Goal: Task Accomplishment & Management: Manage account settings

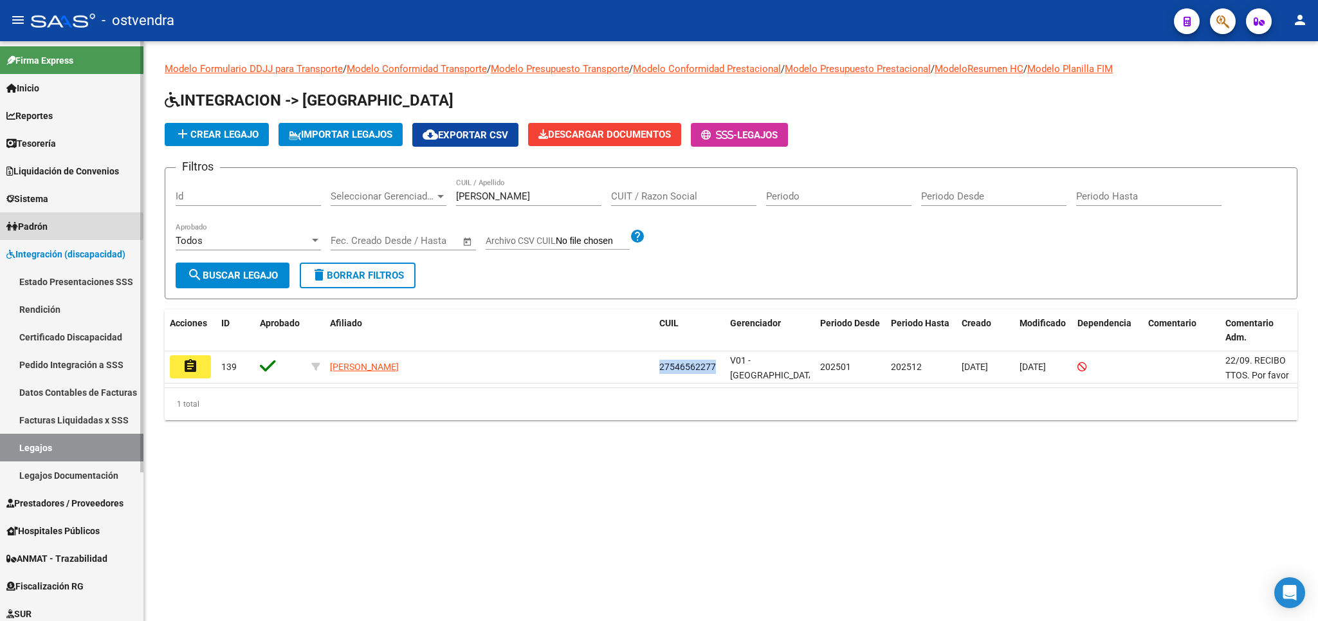
click at [48, 226] on span "Padrón" at bounding box center [26, 226] width 41 height 14
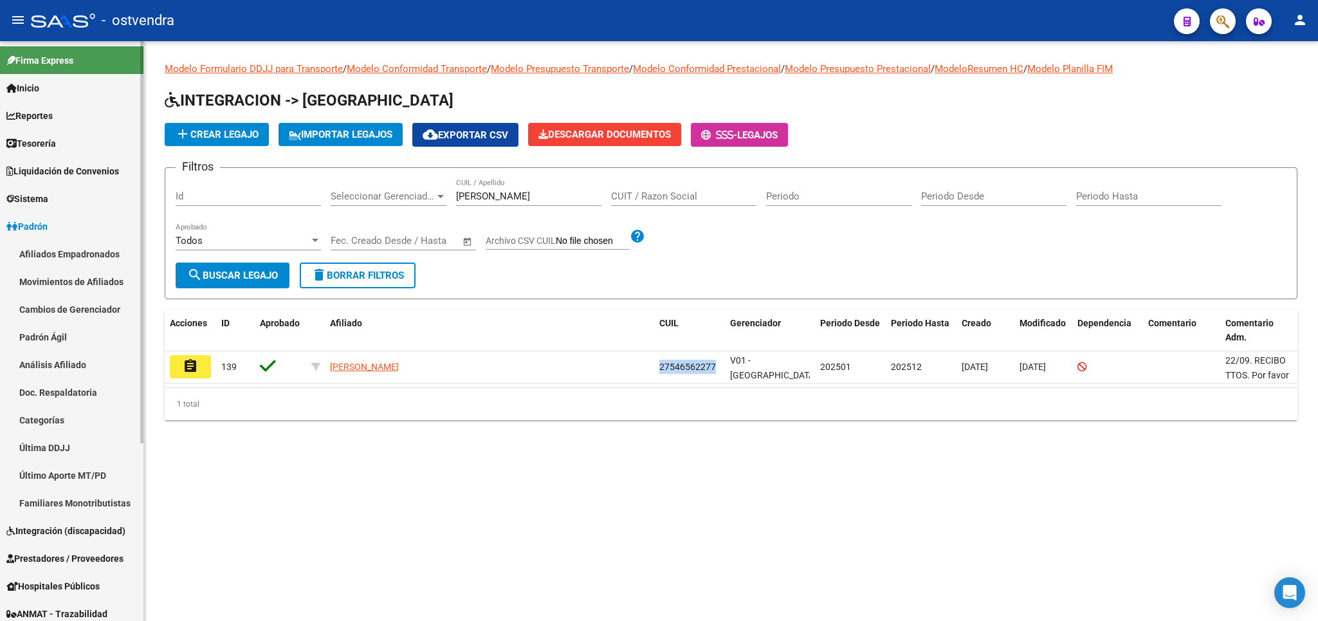
click at [42, 536] on span "Integración (discapacidad)" at bounding box center [65, 531] width 119 height 14
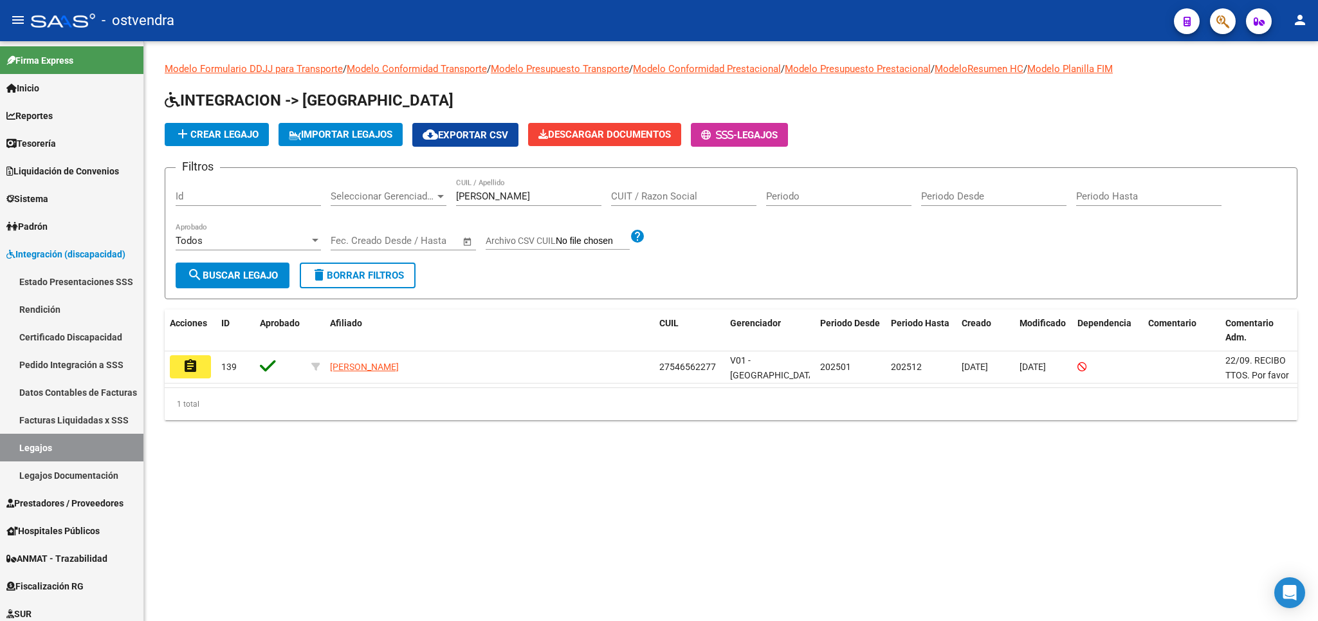
click at [721, 563] on mat-sidenav-content "Modelo Formulario DDJJ para Transporte / Modelo Conformidad Transporte / Modelo…" at bounding box center [731, 331] width 1174 height 580
drag, startPoint x: 557, startPoint y: 201, endPoint x: 370, endPoint y: 200, distance: 187.2
click at [456, 200] on input "GOMEZ ZA" at bounding box center [528, 196] width 145 height 12
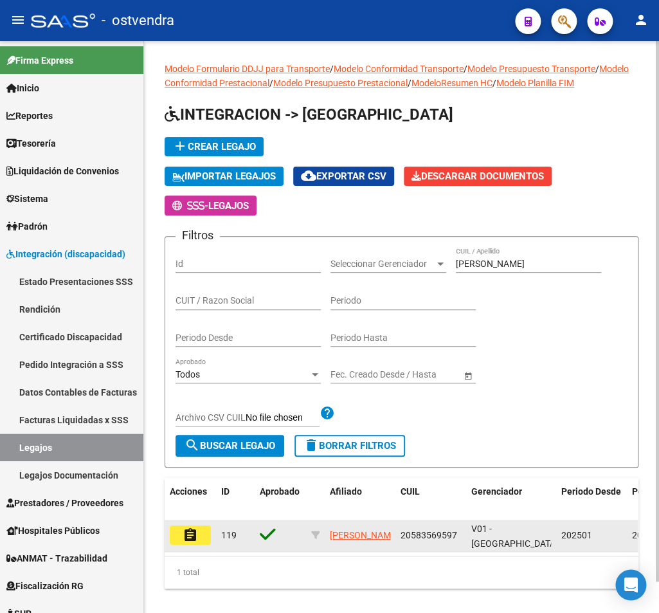
drag, startPoint x: 401, startPoint y: 533, endPoint x: 418, endPoint y: 536, distance: 17.8
click at [424, 536] on datatable-body-cell "20583569597" at bounding box center [431, 536] width 71 height 32
drag, startPoint x: 401, startPoint y: 538, endPoint x: 457, endPoint y: 538, distance: 56.0
click at [457, 538] on div "20583569597" at bounding box center [431, 535] width 60 height 15
copy span "20583569597"
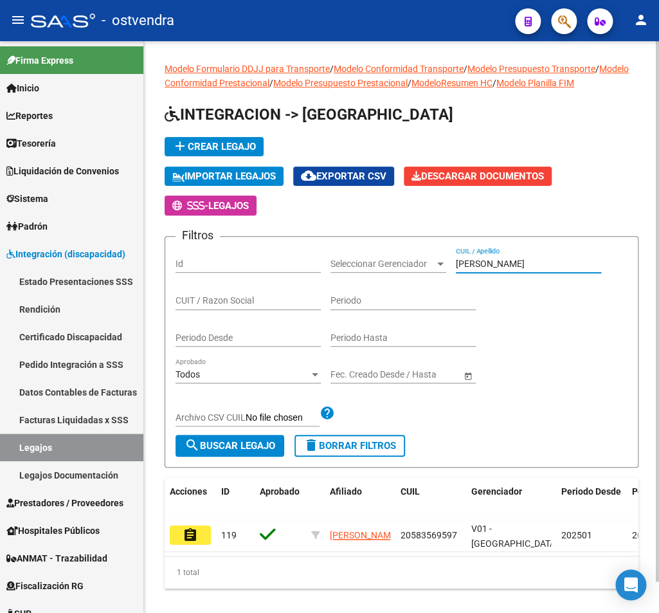
drag, startPoint x: 508, startPoint y: 268, endPoint x: 430, endPoint y: 266, distance: 77.2
click at [456, 266] on input "acevedo" at bounding box center [528, 264] width 145 height 11
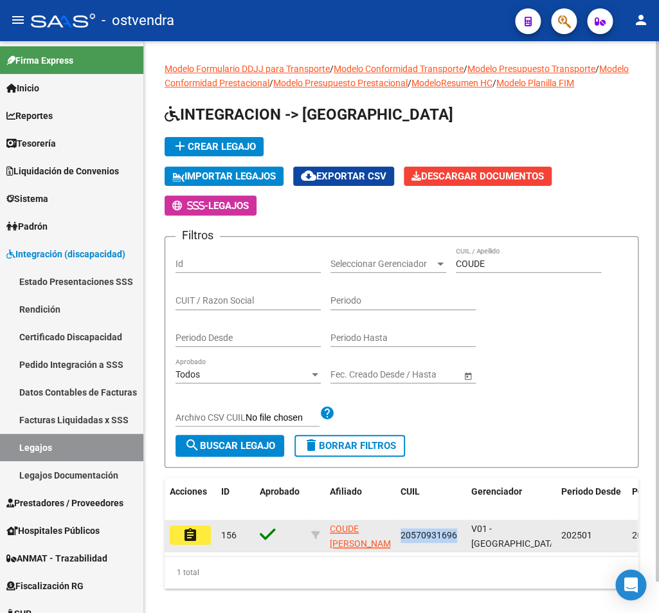
drag, startPoint x: 401, startPoint y: 536, endPoint x: 459, endPoint y: 538, distance: 57.3
click at [459, 538] on div "20570931696" at bounding box center [431, 535] width 60 height 15
copy span "20570931696"
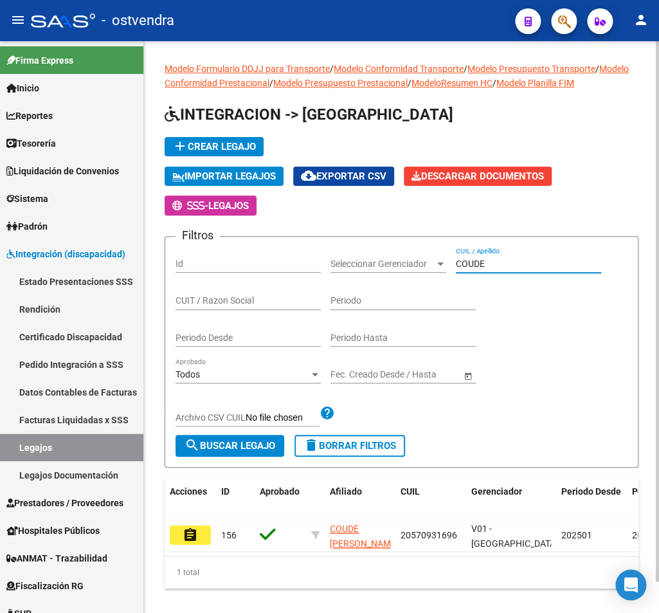
drag, startPoint x: 525, startPoint y: 266, endPoint x: 434, endPoint y: 264, distance: 91.4
click at [456, 264] on input "COUDE" at bounding box center [528, 264] width 145 height 11
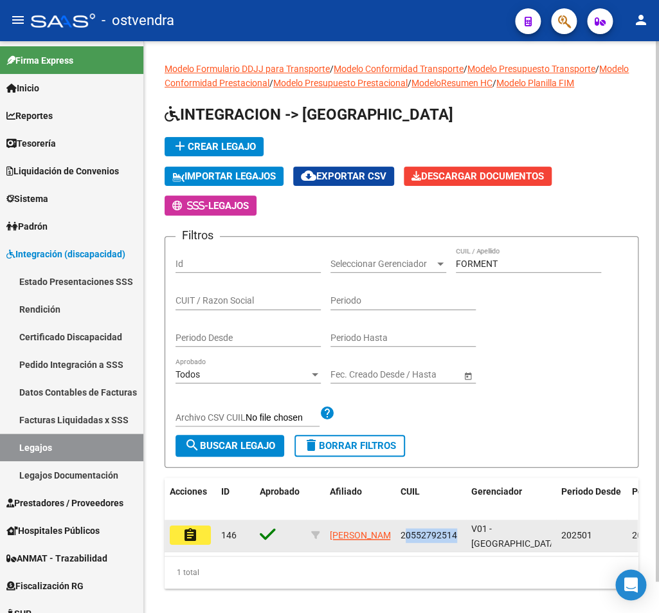
drag, startPoint x: 403, startPoint y: 536, endPoint x: 463, endPoint y: 538, distance: 59.9
click at [461, 538] on div "20552792514" at bounding box center [431, 535] width 60 height 15
drag, startPoint x: 401, startPoint y: 534, endPoint x: 453, endPoint y: 536, distance: 52.8
click at [457, 536] on datatable-body-cell "20552792514" at bounding box center [431, 536] width 71 height 32
copy span "20552792514"
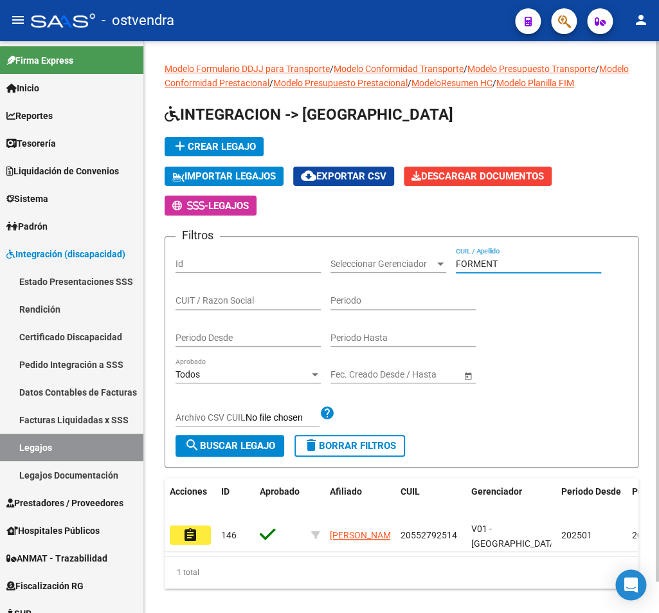
drag, startPoint x: 531, startPoint y: 262, endPoint x: 448, endPoint y: 254, distance: 83.4
click at [456, 262] on input "FORMENT" at bounding box center [528, 264] width 145 height 11
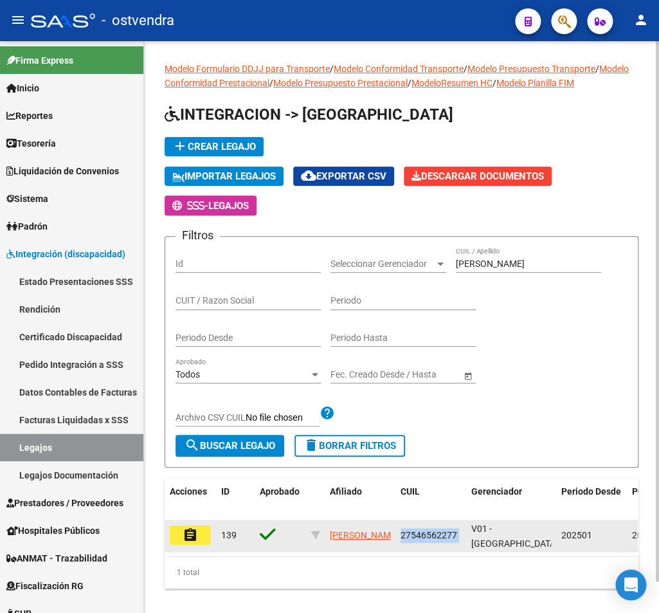
drag, startPoint x: 398, startPoint y: 532, endPoint x: 468, endPoint y: 536, distance: 70.9
click at [466, 536] on datatable-body-cell "27546562277" at bounding box center [431, 536] width 71 height 32
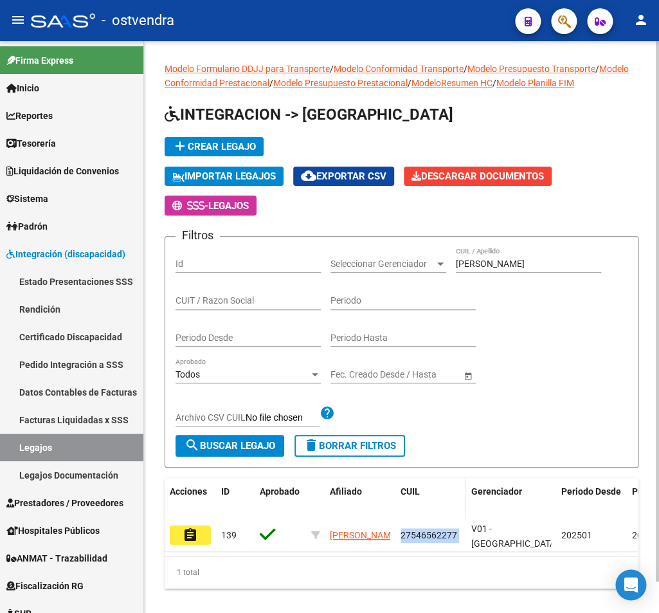
copy span "27546562277"
drag, startPoint x: 507, startPoint y: 262, endPoint x: 380, endPoint y: 250, distance: 128.0
click at [456, 259] on input "GOMEZ Z" at bounding box center [528, 264] width 145 height 11
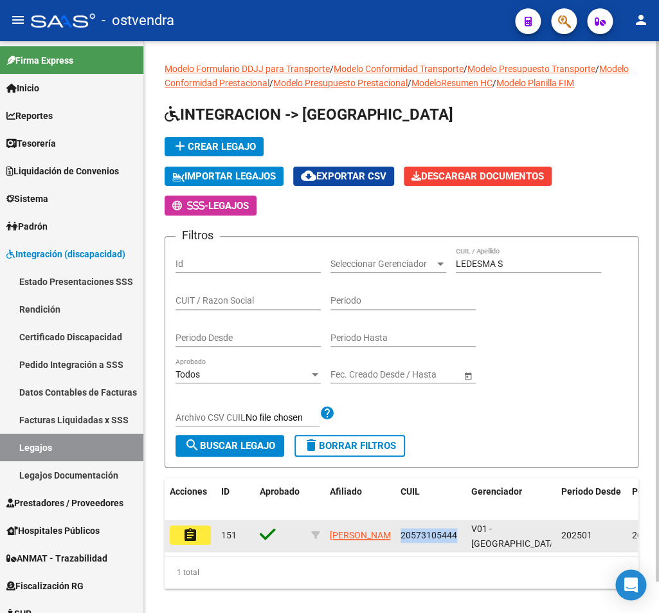
drag, startPoint x: 401, startPoint y: 536, endPoint x: 457, endPoint y: 545, distance: 56.8
click at [457, 545] on datatable-body-cell "20573105444" at bounding box center [431, 536] width 71 height 32
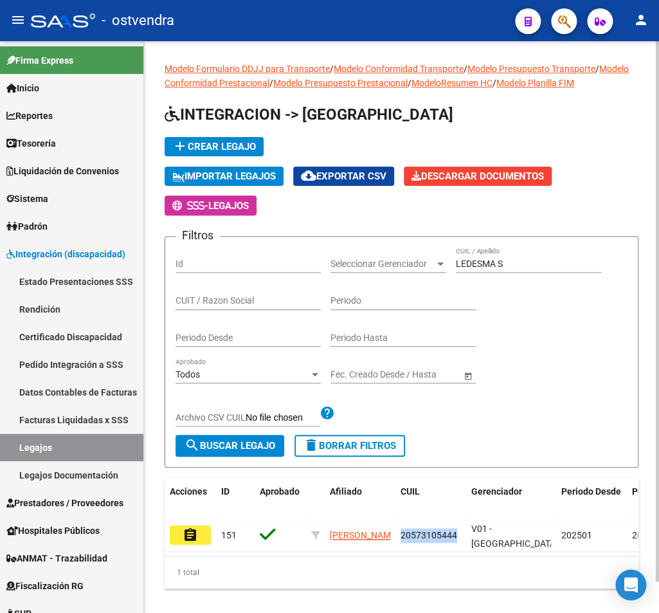
copy span "20573105444"
drag, startPoint x: 519, startPoint y: 272, endPoint x: 502, endPoint y: 268, distance: 17.8
click at [502, 268] on div "LEDESMA S CUIL / Apellido" at bounding box center [528, 260] width 145 height 26
drag, startPoint x: 506, startPoint y: 266, endPoint x: 401, endPoint y: 266, distance: 104.2
click at [456, 266] on input "LEDESMA S" at bounding box center [528, 264] width 145 height 11
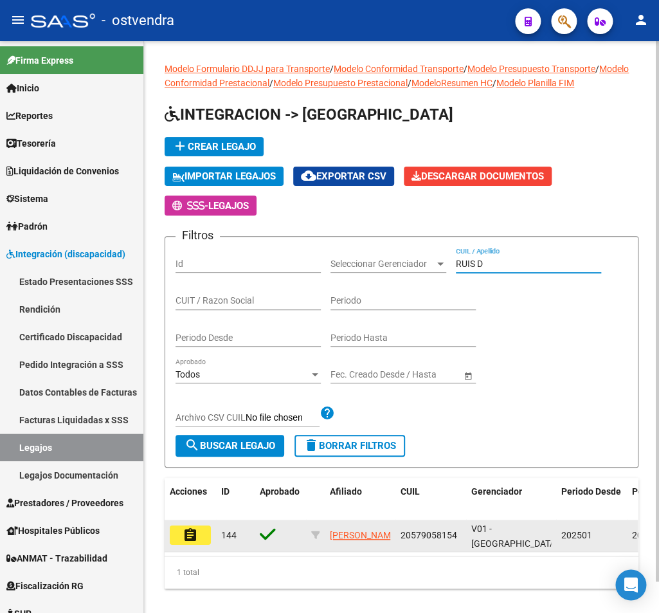
type input "RUIS D"
drag, startPoint x: 401, startPoint y: 538, endPoint x: 457, endPoint y: 536, distance: 56.0
click at [457, 536] on div "20579058154" at bounding box center [431, 535] width 60 height 15
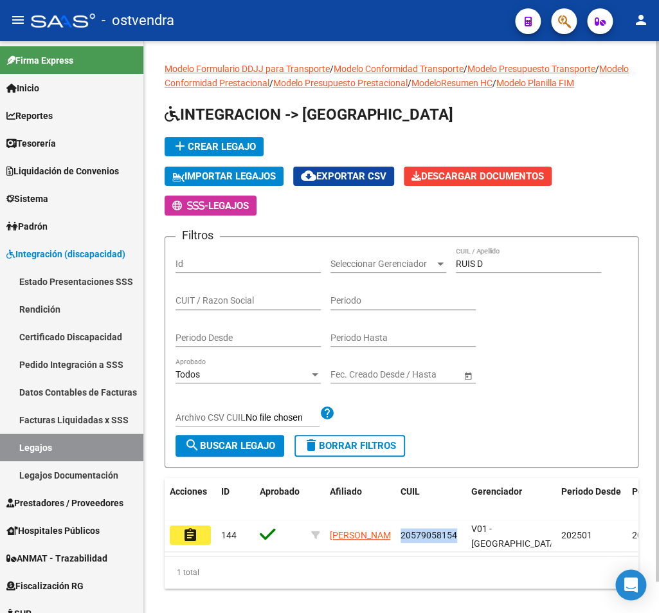
copy span "20579058154"
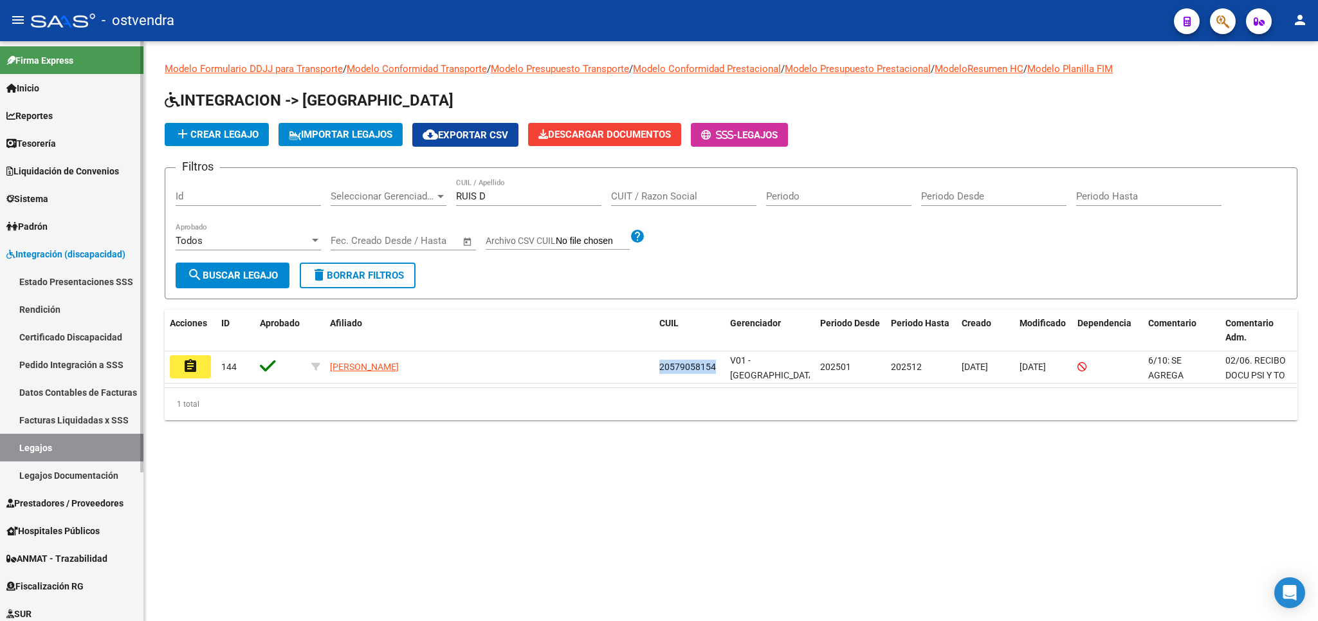
click at [78, 275] on link "Estado Presentaciones SSS" at bounding box center [71, 282] width 143 height 28
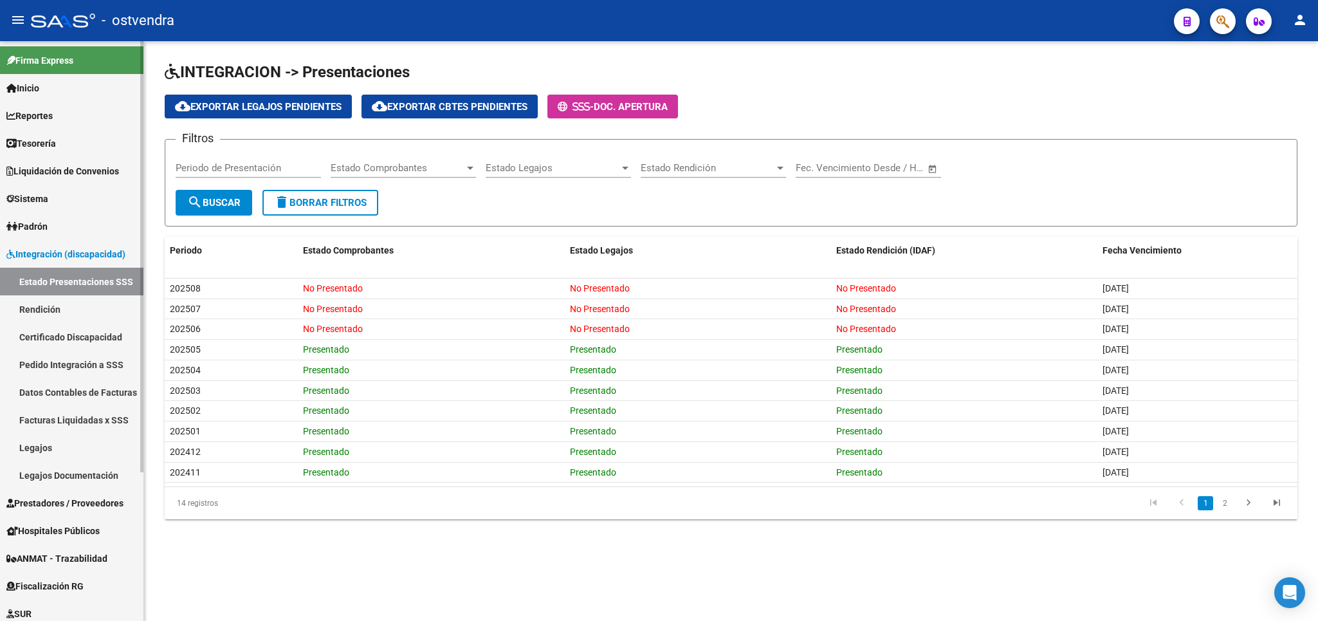
click at [35, 307] on link "Rendición" at bounding box center [71, 309] width 143 height 28
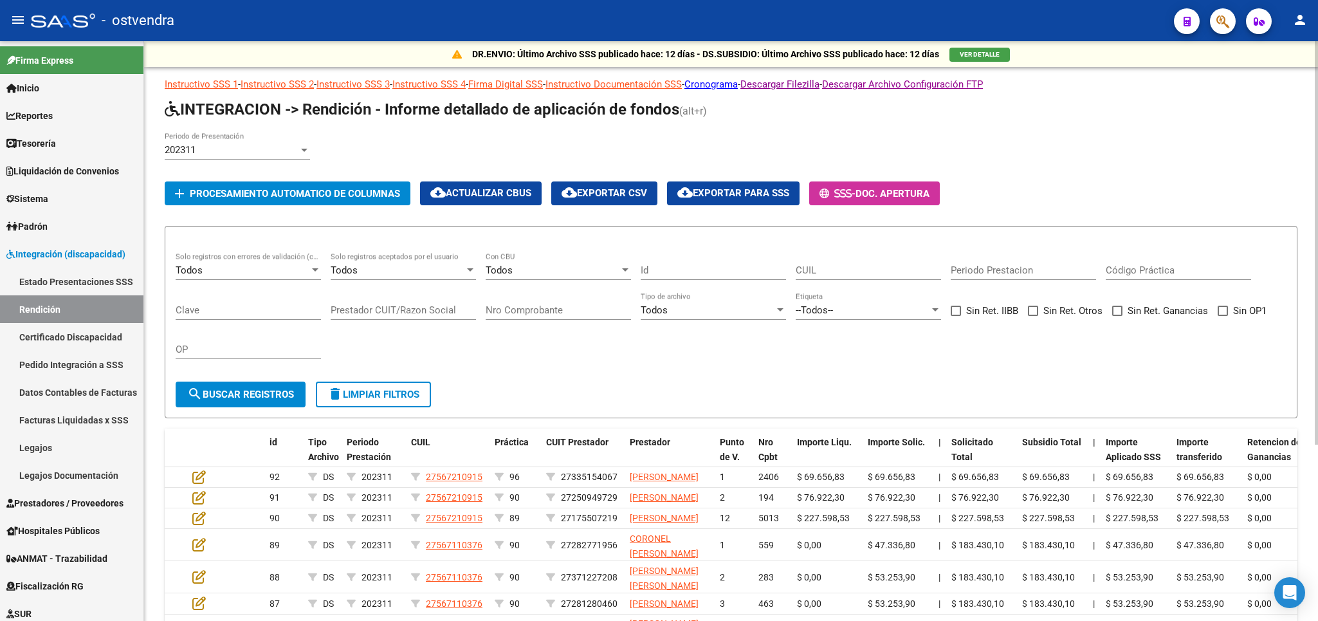
click at [302, 151] on div at bounding box center [304, 150] width 6 height 3
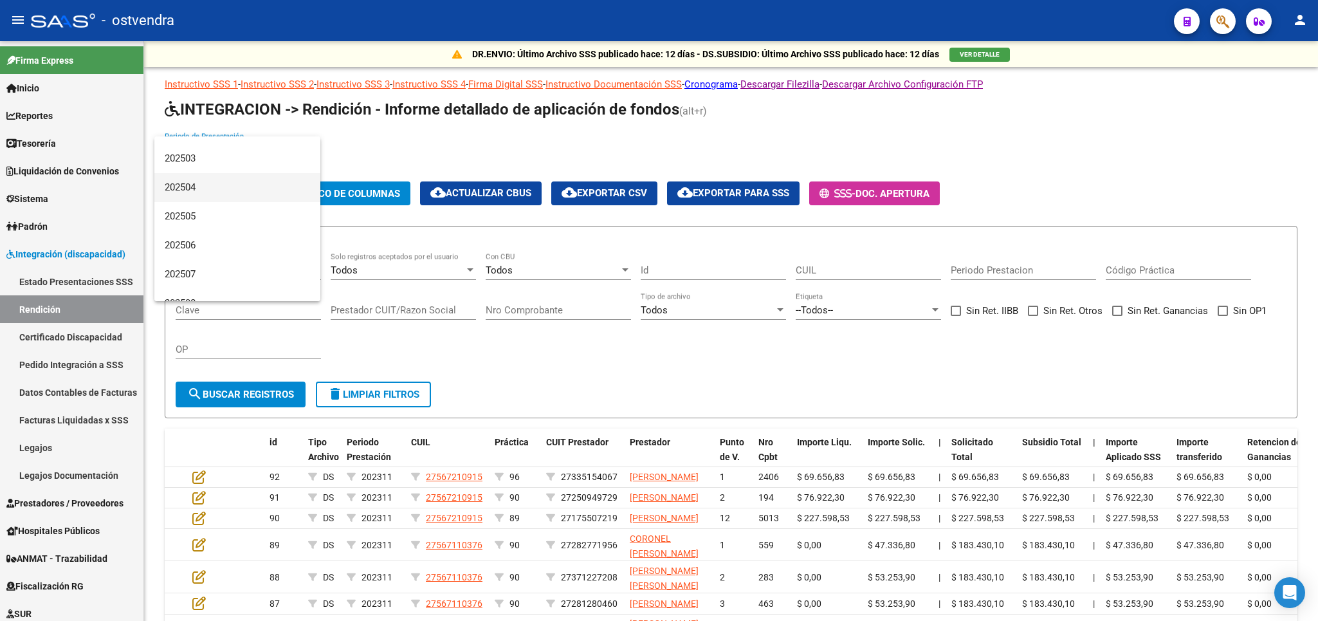
scroll to position [2671, 0]
click at [189, 224] on span "202506" at bounding box center [237, 229] width 145 height 29
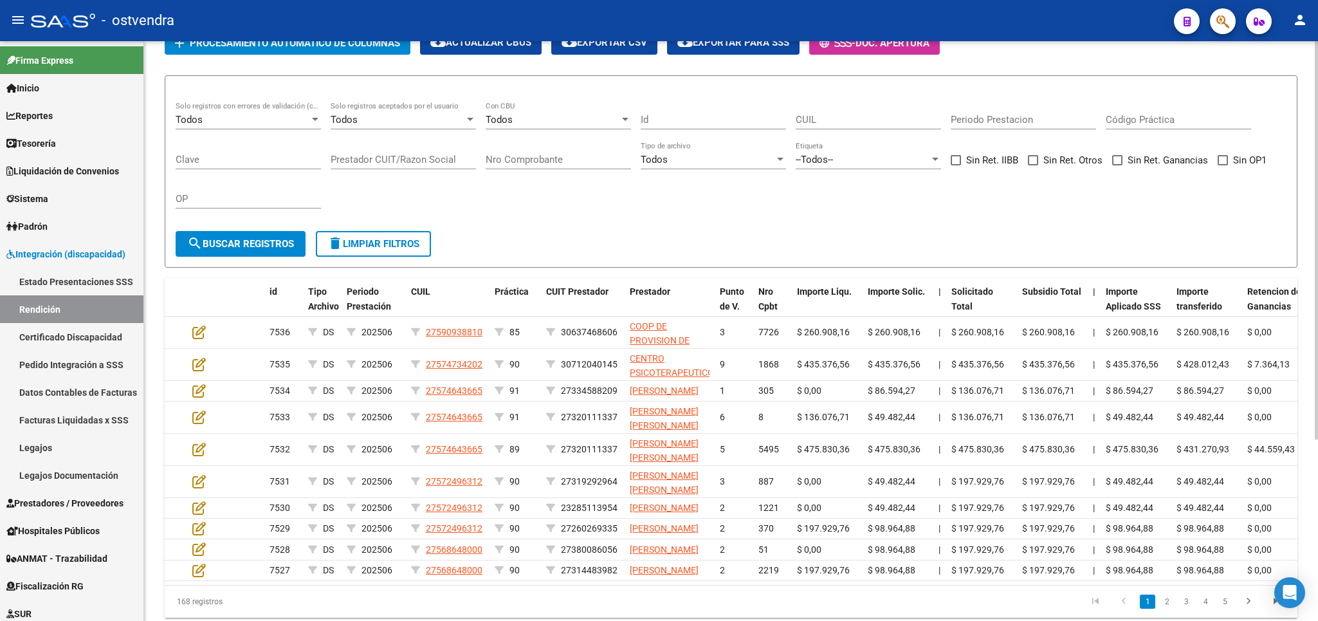
scroll to position [0, 0]
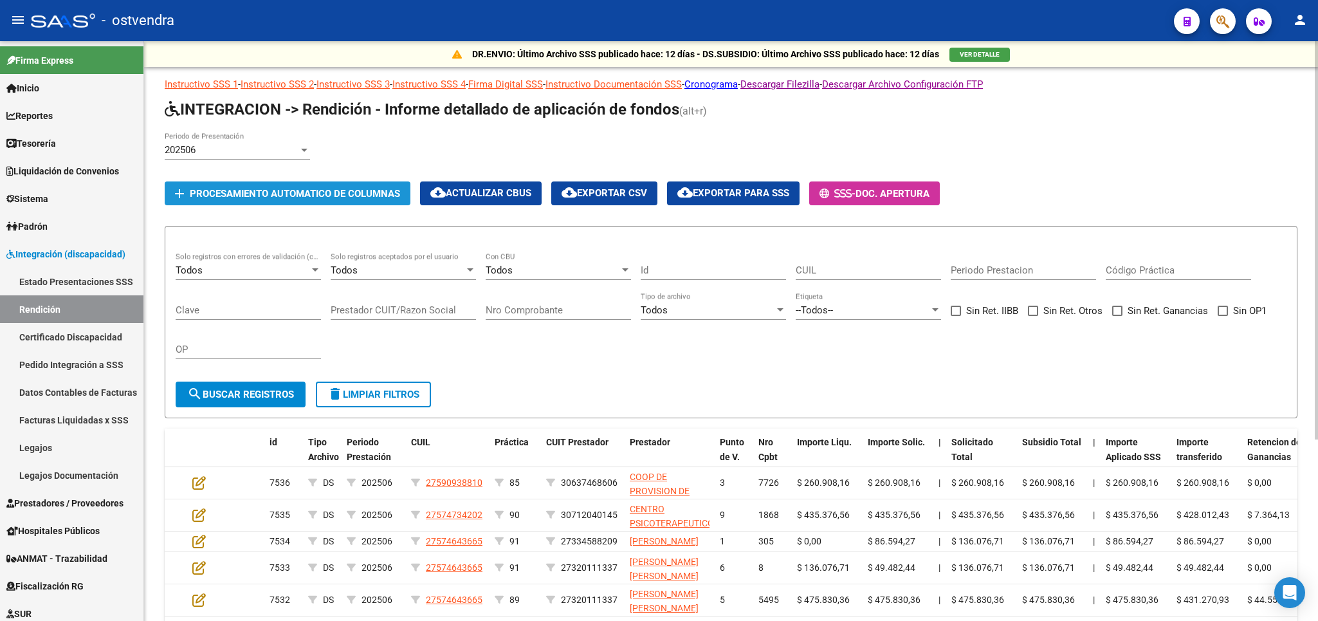
click at [237, 198] on span "Procesamiento automatico de columnas" at bounding box center [295, 194] width 210 height 12
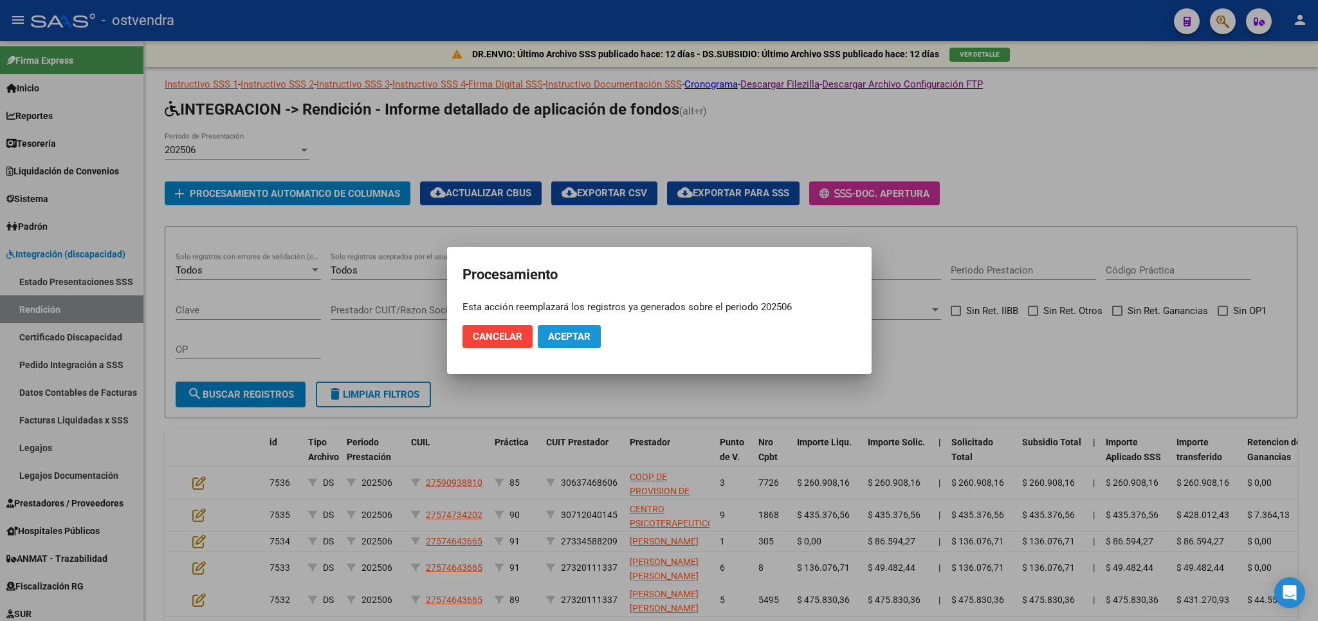
click at [580, 326] on button "Aceptar" at bounding box center [569, 336] width 63 height 23
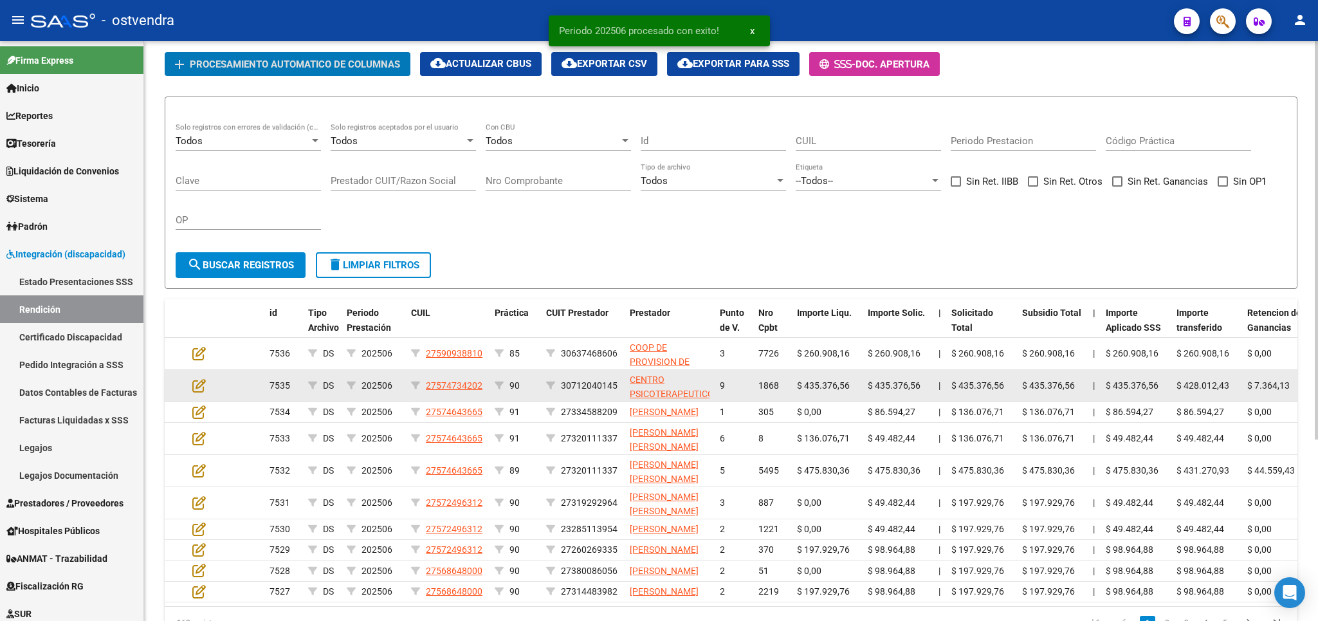
scroll to position [151, 0]
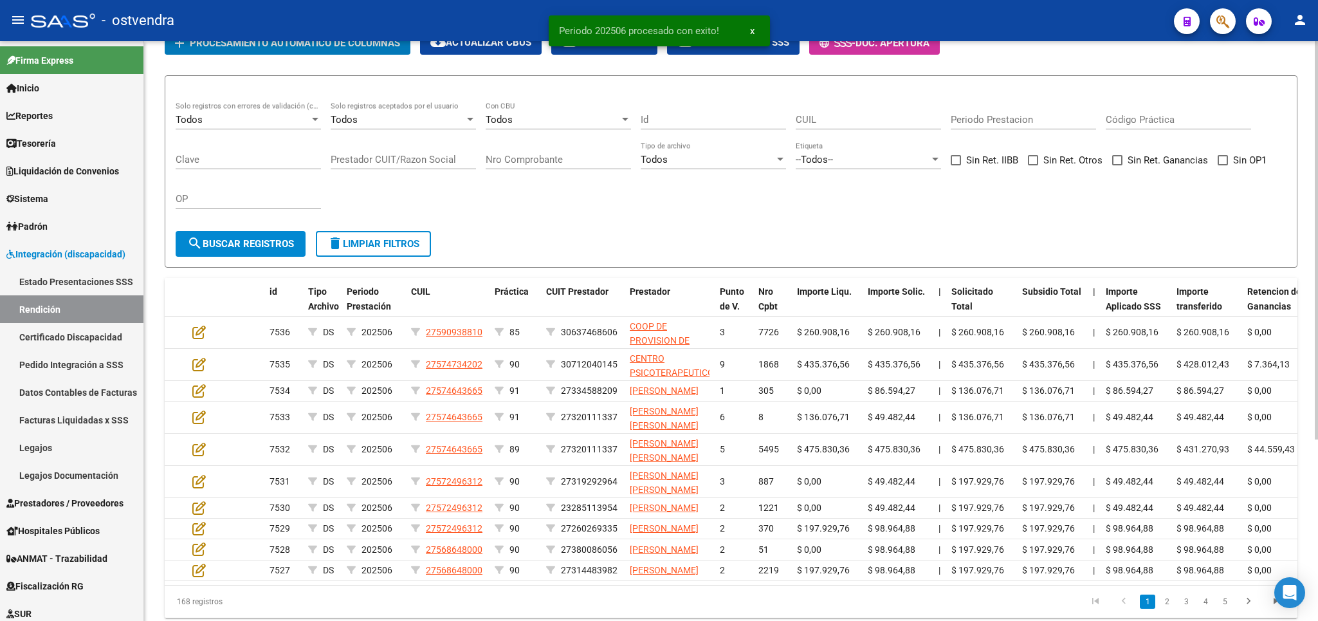
click at [1221, 160] on span at bounding box center [1223, 160] width 10 height 10
click at [1222, 165] on input "Sin OP1" at bounding box center [1222, 165] width 1 height 1
click at [283, 245] on span "search Buscar registros" at bounding box center [240, 244] width 107 height 12
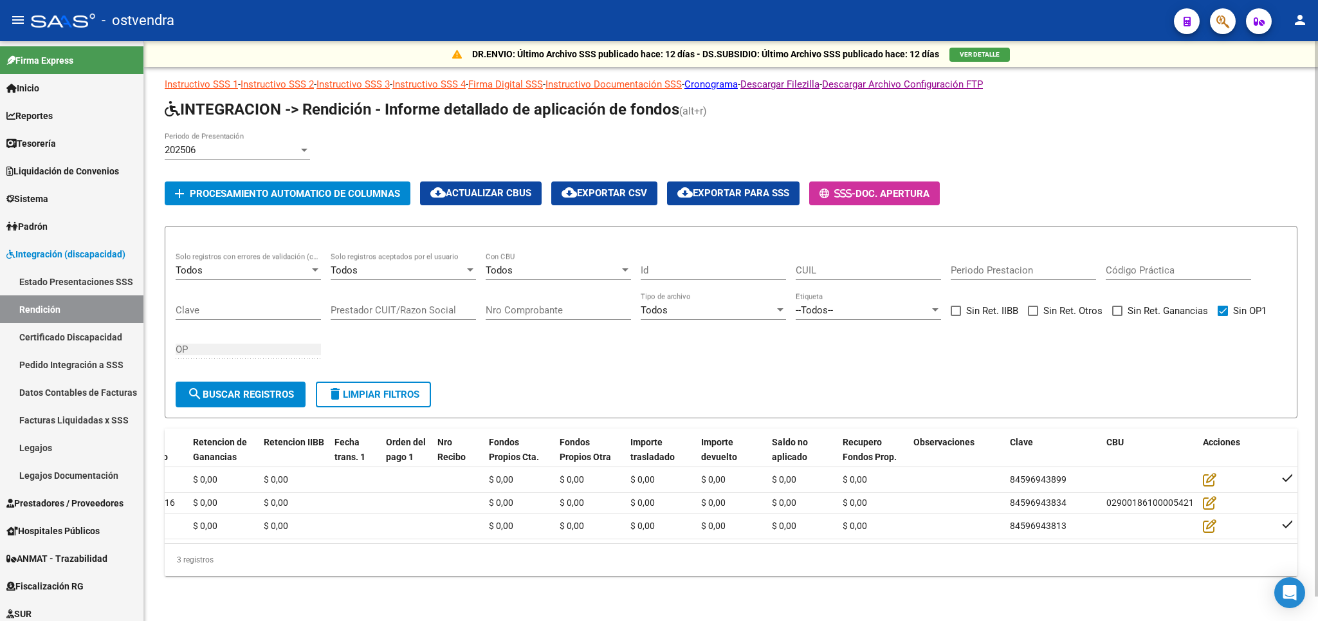
scroll to position [0, 0]
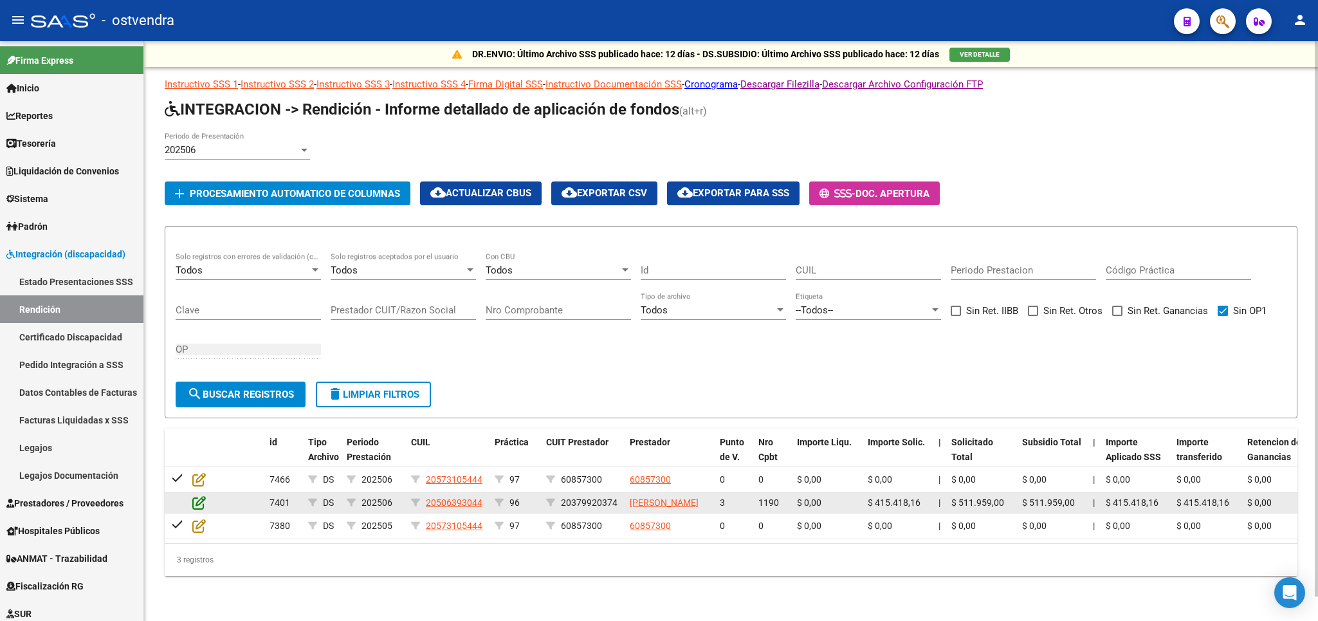
click at [198, 495] on icon at bounding box center [199, 502] width 14 height 14
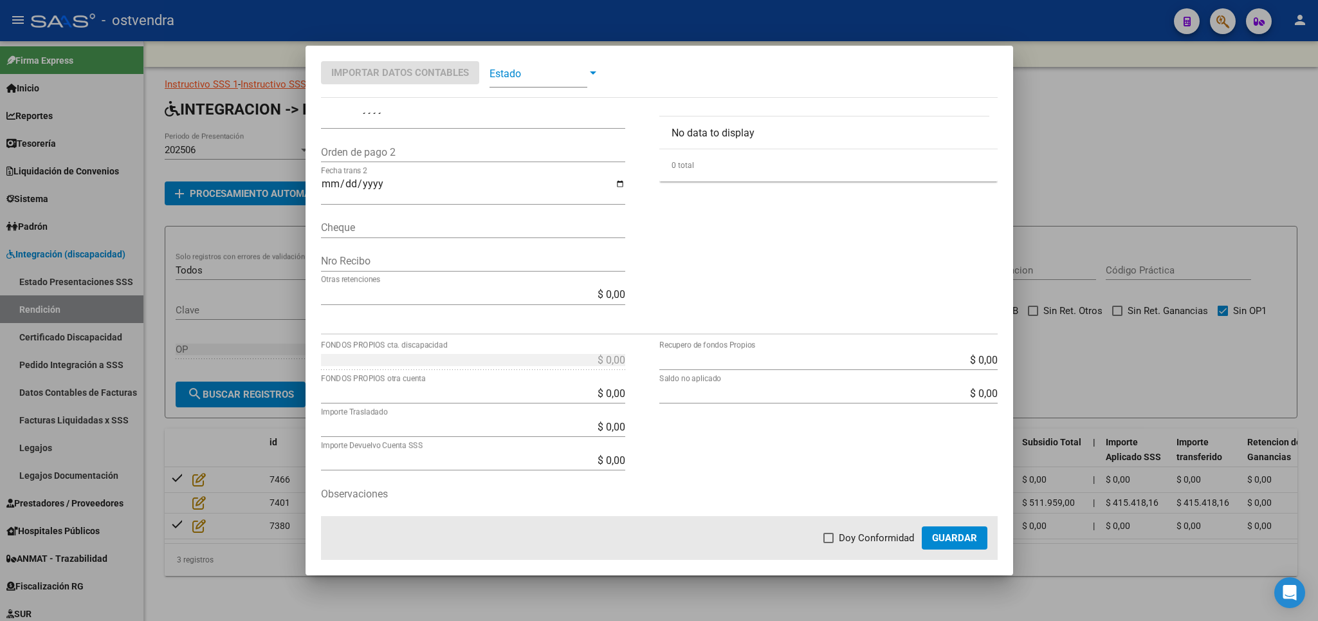
scroll to position [336, 0]
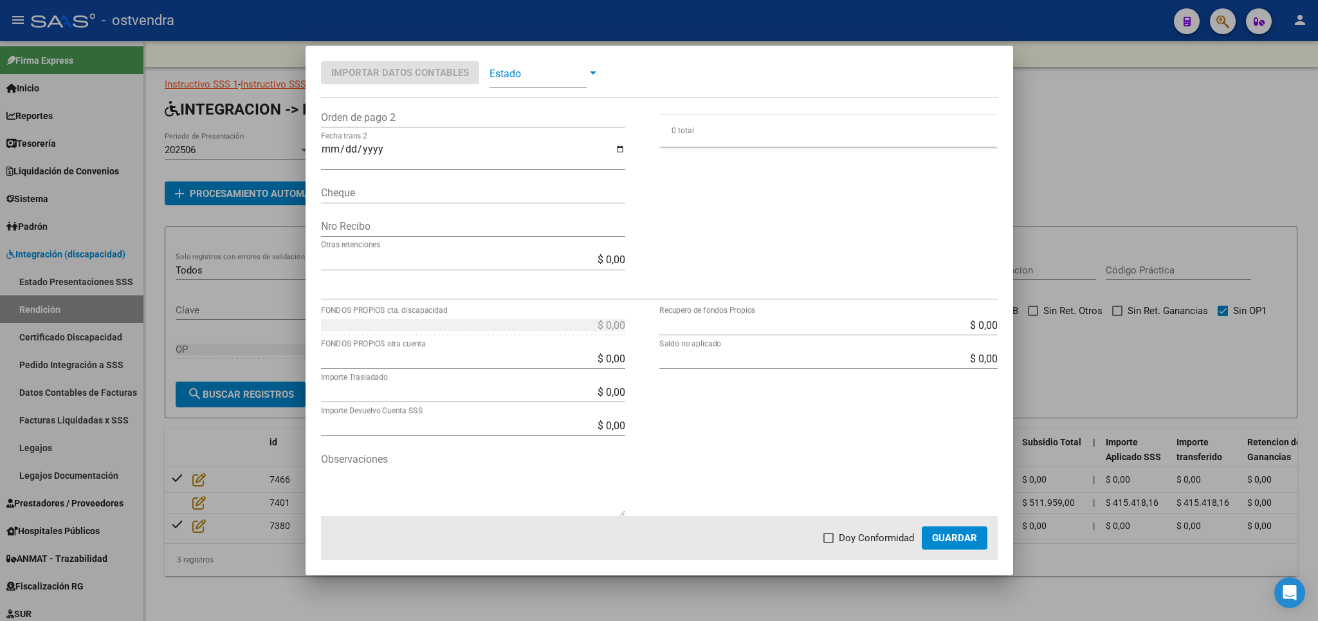
click at [969, 538] on span "Guardar" at bounding box center [954, 538] width 45 height 12
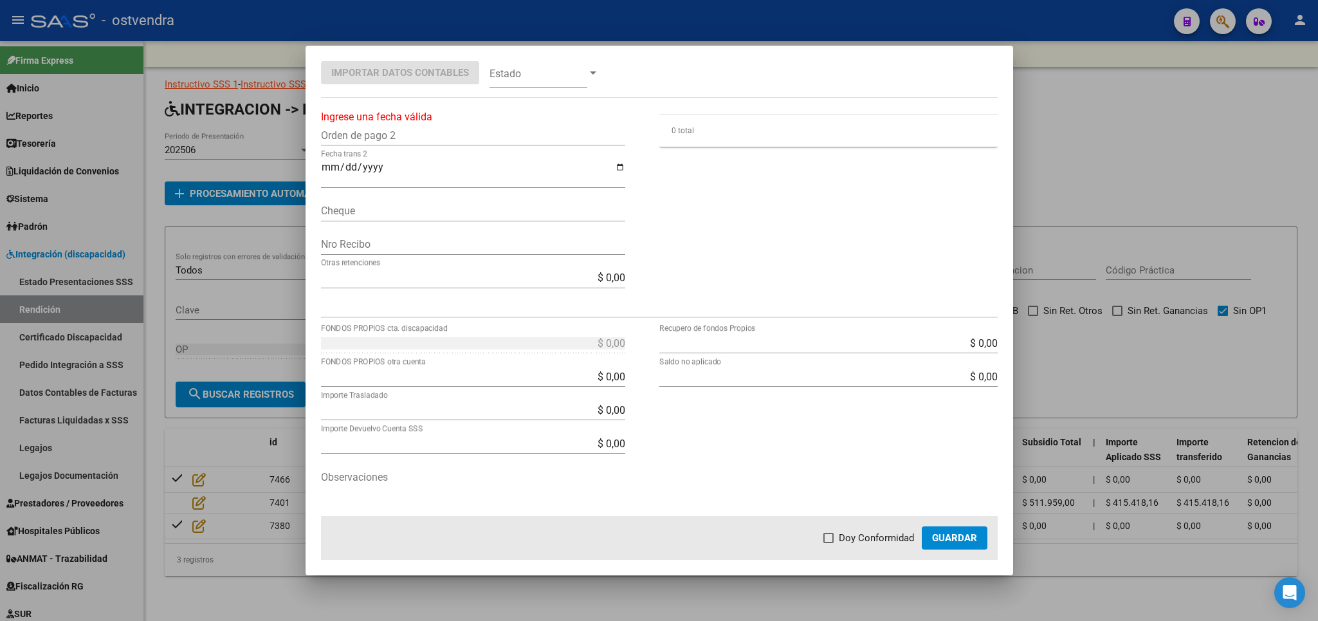
click at [1219, 353] on div at bounding box center [659, 310] width 1318 height 621
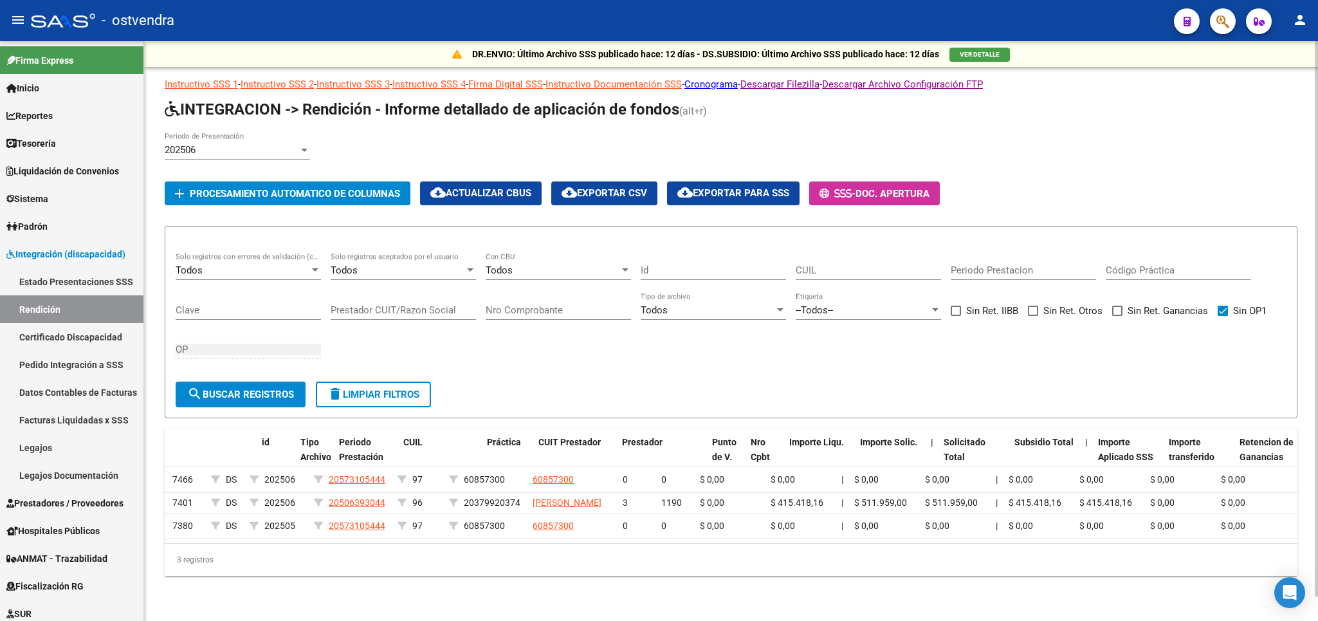
scroll to position [0, 0]
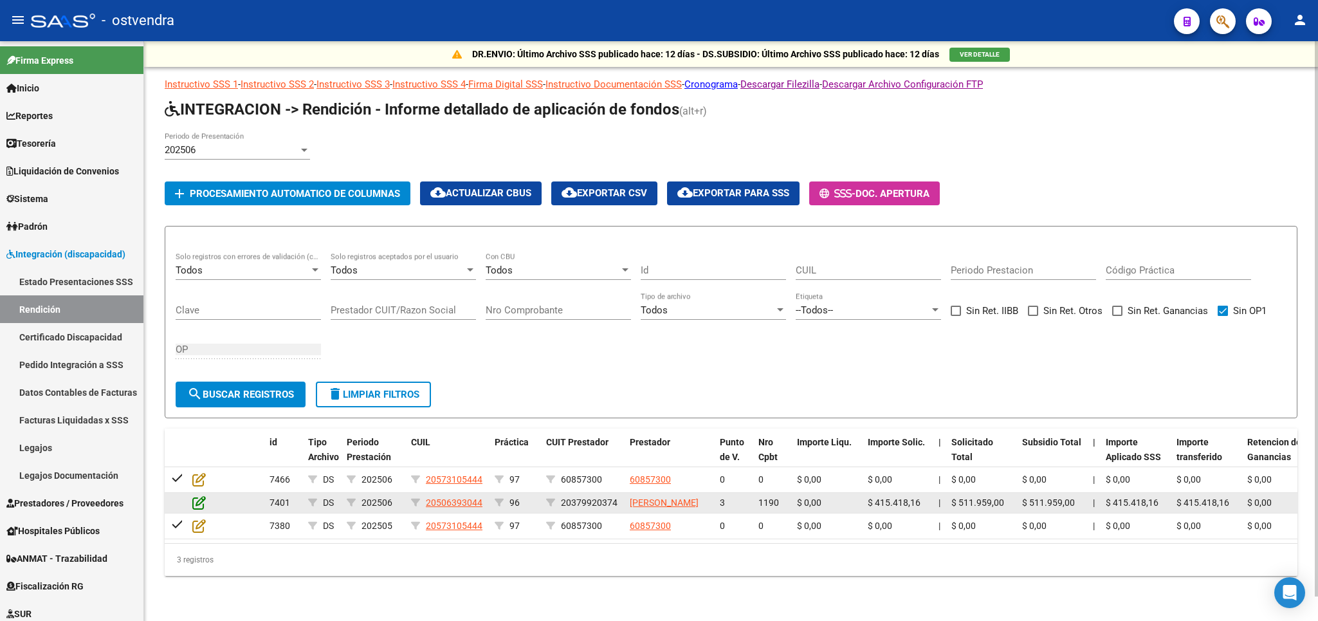
click at [203, 495] on icon at bounding box center [199, 502] width 14 height 14
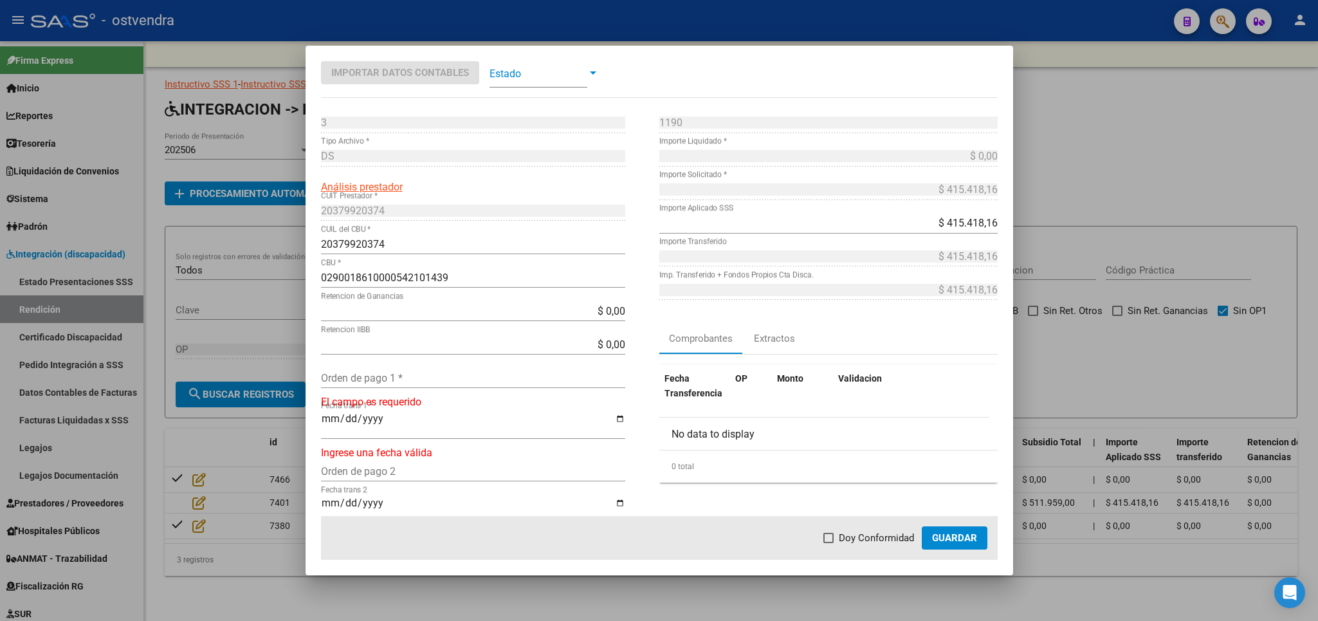
click at [1154, 112] on div at bounding box center [659, 310] width 1318 height 621
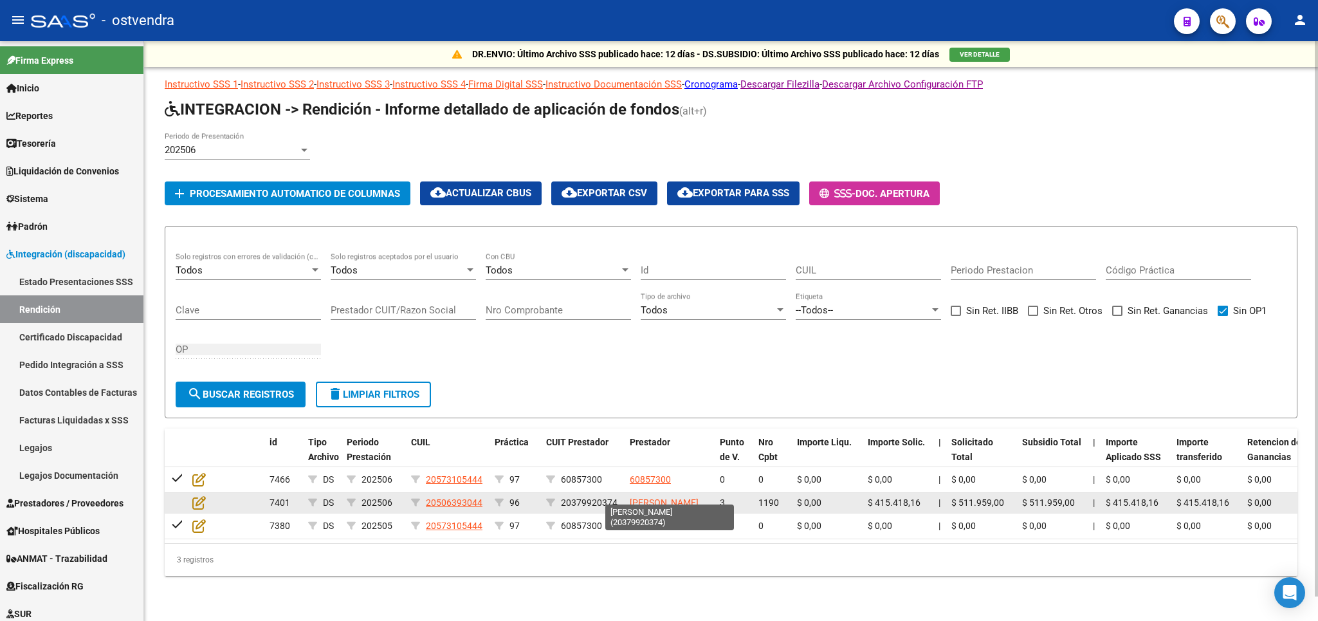
click at [640, 495] on app-link-go-to "ABBATE CARLOS EMMANUEL" at bounding box center [664, 502] width 69 height 15
drag, startPoint x: 561, startPoint y: 486, endPoint x: 218, endPoint y: 488, distance: 342.9
click at [611, 495] on div "20379920374" at bounding box center [582, 502] width 73 height 15
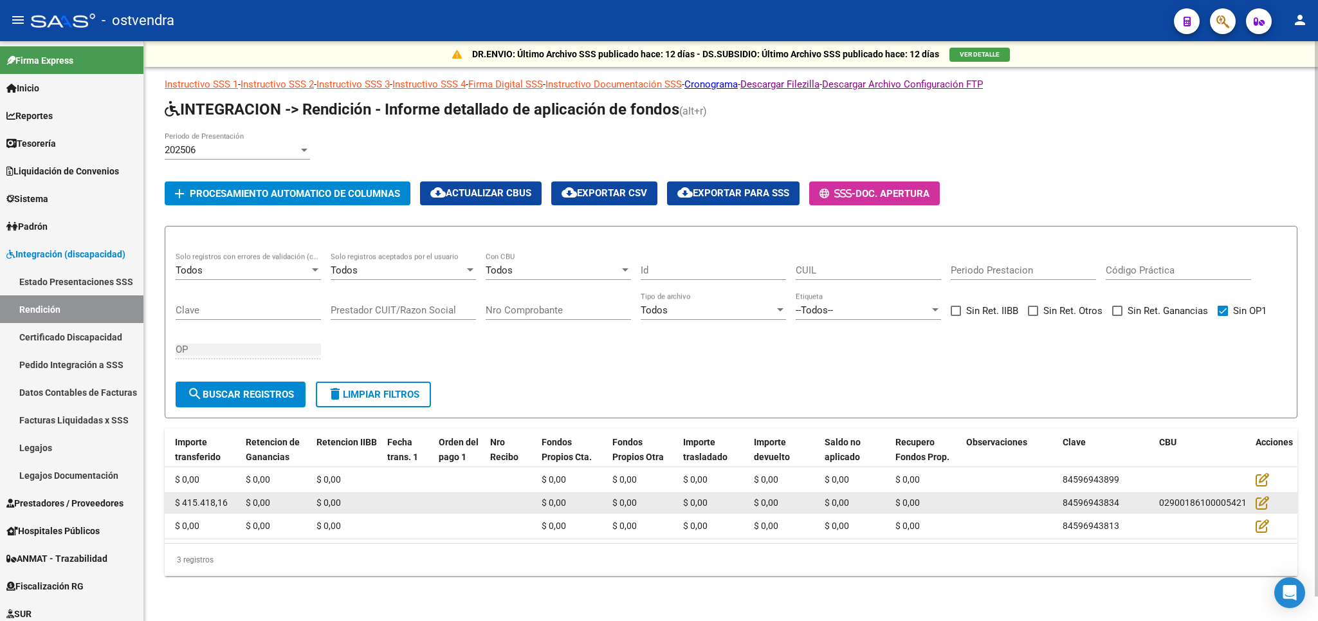
scroll to position [0, 1054]
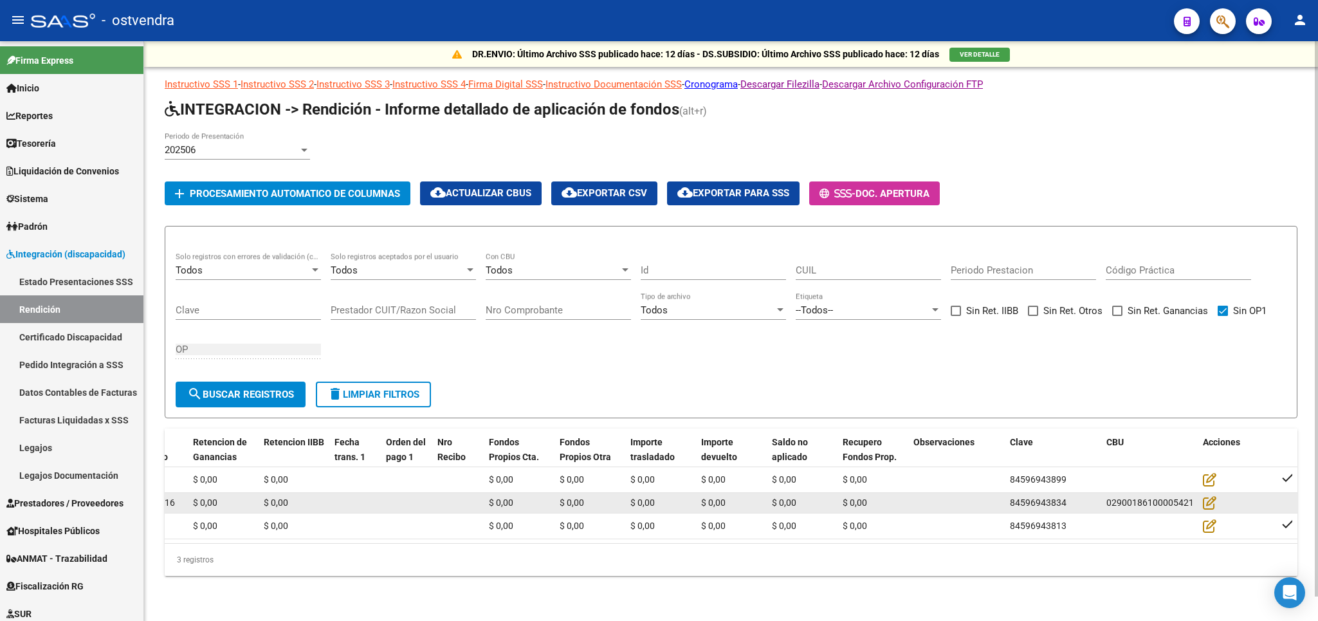
drag, startPoint x: 177, startPoint y: 484, endPoint x: 1272, endPoint y: 482, distance: 1094.8
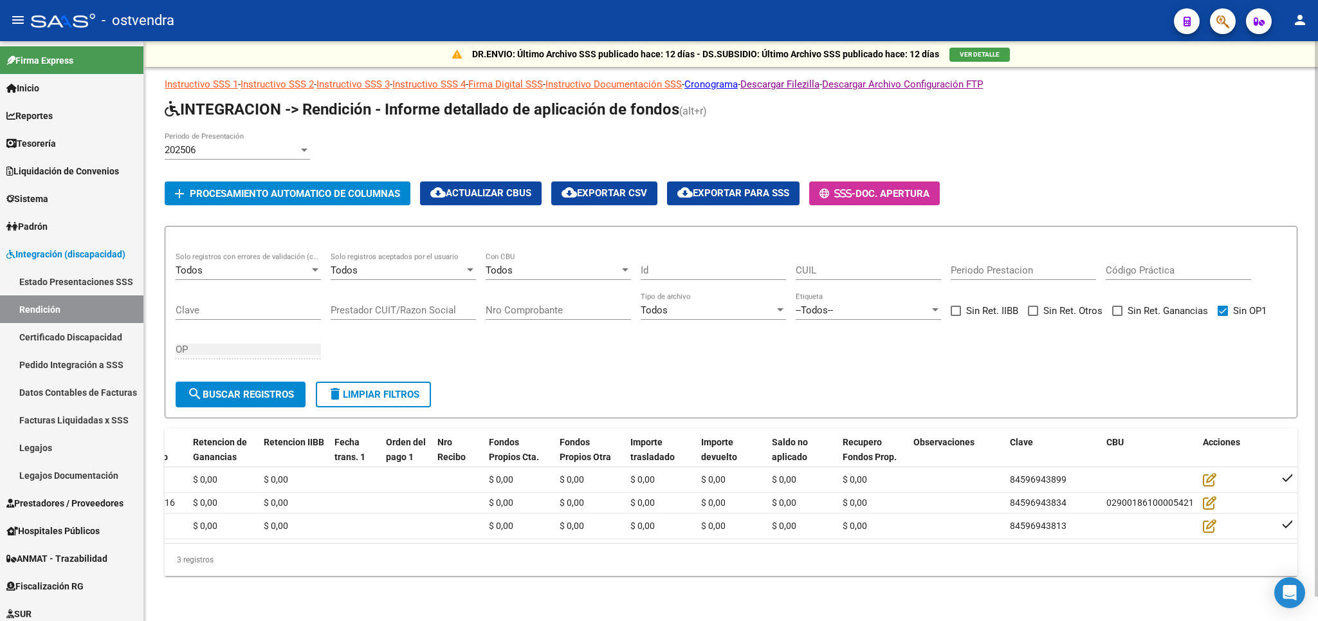
copy div "7401 DS 202506 20506393044 96 20379920374 ABBATE CARLOS EMMANUEL 3 1190 $ 0,00 …"
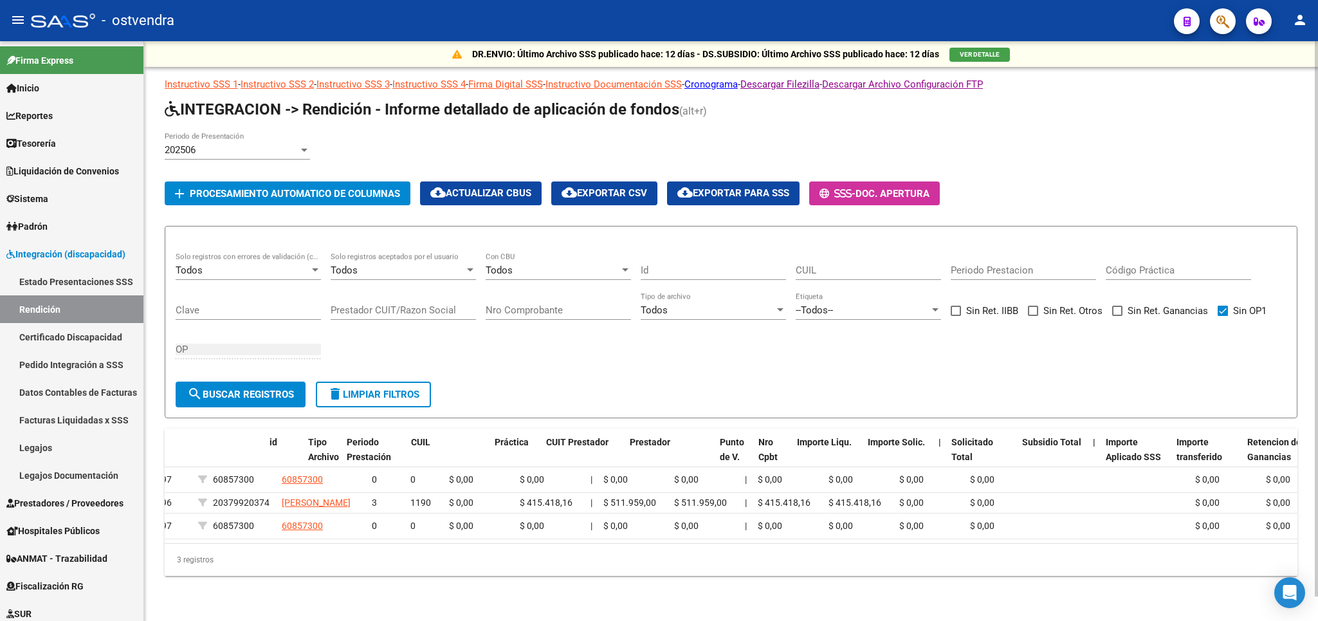
scroll to position [0, 0]
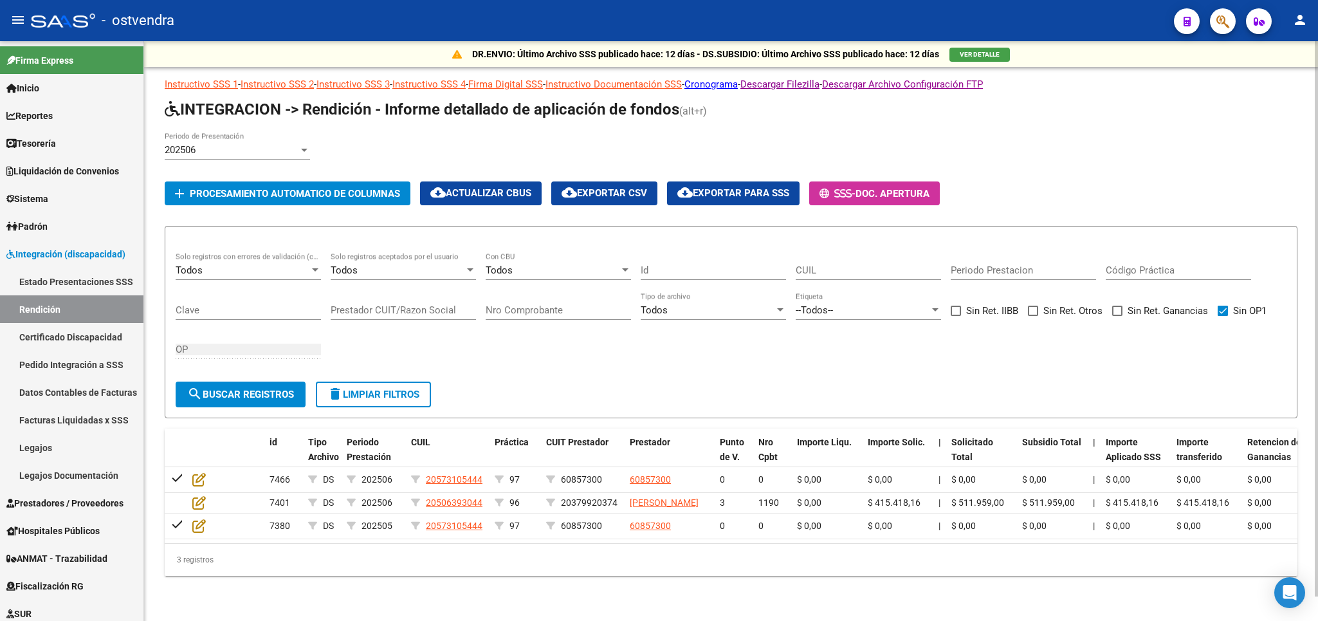
click at [587, 589] on div "DR.ENVIO: Último Archivo SSS publicado hace: 12 días - DS.SUBSIDIO: Último Arch…" at bounding box center [731, 329] width 1174 height 576
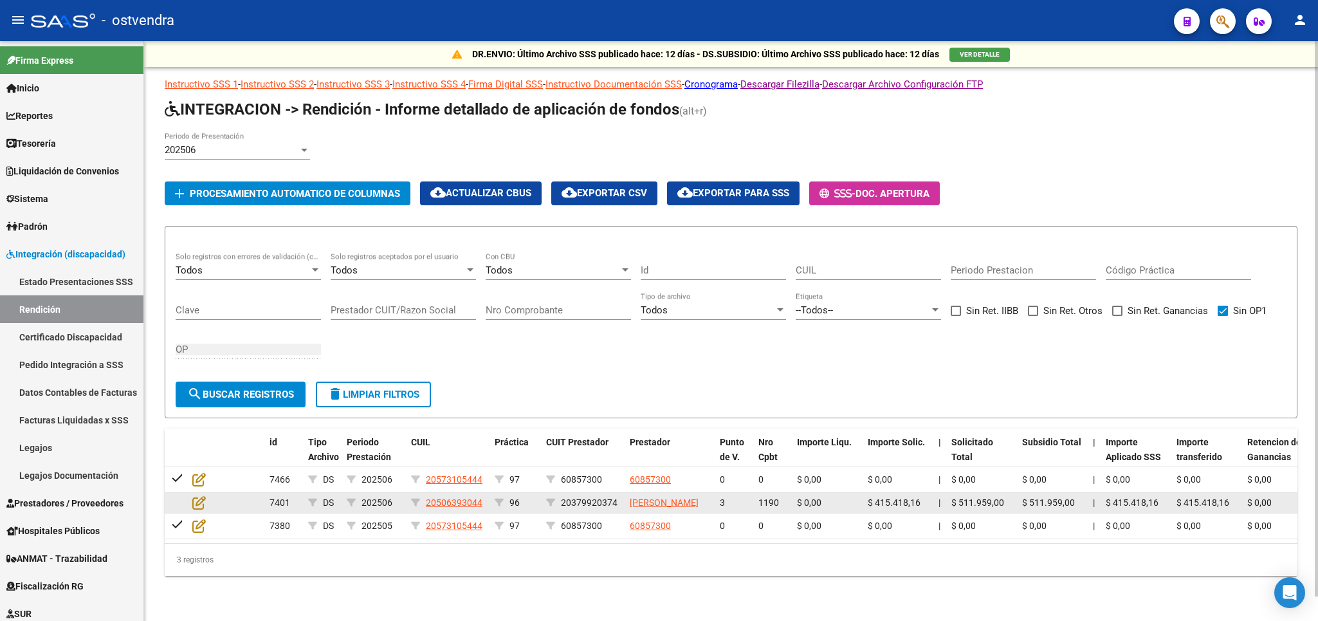
drag, startPoint x: 562, startPoint y: 488, endPoint x: 617, endPoint y: 486, distance: 55.3
click at [617, 495] on div "20379920374" at bounding box center [582, 502] width 73 height 15
copy div "20379920374"
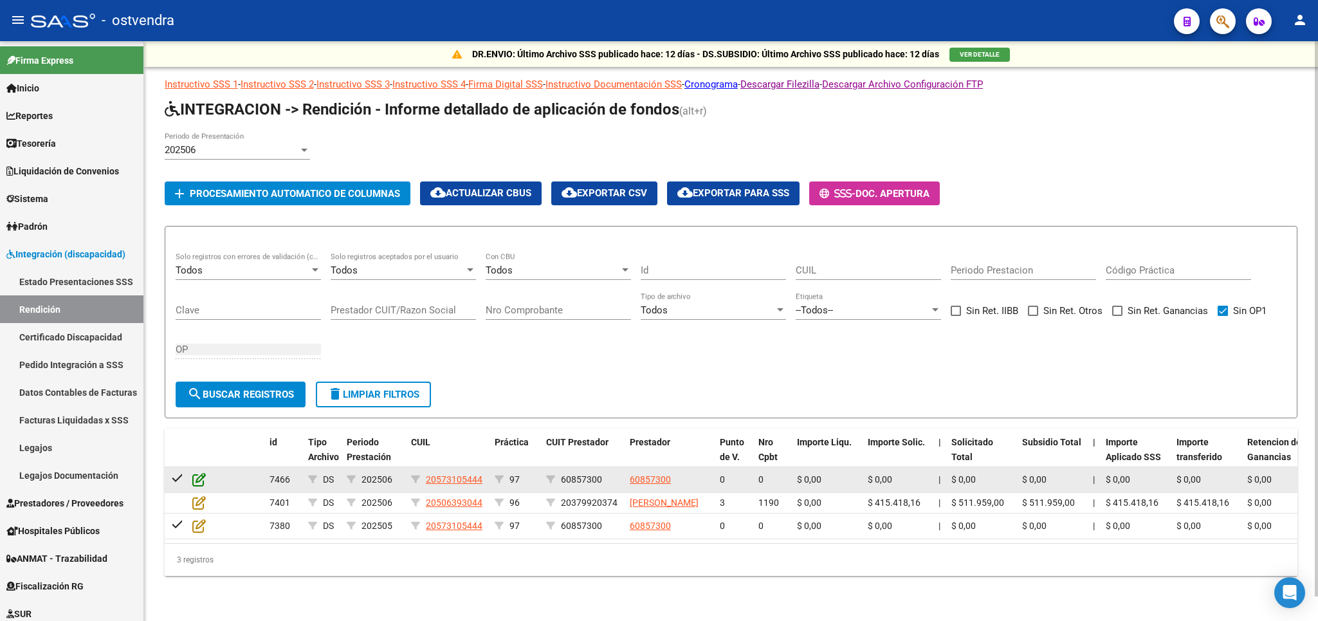
click at [201, 472] on icon at bounding box center [199, 479] width 14 height 14
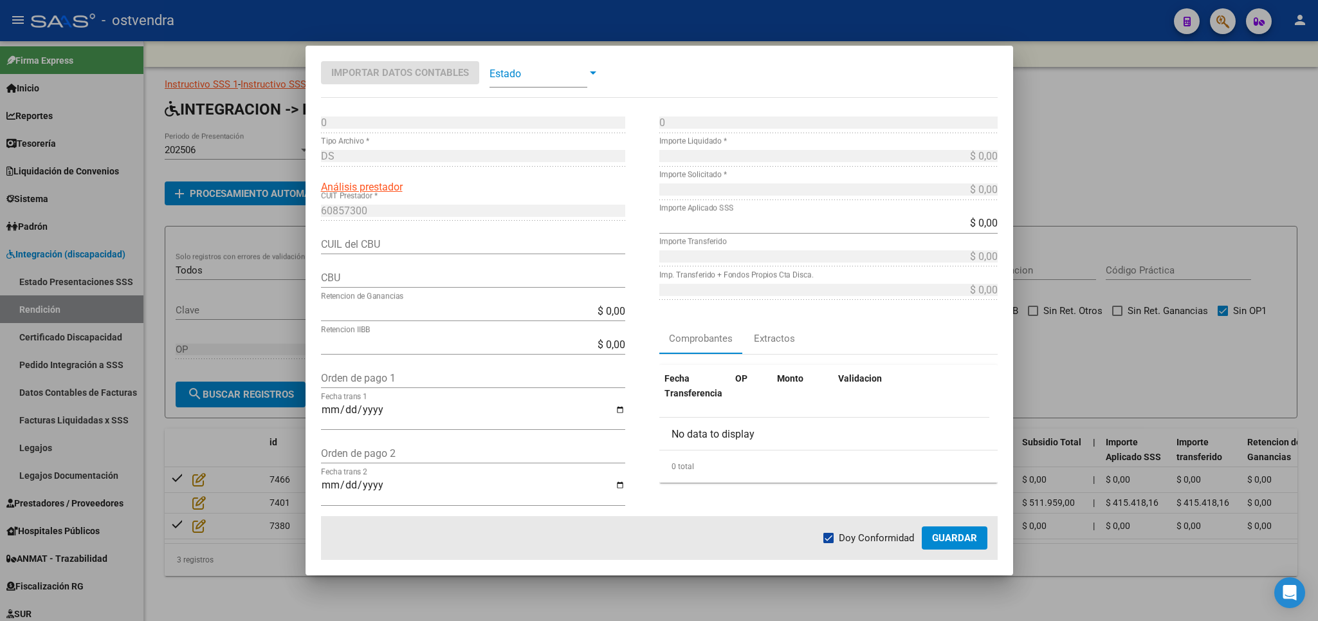
scroll to position [336, 0]
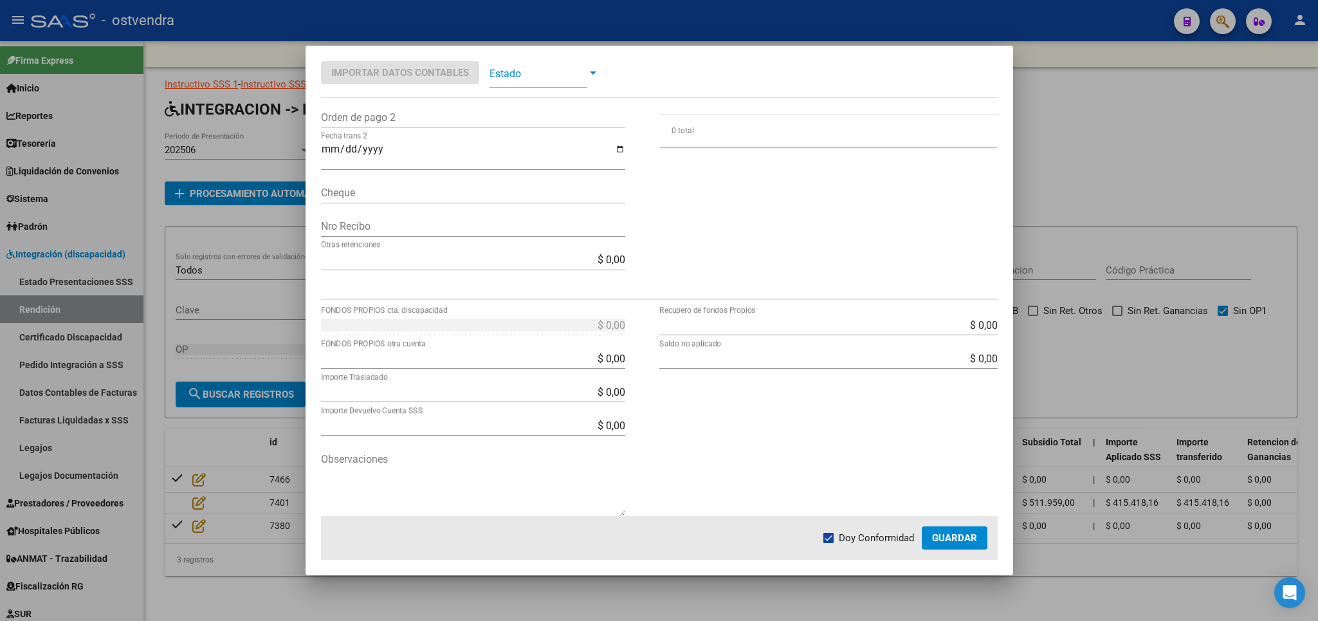
drag, startPoint x: 1020, startPoint y: 532, endPoint x: 1002, endPoint y: 534, distance: 18.8
click at [1009, 533] on div "Importar Datos Contables Estado 0 Punto de Venta * DS Tipo Archivo * Análisis p…" at bounding box center [659, 310] width 1318 height 621
drag, startPoint x: 1181, startPoint y: 349, endPoint x: 885, endPoint y: 617, distance: 399.0
click at [1181, 351] on div at bounding box center [659, 310] width 1318 height 621
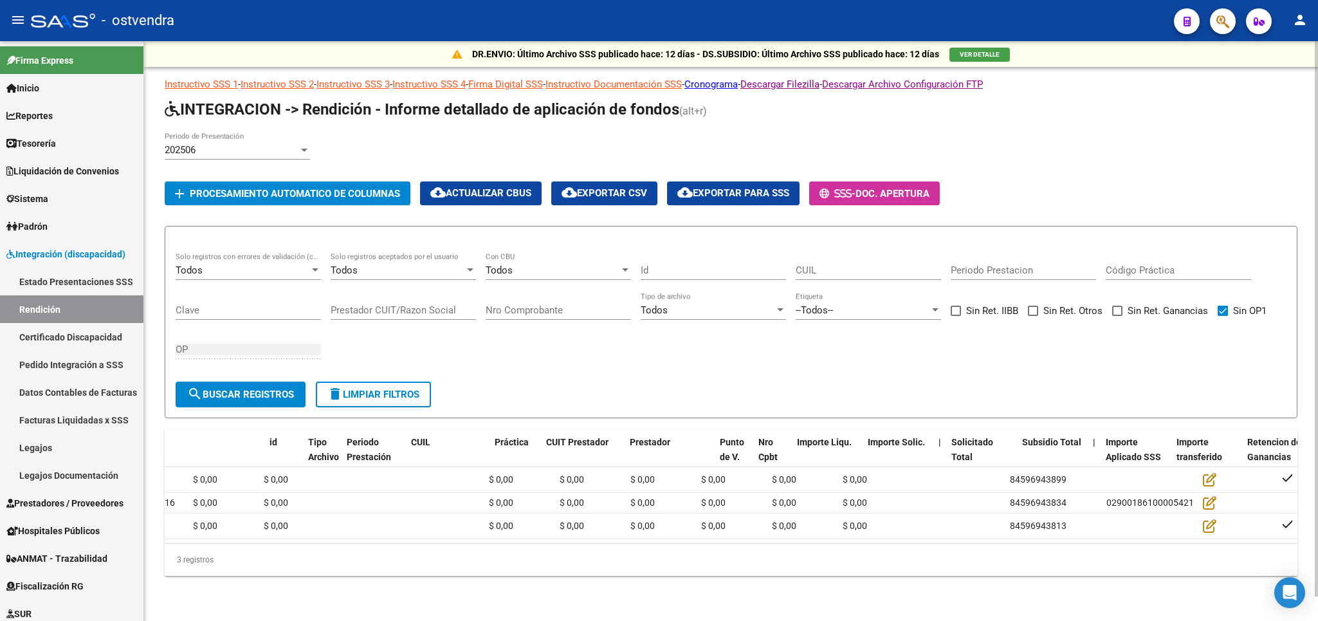
scroll to position [0, 0]
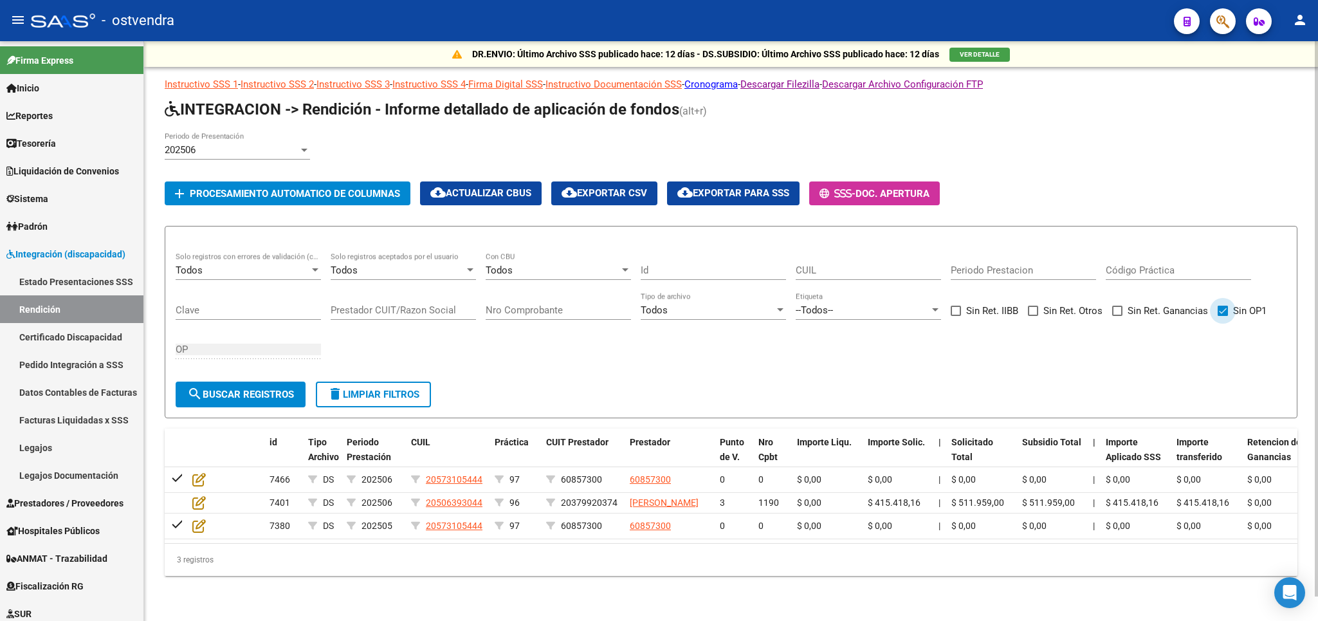
click at [1225, 306] on span at bounding box center [1223, 311] width 10 height 10
click at [1223, 316] on input "Sin OP1" at bounding box center [1222, 316] width 1 height 1
checkbox input "false"
click at [551, 264] on div "Todos" at bounding box center [553, 270] width 134 height 12
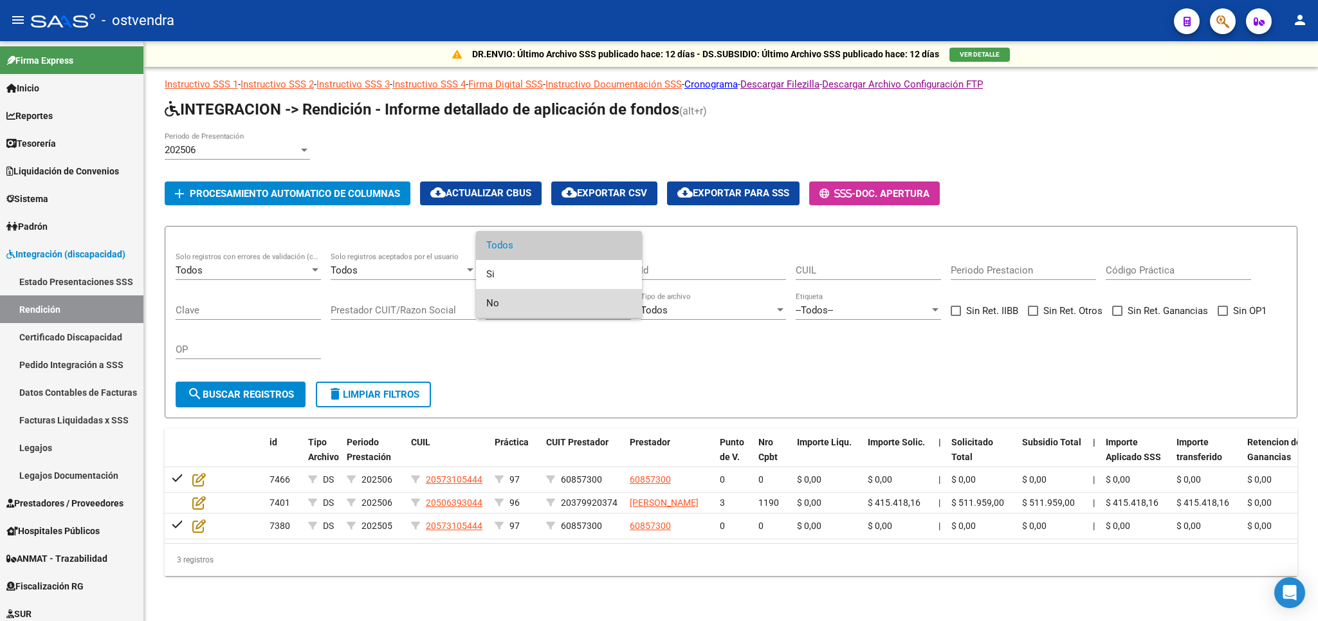
click at [509, 302] on span "No" at bounding box center [558, 303] width 145 height 29
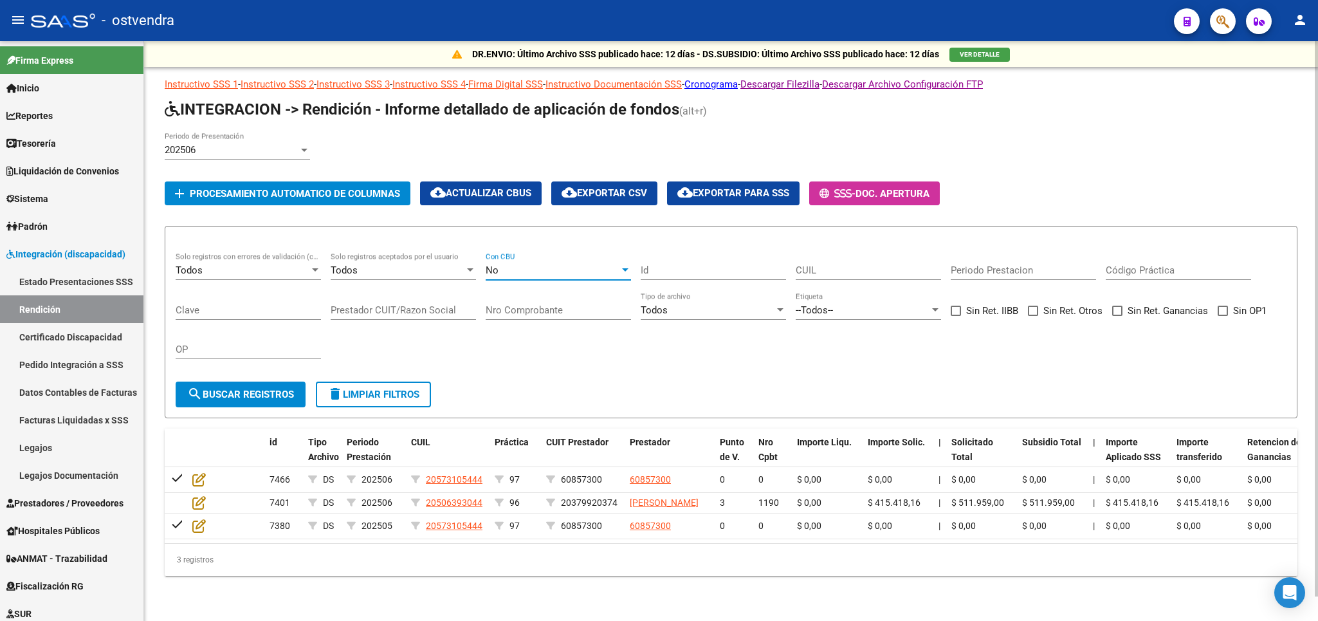
click at [262, 381] on button "search Buscar registros" at bounding box center [241, 394] width 130 height 26
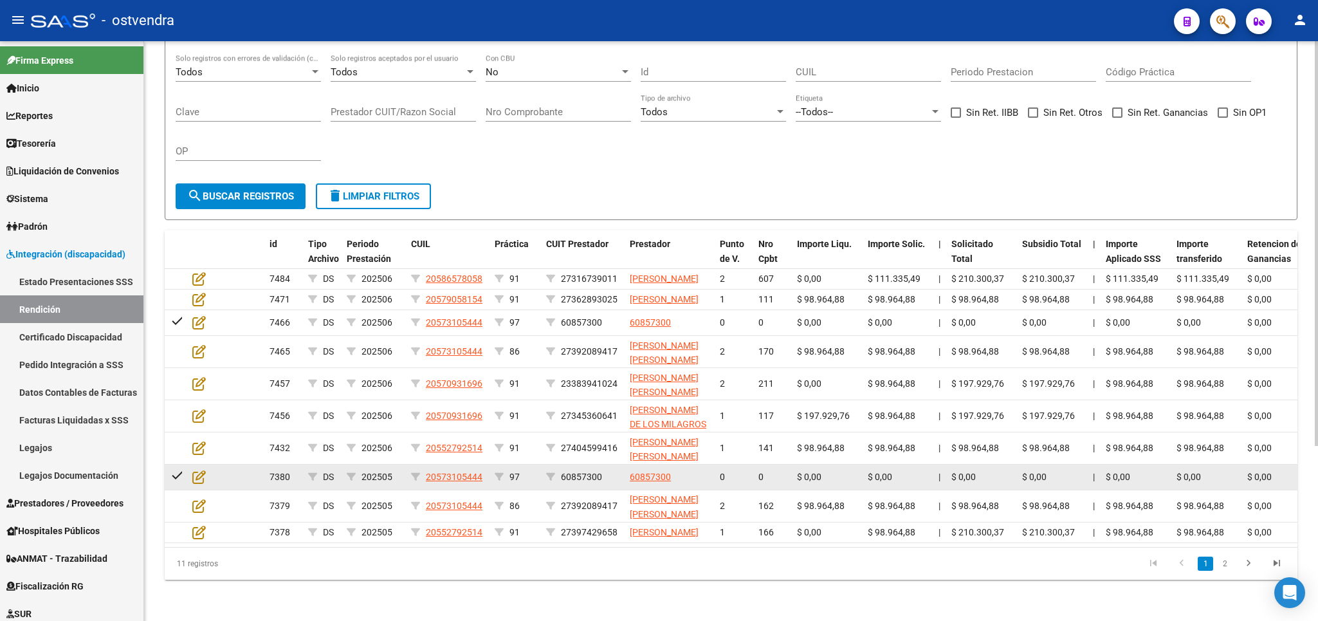
scroll to position [251, 0]
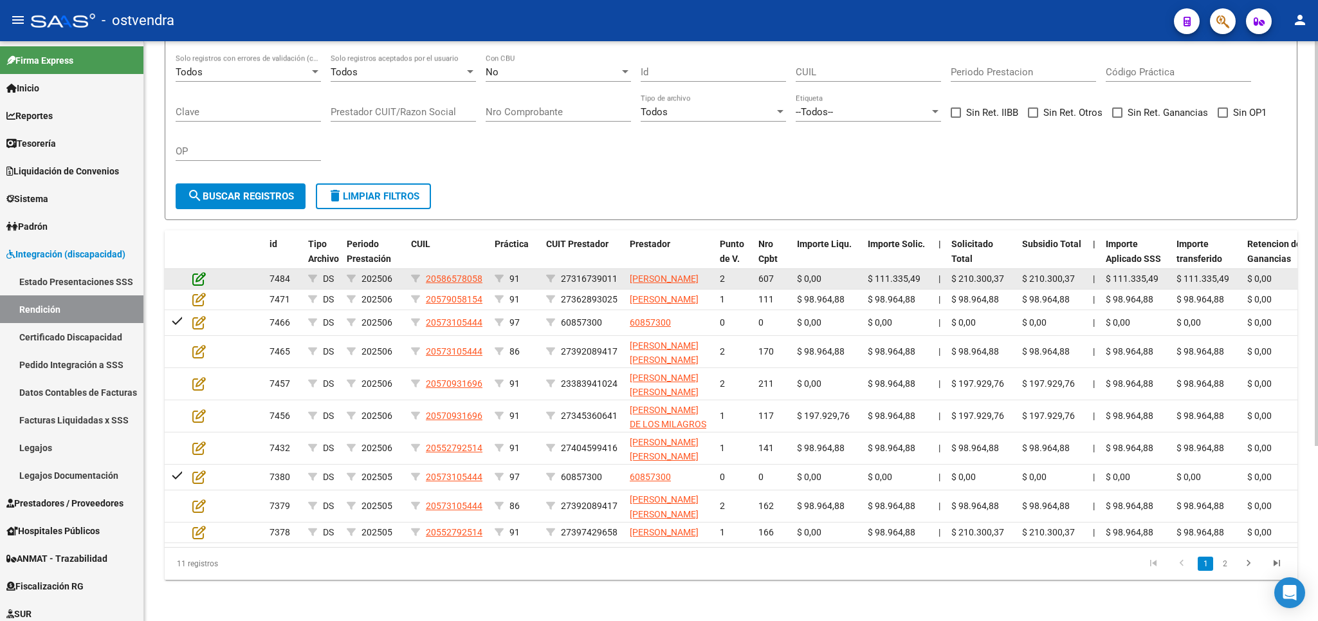
click at [206, 271] on icon at bounding box center [199, 278] width 14 height 14
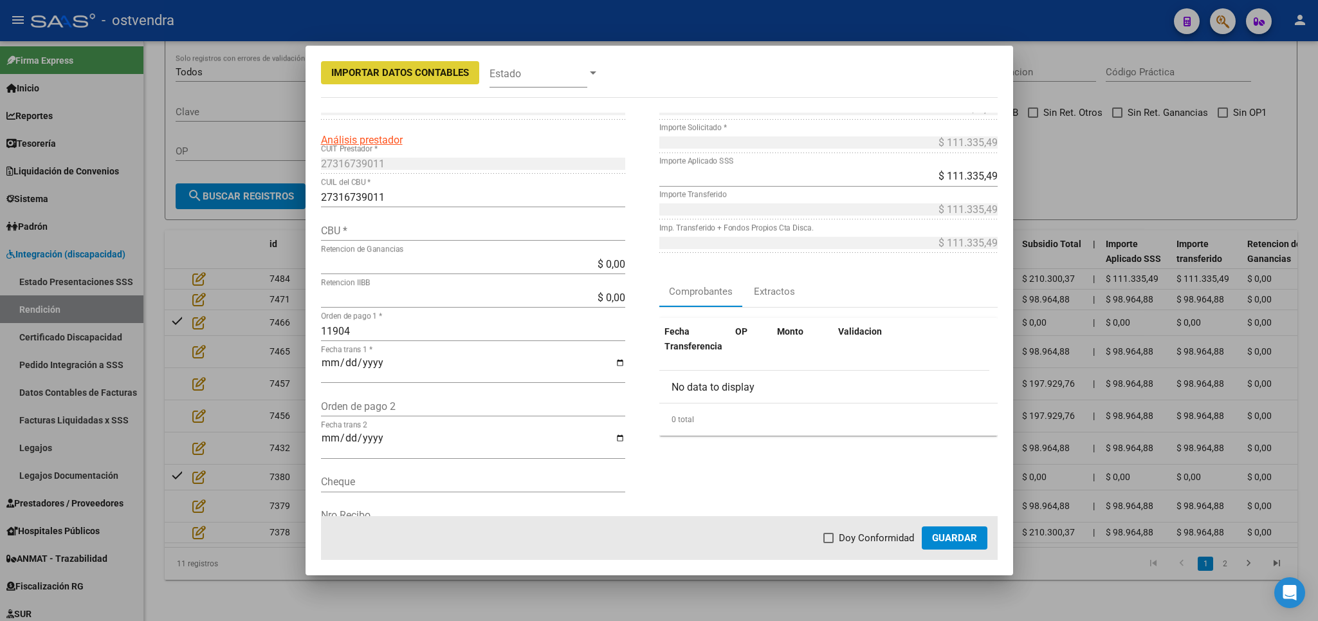
scroll to position [0, 0]
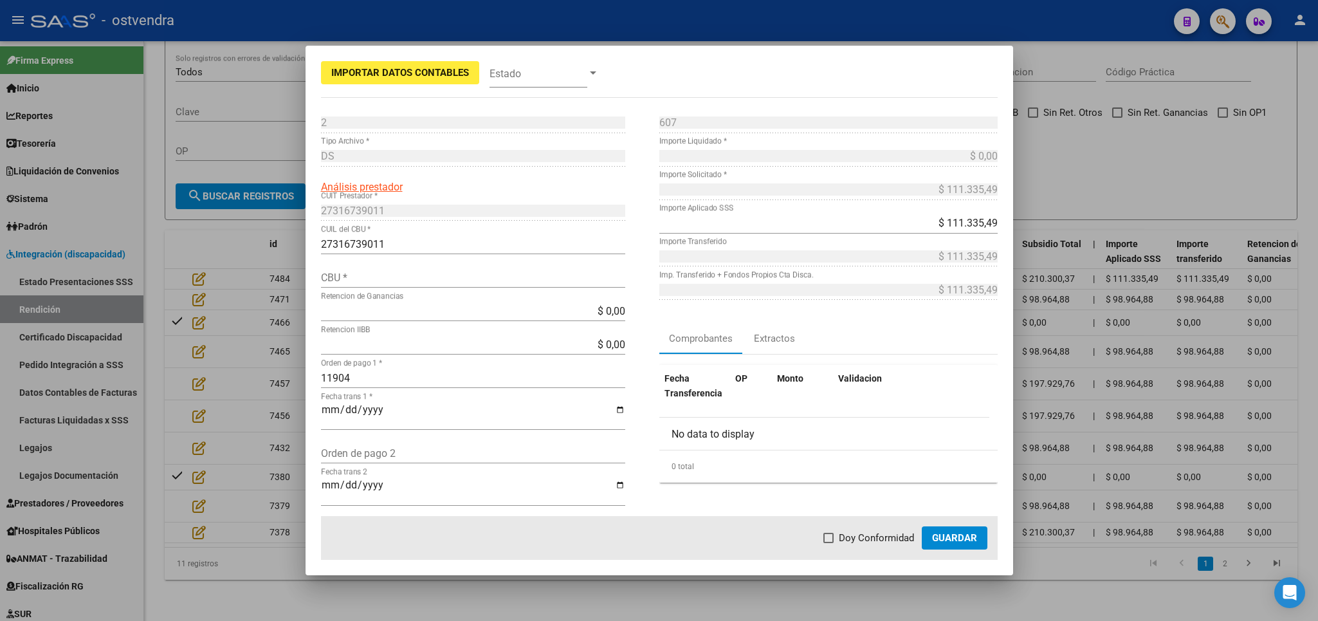
click at [1059, 602] on div at bounding box center [659, 310] width 1318 height 621
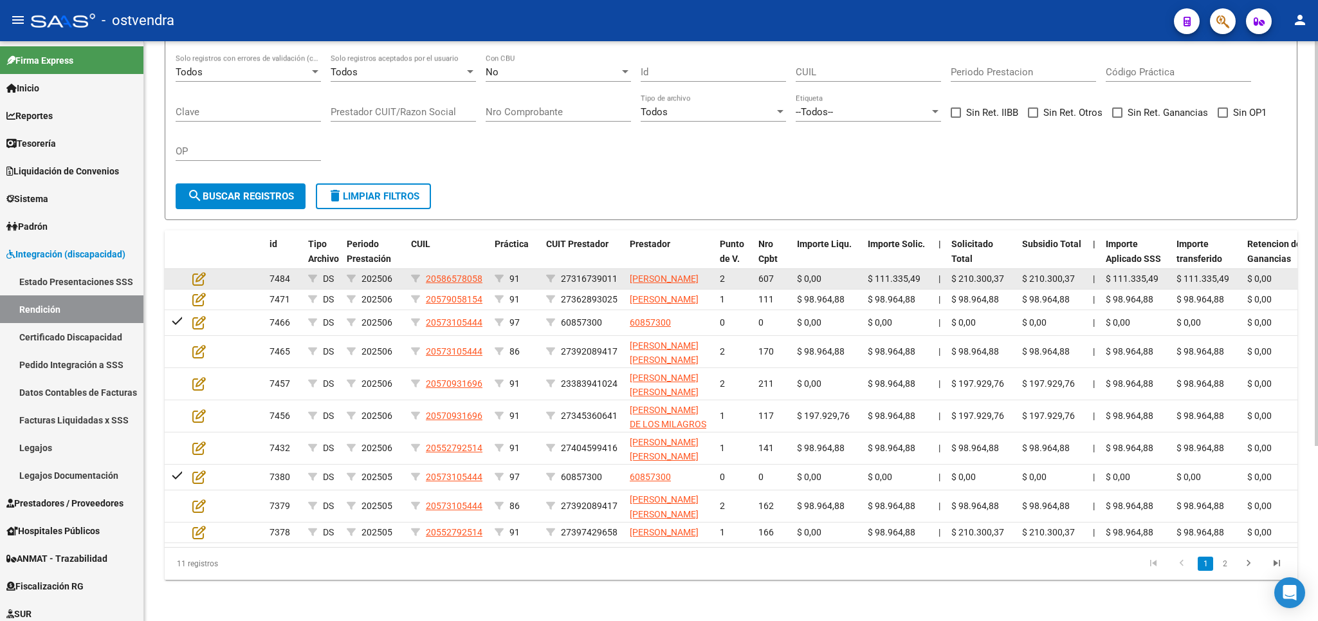
drag, startPoint x: 563, startPoint y: 231, endPoint x: 618, endPoint y: 232, distance: 54.7
click at [618, 271] on div "27316739011" at bounding box center [582, 278] width 73 height 15
copy span "27316739011"
click at [197, 271] on icon at bounding box center [199, 278] width 14 height 14
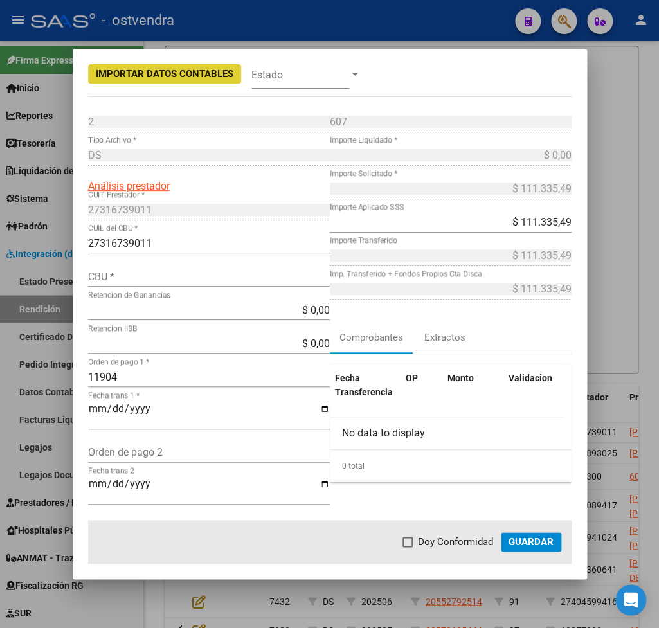
click at [134, 277] on input "CBU *" at bounding box center [209, 277] width 242 height 12
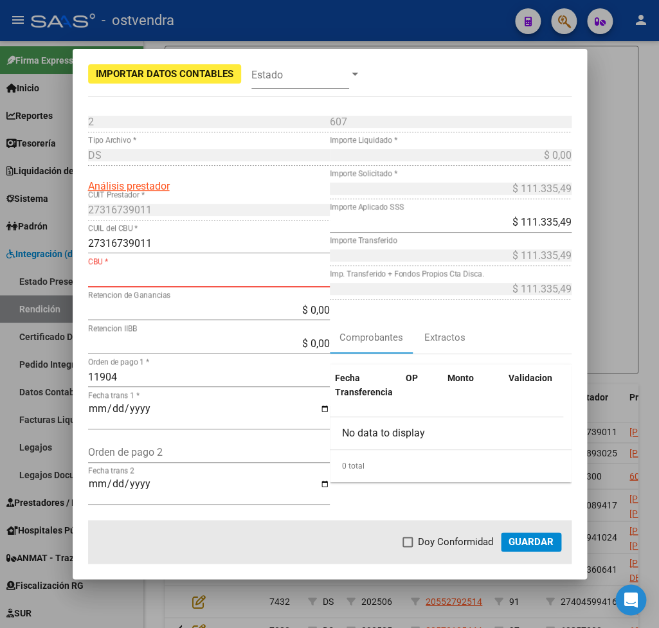
click at [133, 280] on input "CBU *" at bounding box center [209, 277] width 242 height 12
type input "0170325040000048795074"
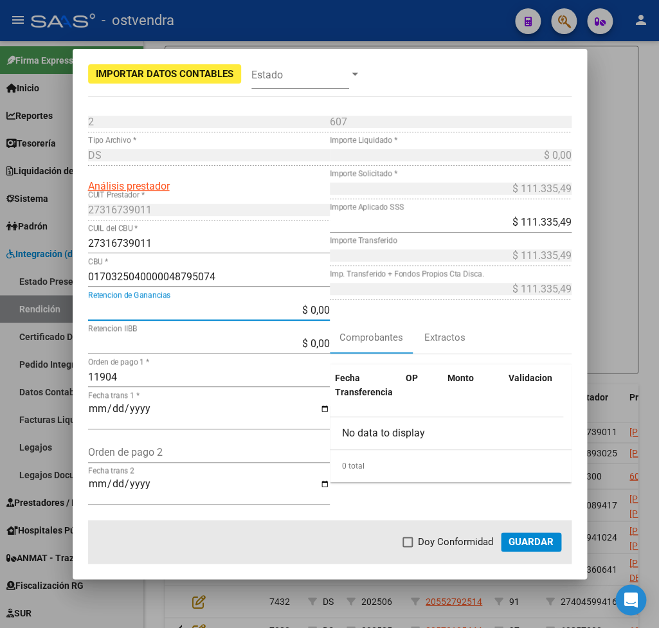
click at [534, 549] on button "Guardar" at bounding box center [531, 542] width 60 height 19
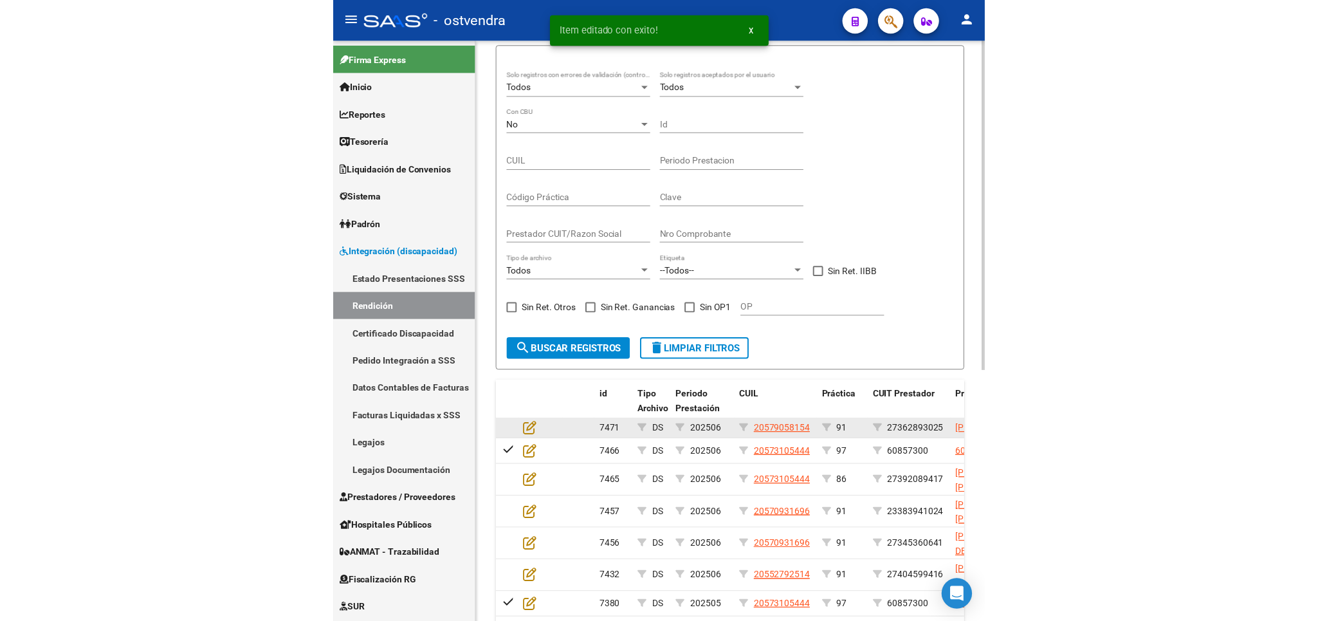
scroll to position [180, 0]
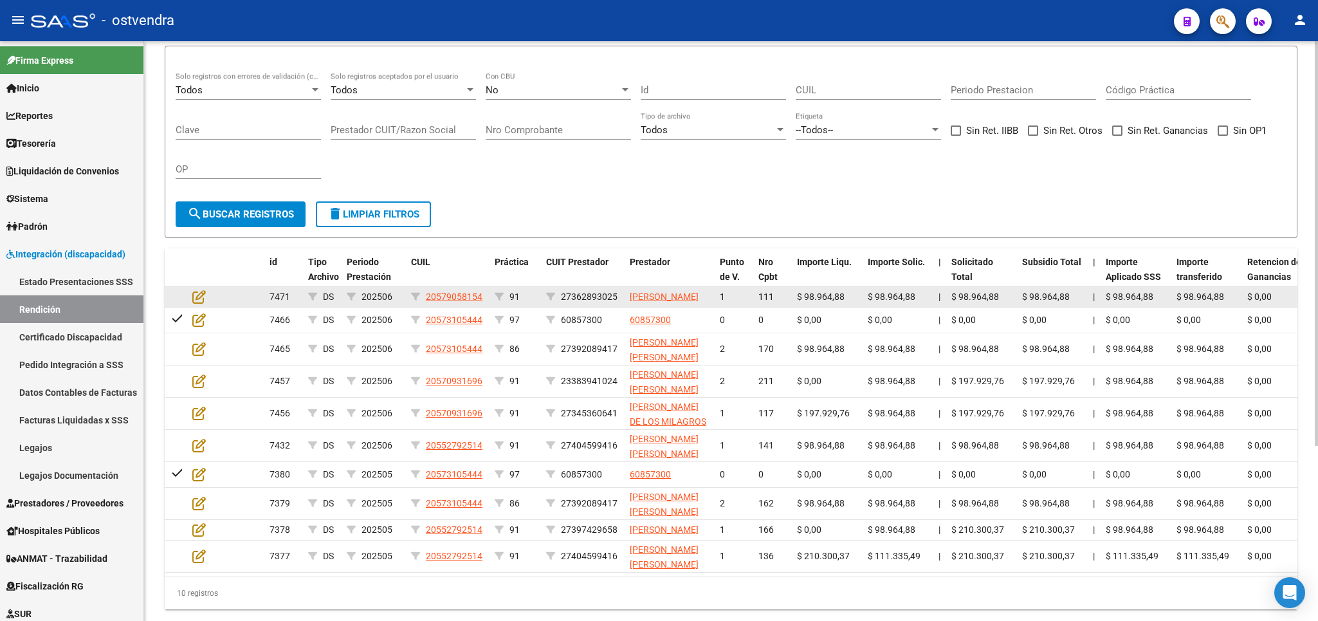
drag, startPoint x: 563, startPoint y: 305, endPoint x: 617, endPoint y: 301, distance: 54.2
click at [617, 301] on span "27362893025" at bounding box center [589, 296] width 57 height 10
copy span "27362893025"
click at [203, 303] on icon at bounding box center [199, 296] width 14 height 14
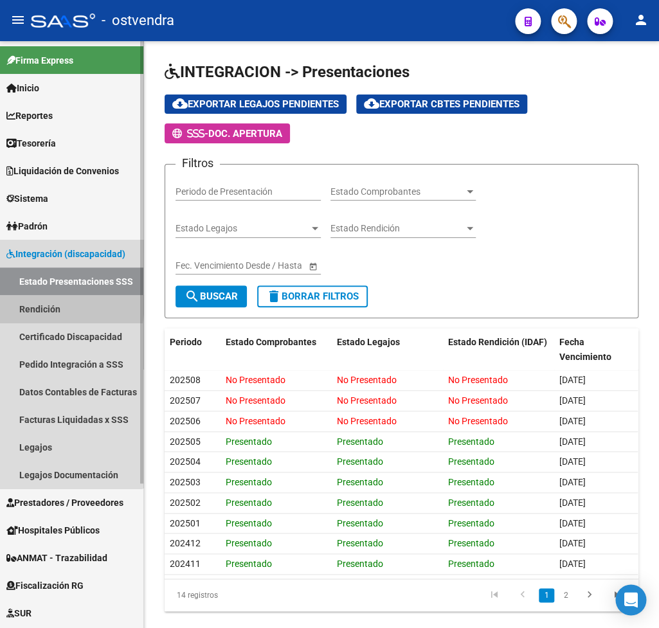
click at [38, 303] on link "Rendición" at bounding box center [71, 309] width 143 height 28
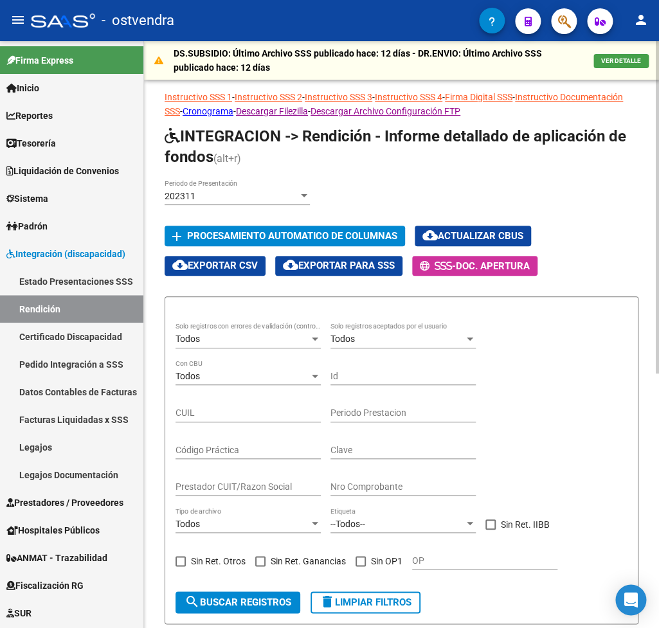
click at [258, 193] on div "202311" at bounding box center [232, 196] width 134 height 11
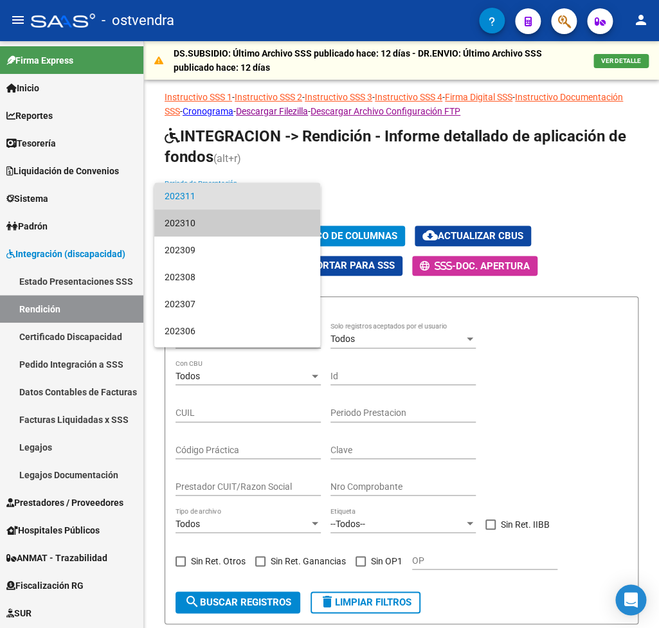
click at [453, 173] on div at bounding box center [329, 314] width 659 height 628
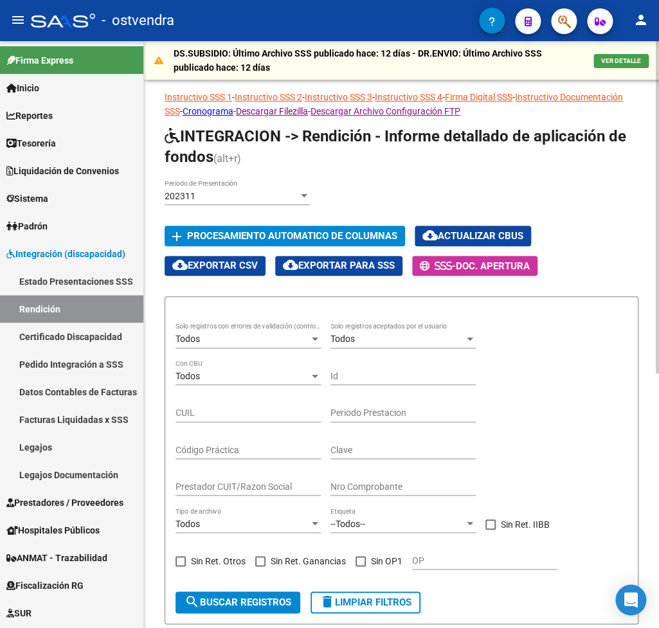
drag, startPoint x: 316, startPoint y: 193, endPoint x: 306, endPoint y: 193, distance: 9.6
click at [314, 193] on div "202311 Periodo de Presentación" at bounding box center [402, 197] width 474 height 37
click at [306, 193] on div at bounding box center [304, 196] width 12 height 10
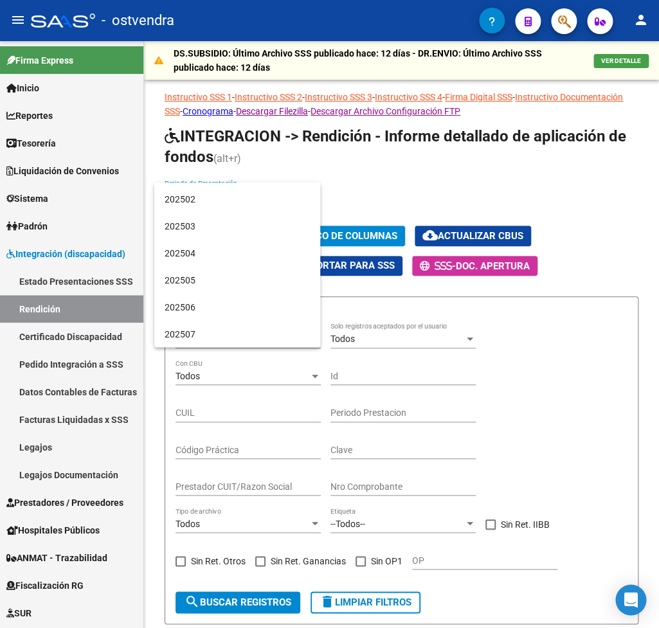
scroll to position [2482, 0]
click at [178, 278] on span "202506" at bounding box center [237, 280] width 145 height 27
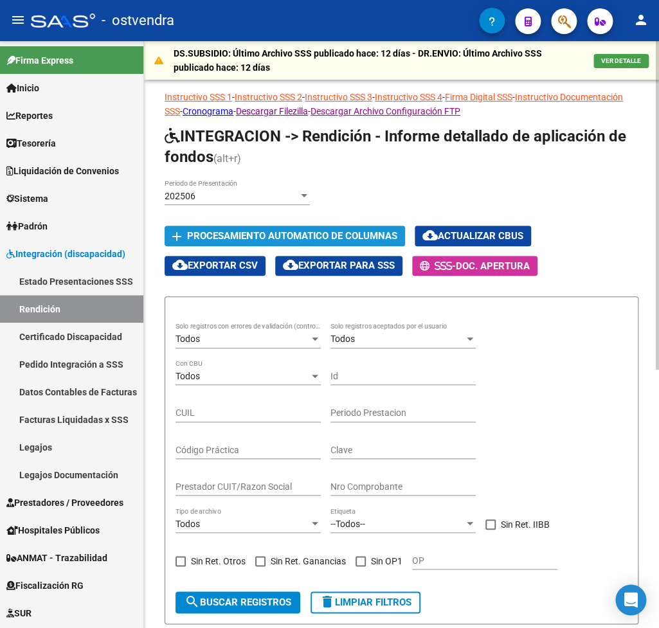
click at [268, 235] on span "Procesamiento automatico de columnas" at bounding box center [292, 237] width 210 height 12
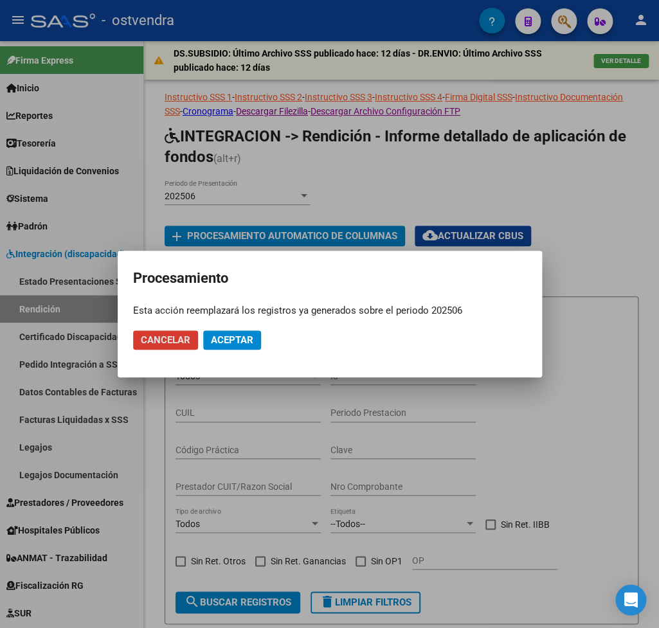
click at [230, 338] on span "Aceptar" at bounding box center [232, 340] width 42 height 12
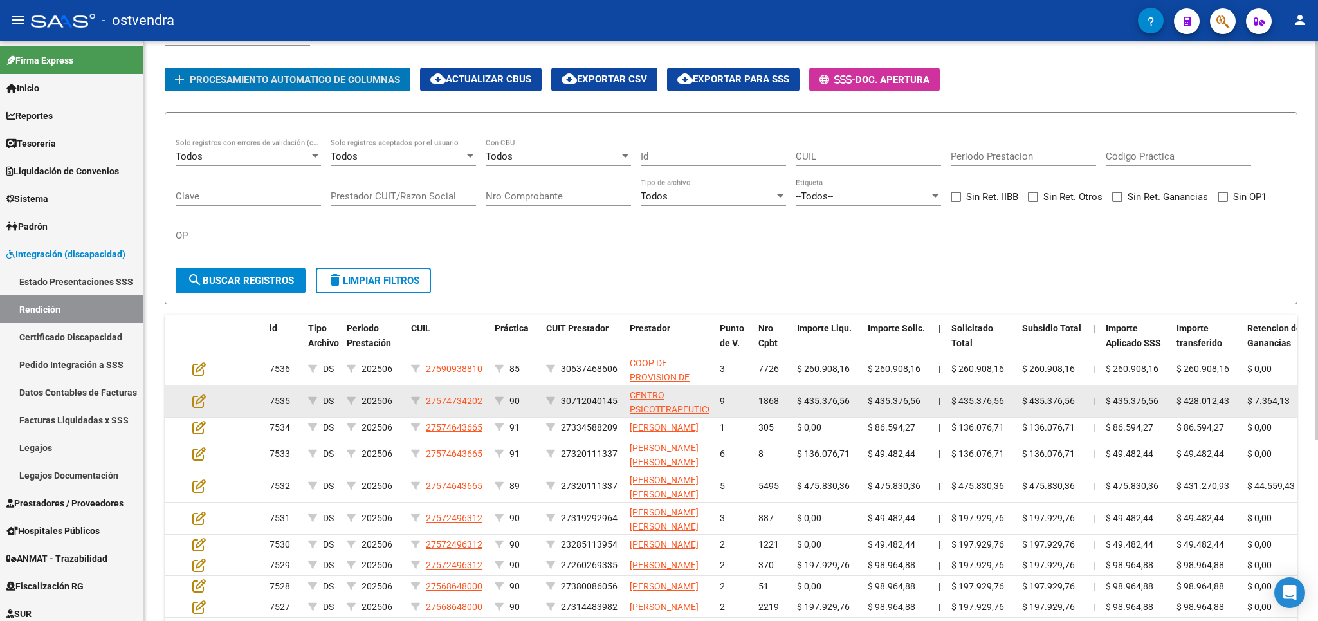
scroll to position [39, 0]
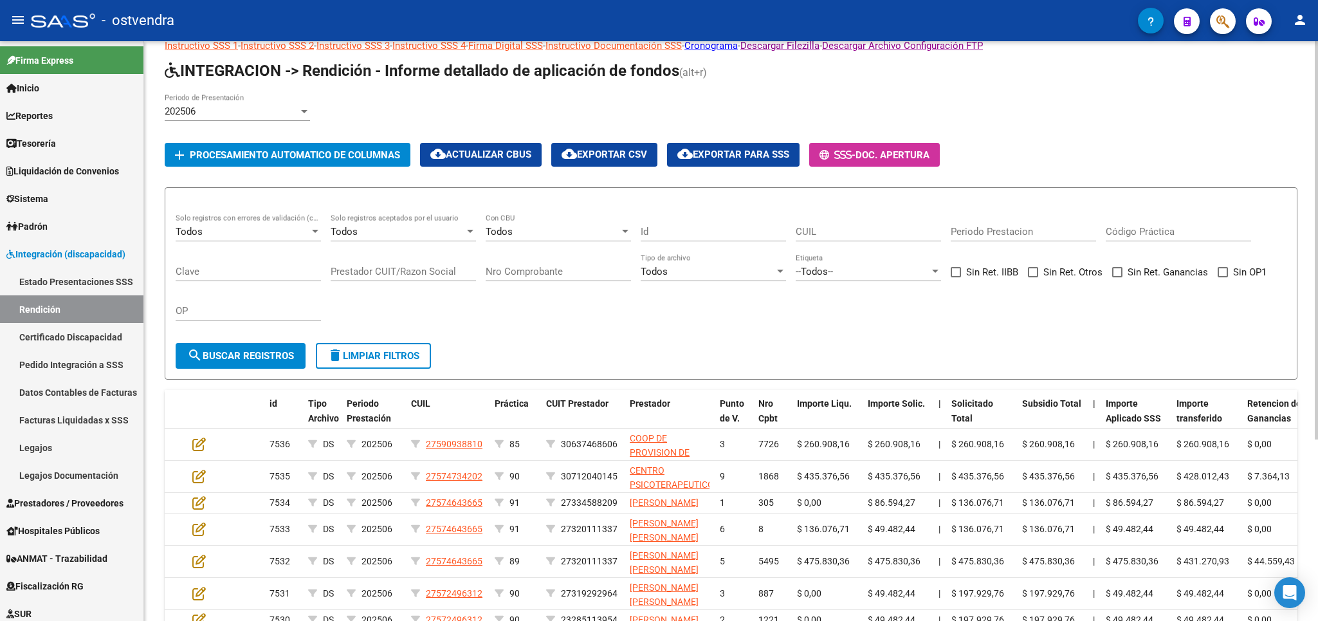
click at [547, 223] on div "Todos Con CBU" at bounding box center [558, 228] width 145 height 28
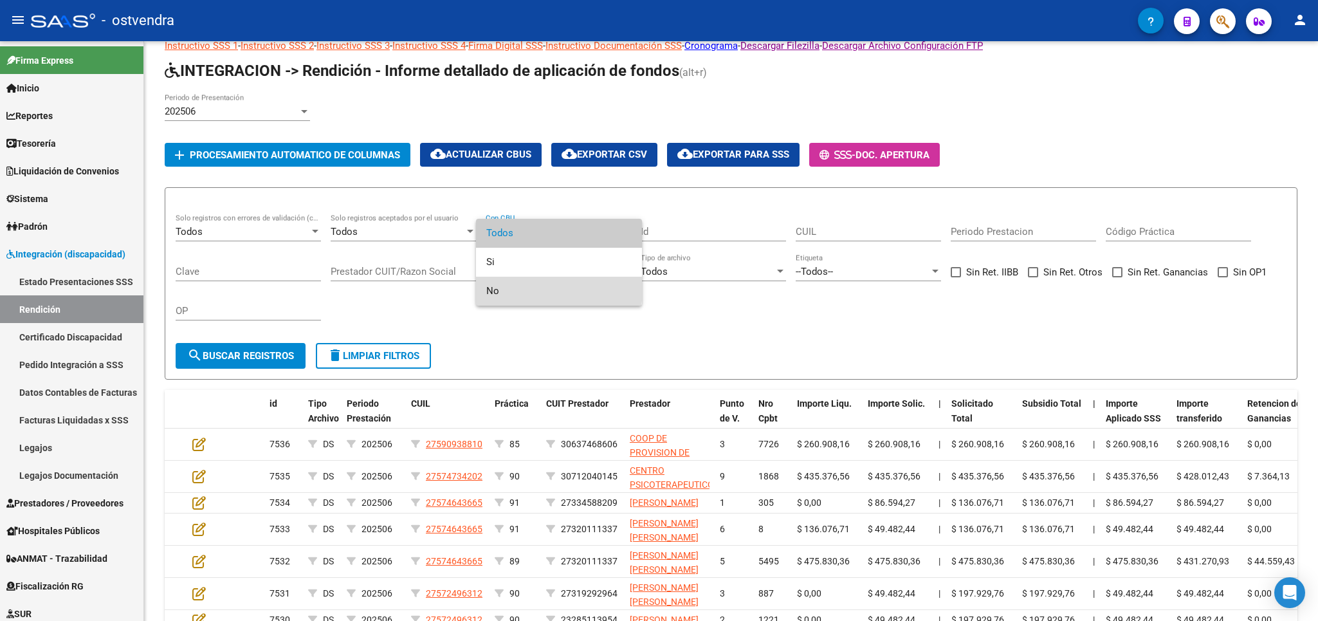
click at [507, 288] on span "No" at bounding box center [558, 291] width 145 height 29
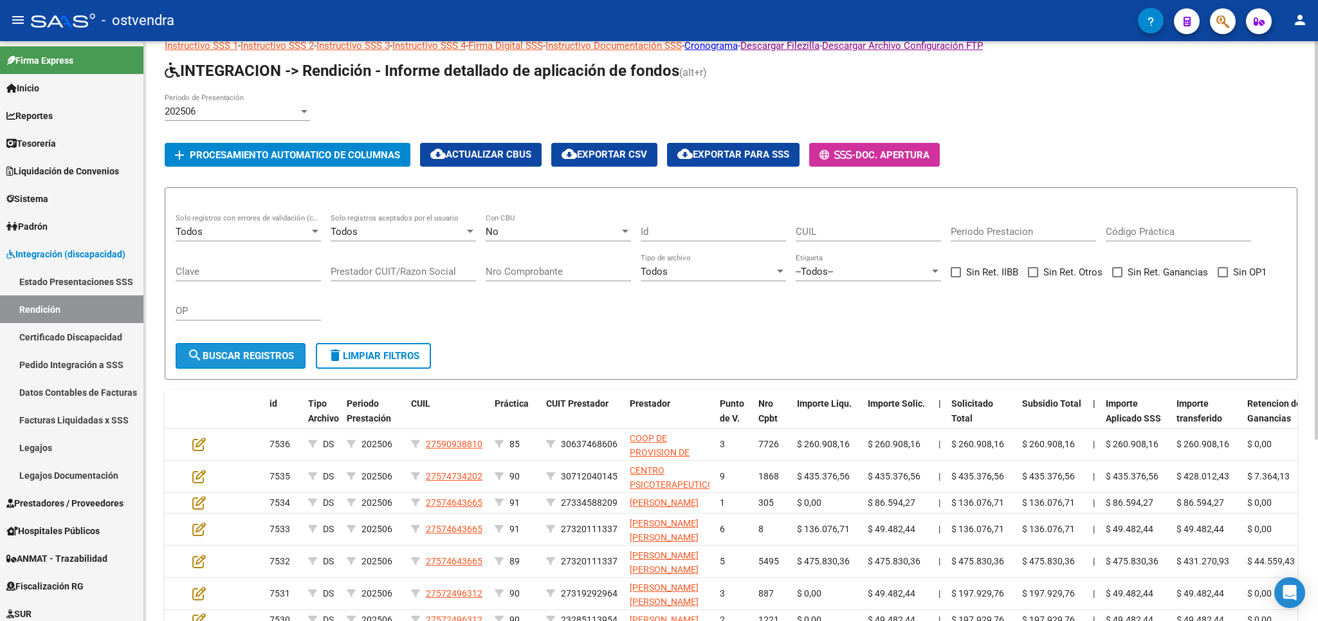
click at [291, 355] on span "search Buscar registros" at bounding box center [240, 356] width 107 height 12
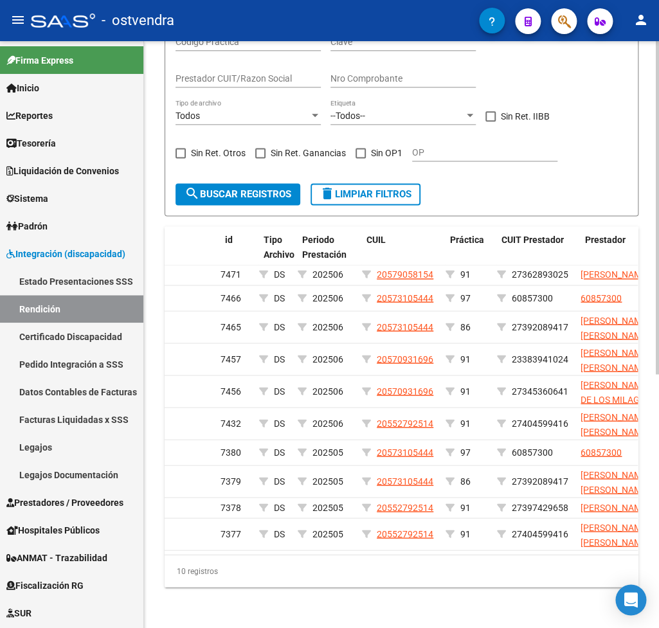
scroll to position [0, 0]
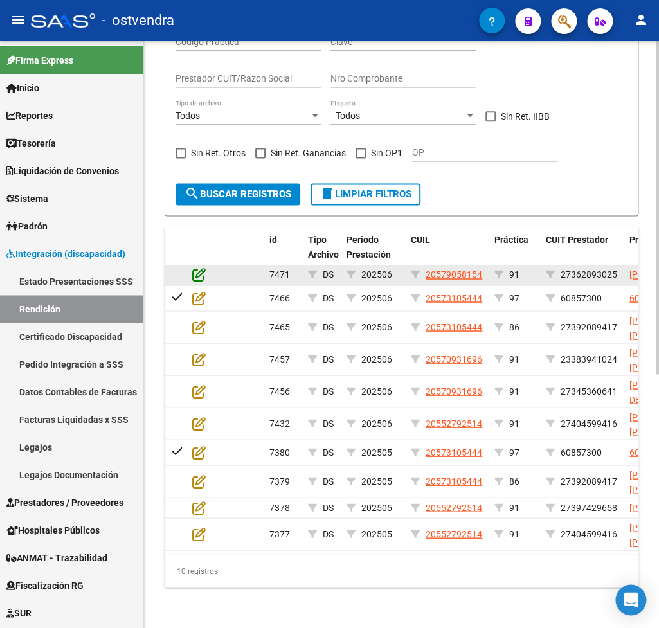
click at [201, 268] on icon at bounding box center [199, 275] width 14 height 14
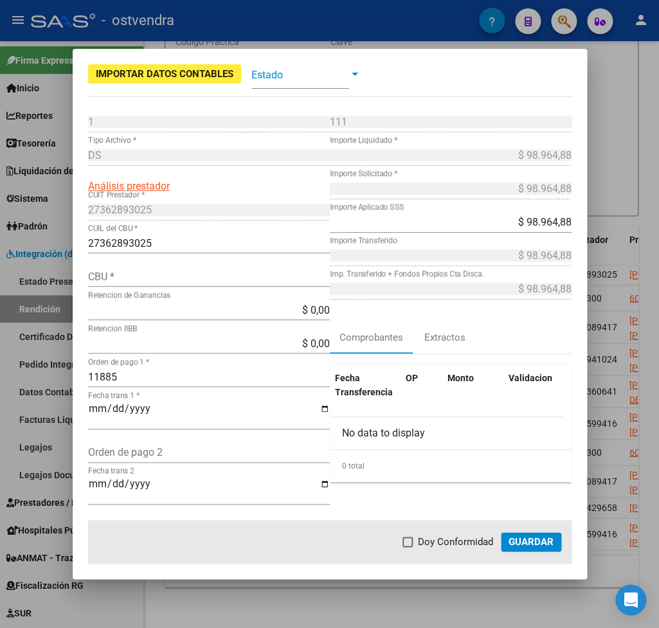
click at [145, 278] on input "CBU *" at bounding box center [209, 277] width 242 height 12
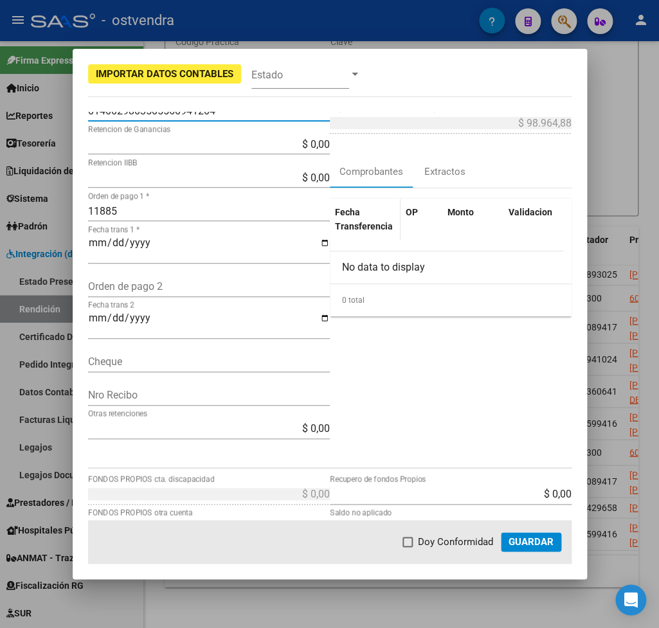
scroll to position [331, 0]
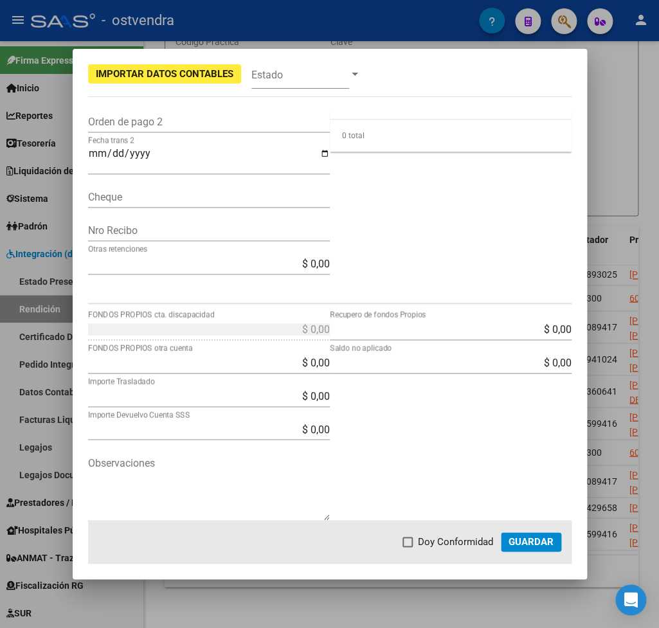
type input "0140029803505560941204"
click at [526, 542] on span "Guardar" at bounding box center [531, 542] width 45 height 12
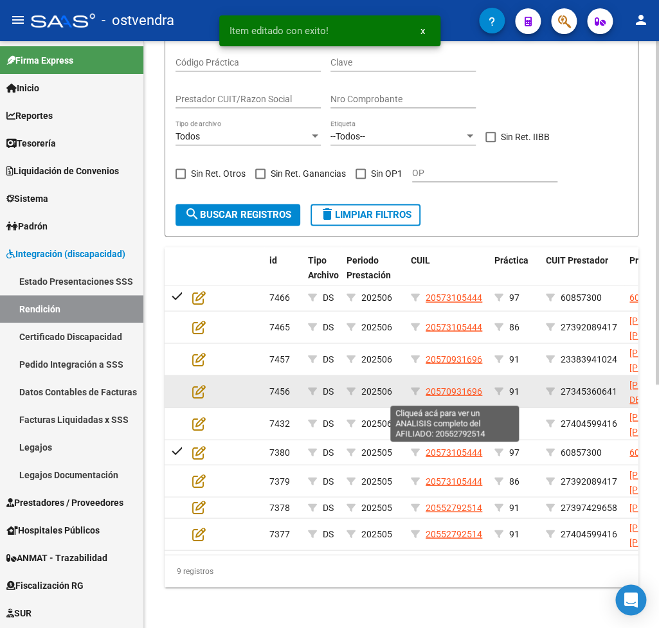
scroll to position [416, 0]
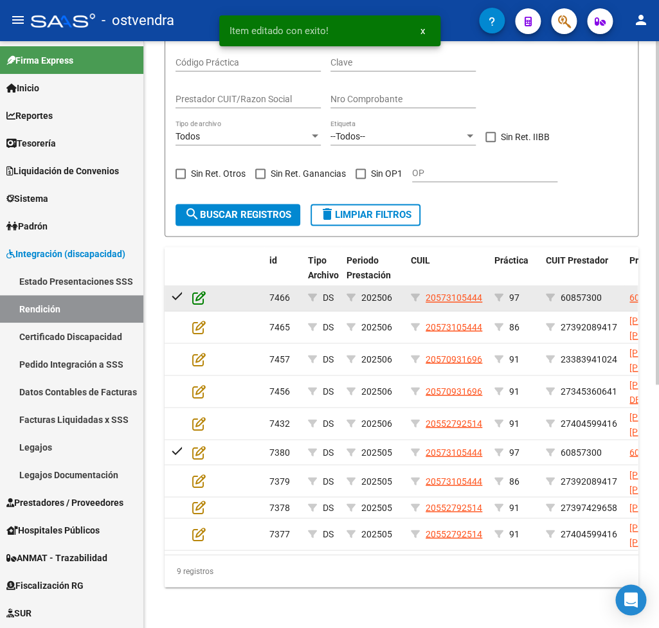
click at [200, 291] on icon at bounding box center [199, 298] width 14 height 14
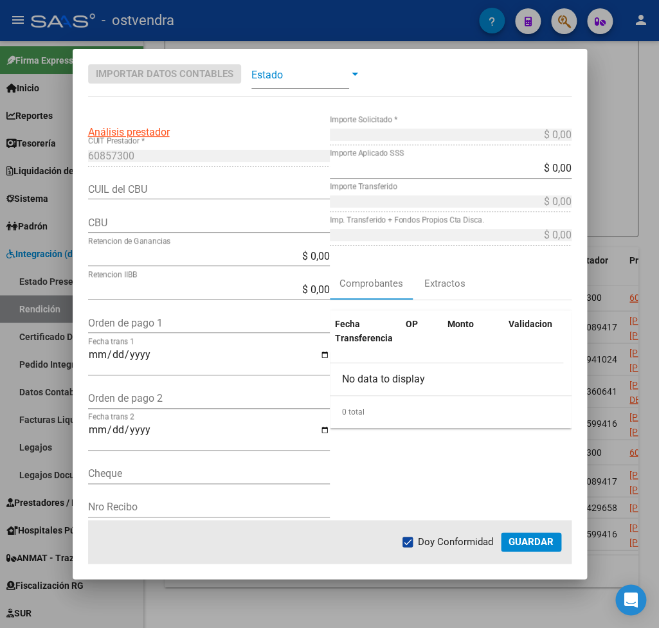
scroll to position [0, 0]
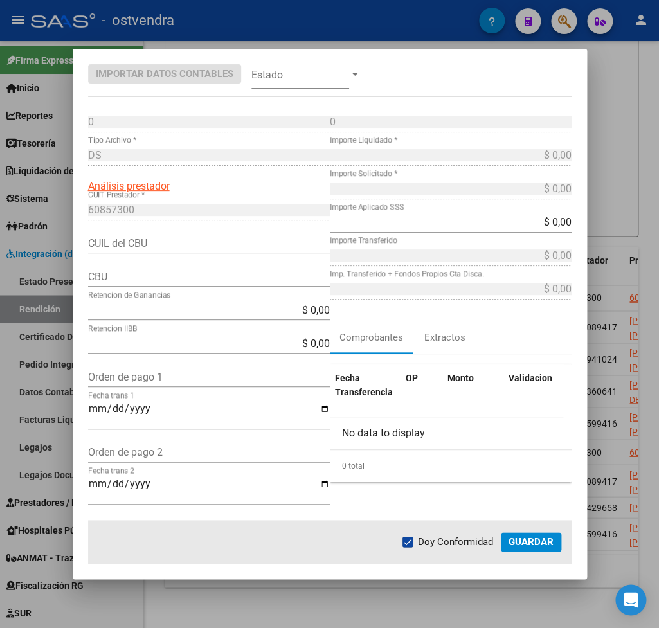
click at [638, 102] on div at bounding box center [329, 314] width 659 height 628
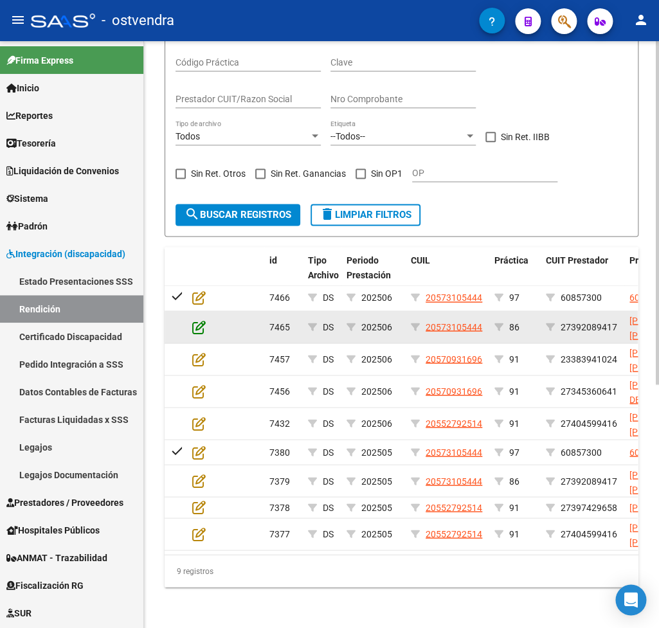
click at [196, 320] on icon at bounding box center [199, 327] width 14 height 14
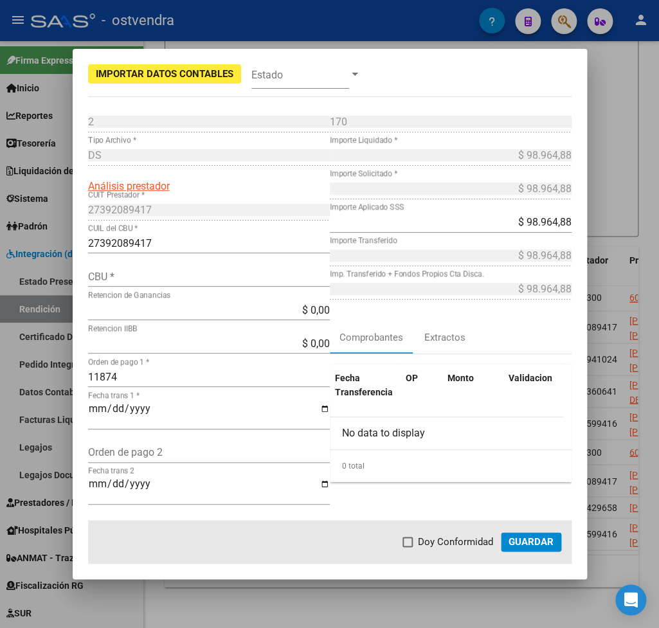
click at [442, 605] on div at bounding box center [329, 314] width 659 height 628
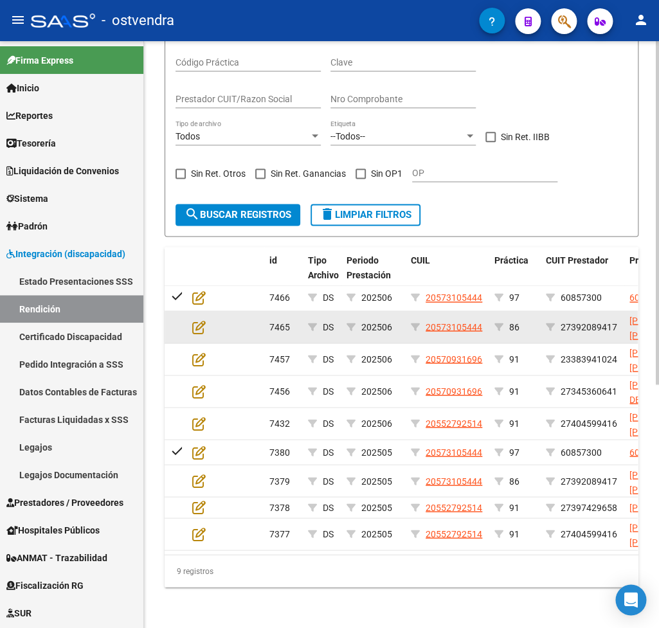
drag, startPoint x: 582, startPoint y: 302, endPoint x: 616, endPoint y: 302, distance: 33.4
click at [616, 322] on span "27392089417" at bounding box center [589, 327] width 57 height 10
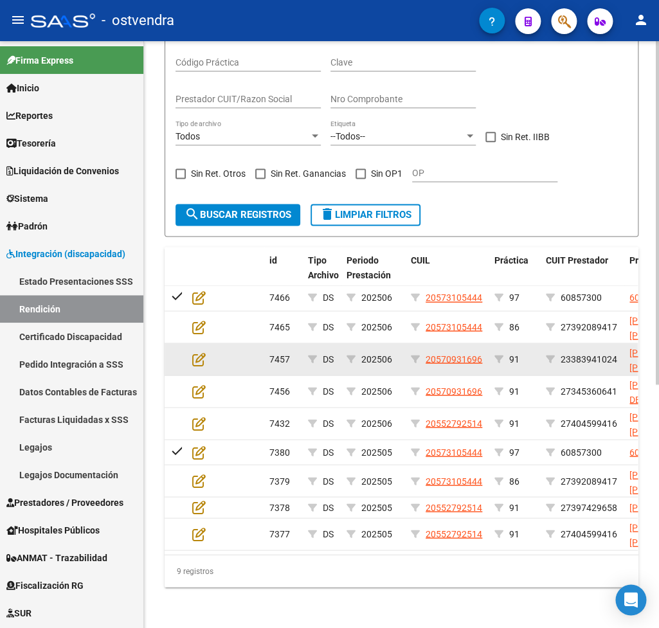
copy span "27392089417"
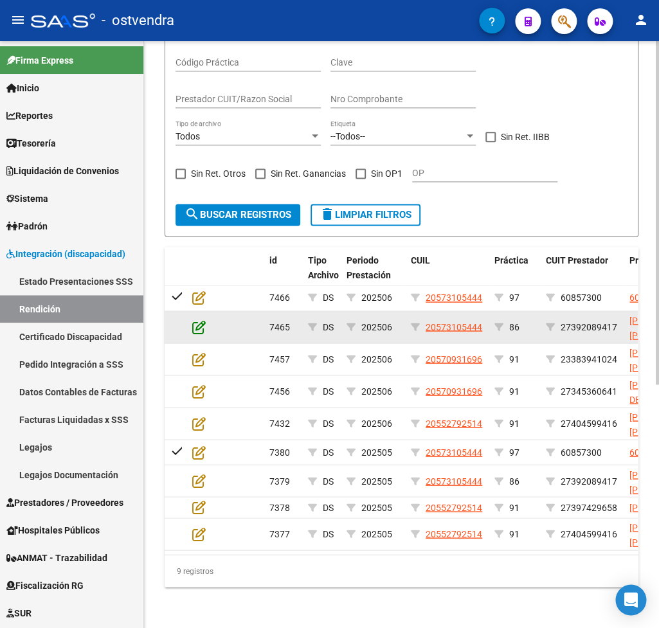
click at [200, 320] on icon at bounding box center [199, 327] width 14 height 14
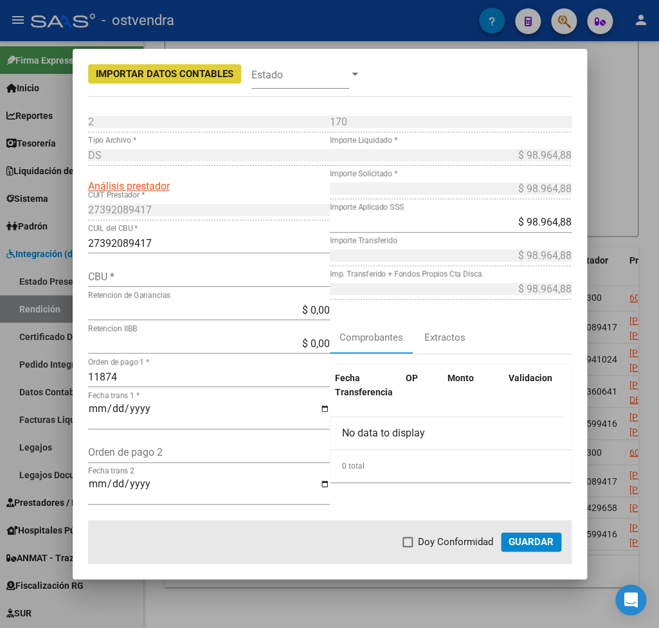
click at [167, 279] on input "CBU *" at bounding box center [209, 277] width 242 height 12
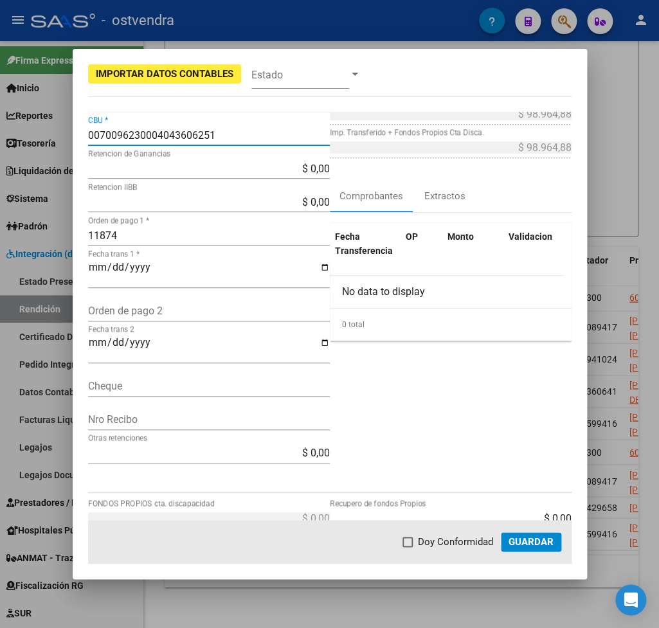
scroll to position [151, 0]
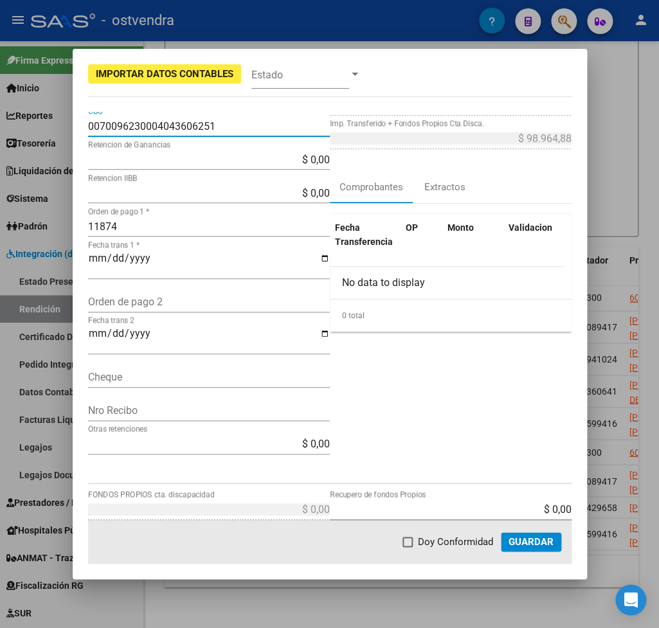
type input "0070096230004043606251"
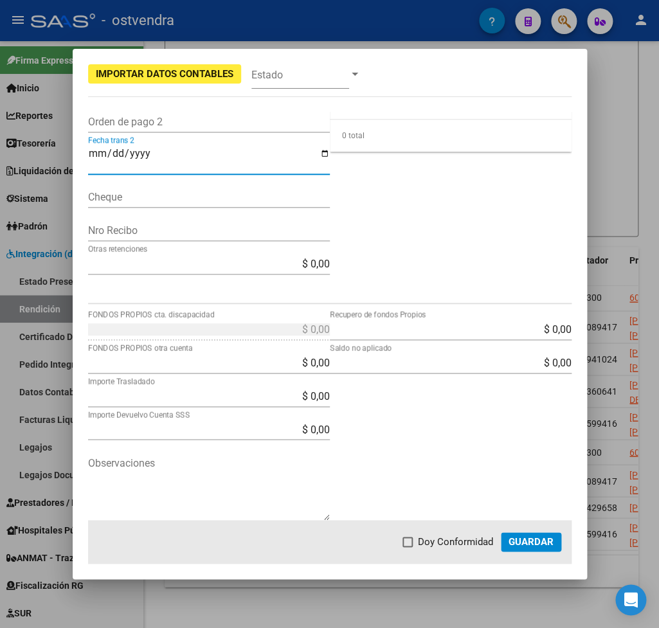
scroll to position [0, 0]
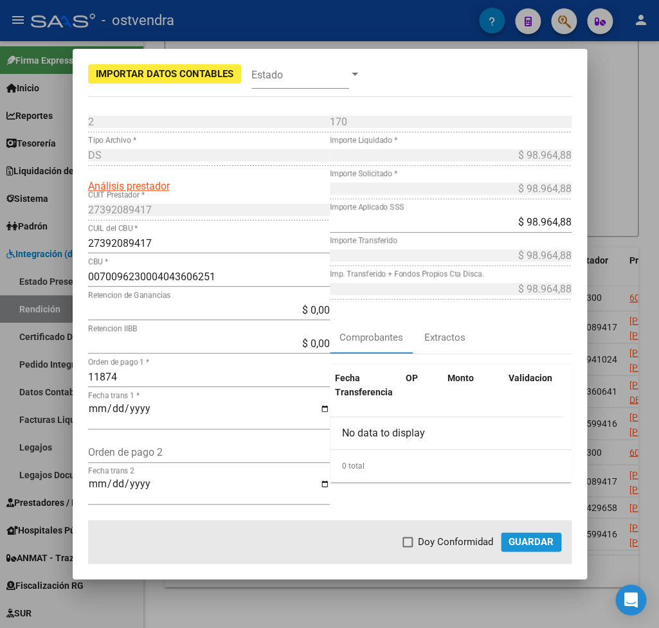
click at [518, 540] on span "Guardar" at bounding box center [531, 542] width 45 height 12
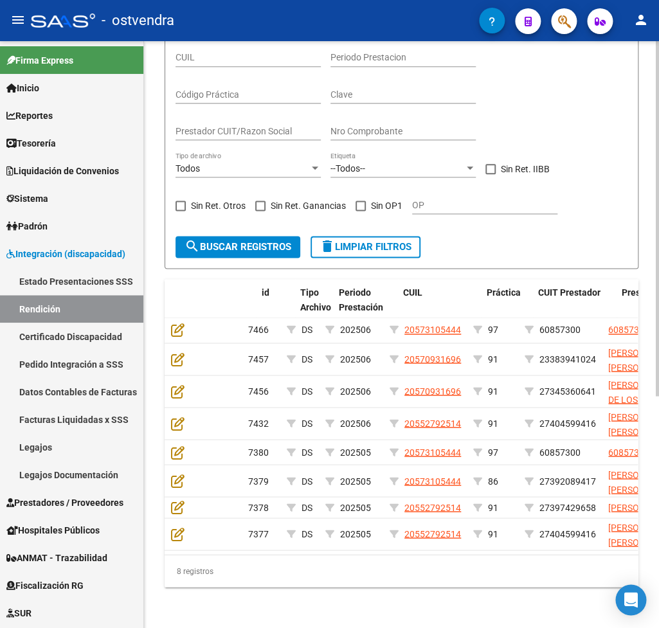
scroll to position [0, 8]
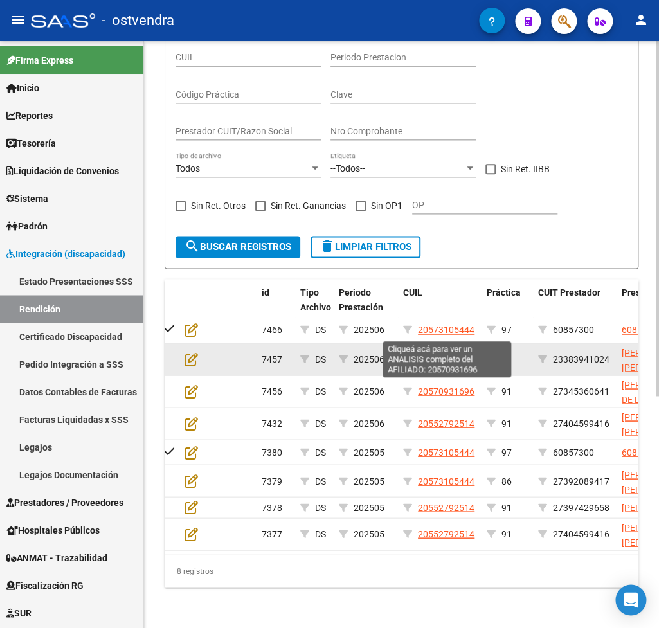
drag, startPoint x: 417, startPoint y: 334, endPoint x: 435, endPoint y: 331, distance: 18.8
click at [435, 352] on div "20570931696" at bounding box center [439, 359] width 73 height 15
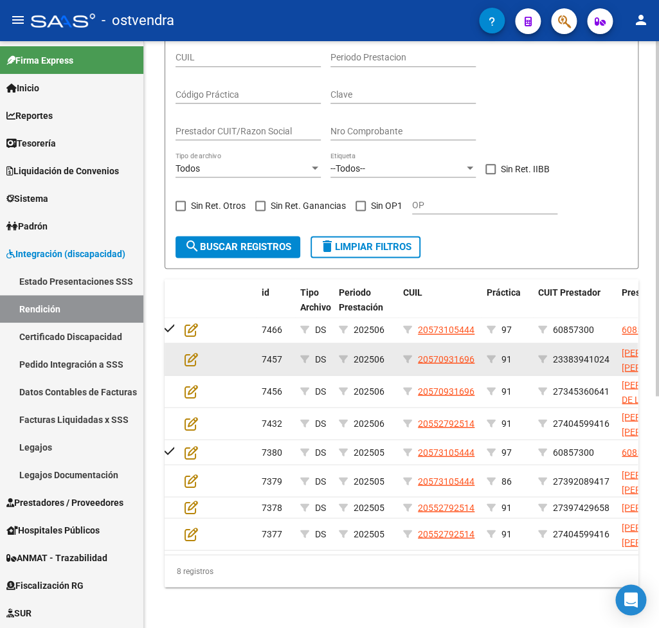
drag, startPoint x: 556, startPoint y: 334, endPoint x: 608, endPoint y: 333, distance: 52.1
click at [608, 354] on span "23383941024" at bounding box center [581, 359] width 57 height 10
copy span "23383941024"
click at [189, 352] on icon at bounding box center [192, 359] width 14 height 14
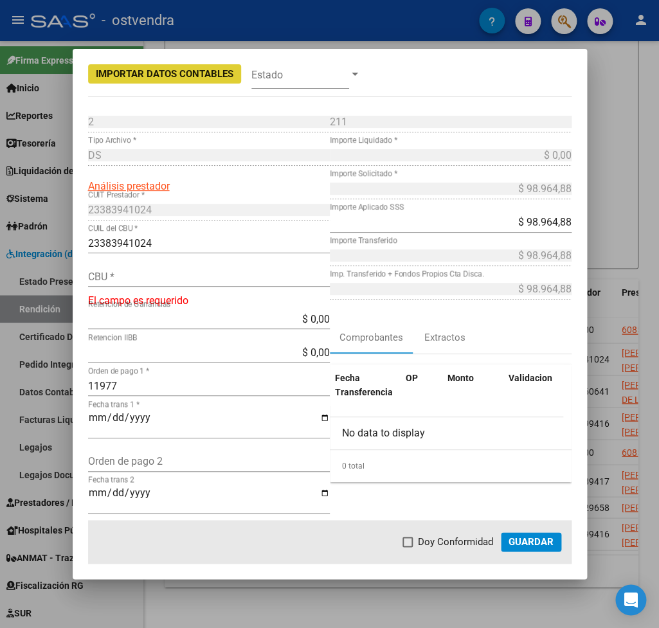
click at [131, 283] on input "CBU *" at bounding box center [209, 277] width 242 height 12
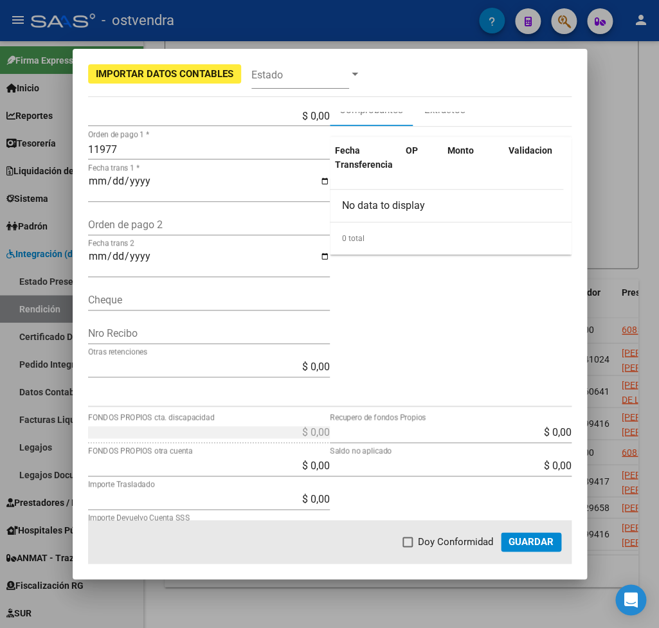
scroll to position [331, 0]
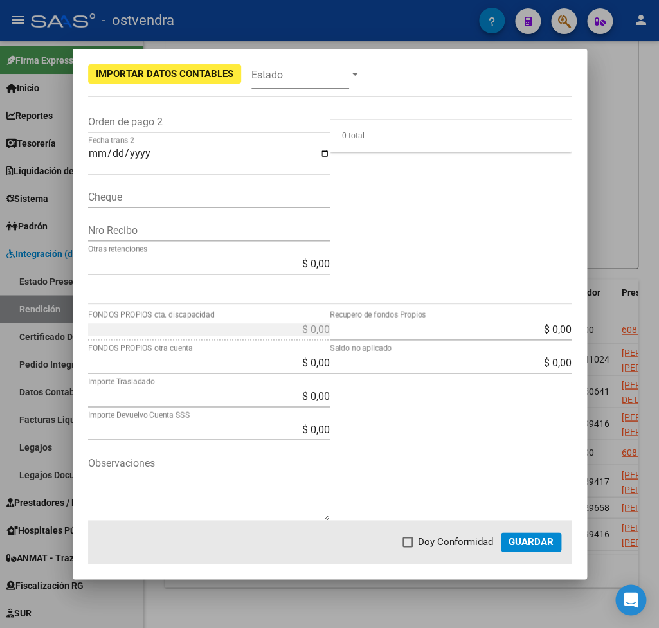
type input "0070011530004024929768"
click at [528, 542] on span "Guardar" at bounding box center [531, 542] width 45 height 12
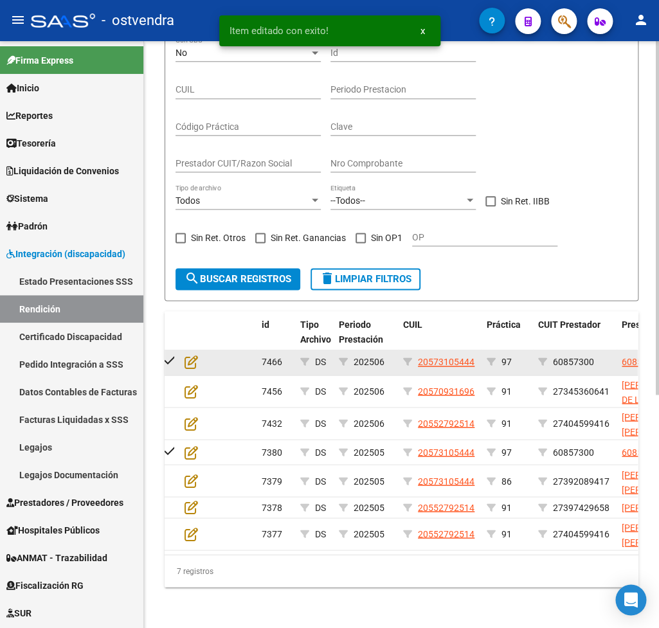
scroll to position [352, 0]
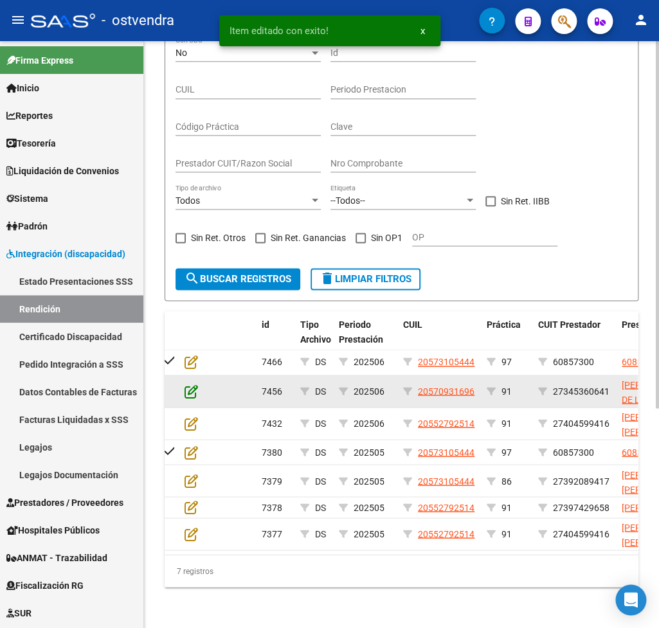
click at [191, 384] on icon at bounding box center [192, 391] width 14 height 14
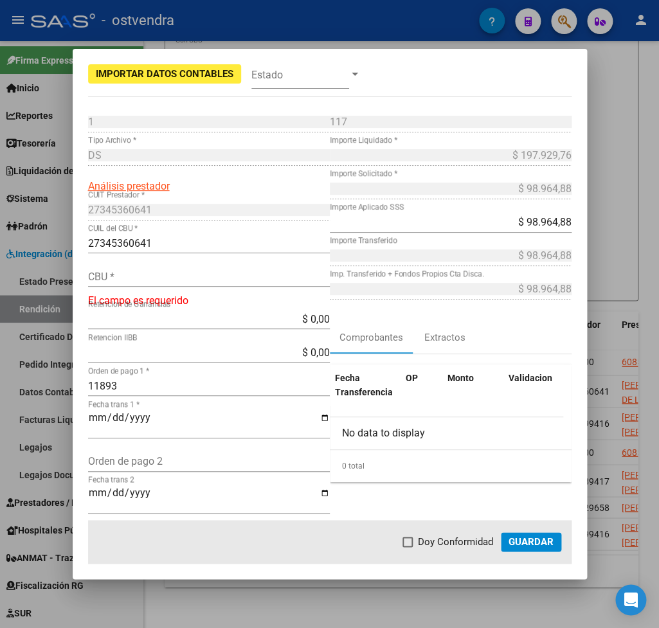
click at [635, 96] on div at bounding box center [329, 314] width 659 height 628
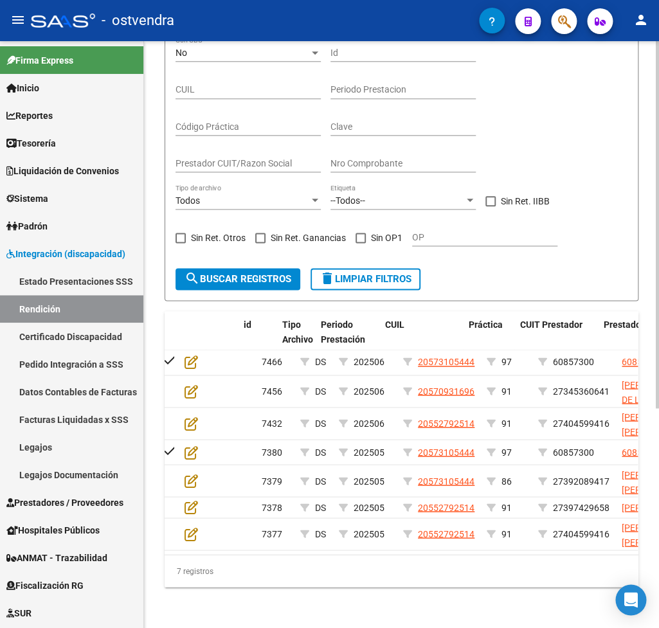
scroll to position [0, 131]
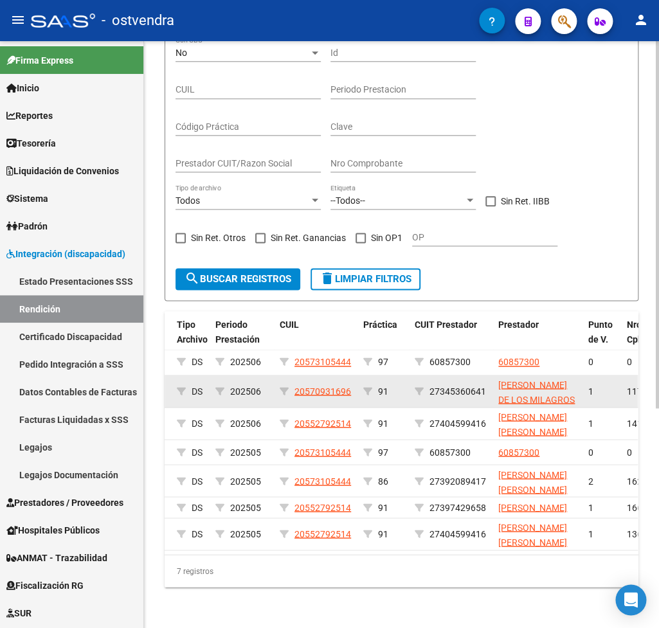
drag, startPoint x: 435, startPoint y: 362, endPoint x: 422, endPoint y: 378, distance: 20.5
click at [475, 386] on span "27345360641" at bounding box center [458, 391] width 57 height 10
drag, startPoint x: 432, startPoint y: 363, endPoint x: 501, endPoint y: 361, distance: 69.5
click at [488, 384] on div "27345360641" at bounding box center [451, 391] width 73 height 15
copy div "27345360641 G"
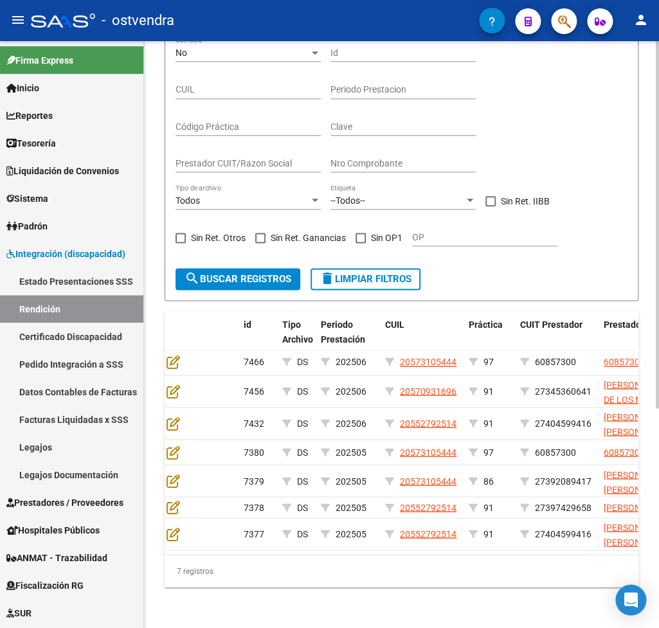
scroll to position [0, 21]
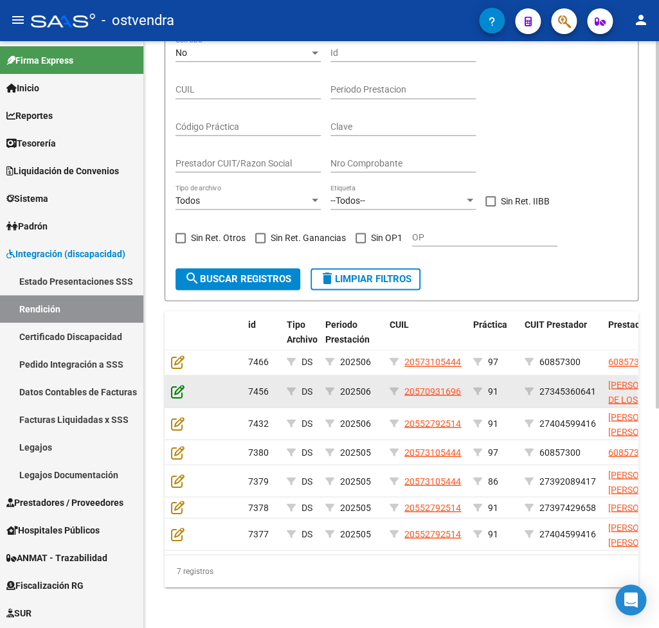
click at [178, 384] on icon at bounding box center [178, 391] width 14 height 14
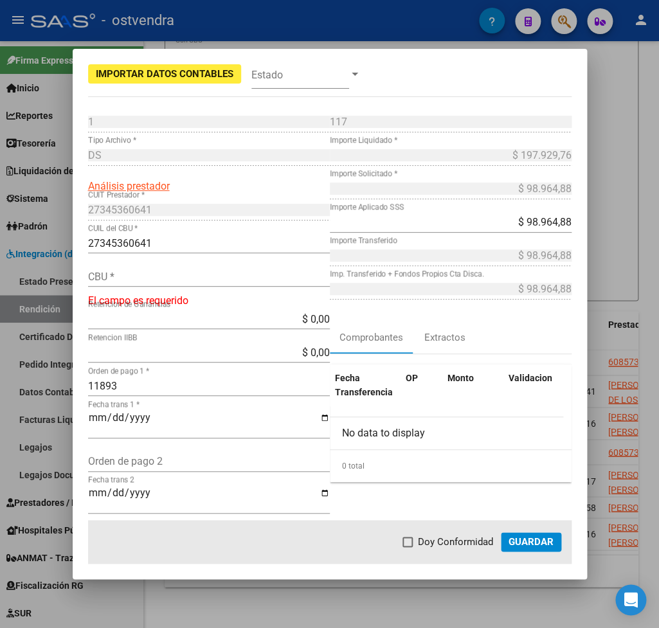
click at [141, 288] on div "CBU *" at bounding box center [209, 282] width 242 height 33
click at [135, 280] on input "CBU *" at bounding box center [209, 277] width 242 height 12
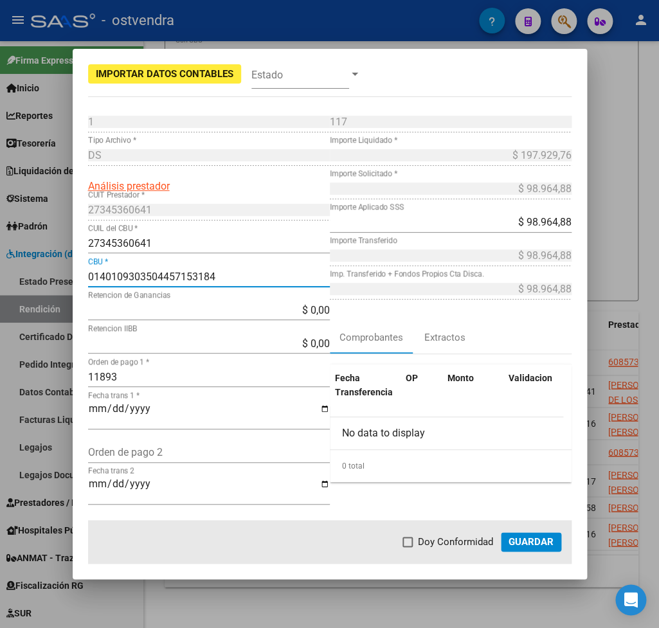
type input "0140109303504457153184"
click at [550, 536] on button "Guardar" at bounding box center [531, 542] width 60 height 19
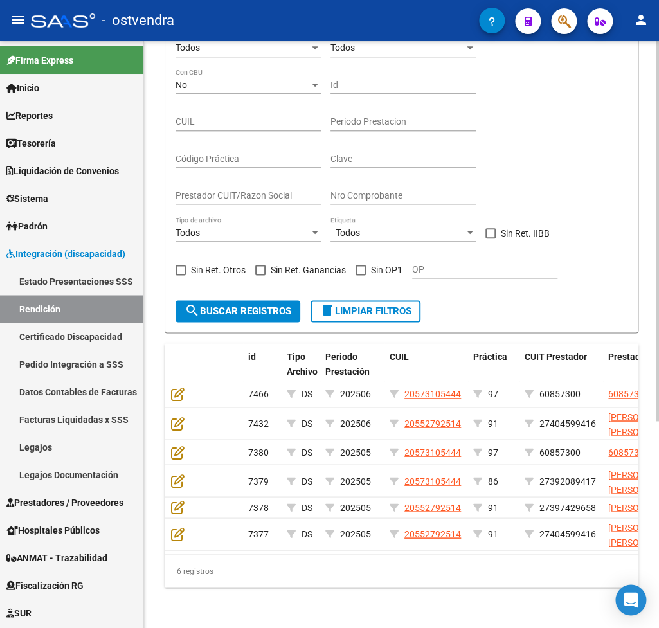
scroll to position [0, 68]
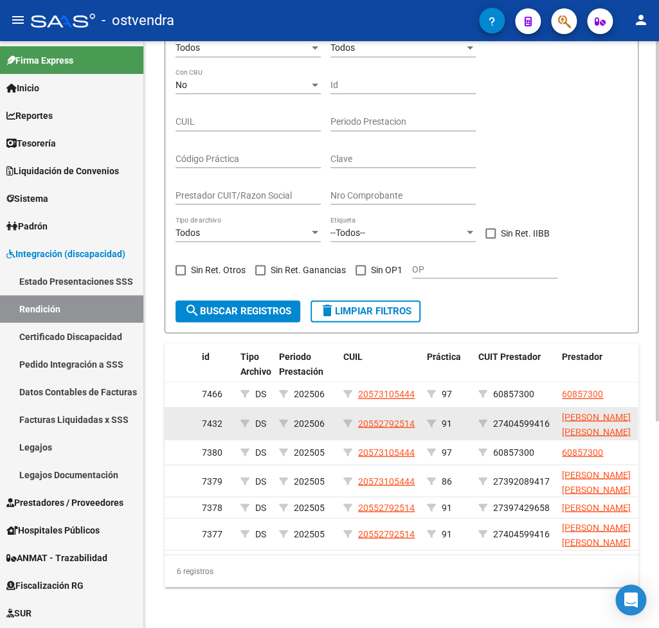
drag, startPoint x: 495, startPoint y: 396, endPoint x: 561, endPoint y: 396, distance: 65.6
click at [552, 416] on div "27404599416" at bounding box center [515, 423] width 73 height 15
copy span "27404599416"
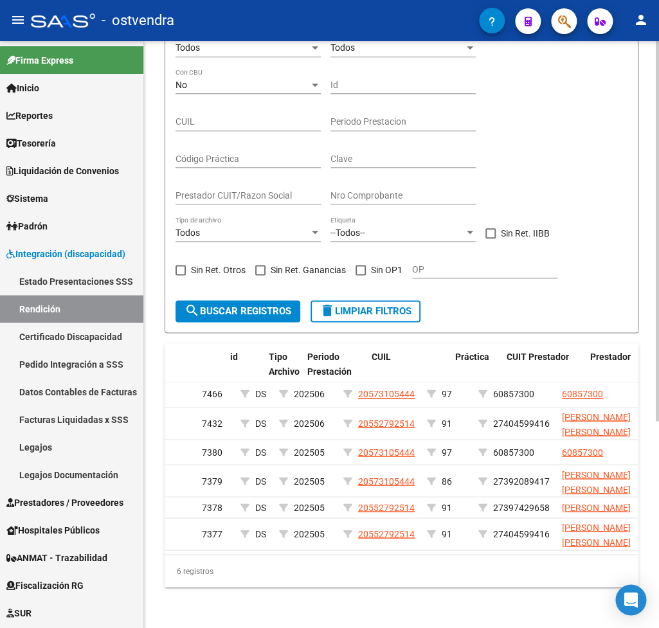
scroll to position [0, 0]
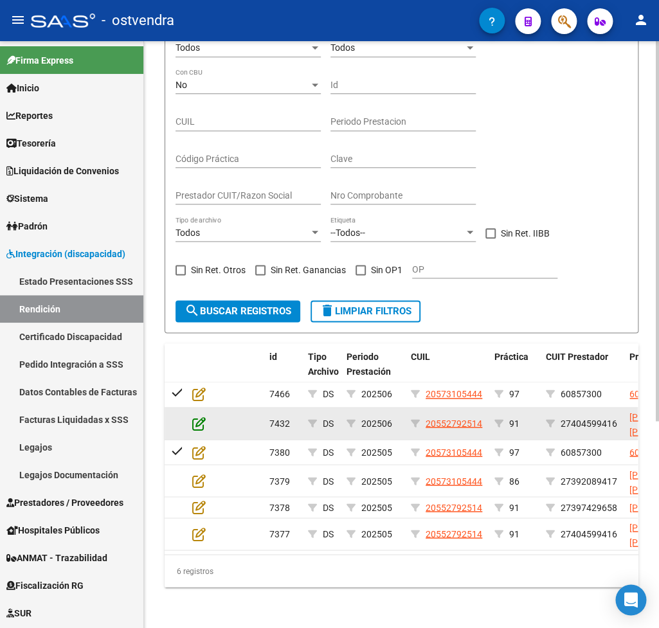
click at [198, 416] on icon at bounding box center [199, 423] width 14 height 14
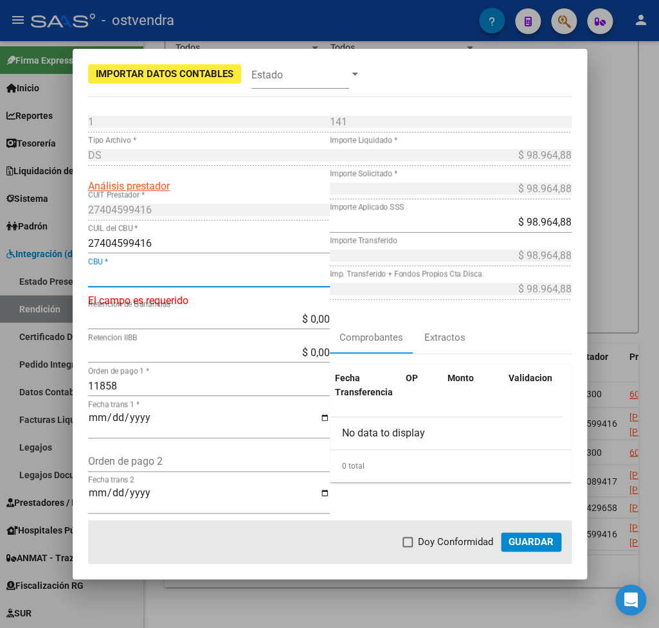
click at [121, 280] on input "CBU *" at bounding box center [209, 277] width 242 height 12
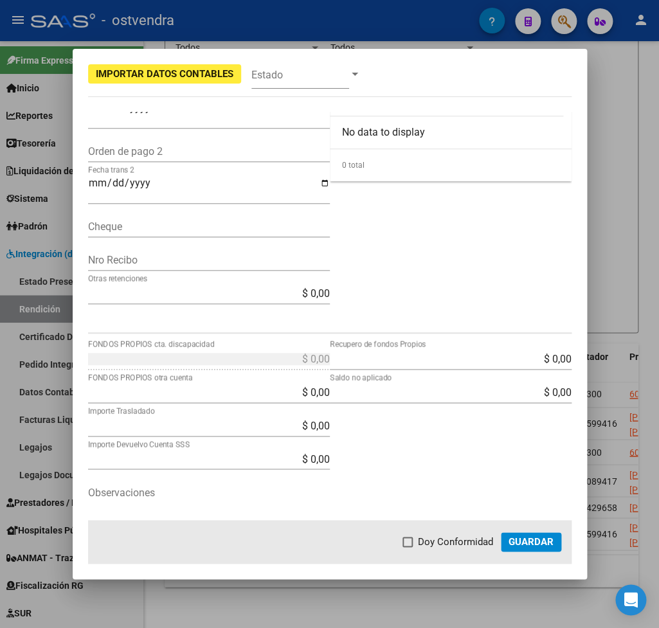
scroll to position [331, 0]
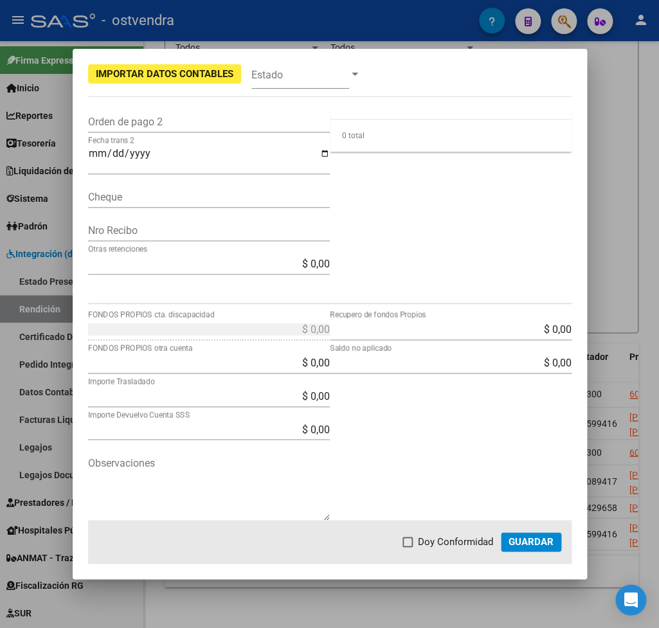
type input "0110638730063833274065"
click at [526, 547] on span "Guardar" at bounding box center [531, 542] width 45 height 12
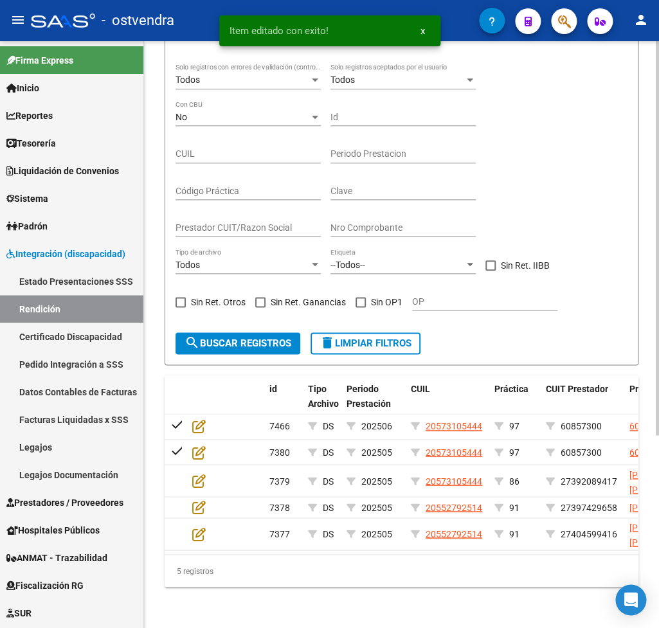
scroll to position [288, 0]
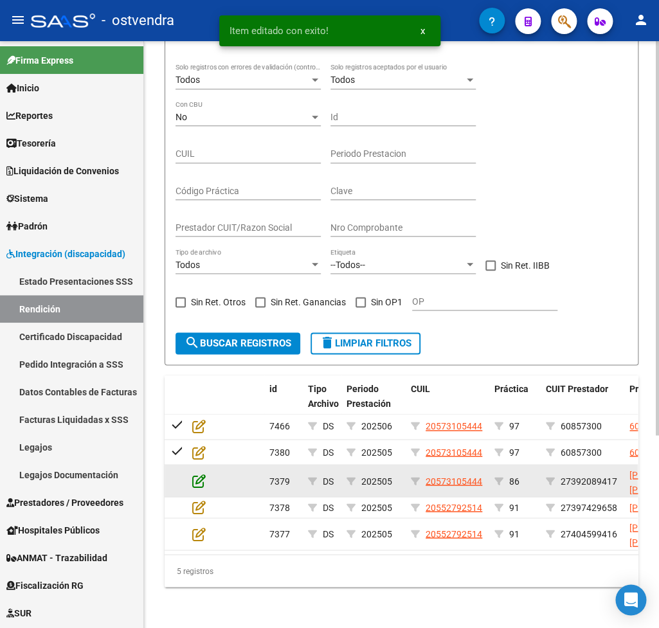
click at [198, 473] on icon at bounding box center [199, 480] width 14 height 14
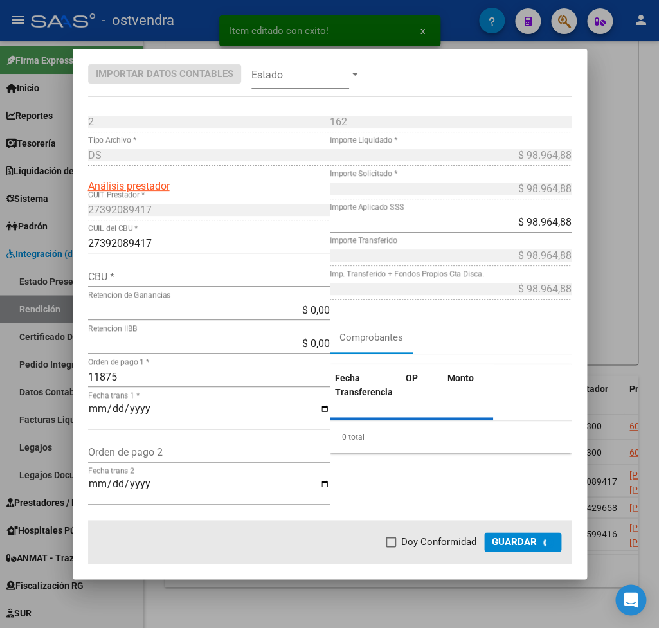
type input "0070096230004043606251"
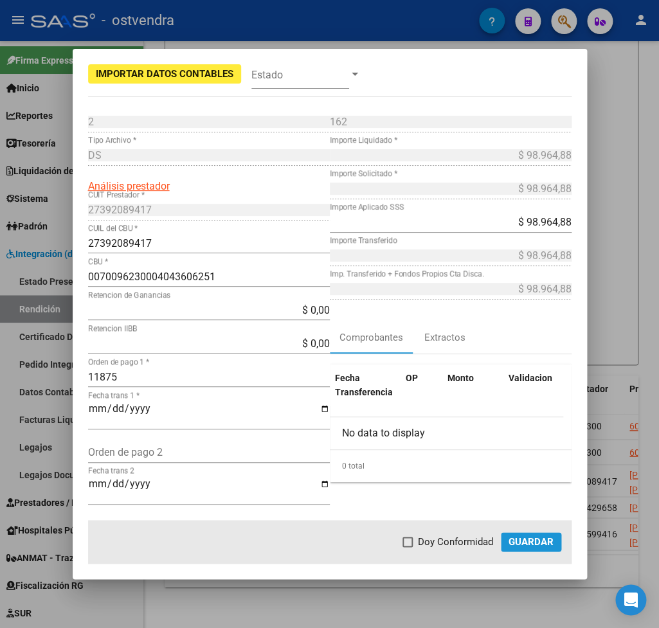
click at [544, 544] on span "Guardar" at bounding box center [531, 542] width 45 height 12
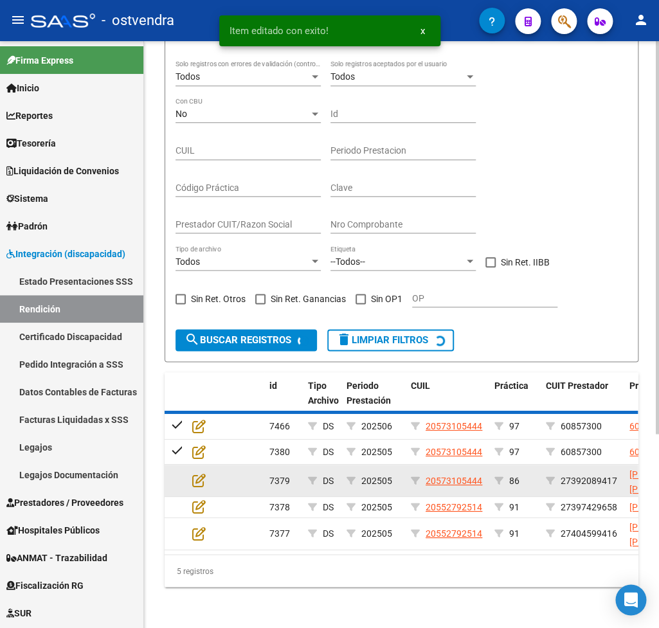
scroll to position [255, 0]
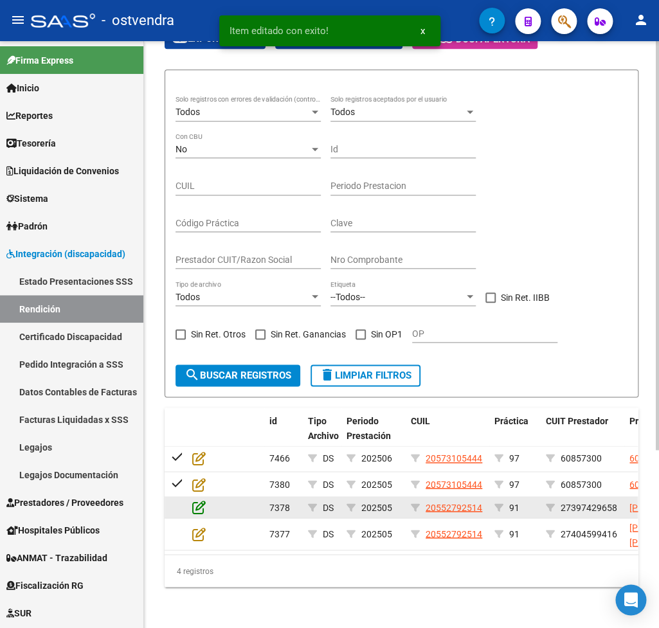
click at [198, 500] on icon at bounding box center [199, 507] width 14 height 14
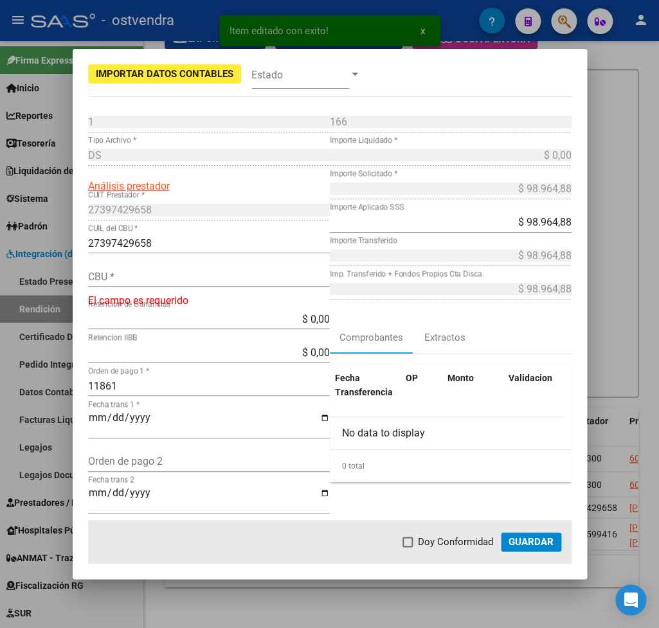
click at [627, 69] on div at bounding box center [329, 314] width 659 height 628
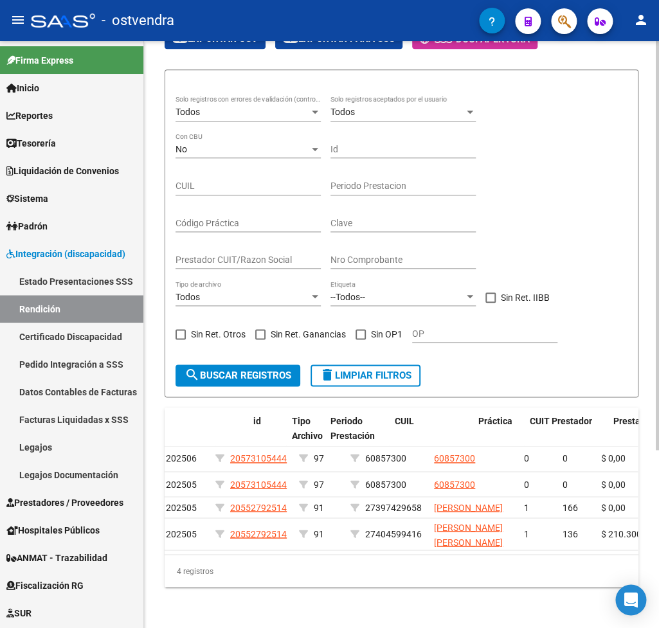
scroll to position [0, 0]
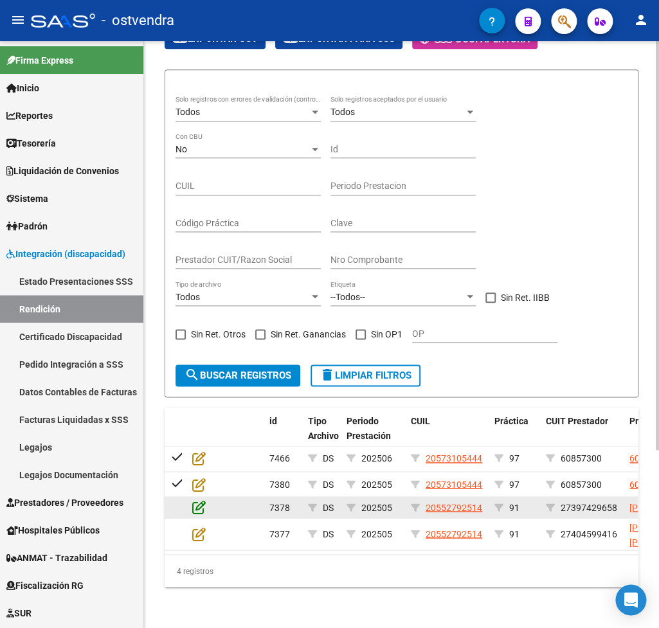
click at [201, 500] on icon at bounding box center [199, 507] width 14 height 14
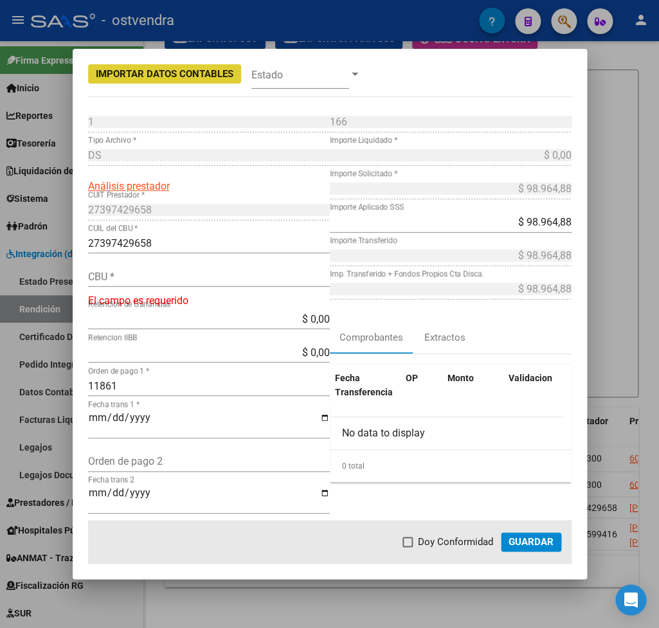
click at [151, 275] on input "CBU *" at bounding box center [209, 277] width 242 height 12
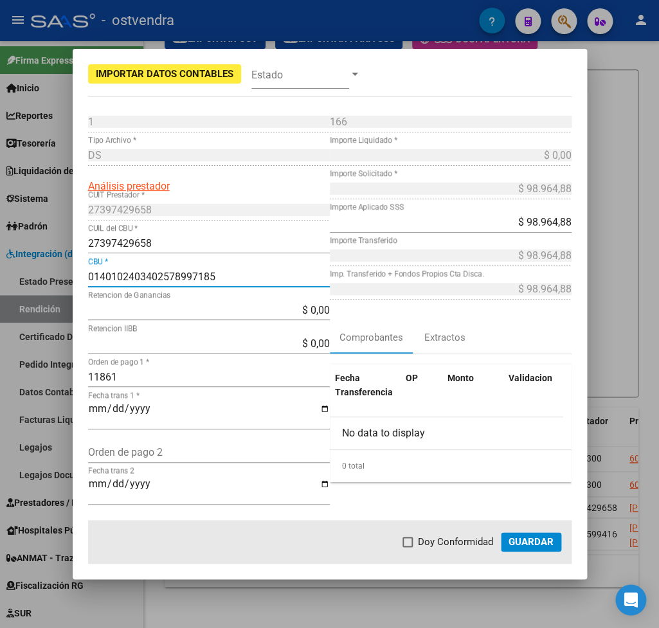
type input "0140102403402578997185"
click at [540, 542] on span "Guardar" at bounding box center [531, 542] width 45 height 12
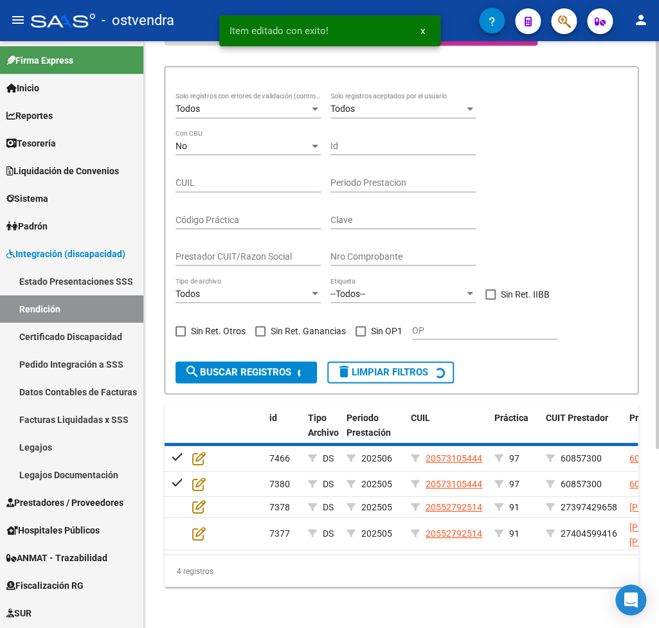
scroll to position [223, 0]
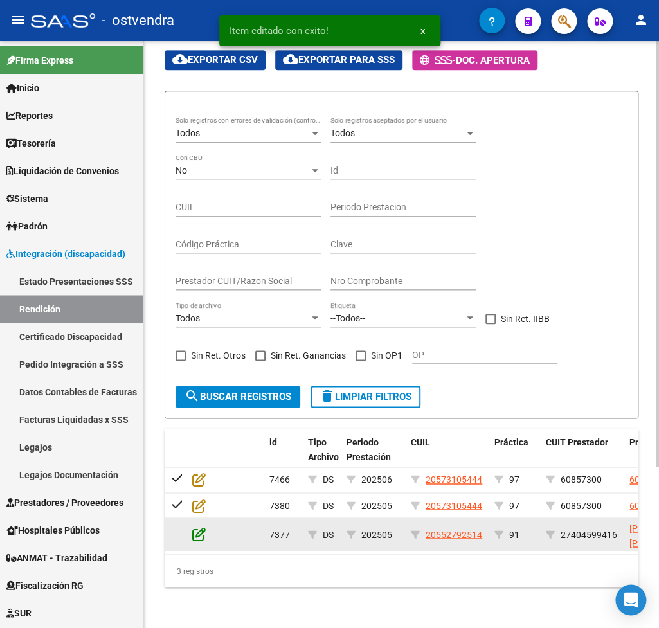
click at [199, 527] on icon at bounding box center [199, 534] width 14 height 14
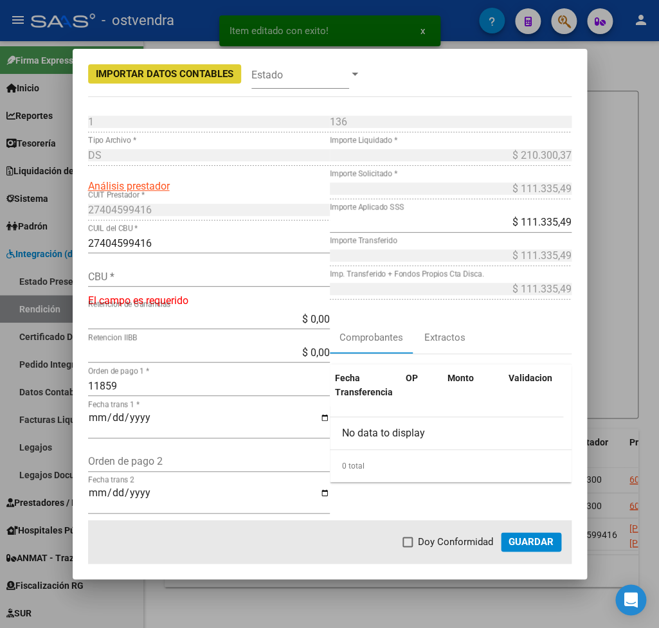
type input "0110638730063833274065"
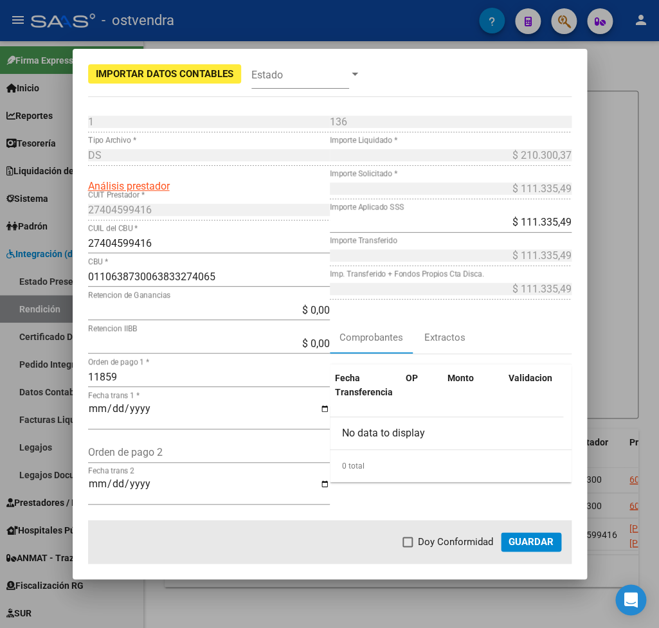
click at [644, 199] on div at bounding box center [329, 314] width 659 height 628
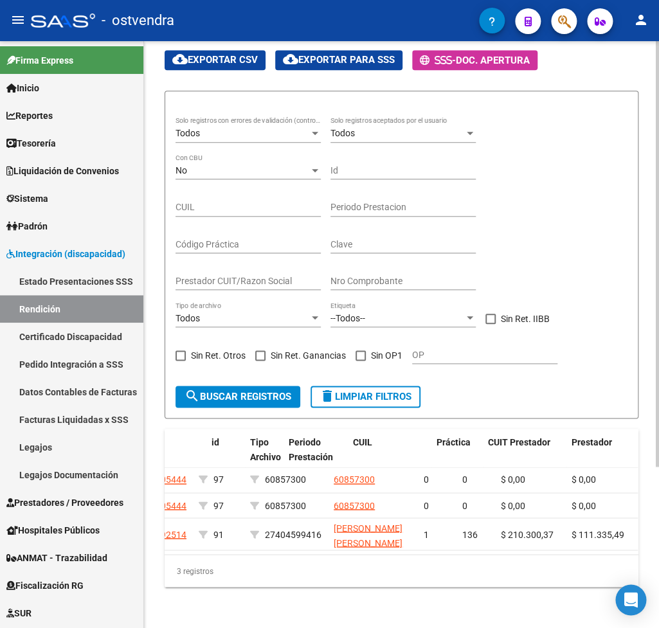
scroll to position [0, 0]
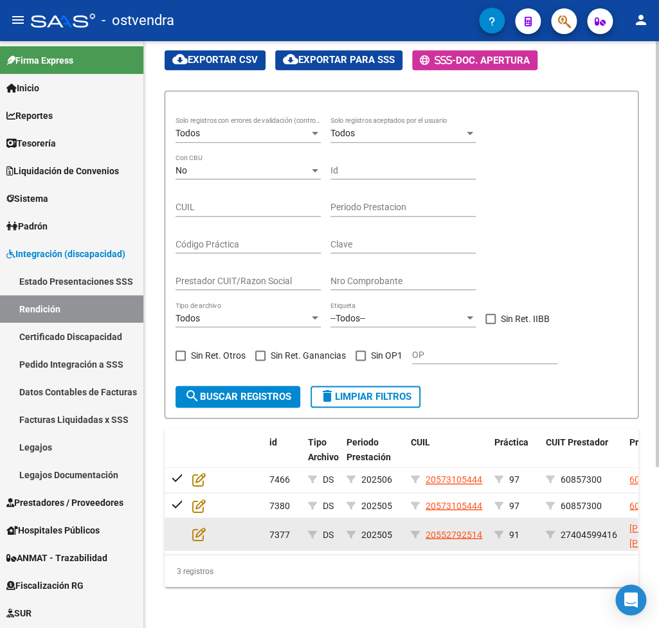
drag, startPoint x: 560, startPoint y: 519, endPoint x: 600, endPoint y: 519, distance: 40.5
click at [600, 527] on div "27404599416" at bounding box center [582, 534] width 73 height 15
drag, startPoint x: 618, startPoint y: 518, endPoint x: 563, endPoint y: 515, distance: 54.8
click at [563, 527] on div "27404599416" at bounding box center [582, 534] width 73 height 15
copy span "27404599416"
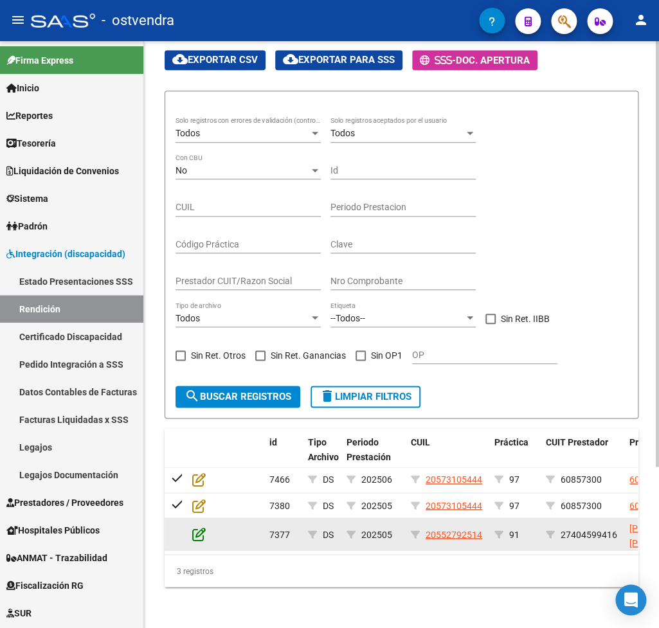
click at [199, 527] on icon at bounding box center [199, 534] width 14 height 14
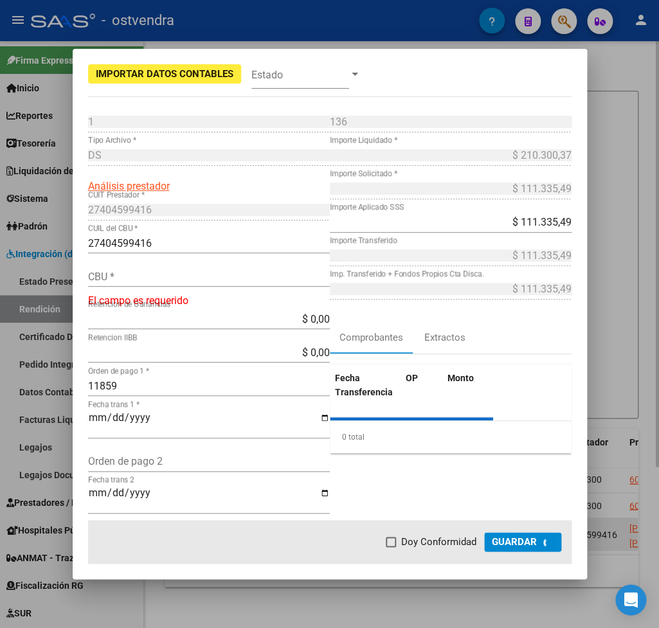
type input "0110638730063833274065"
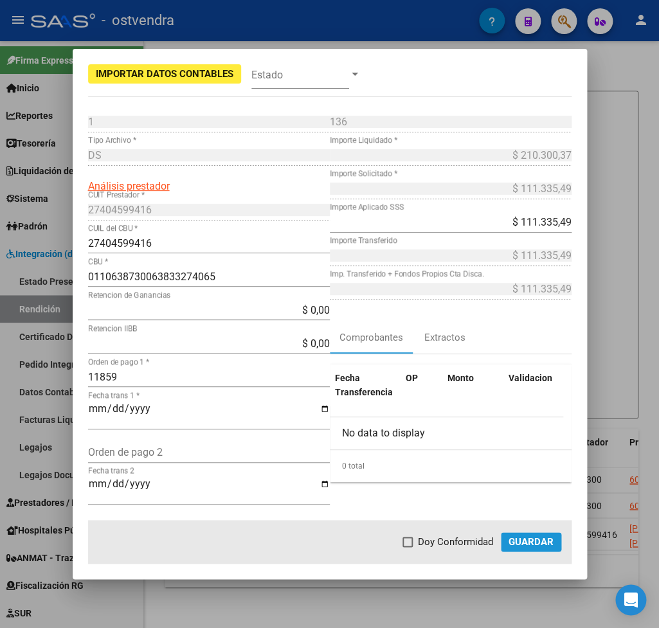
click at [524, 536] on button "Guardar" at bounding box center [531, 542] width 60 height 19
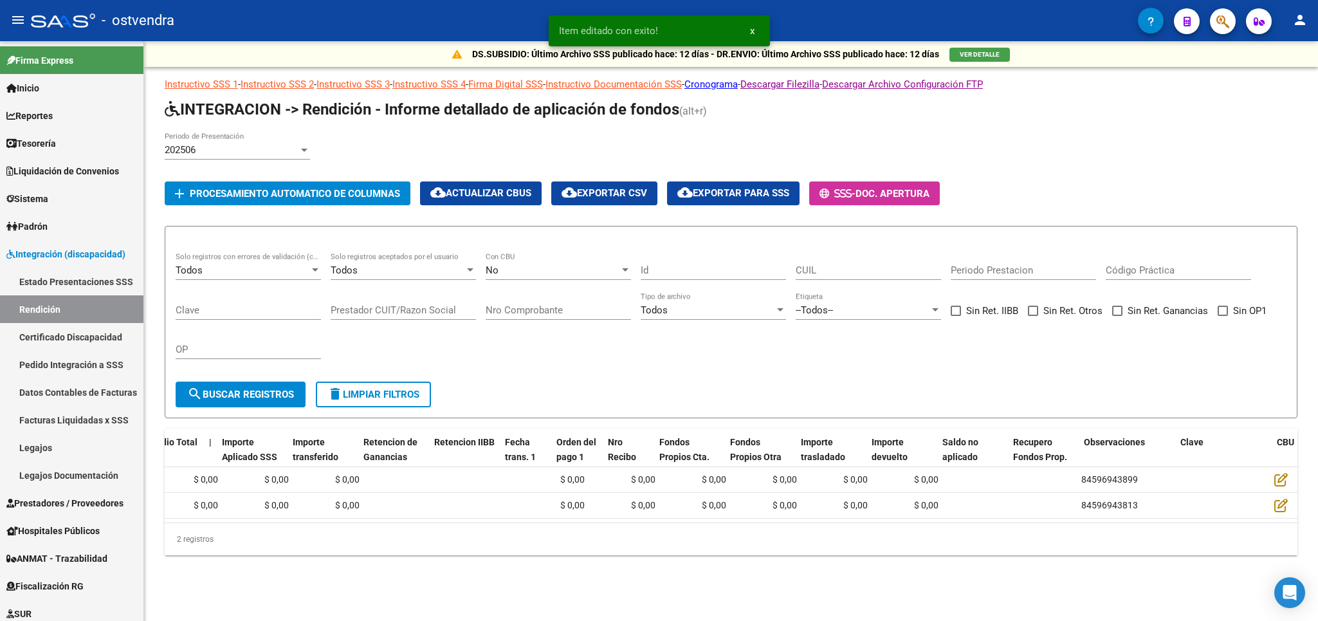
scroll to position [0, 1054]
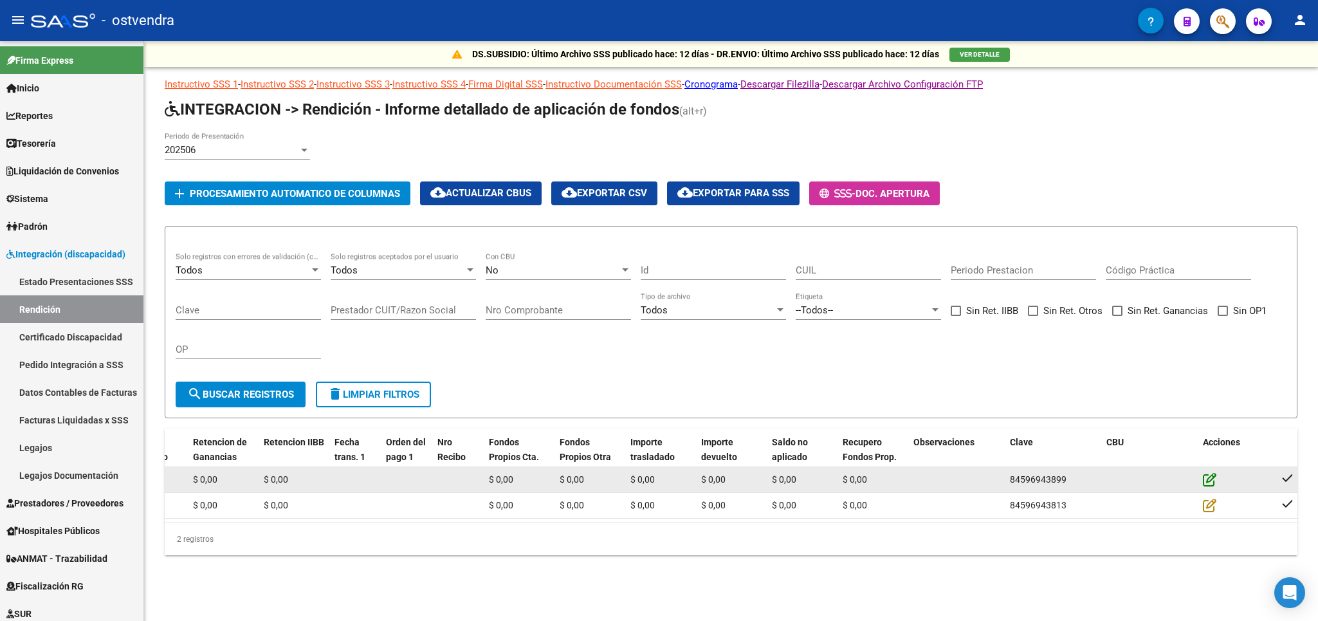
click at [1207, 480] on icon at bounding box center [1210, 479] width 14 height 14
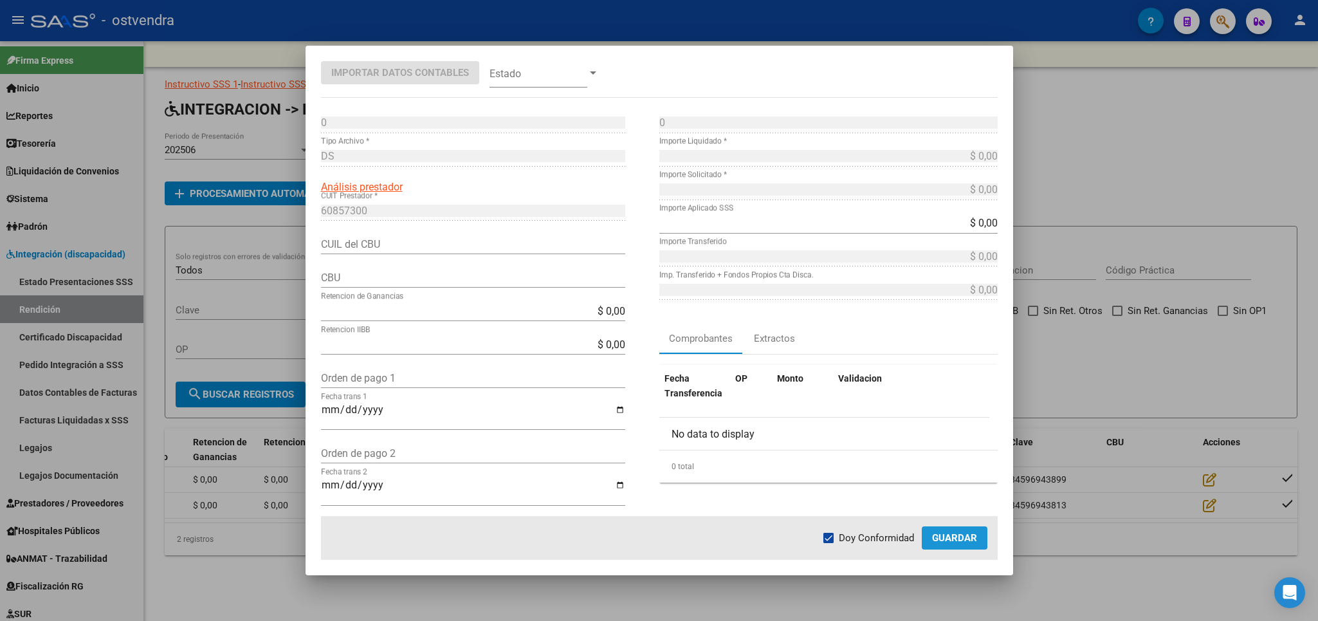
click at [953, 536] on span "Guardar" at bounding box center [954, 538] width 45 height 12
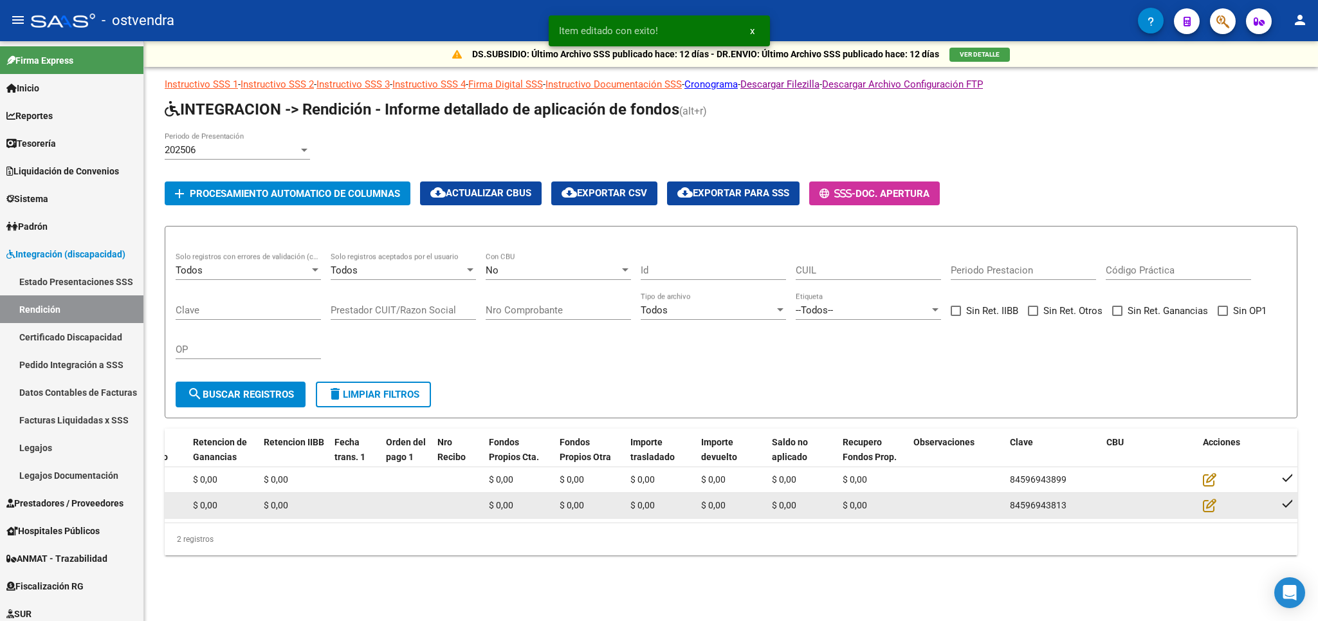
click at [1218, 508] on div at bounding box center [1236, 505] width 67 height 15
click at [1205, 508] on icon at bounding box center [1210, 505] width 14 height 14
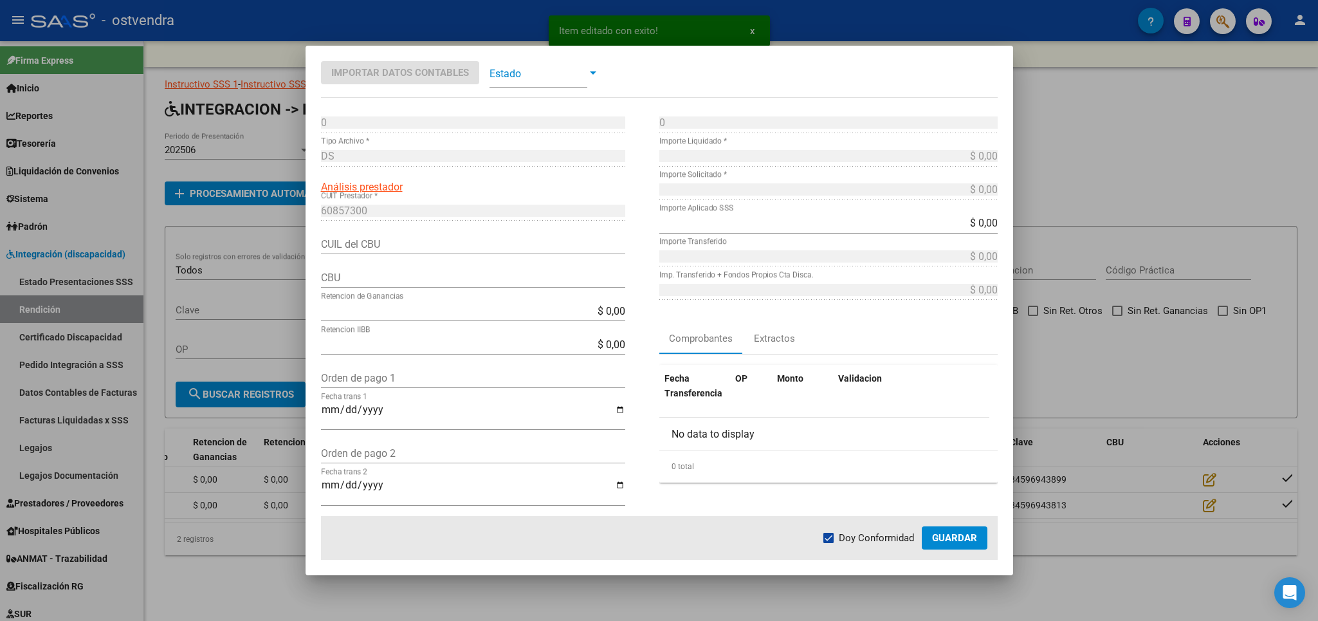
scroll to position [336, 0]
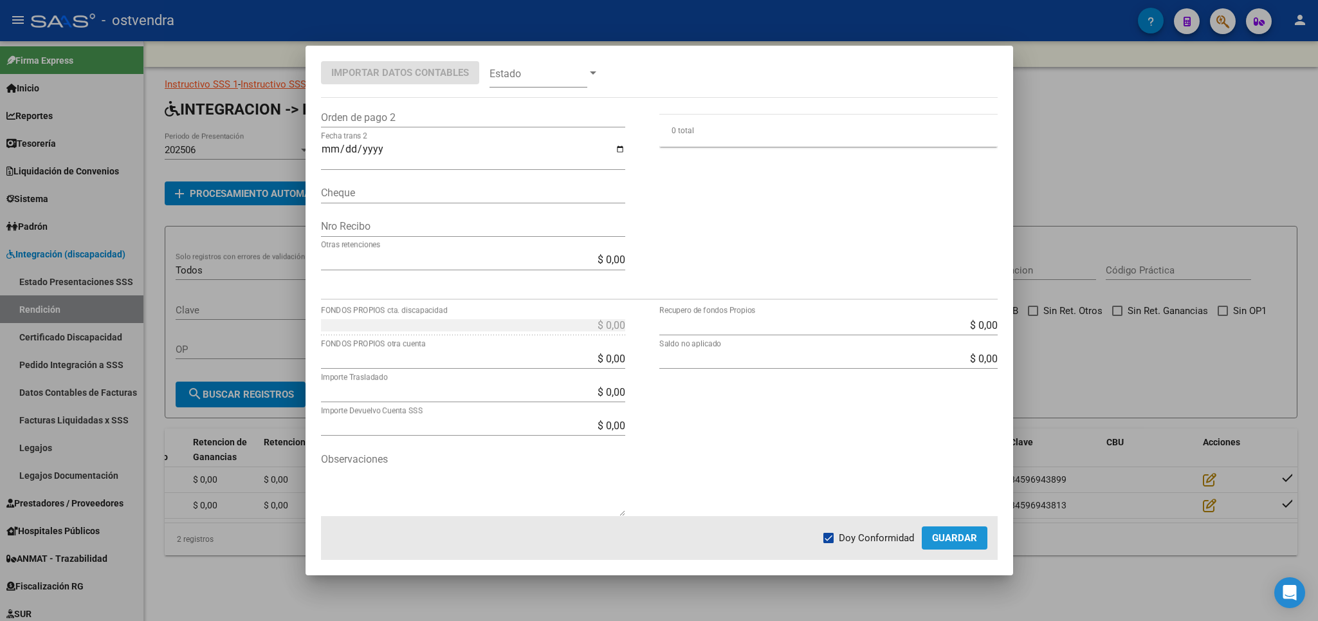
click at [953, 538] on span "Guardar" at bounding box center [954, 538] width 45 height 12
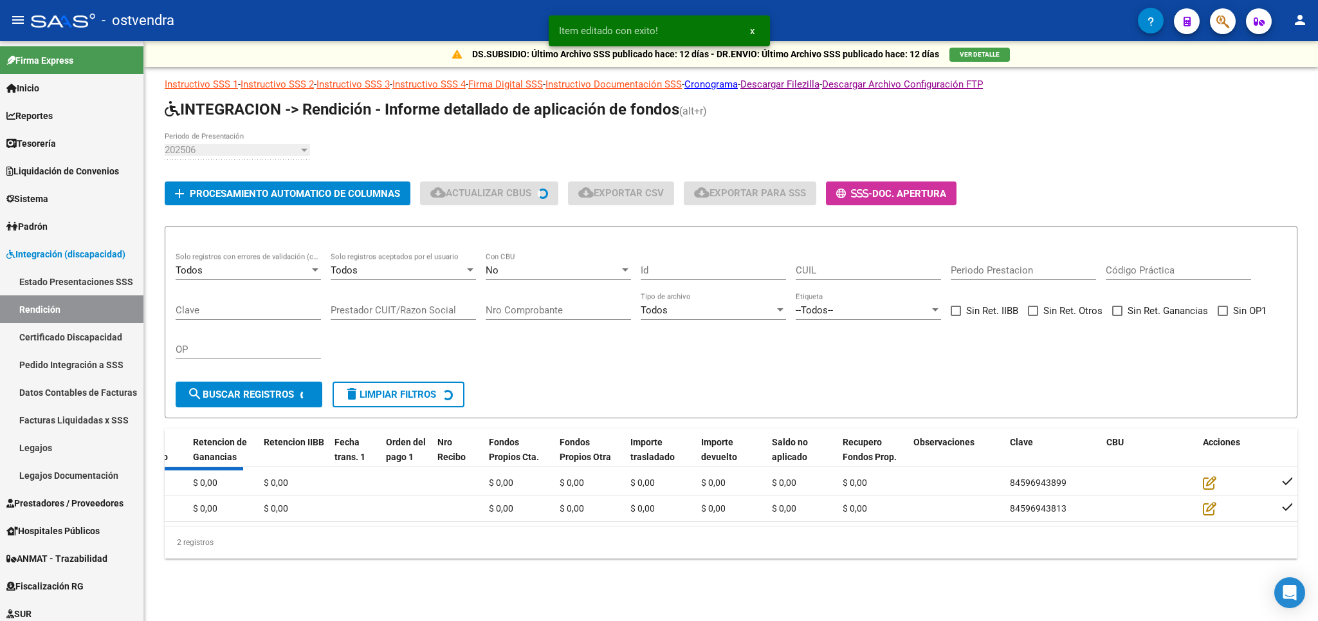
scroll to position [0, 1054]
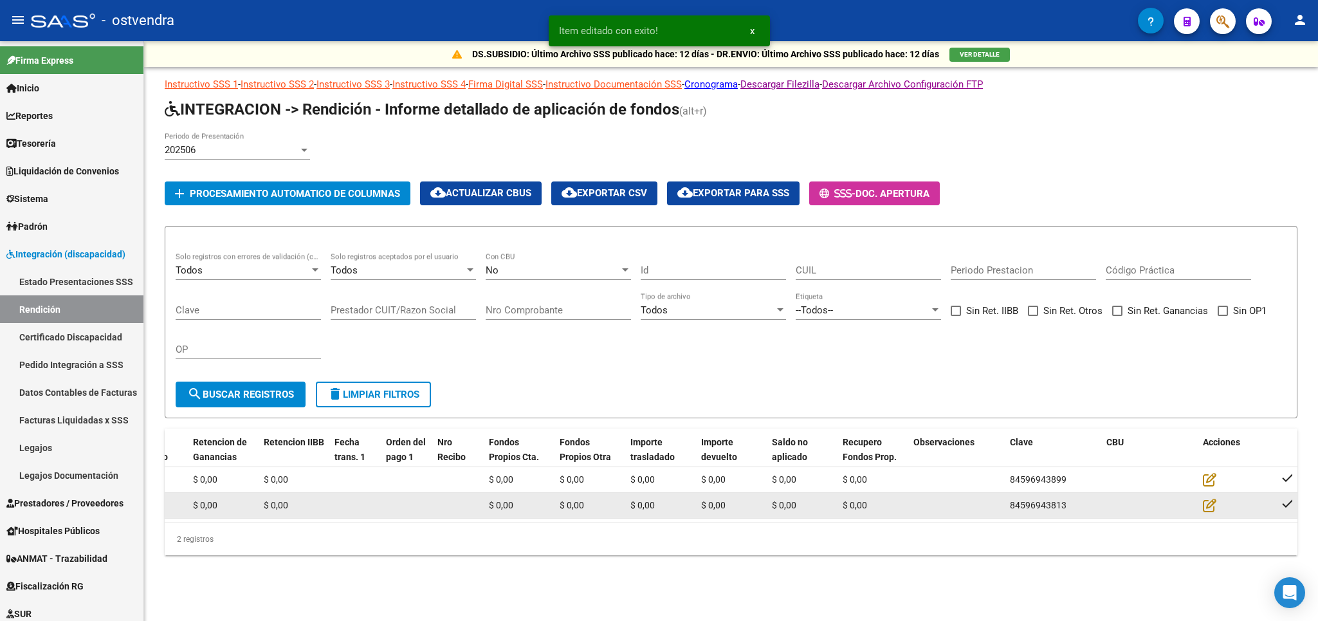
drag, startPoint x: 976, startPoint y: 523, endPoint x: 420, endPoint y: 511, distance: 555.9
click at [420, 511] on datatable-body "check 7466 DS 202506 20573105444 97 60857300 60857300 0 0 $ 0,00 $ 0,00 | $ 0,0…" at bounding box center [731, 494] width 1133 height 55
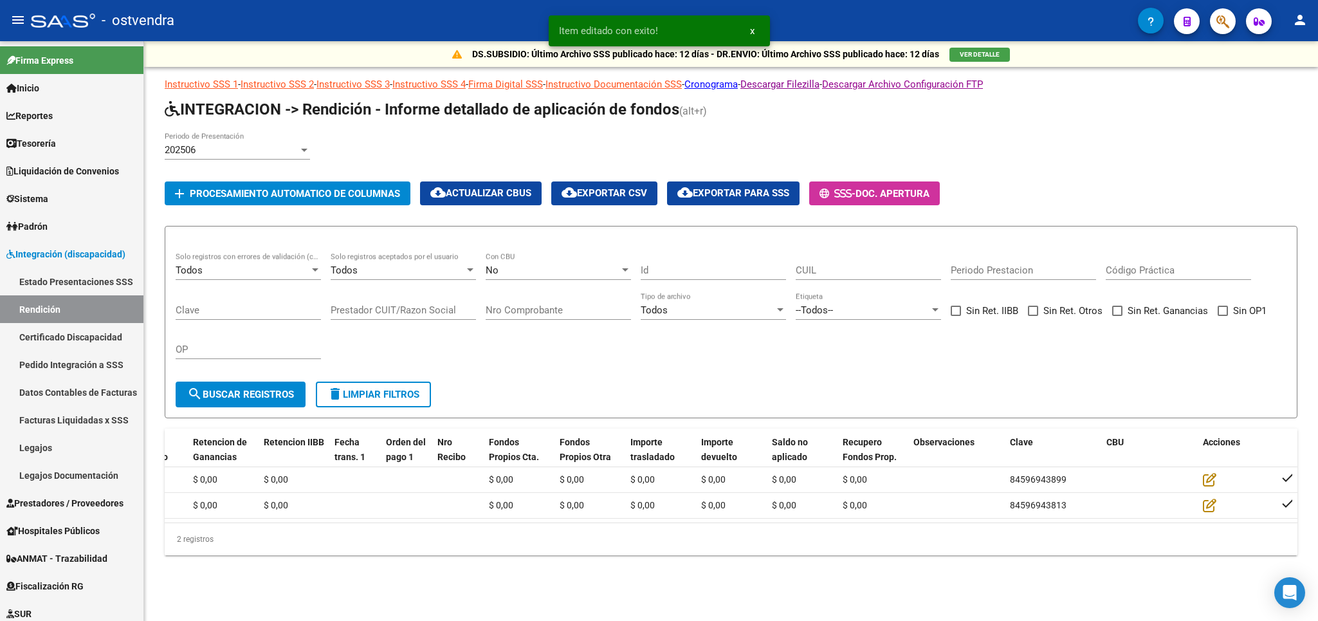
drag, startPoint x: 798, startPoint y: 542, endPoint x: 226, endPoint y: 533, distance: 572.6
click at [226, 533] on datatable-footer "2 registros 1" at bounding box center [731, 538] width 1133 height 33
drag, startPoint x: 801, startPoint y: 618, endPoint x: 825, endPoint y: 587, distance: 39.4
click at [802, 615] on mat-sidenav-content "DS.SUBSIDIO: Último Archivo SSS publicado hace: 12 días - DR.ENVIO: Último Arch…" at bounding box center [731, 331] width 1174 height 580
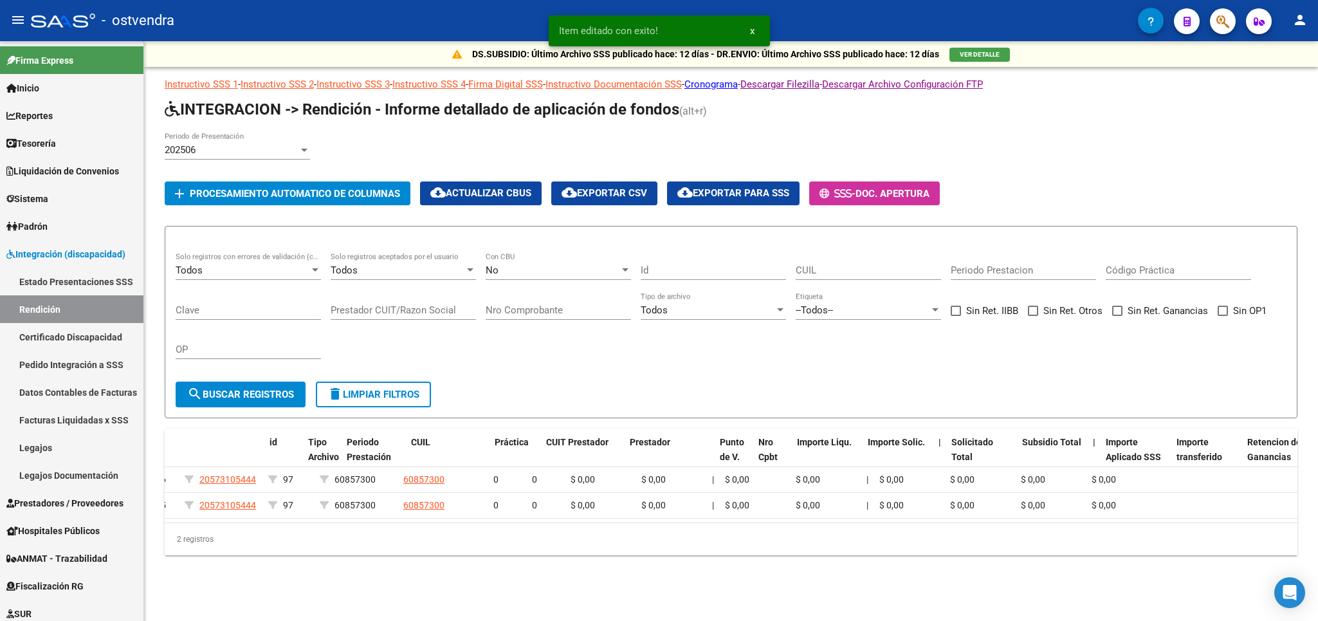
scroll to position [0, 0]
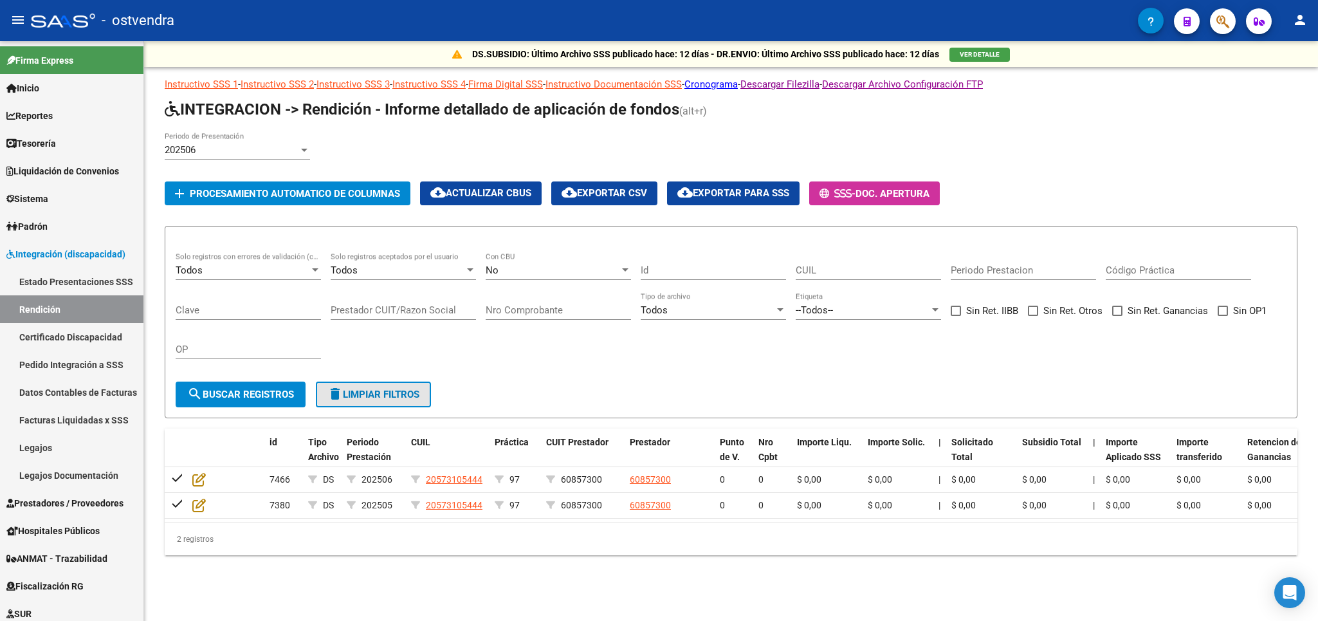
click at [378, 393] on span "delete Limpiar filtros" at bounding box center [373, 395] width 92 height 12
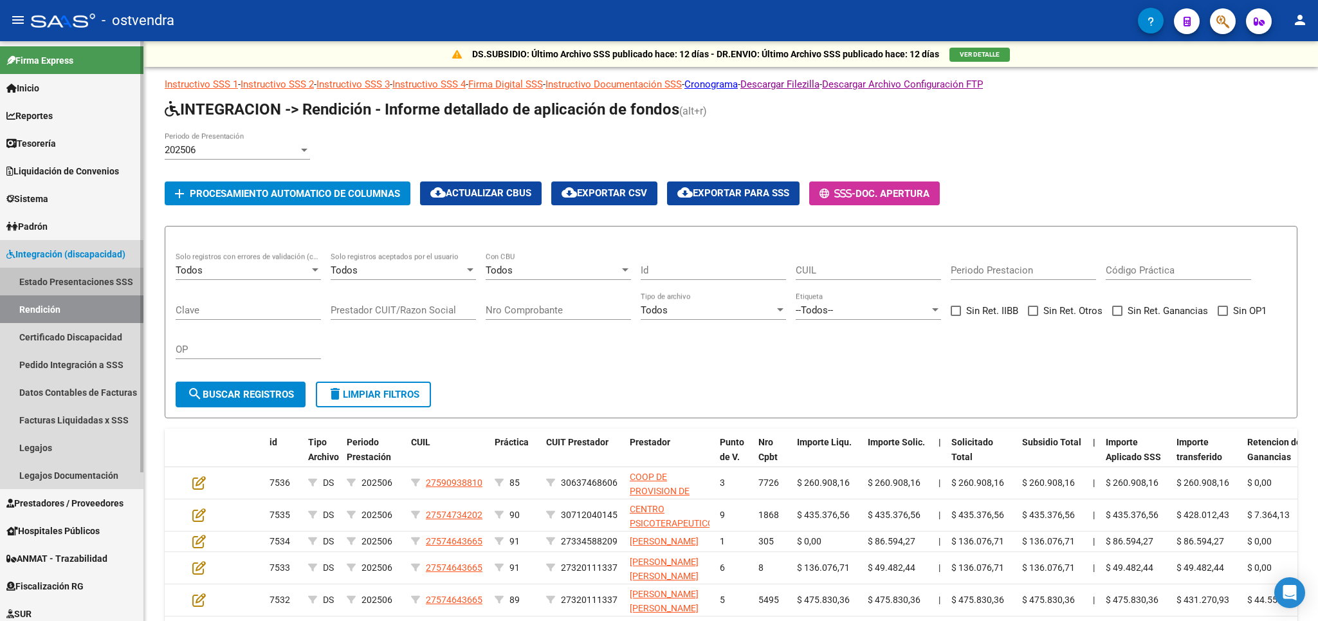
click at [69, 280] on link "Estado Presentaciones SSS" at bounding box center [71, 282] width 143 height 28
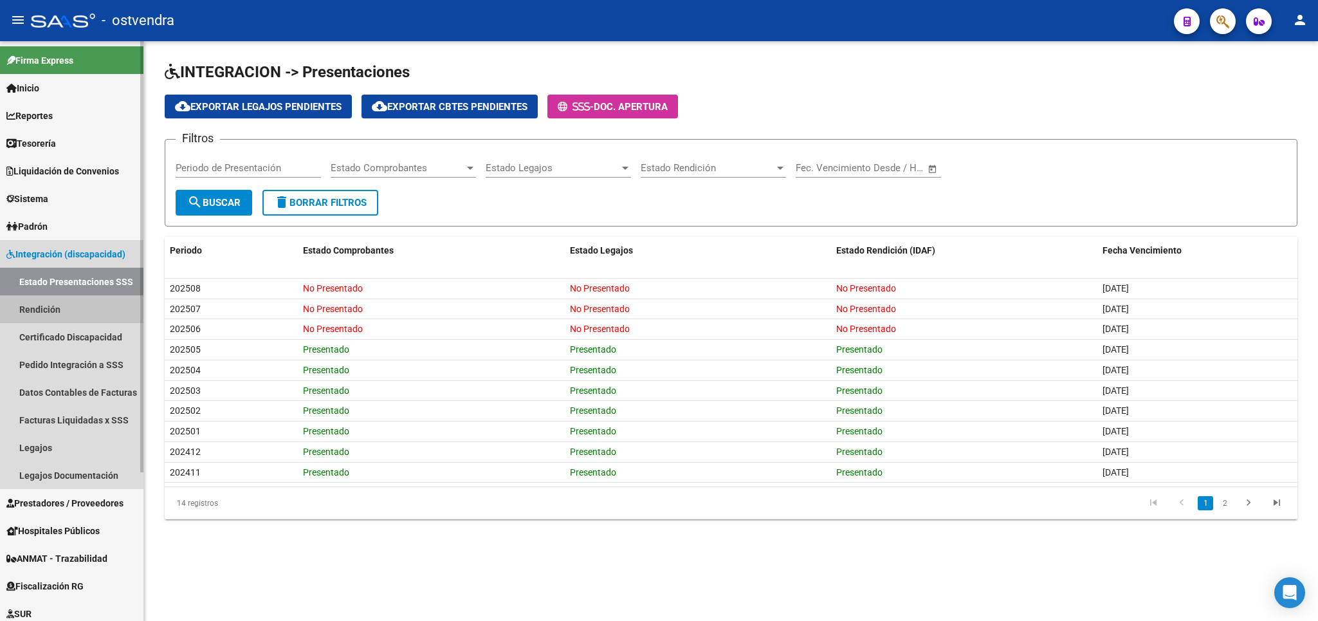
click at [53, 301] on link "Rendición" at bounding box center [71, 309] width 143 height 28
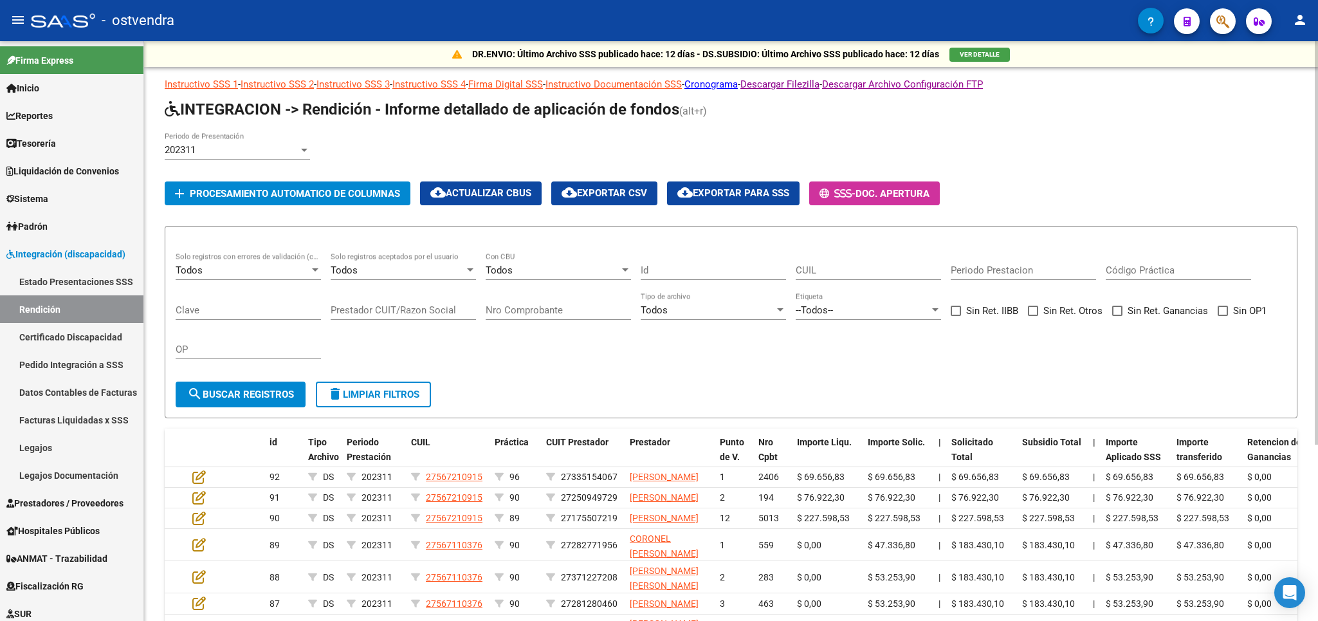
click at [270, 145] on div "202311" at bounding box center [232, 150] width 134 height 12
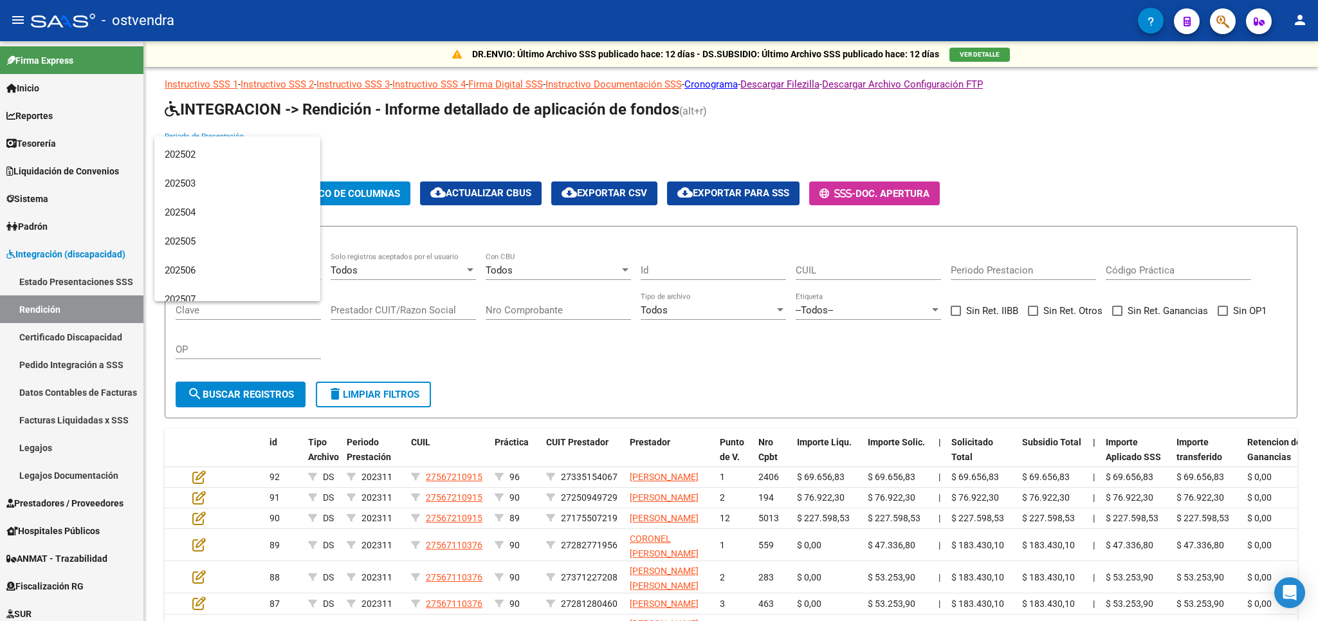
scroll to position [2671, 0]
click at [210, 232] on span "202506" at bounding box center [237, 229] width 145 height 29
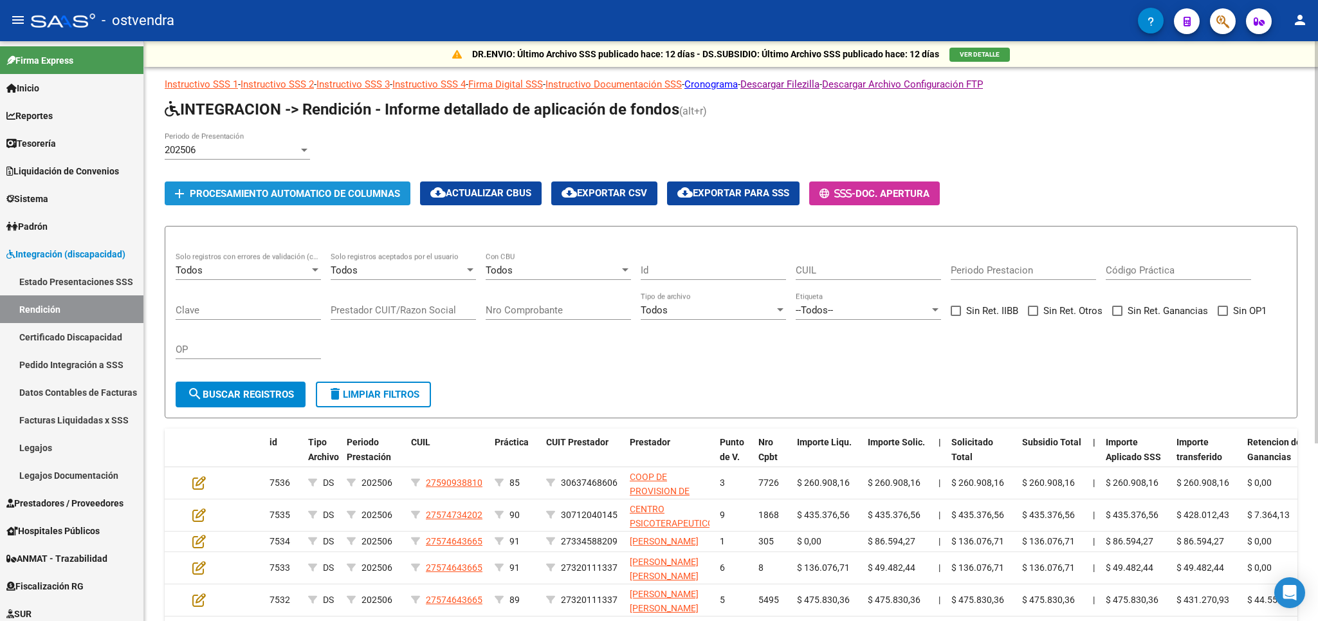
click at [330, 183] on button "add Procesamiento automatico de columnas" at bounding box center [288, 193] width 246 height 24
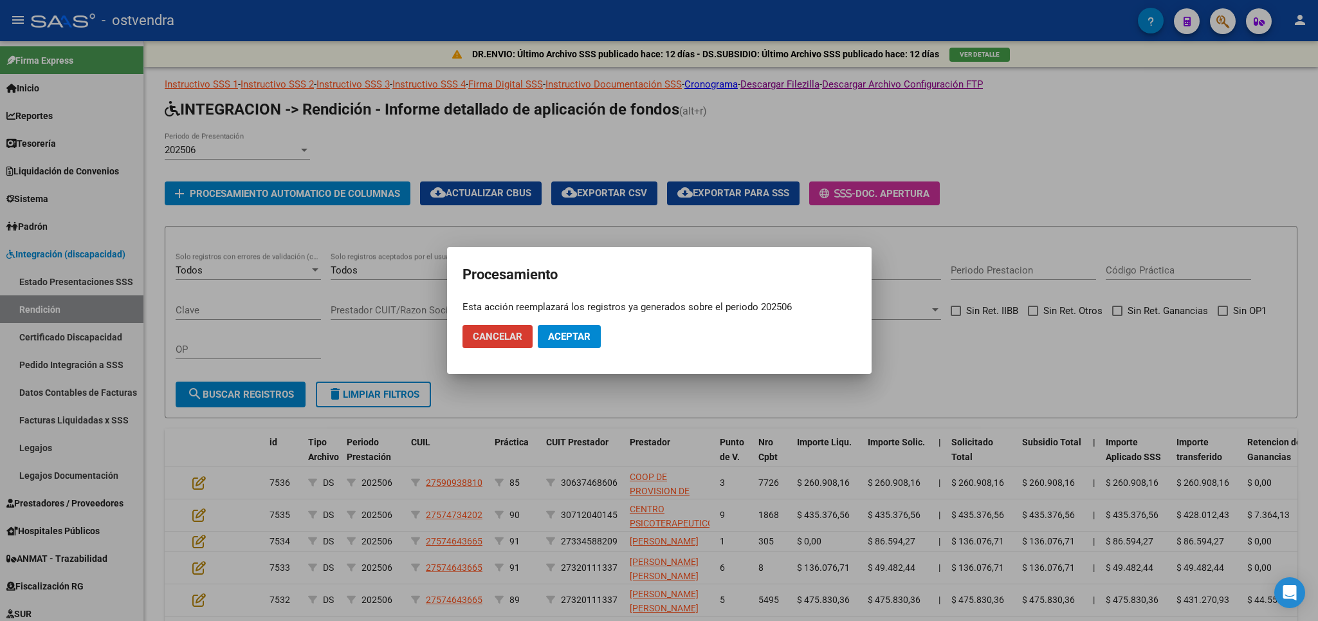
click at [561, 343] on button "Aceptar" at bounding box center [569, 336] width 63 height 23
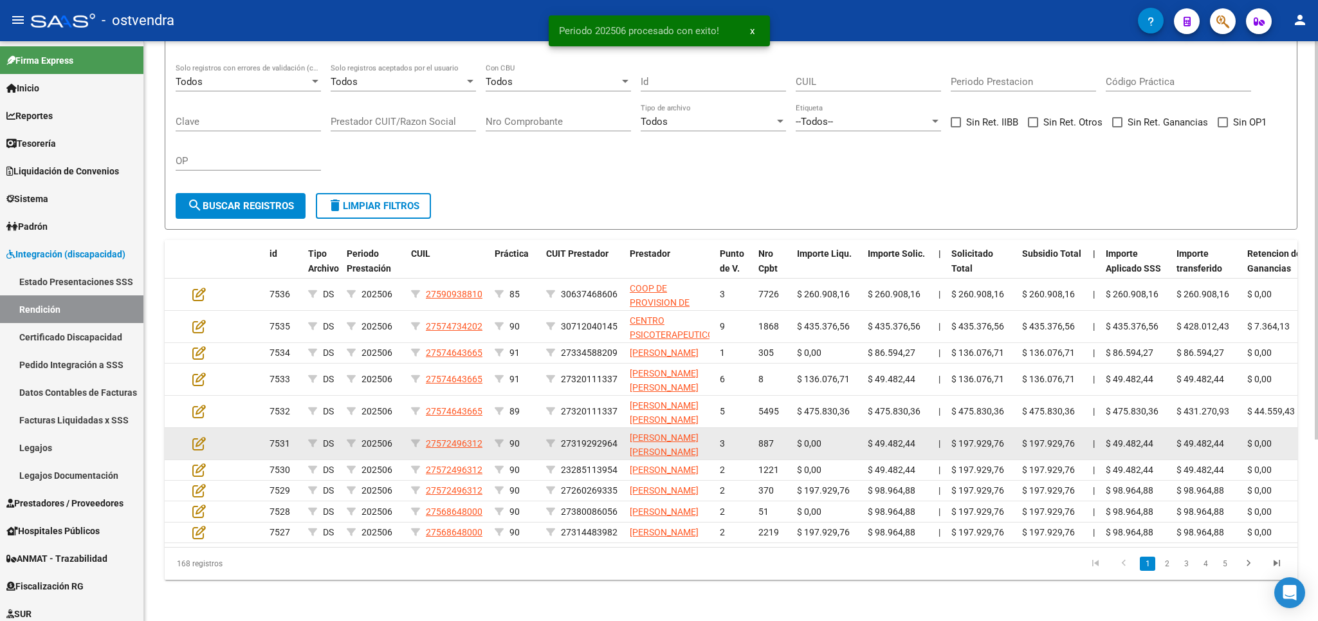
scroll to position [0, 0]
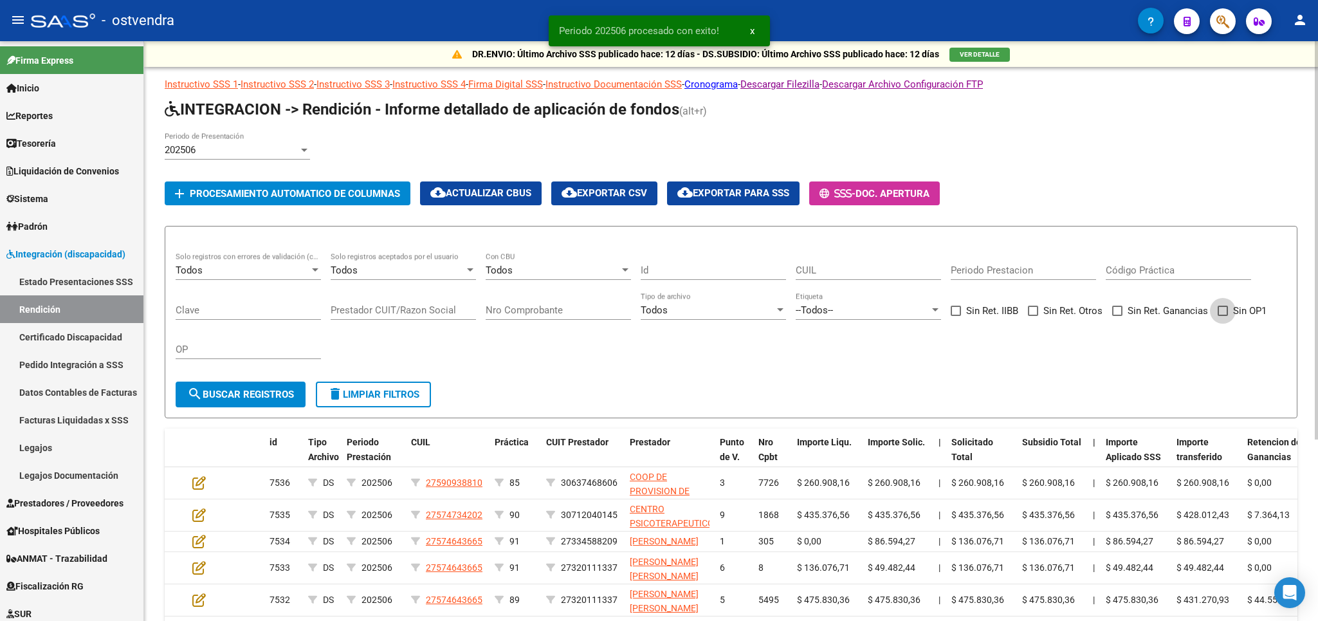
drag, startPoint x: 1227, startPoint y: 311, endPoint x: 890, endPoint y: 415, distance: 352.8
click at [1227, 312] on span at bounding box center [1223, 311] width 10 height 10
click at [1223, 316] on input "Sin OP1" at bounding box center [1222, 316] width 1 height 1
drag, startPoint x: 270, startPoint y: 390, endPoint x: 282, endPoint y: 401, distance: 16.8
click at [271, 393] on span "search Buscar registros" at bounding box center [240, 395] width 107 height 12
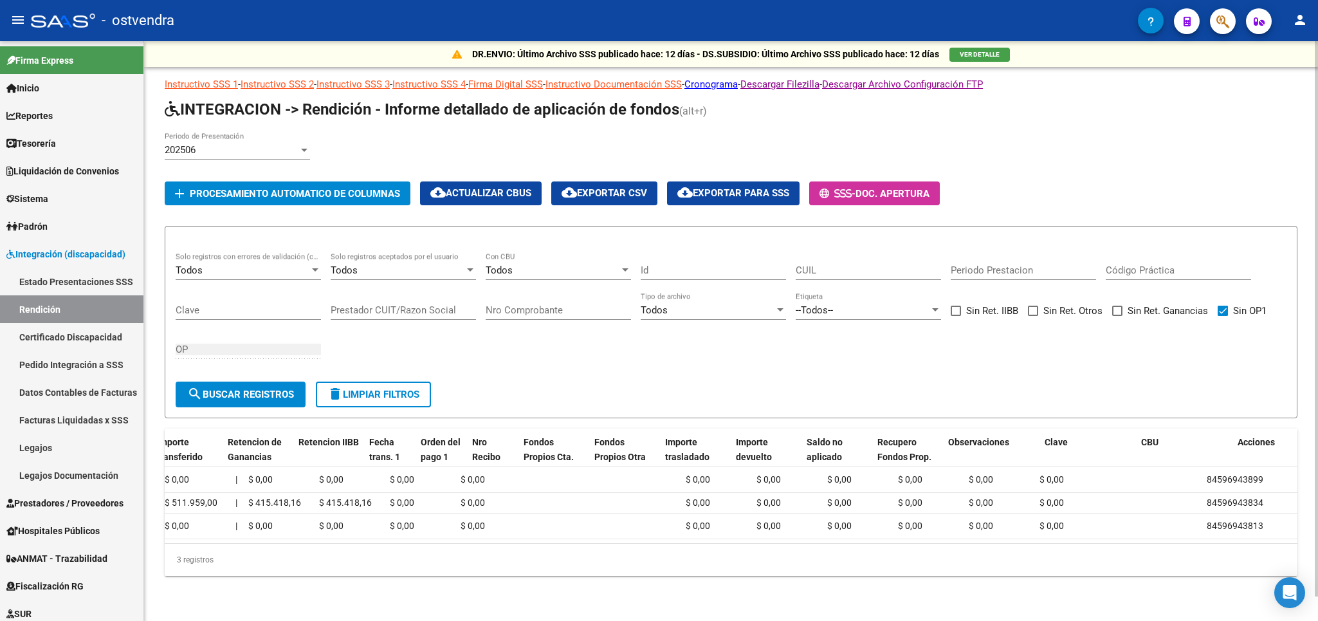
scroll to position [0, 1054]
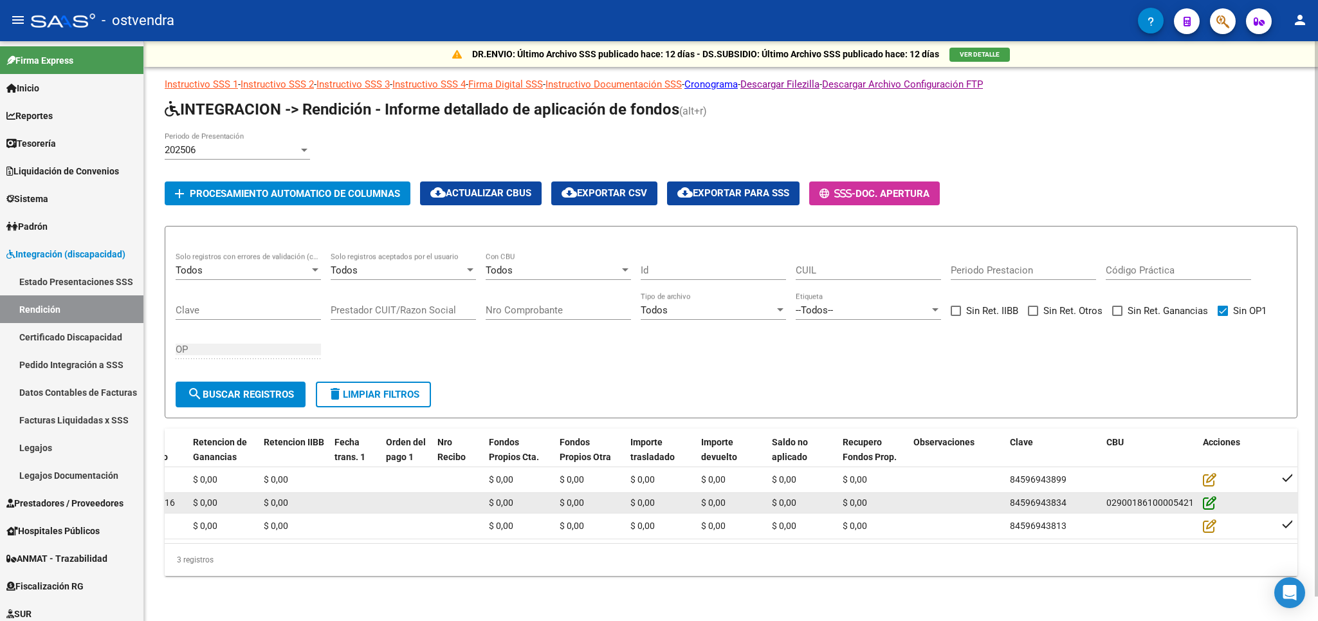
click at [1210, 495] on icon at bounding box center [1210, 502] width 14 height 14
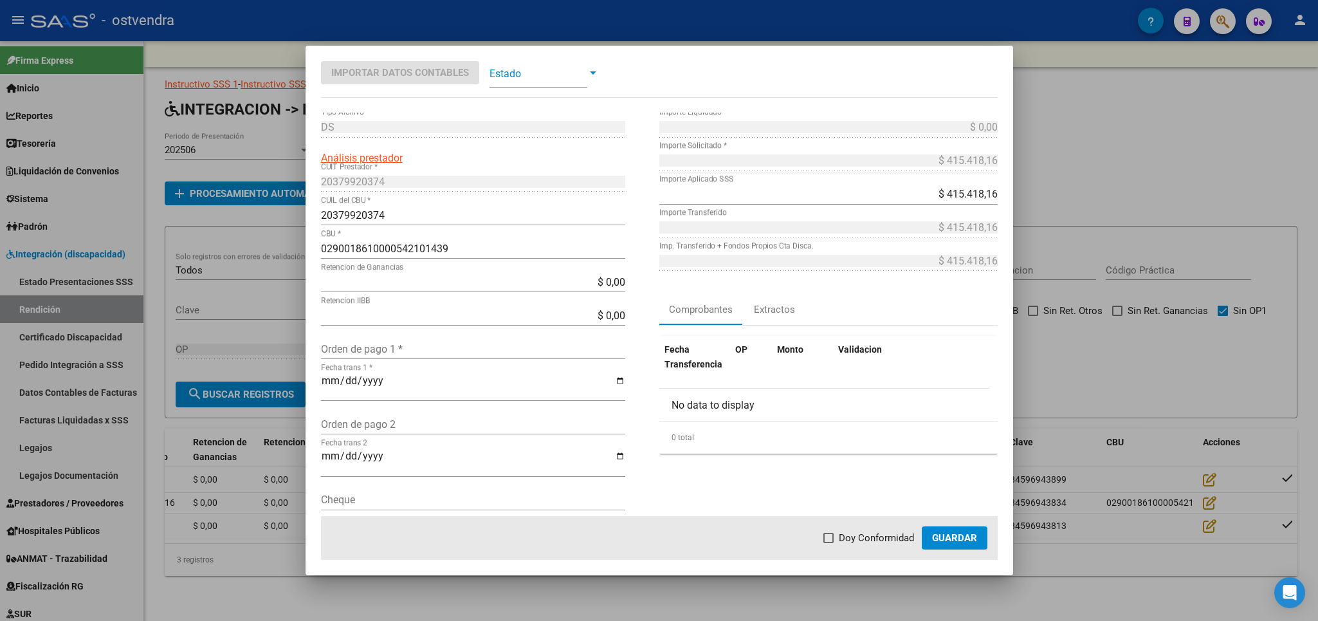
scroll to position [0, 0]
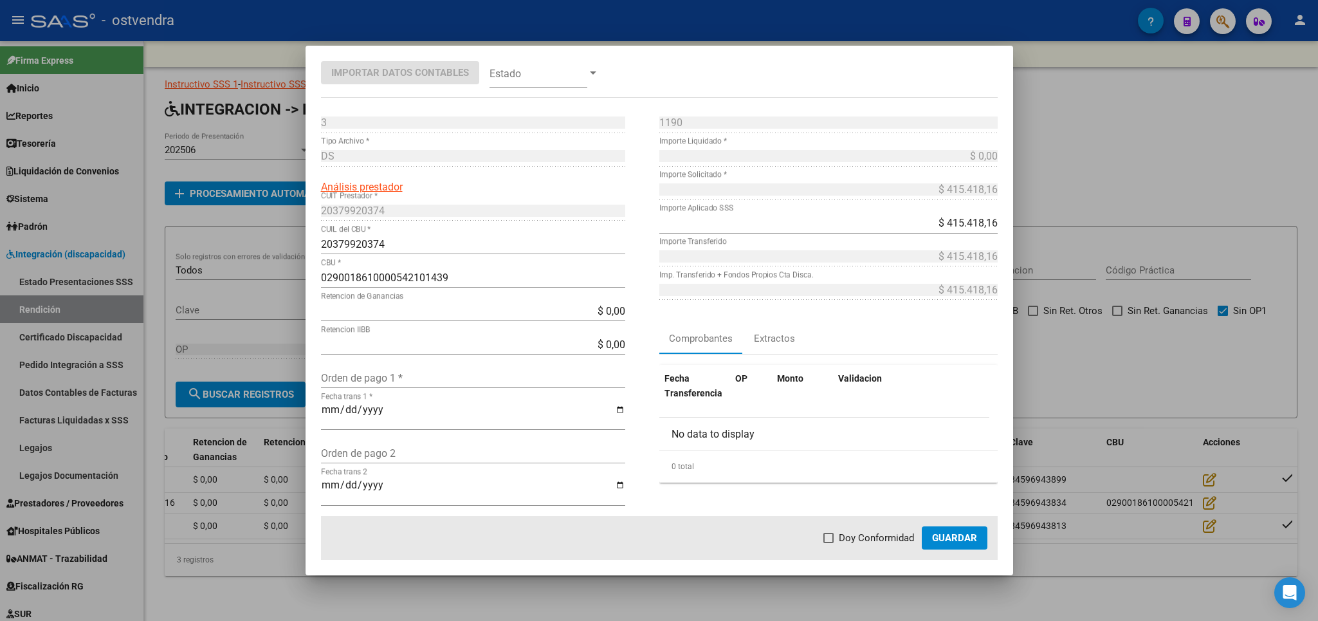
click at [1194, 139] on div at bounding box center [659, 310] width 1318 height 621
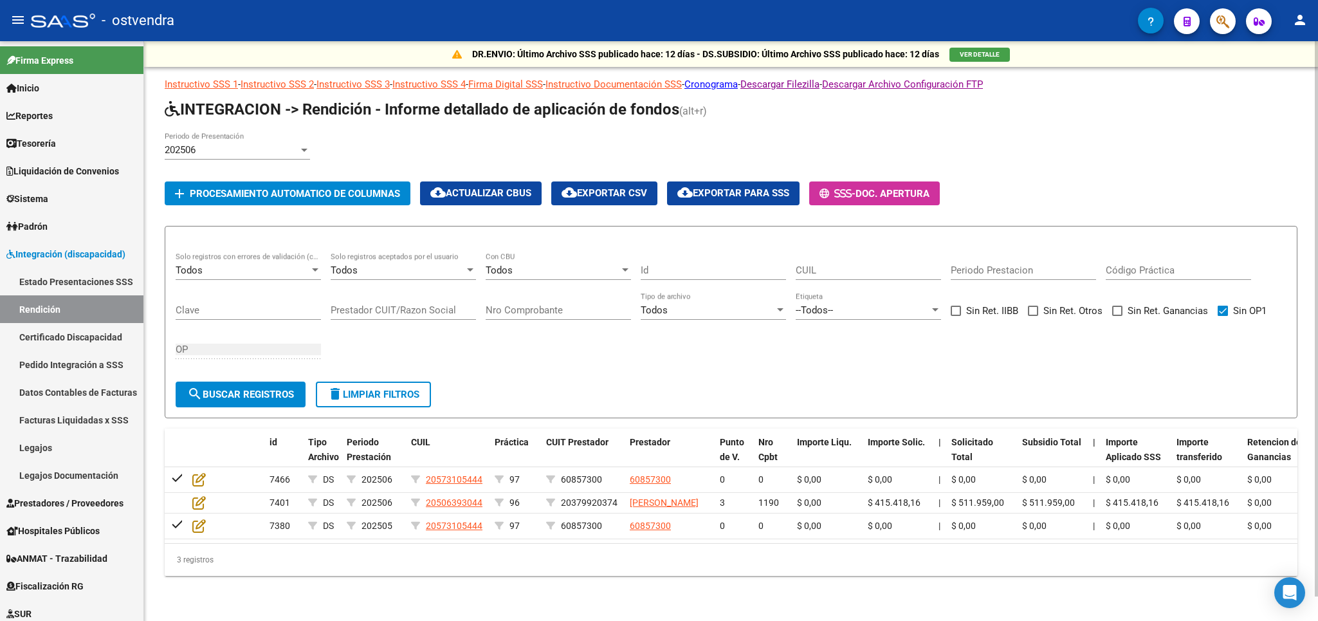
click at [388, 395] on span "delete Limpiar filtros" at bounding box center [373, 395] width 92 height 12
checkbox input "false"
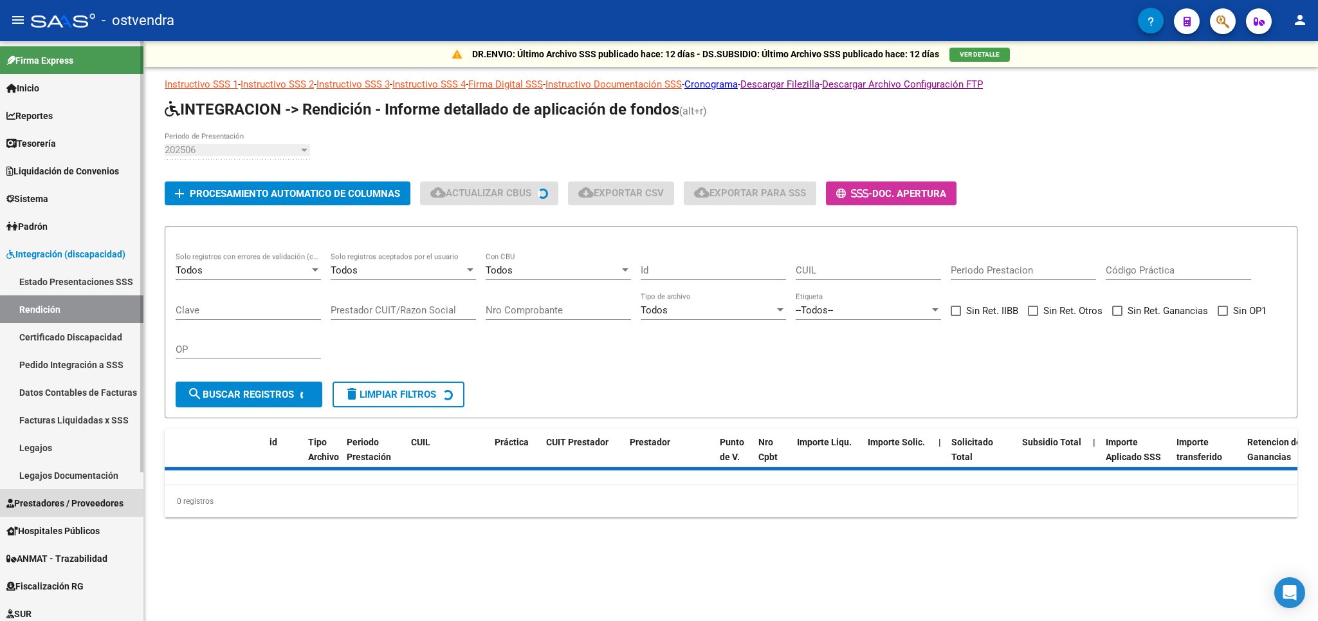
click at [54, 500] on span "Prestadores / Proveedores" at bounding box center [64, 503] width 117 height 14
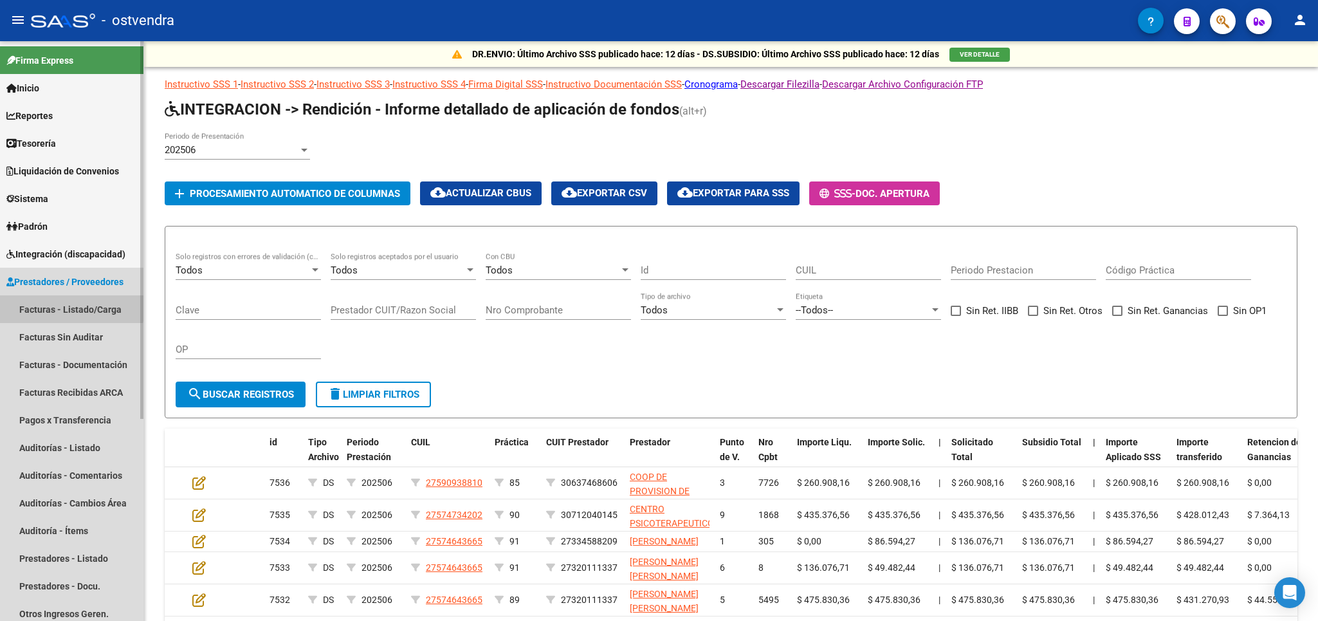
click at [69, 307] on link "Facturas - Listado/Carga" at bounding box center [71, 309] width 143 height 28
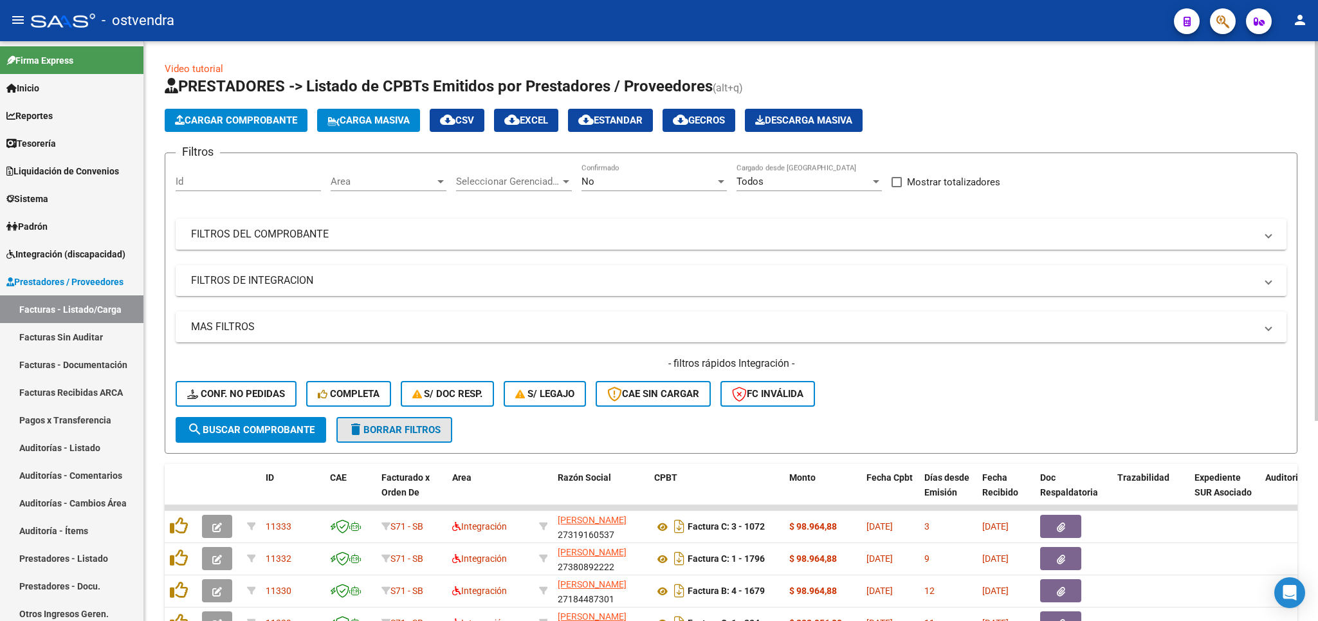
drag, startPoint x: 405, startPoint y: 426, endPoint x: 315, endPoint y: 394, distance: 96.5
click at [405, 426] on span "delete Borrar Filtros" at bounding box center [394, 430] width 93 height 12
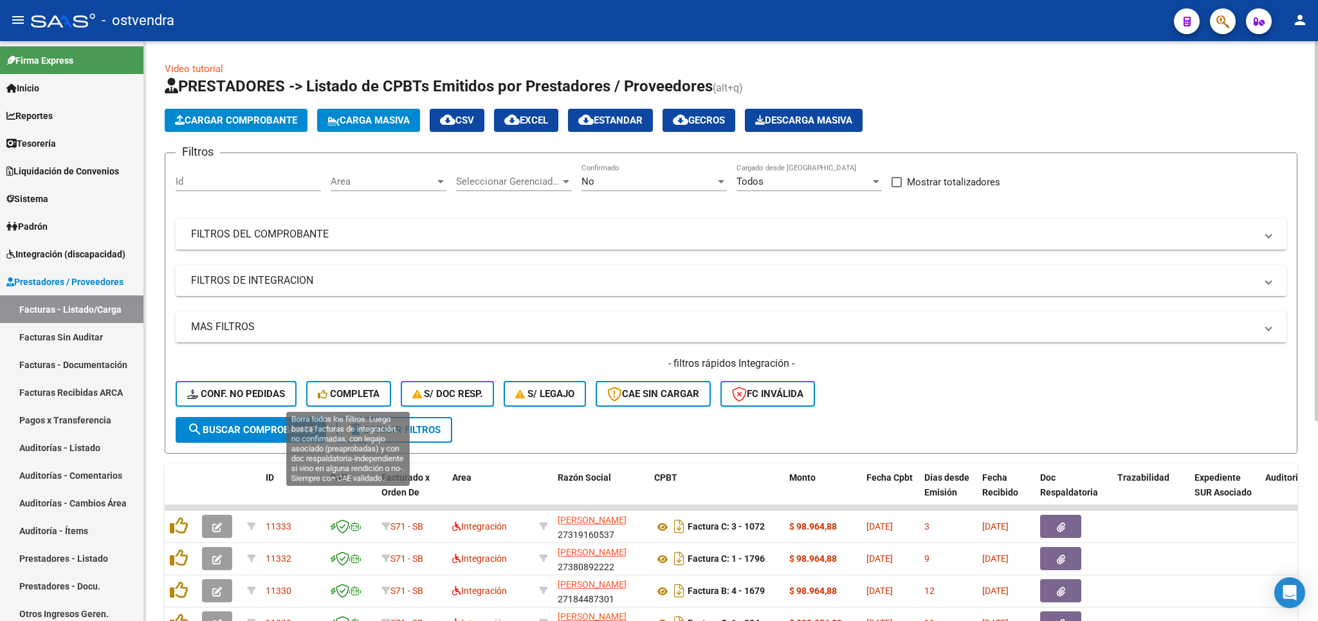
click at [349, 392] on span "Completa" at bounding box center [349, 394] width 62 height 12
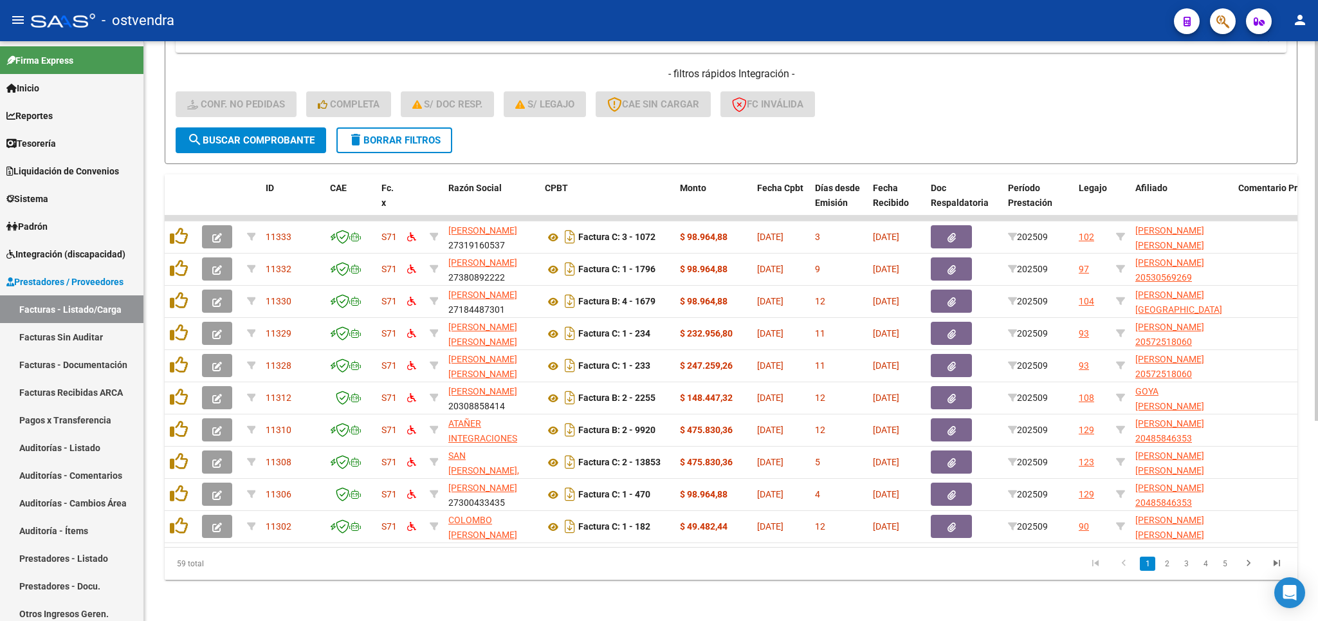
scroll to position [306, 0]
click at [1169, 567] on link "2" at bounding box center [1166, 563] width 15 height 14
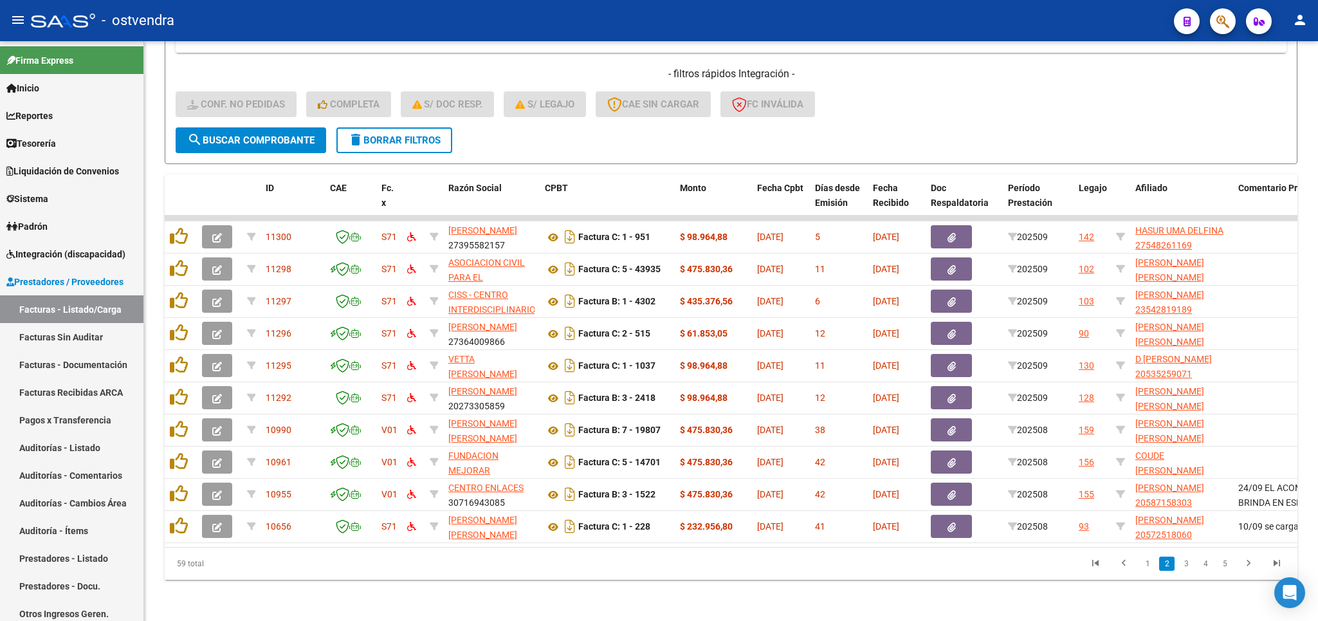
drag, startPoint x: 642, startPoint y: 547, endPoint x: 661, endPoint y: 548, distance: 19.3
click at [661, 548] on datatable-footer "59 total 1 2 3 4 5" at bounding box center [731, 563] width 1133 height 33
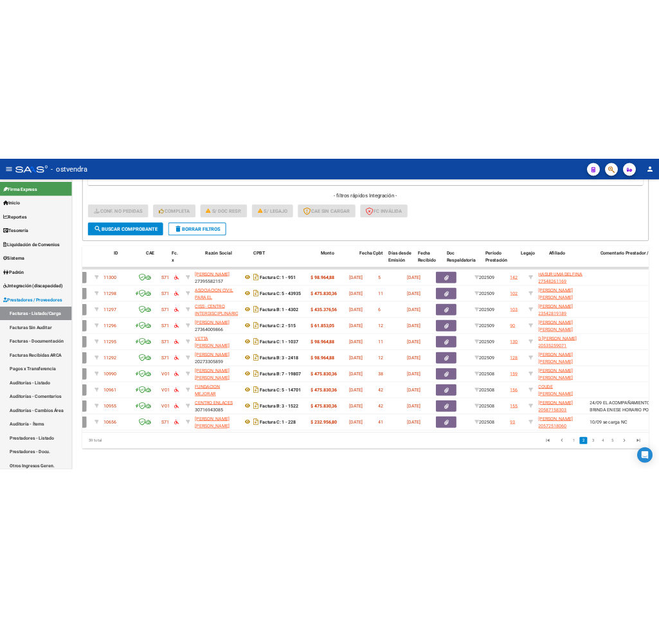
scroll to position [0, 0]
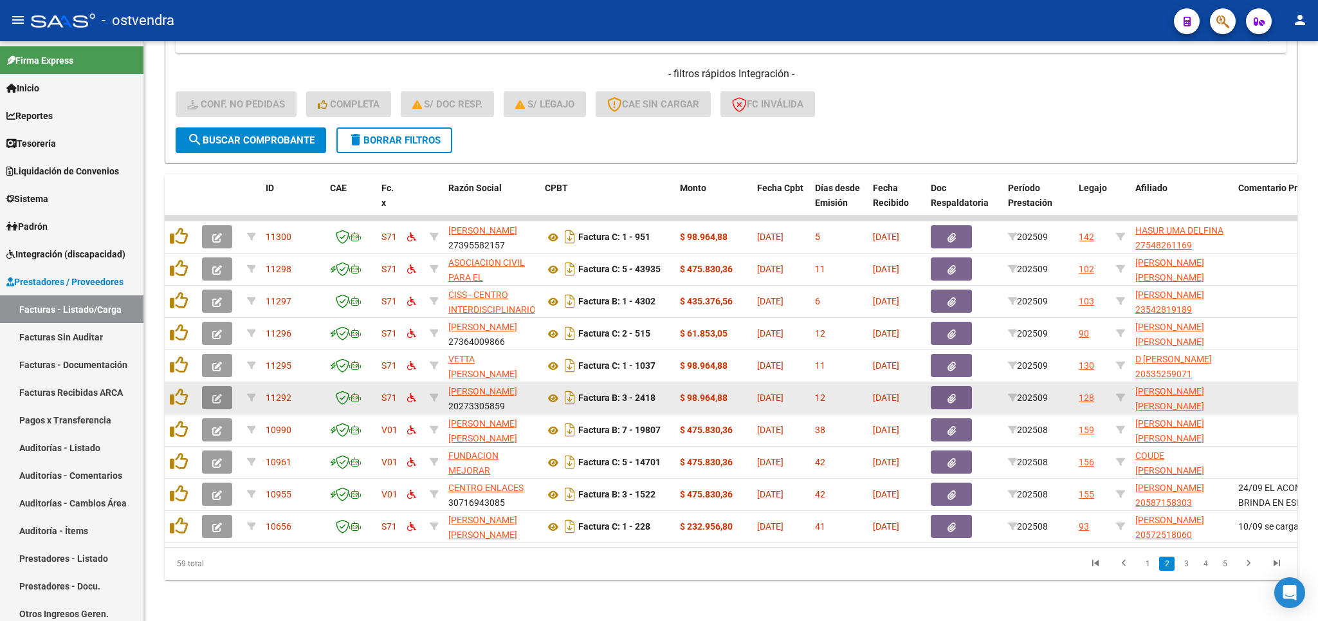
click at [219, 394] on icon "button" at bounding box center [217, 399] width 10 height 10
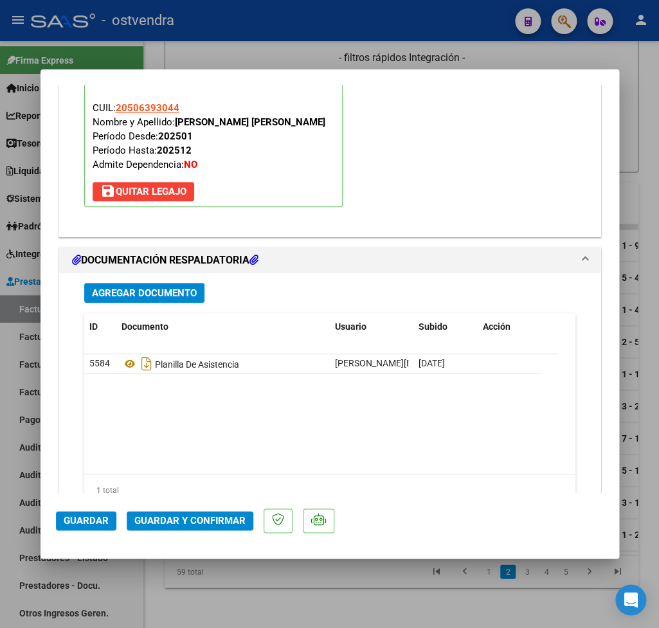
scroll to position [1442, 0]
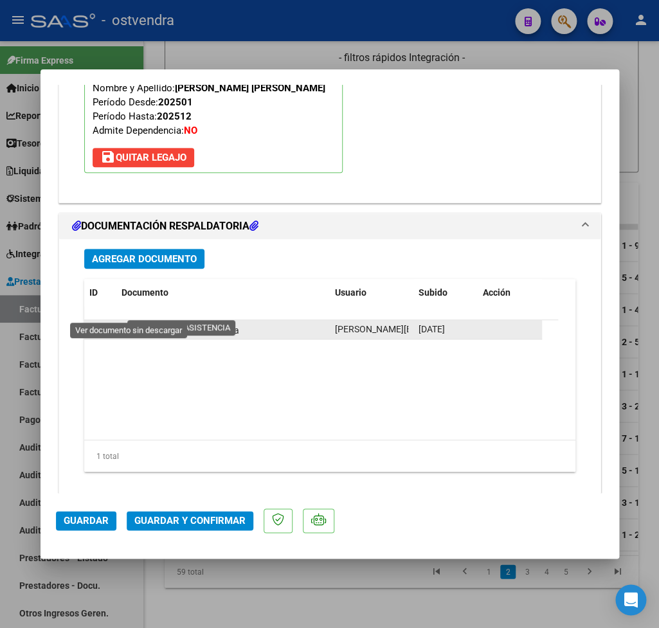
click at [129, 322] on icon at bounding box center [130, 329] width 17 height 15
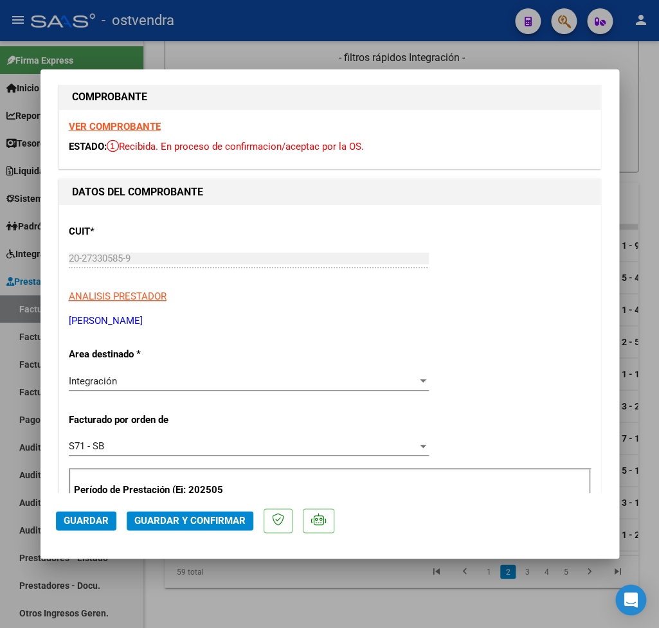
scroll to position [0, 0]
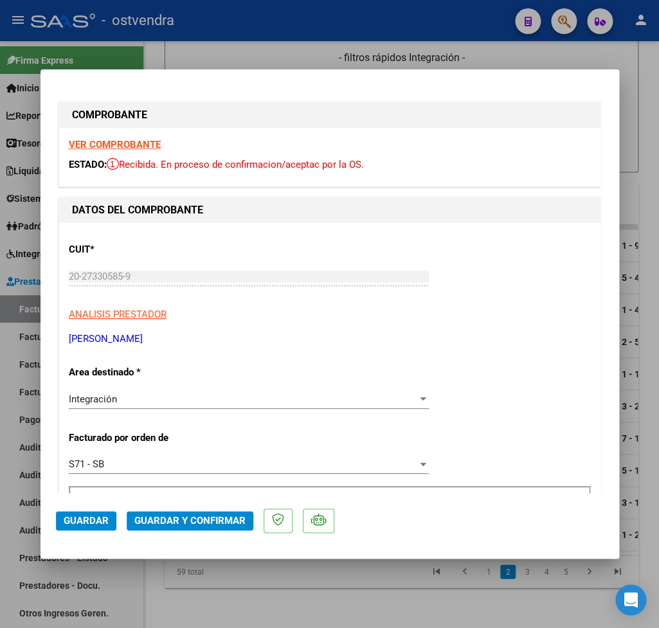
click at [120, 148] on strong "VER COMPROBANTE" at bounding box center [115, 145] width 92 height 12
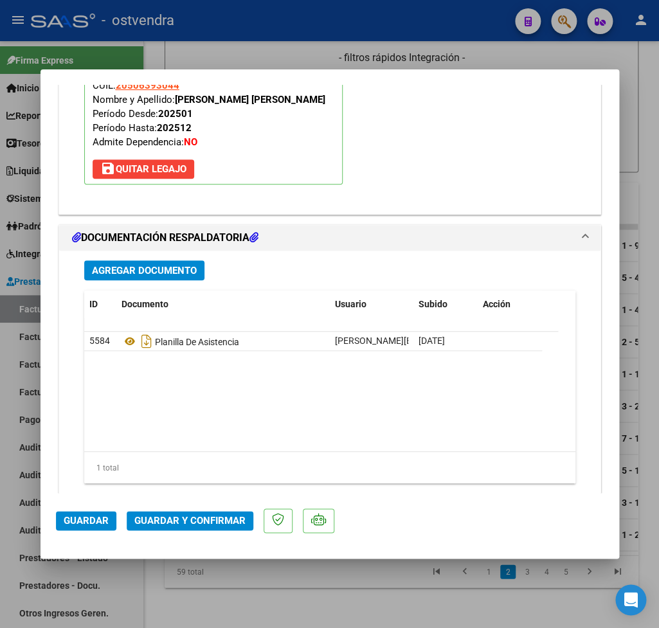
scroll to position [1442, 0]
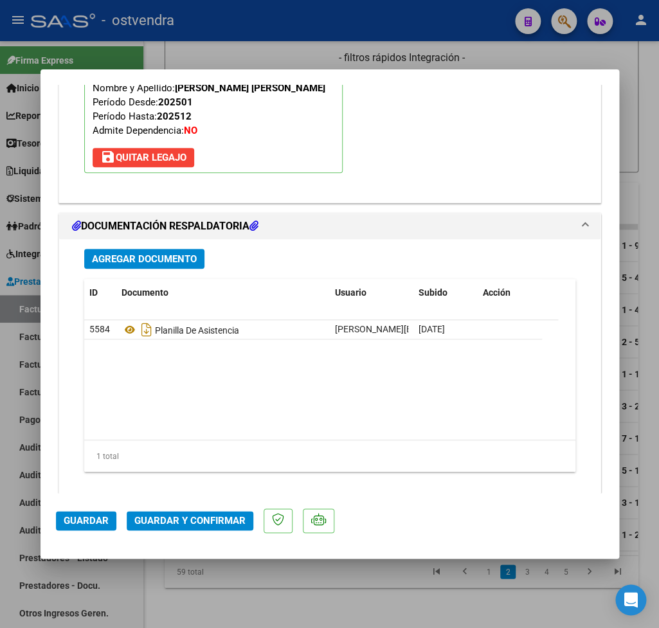
click at [185, 524] on span "Guardar y Confirmar" at bounding box center [189, 521] width 111 height 12
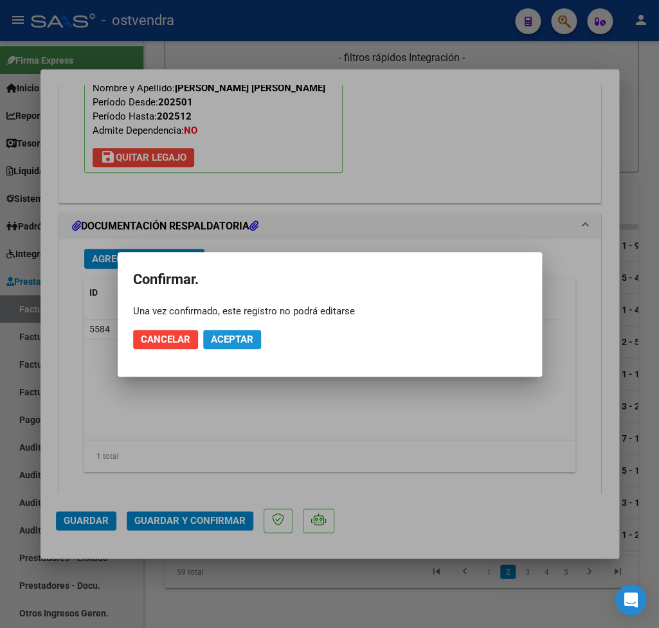
click at [235, 343] on span "Aceptar" at bounding box center [232, 340] width 42 height 12
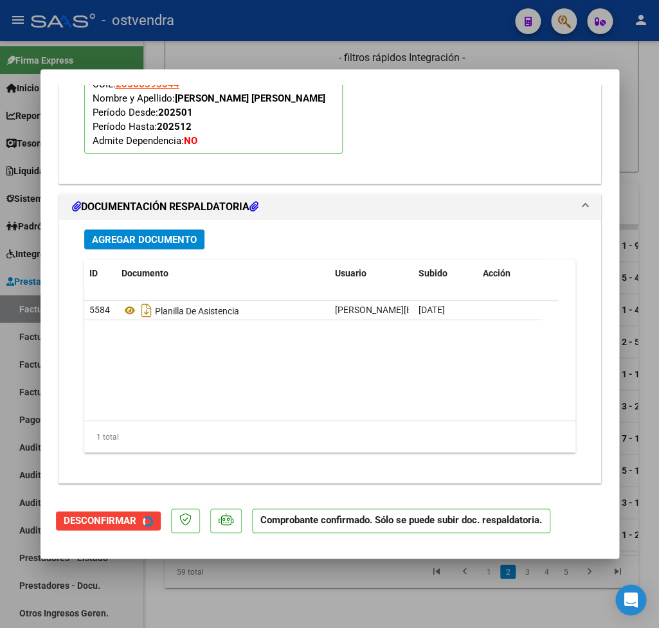
scroll to position [1295, 0]
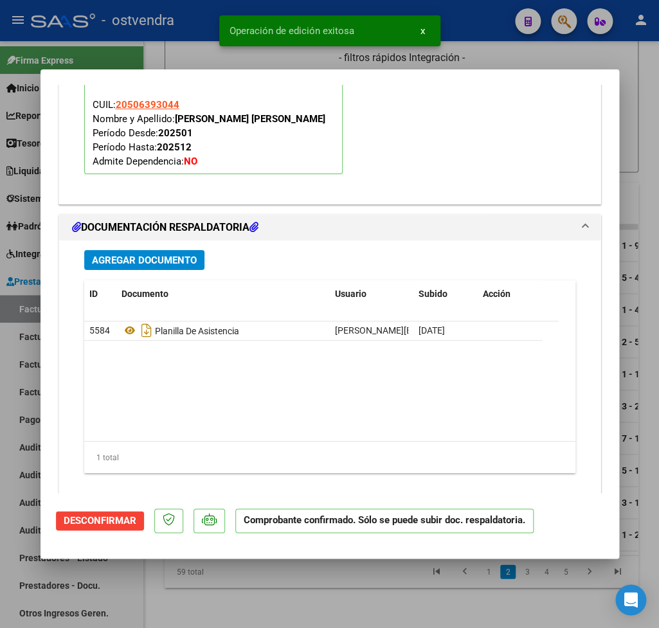
drag, startPoint x: 621, startPoint y: 63, endPoint x: 605, endPoint y: 138, distance: 76.8
click at [619, 64] on div at bounding box center [329, 314] width 659 height 628
type input "$ 0,00"
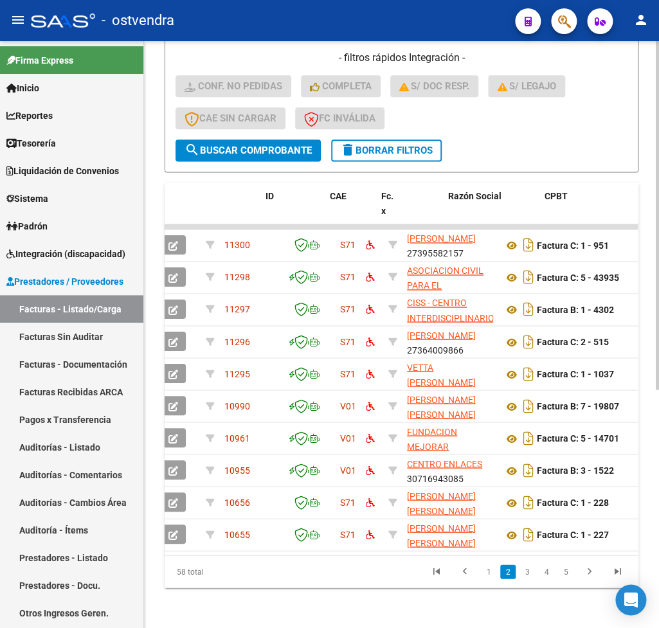
scroll to position [0, 0]
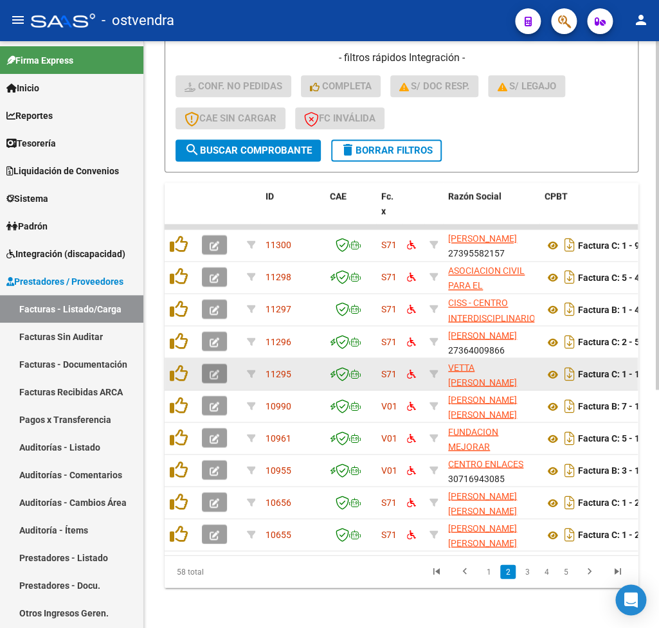
click at [214, 376] on icon "button" at bounding box center [215, 375] width 10 height 10
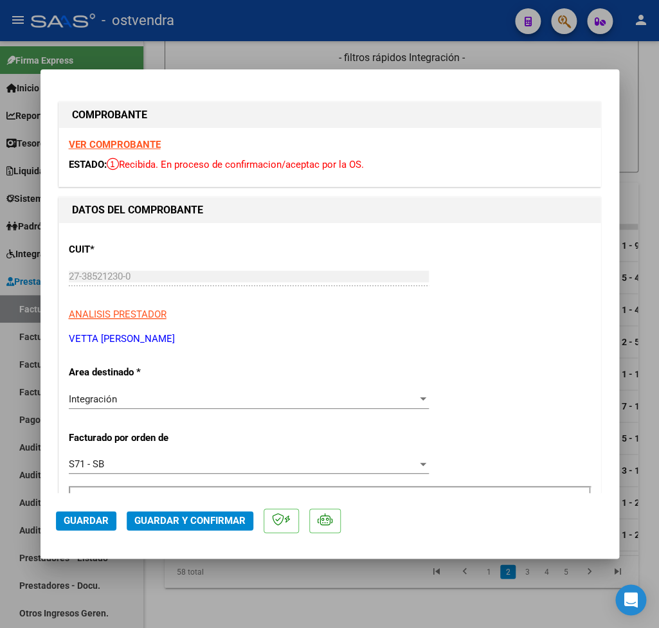
click at [131, 148] on strong "VER COMPROBANTE" at bounding box center [115, 145] width 92 height 12
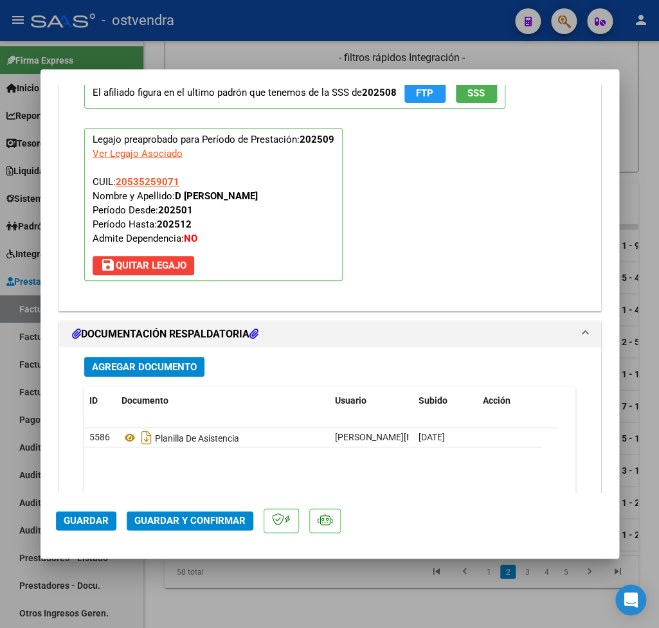
scroll to position [1442, 0]
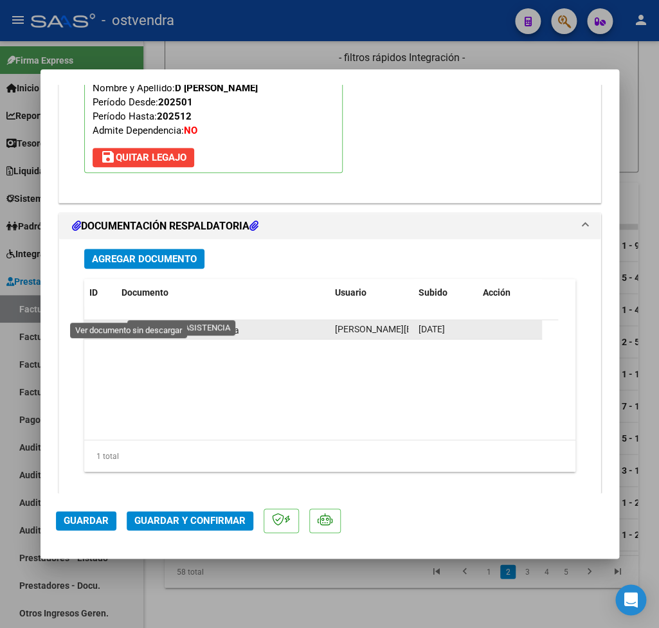
click at [129, 322] on icon at bounding box center [130, 329] width 17 height 15
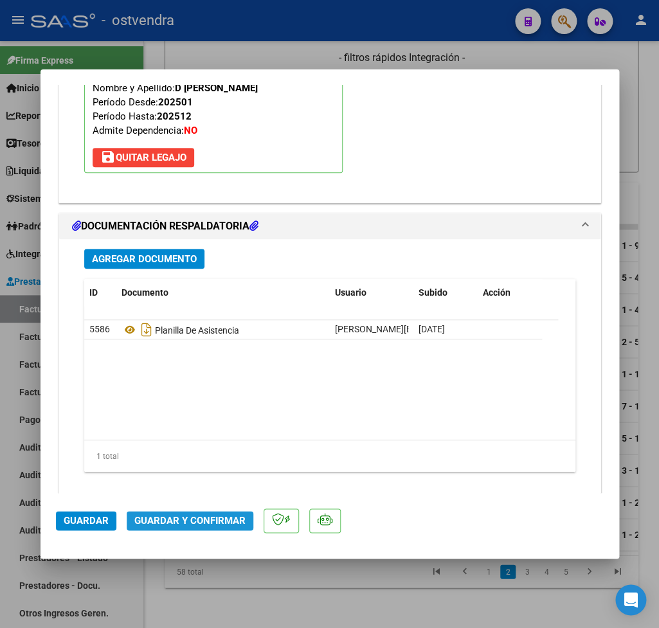
click at [201, 520] on span "Guardar y Confirmar" at bounding box center [189, 521] width 111 height 12
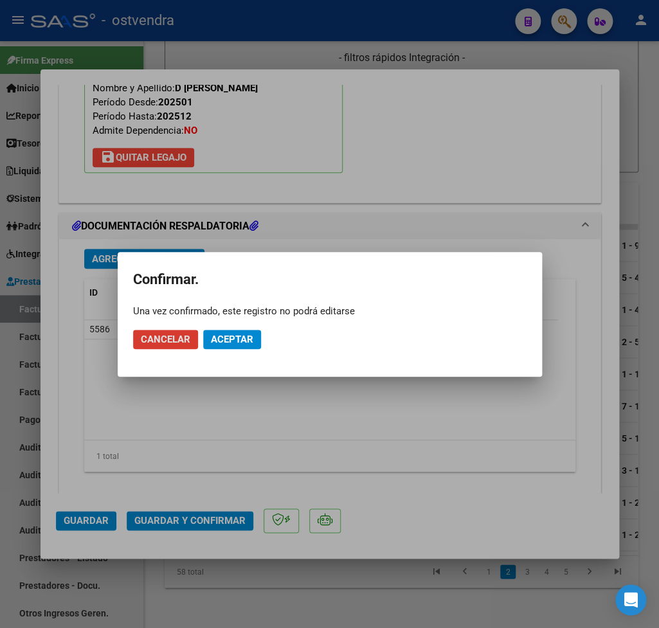
click at [235, 335] on span "Aceptar" at bounding box center [232, 340] width 42 height 12
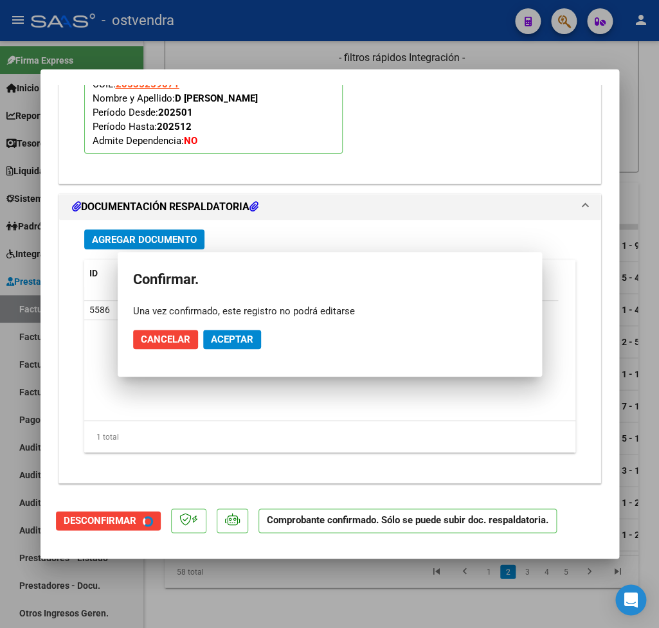
scroll to position [1295, 0]
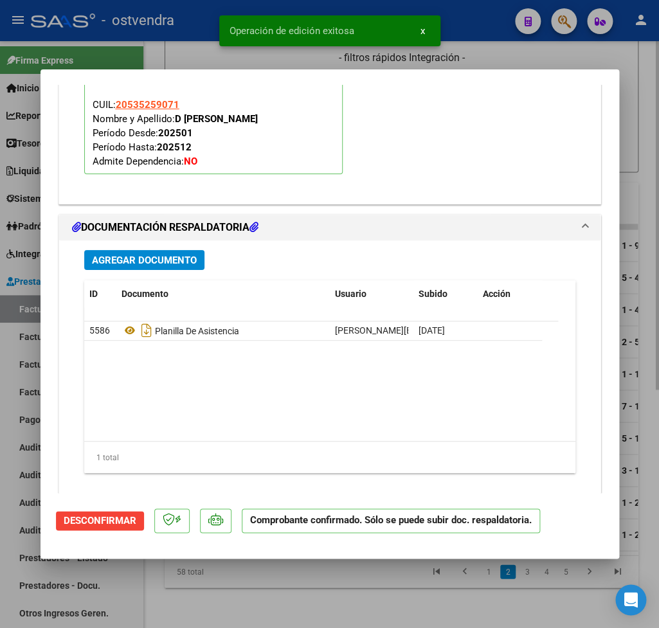
click at [654, 212] on div at bounding box center [329, 314] width 659 height 628
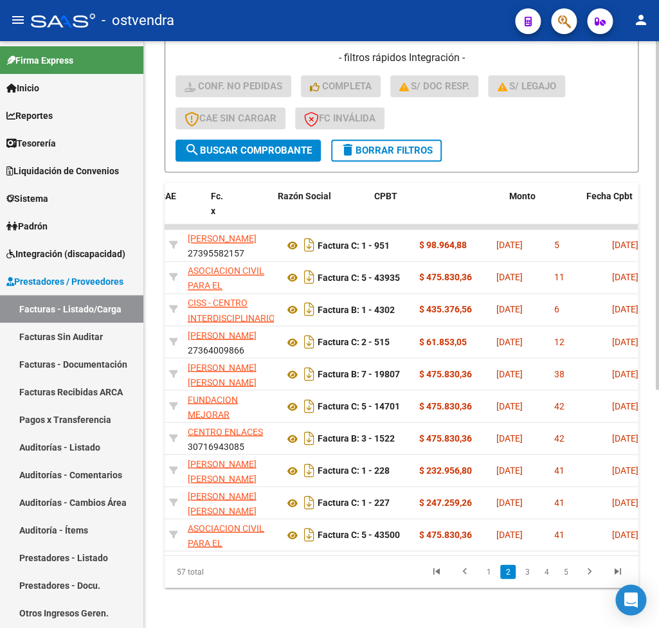
scroll to position [0, 0]
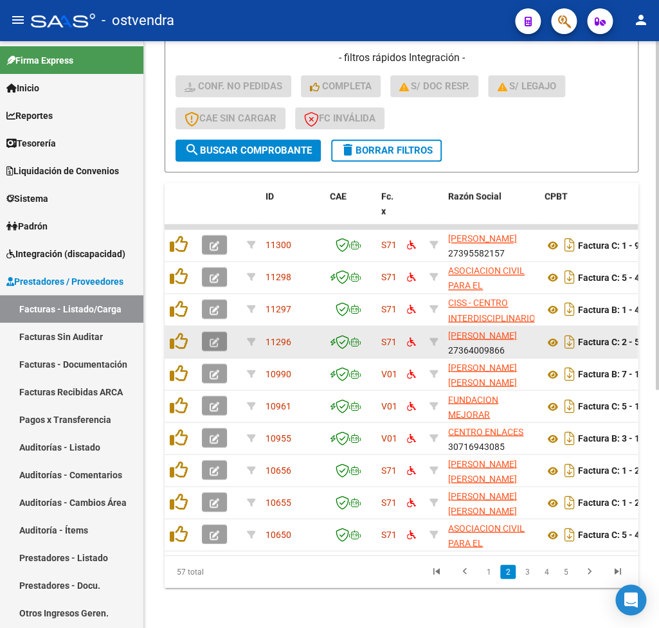
click at [214, 343] on icon "button" at bounding box center [215, 343] width 10 height 10
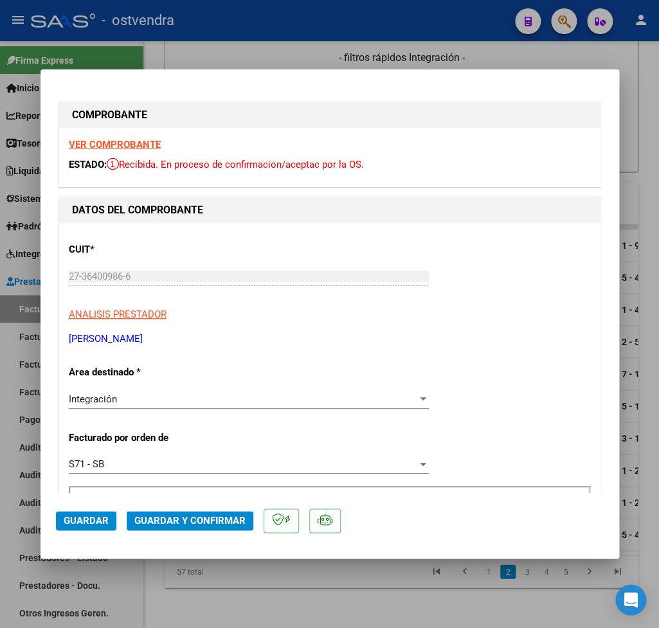
click at [141, 146] on strong "VER COMPROBANTE" at bounding box center [115, 145] width 92 height 12
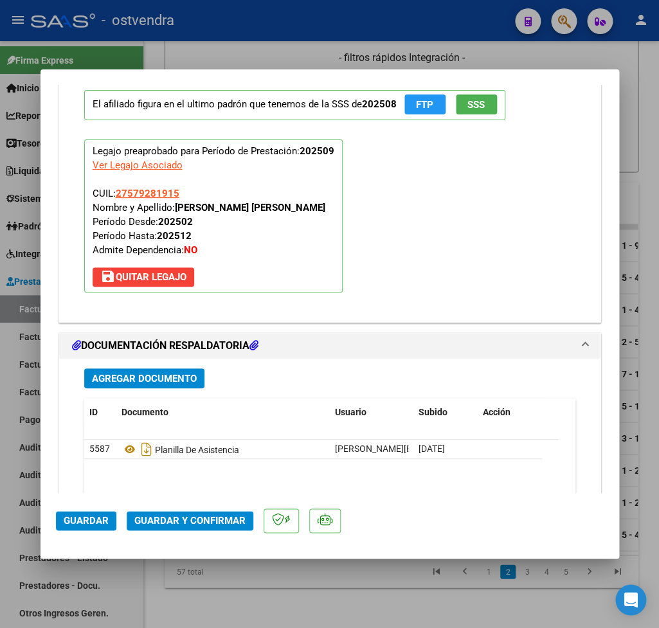
scroll to position [1355, 0]
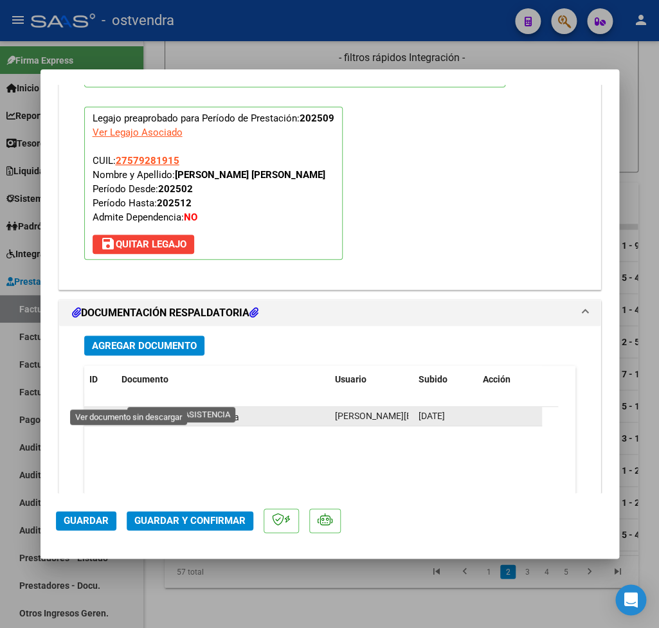
click at [127, 409] on icon at bounding box center [130, 416] width 17 height 15
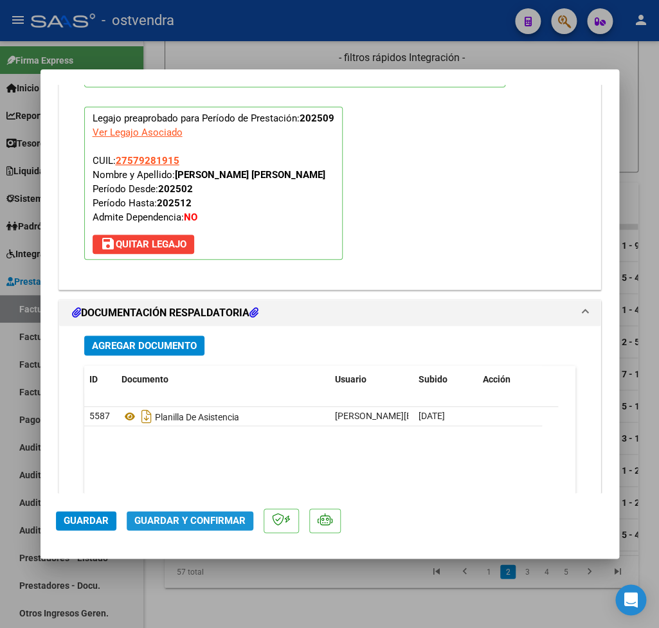
click at [206, 515] on span "Guardar y Confirmar" at bounding box center [189, 521] width 111 height 12
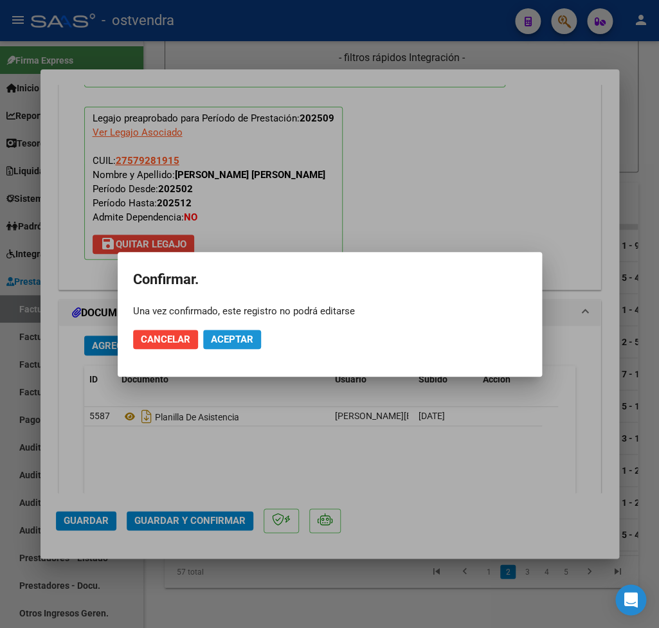
click at [239, 342] on span "Aceptar" at bounding box center [232, 340] width 42 height 12
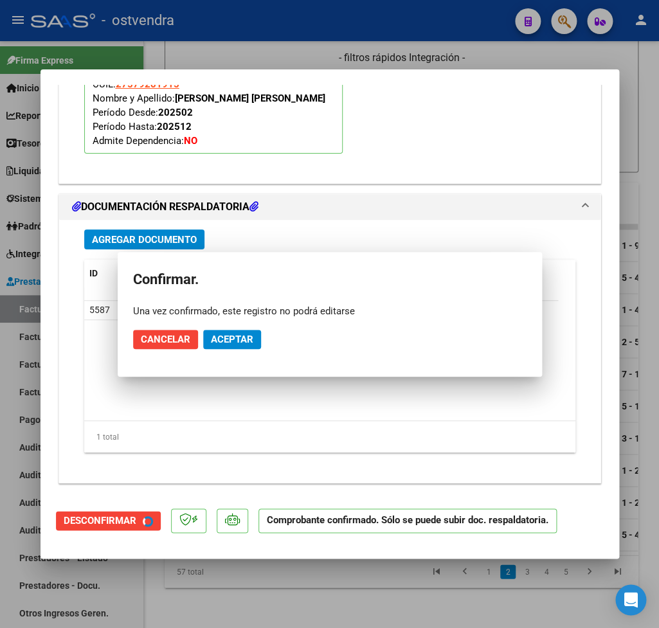
scroll to position [1238, 0]
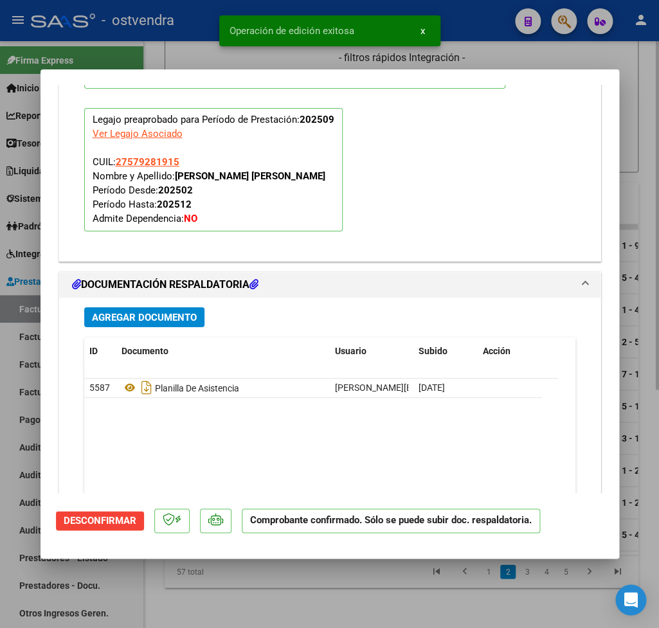
drag, startPoint x: 643, startPoint y: 96, endPoint x: 648, endPoint y: 217, distance: 121.7
click at [642, 98] on div at bounding box center [329, 314] width 659 height 628
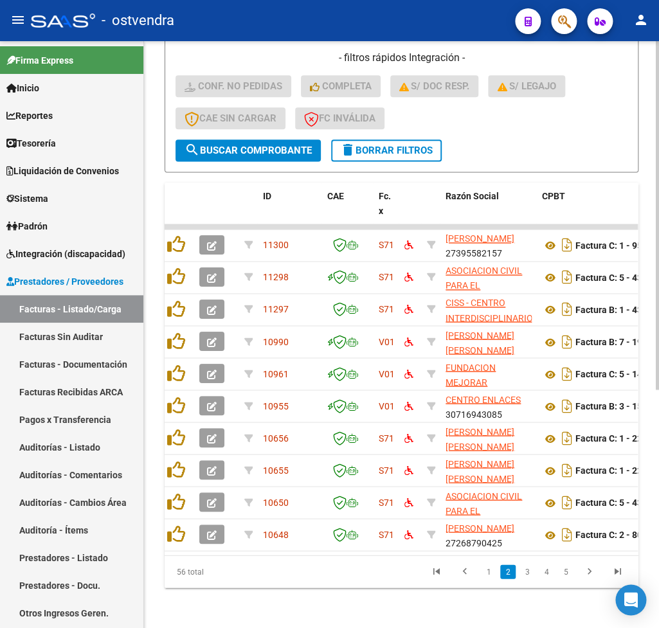
scroll to position [0, 0]
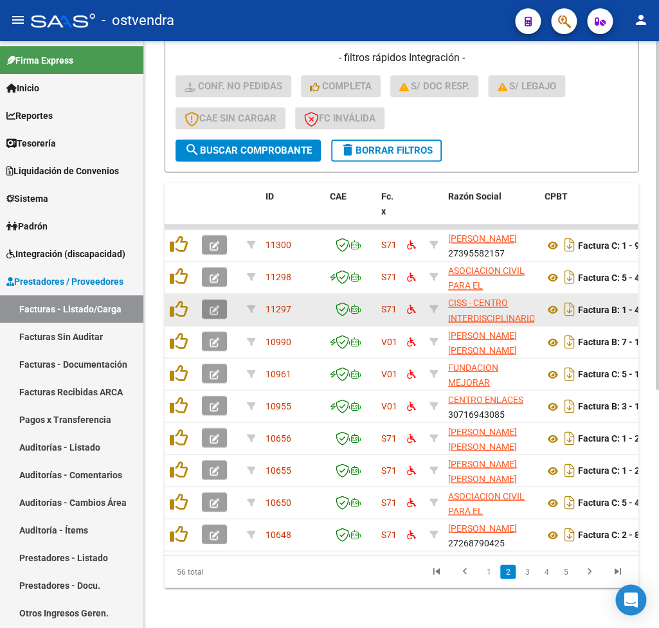
click at [210, 311] on icon "button" at bounding box center [215, 311] width 10 height 10
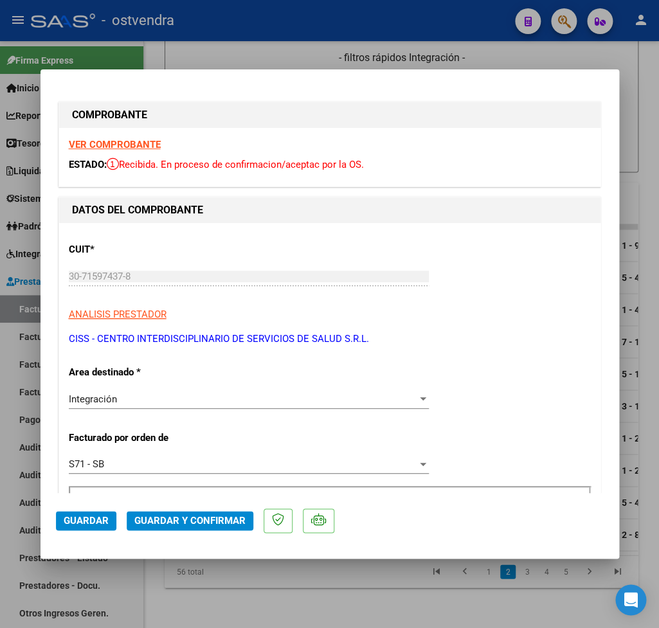
click at [129, 146] on strong "VER COMPROBANTE" at bounding box center [115, 145] width 92 height 12
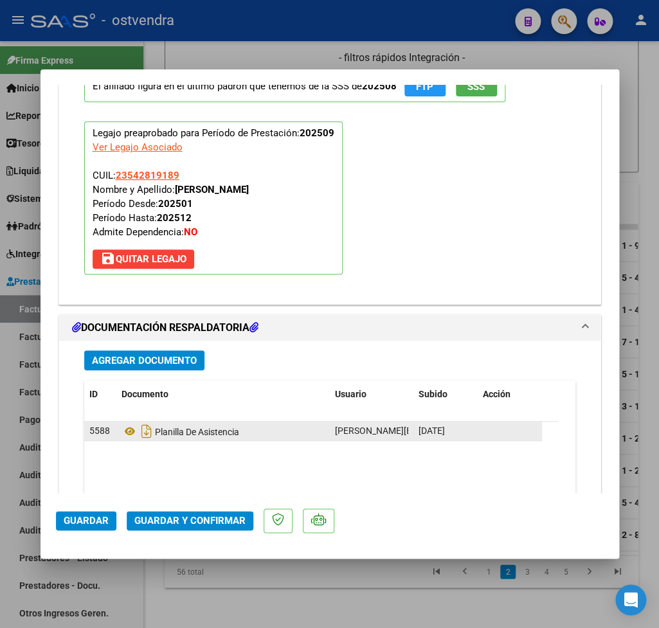
scroll to position [1442, 0]
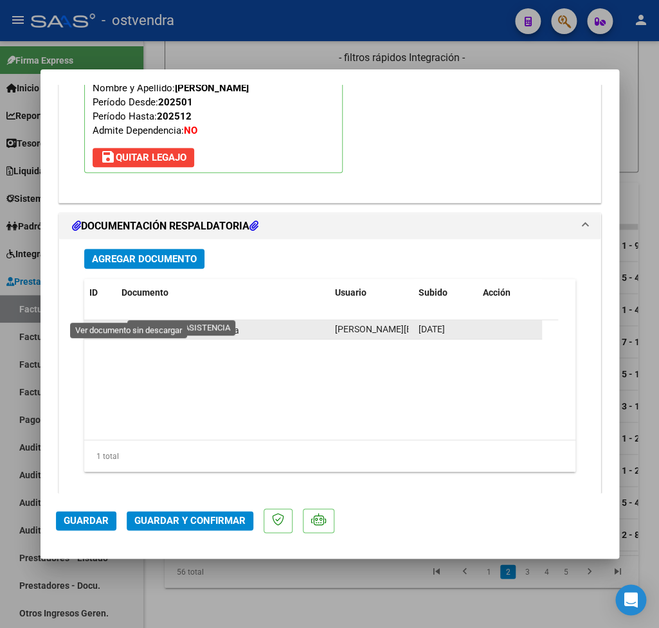
click at [129, 322] on icon at bounding box center [130, 329] width 17 height 15
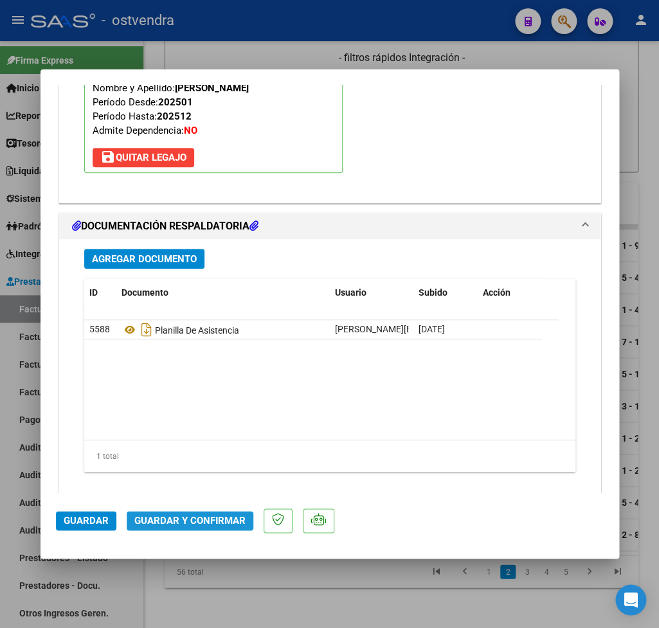
click at [192, 520] on span "Guardar y Confirmar" at bounding box center [189, 521] width 111 height 12
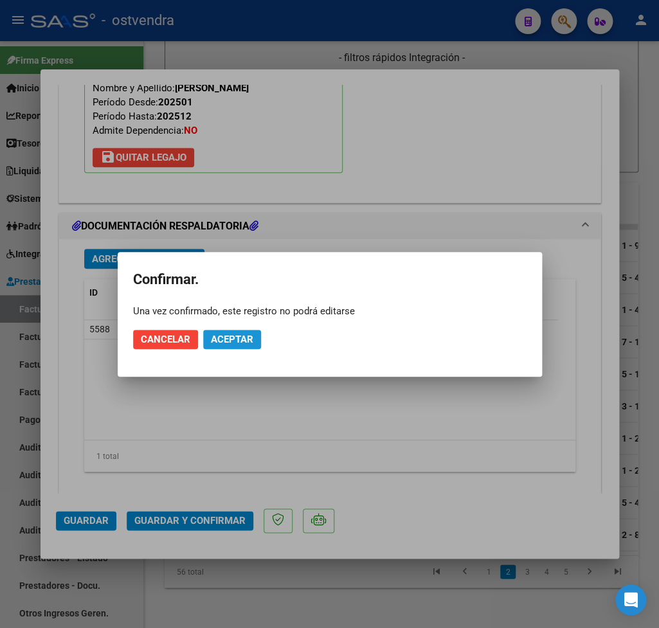
click at [239, 341] on span "Aceptar" at bounding box center [232, 340] width 42 height 12
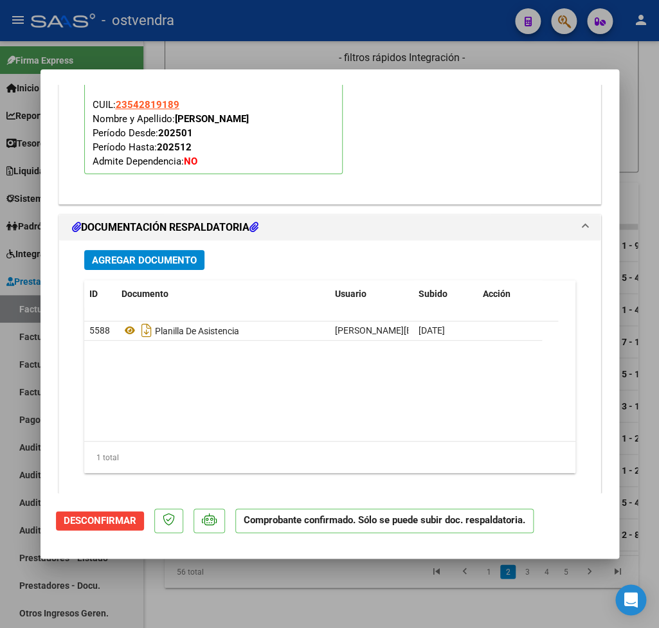
click at [521, 48] on div at bounding box center [329, 314] width 659 height 628
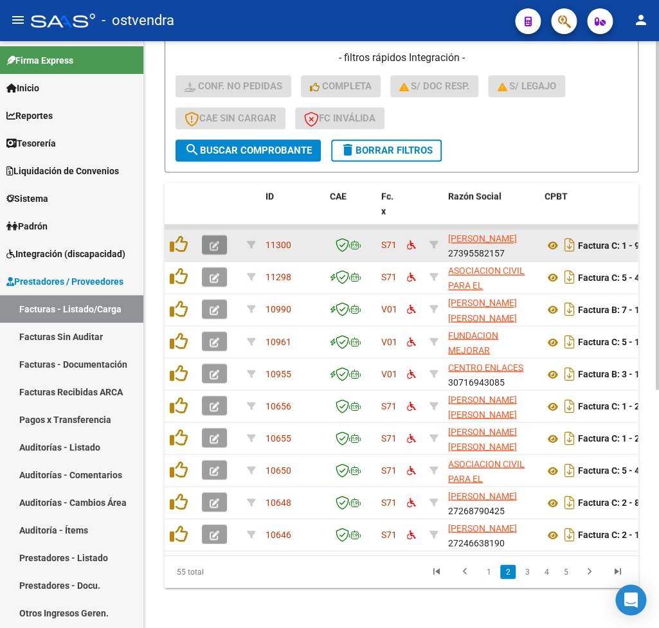
click at [222, 245] on button "button" at bounding box center [214, 244] width 25 height 19
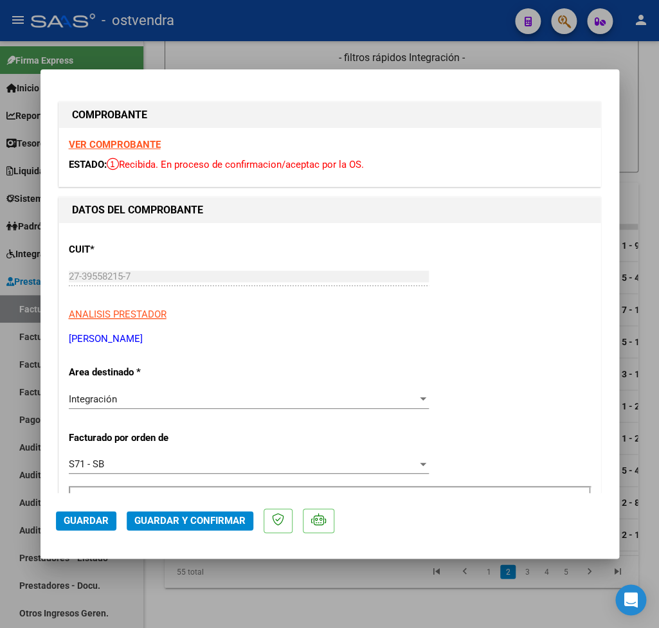
click at [96, 143] on strong "VER COMPROBANTE" at bounding box center [115, 145] width 92 height 12
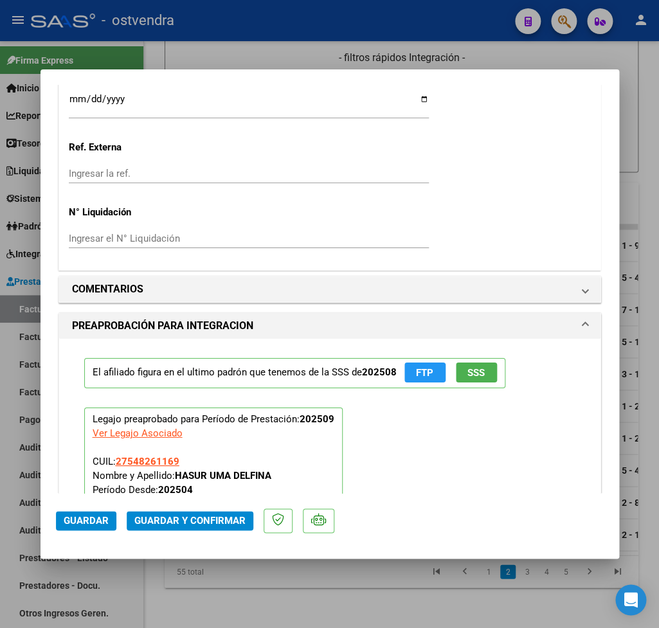
scroll to position [1355, 0]
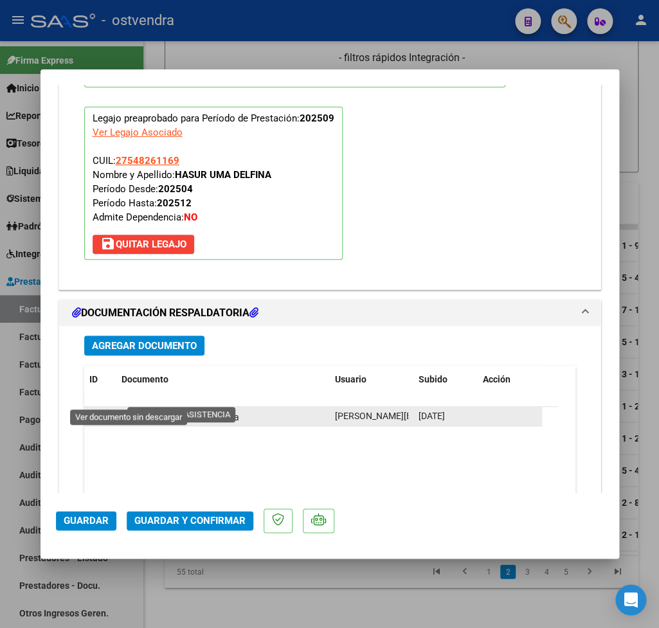
click at [131, 409] on icon at bounding box center [130, 416] width 17 height 15
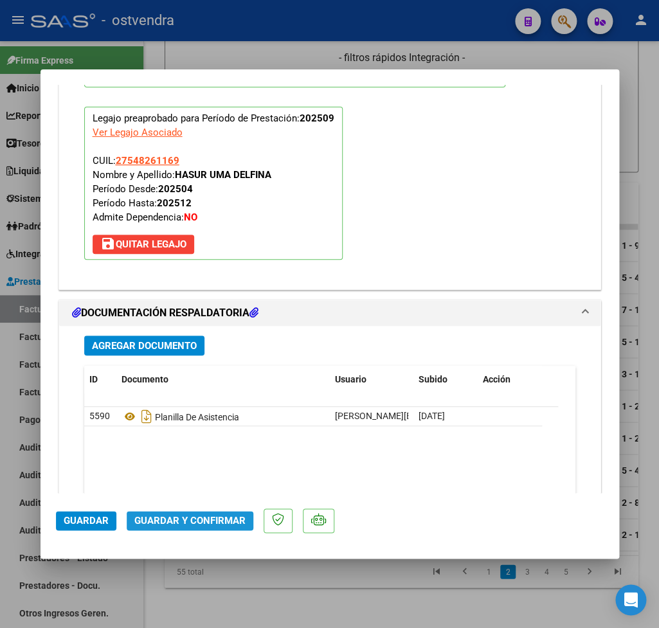
click at [196, 524] on span "Guardar y Confirmar" at bounding box center [189, 521] width 111 height 12
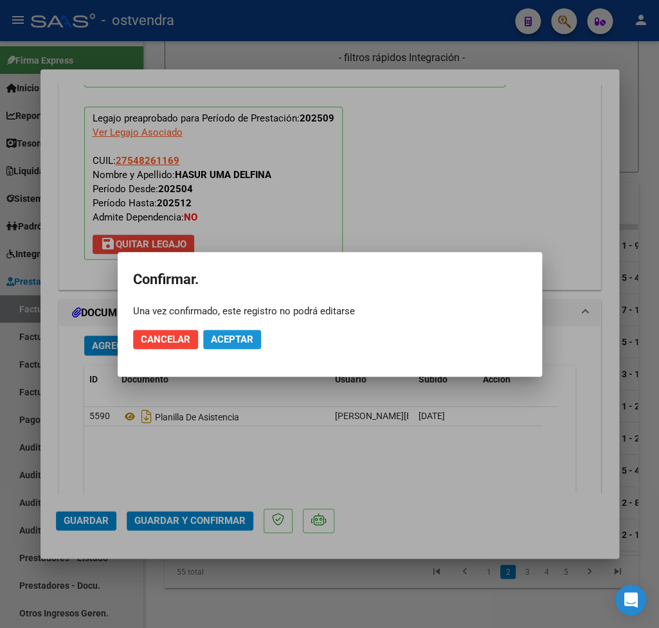
click at [235, 347] on button "Aceptar" at bounding box center [232, 339] width 58 height 19
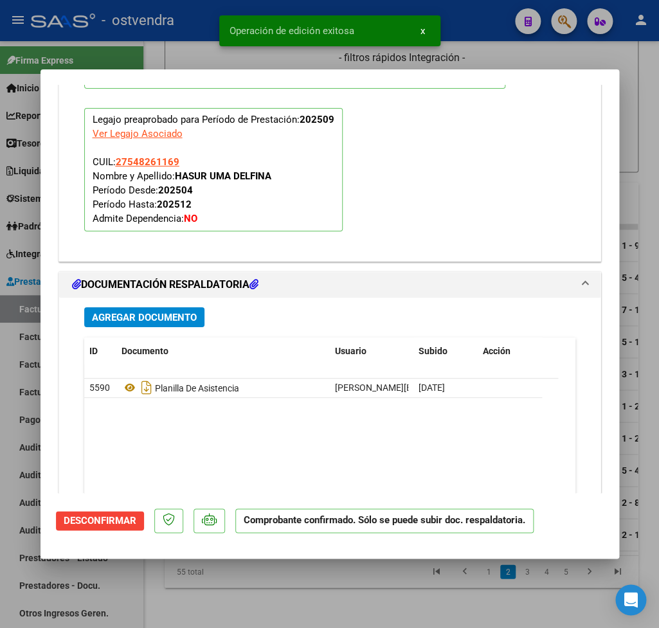
click at [614, 61] on div at bounding box center [329, 314] width 659 height 628
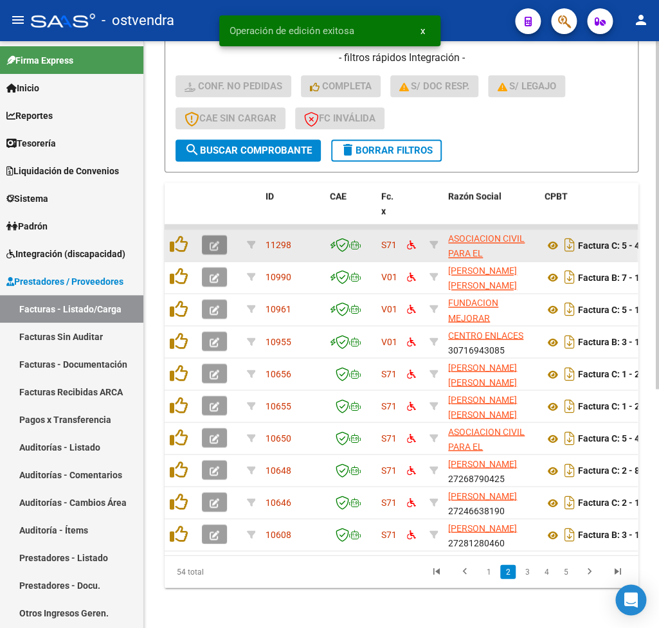
click at [221, 248] on button "button" at bounding box center [214, 244] width 25 height 19
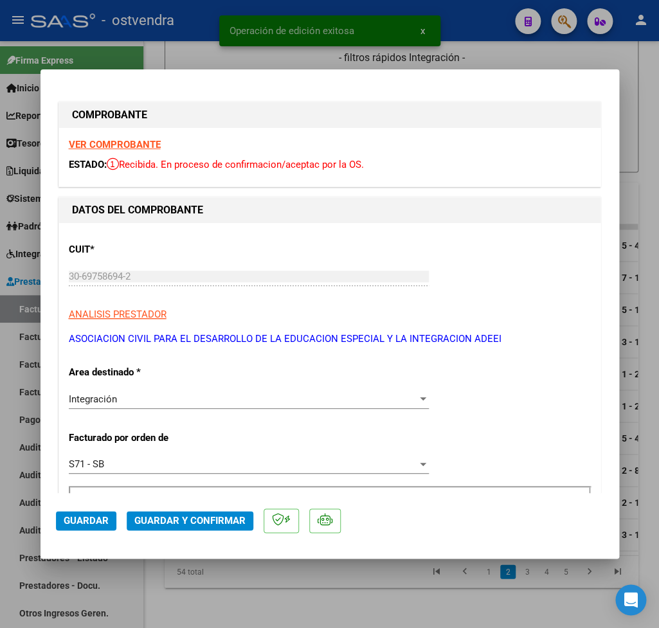
click at [123, 150] on strong "VER COMPROBANTE" at bounding box center [115, 145] width 92 height 12
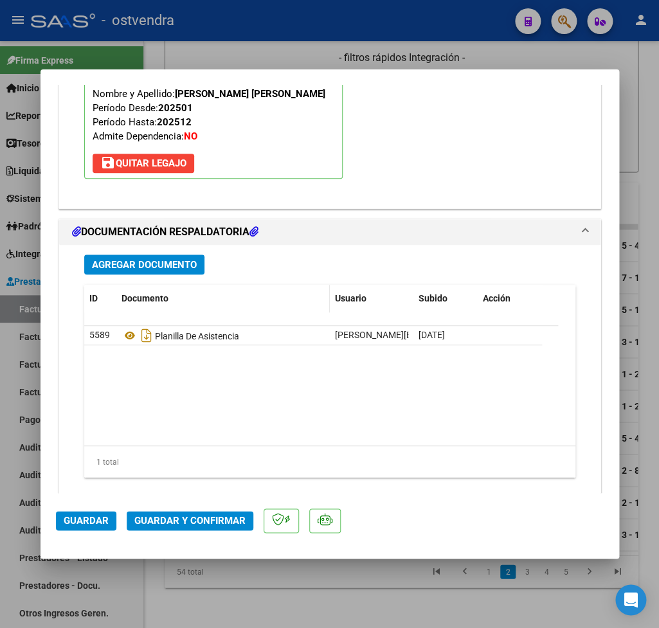
scroll to position [1442, 0]
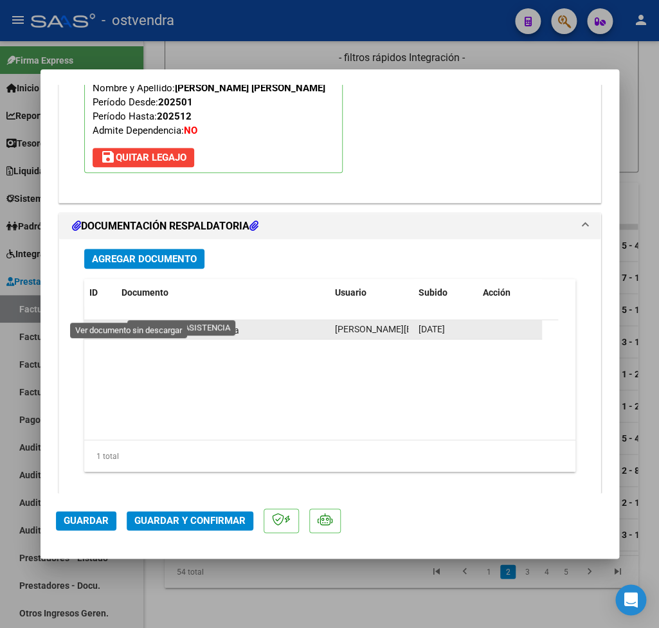
click at [129, 322] on icon at bounding box center [130, 329] width 17 height 15
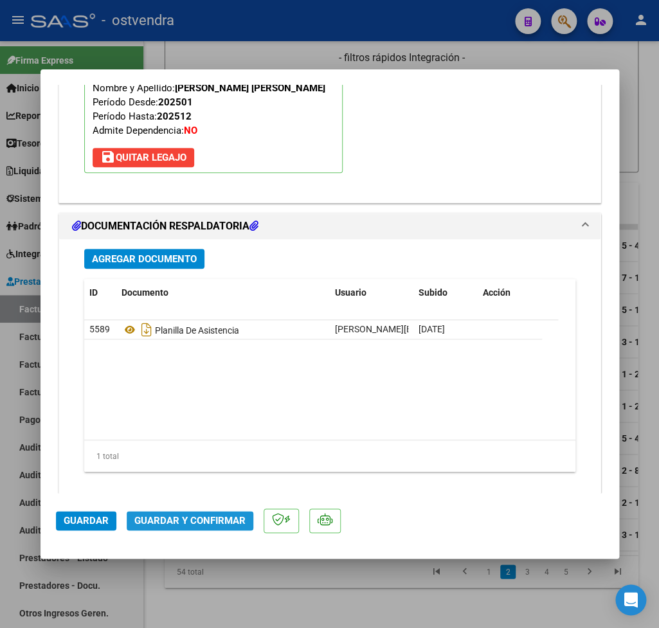
click at [227, 517] on span "Guardar y Confirmar" at bounding box center [189, 521] width 111 height 12
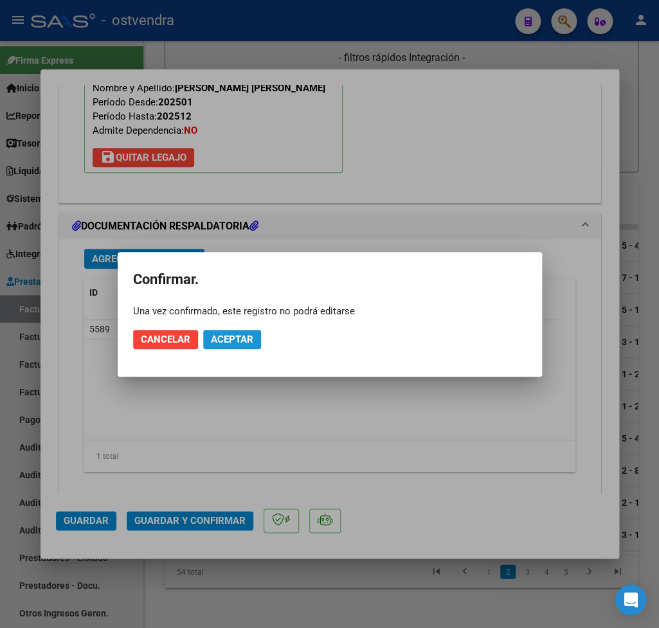
click at [247, 345] on button "Aceptar" at bounding box center [232, 339] width 58 height 19
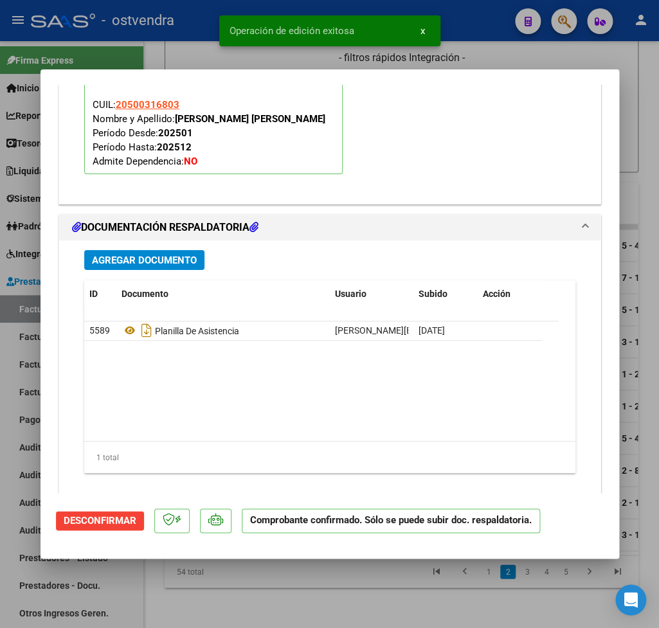
click at [654, 118] on div at bounding box center [329, 314] width 659 height 628
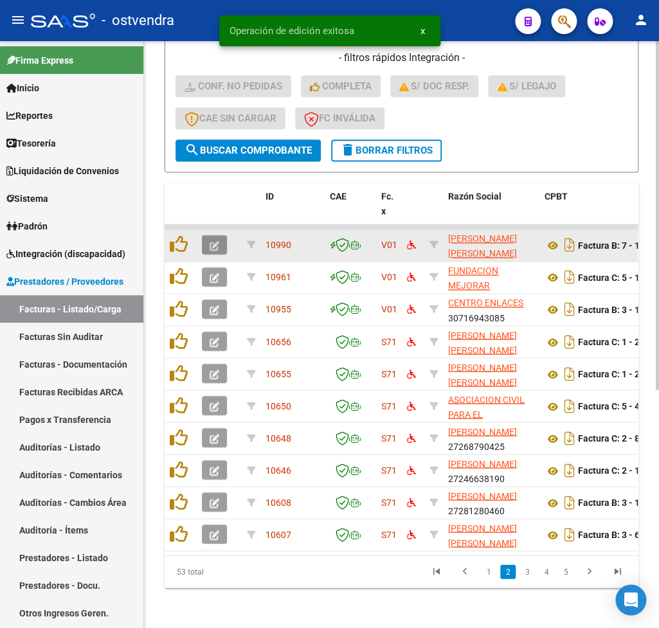
click at [222, 244] on button "button" at bounding box center [214, 244] width 25 height 19
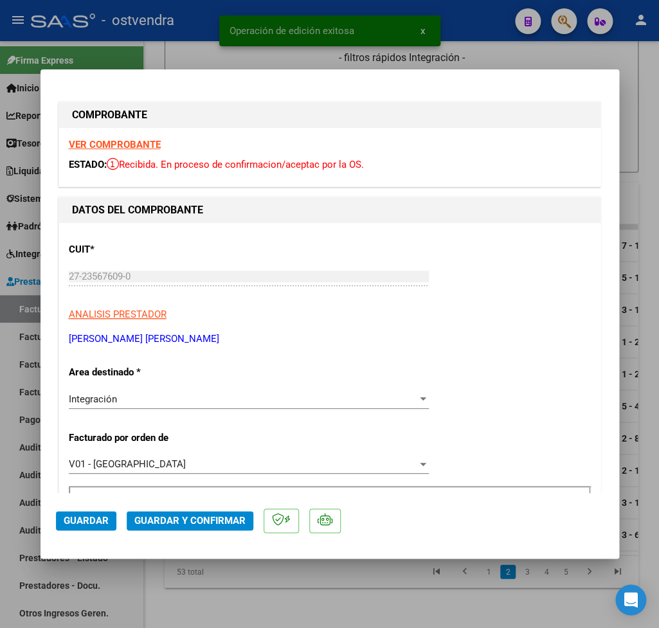
click at [94, 150] on strong "VER COMPROBANTE" at bounding box center [115, 145] width 92 height 12
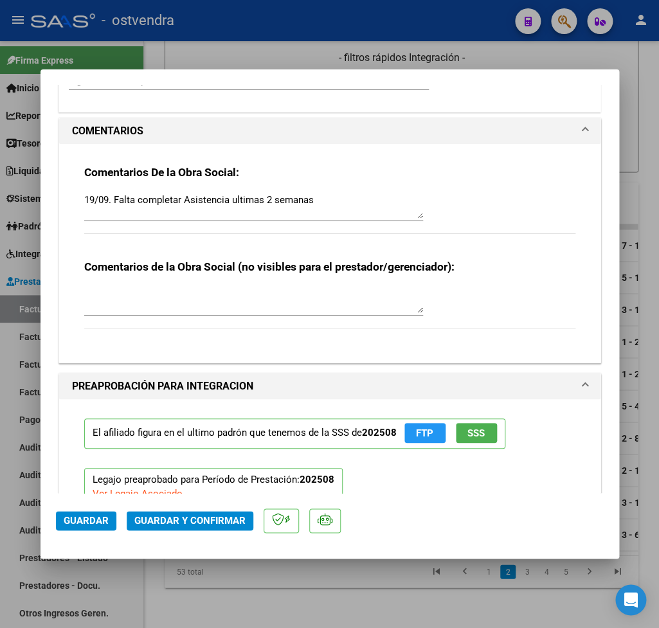
scroll to position [1204, 0]
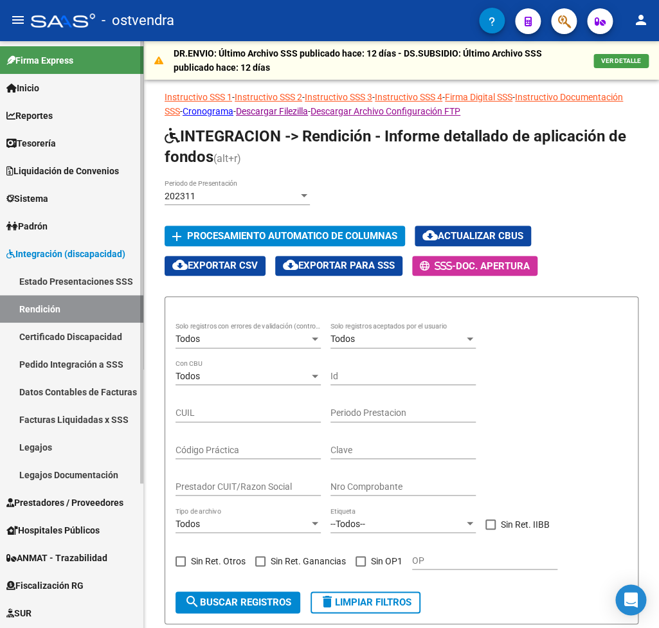
click at [58, 497] on span "Prestadores / Proveedores" at bounding box center [64, 503] width 117 height 14
click at [56, 494] on link "Prestadores / Proveedores" at bounding box center [71, 503] width 143 height 28
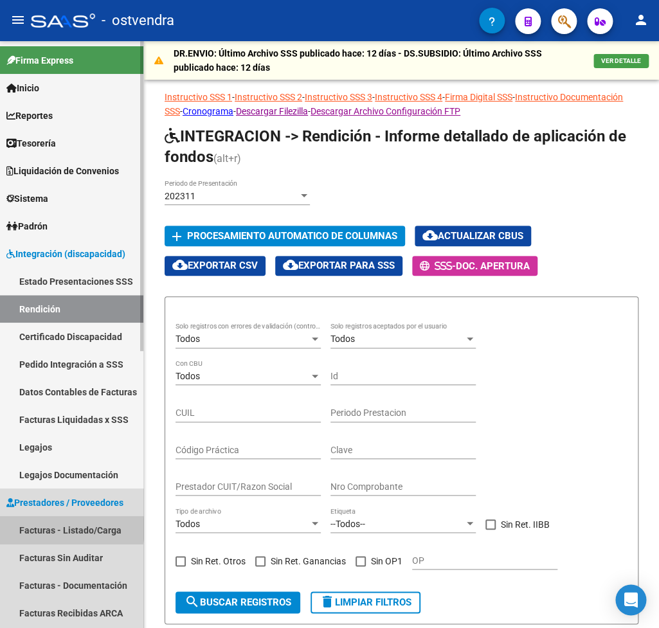
click at [58, 530] on link "Facturas - Listado/Carga" at bounding box center [71, 531] width 143 height 28
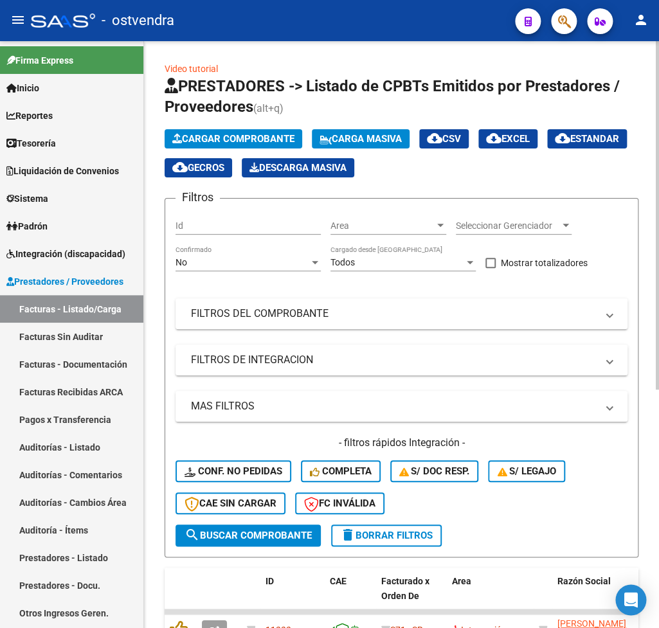
click at [371, 545] on form "Filtros Id Area Area Seleccionar Gerenciador Seleccionar Gerenciador No Confirm…" at bounding box center [402, 378] width 474 height 360
click at [374, 534] on span "delete Borrar Filtros" at bounding box center [386, 536] width 93 height 12
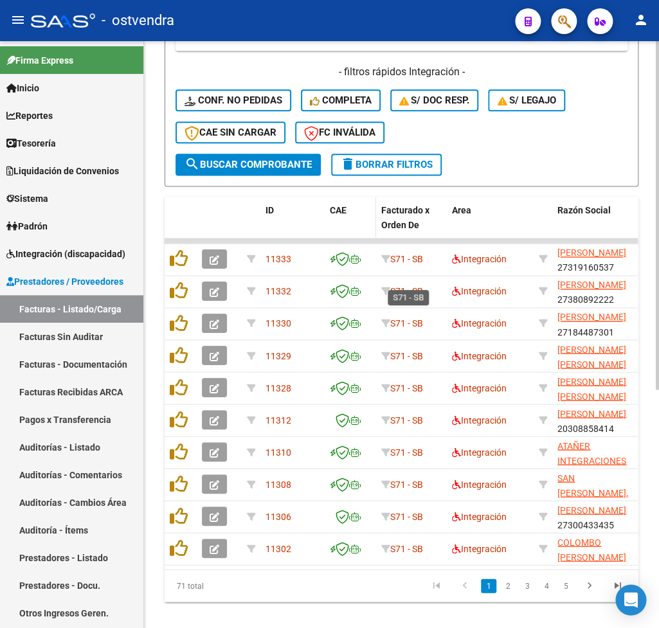
scroll to position [382, 0]
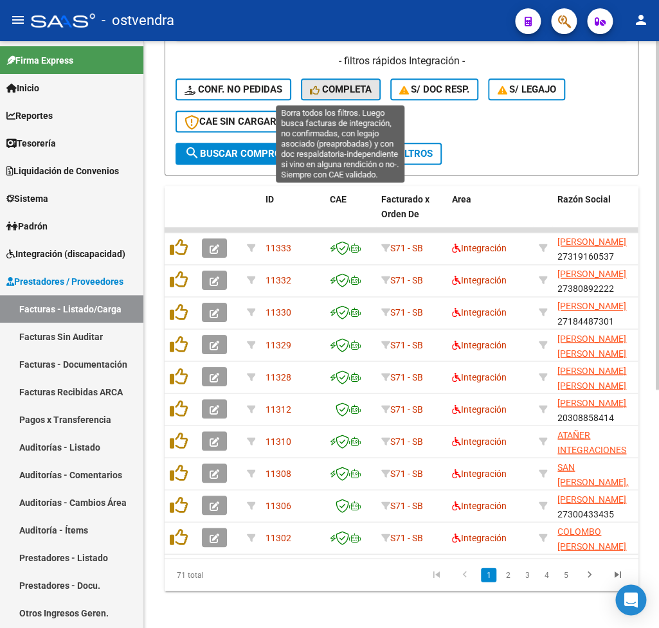
click at [336, 91] on span "Completa" at bounding box center [341, 90] width 62 height 12
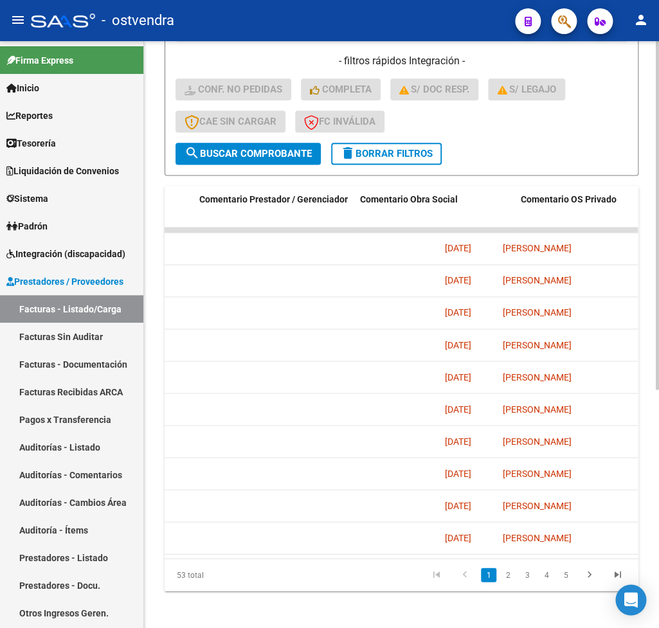
scroll to position [0, 1585]
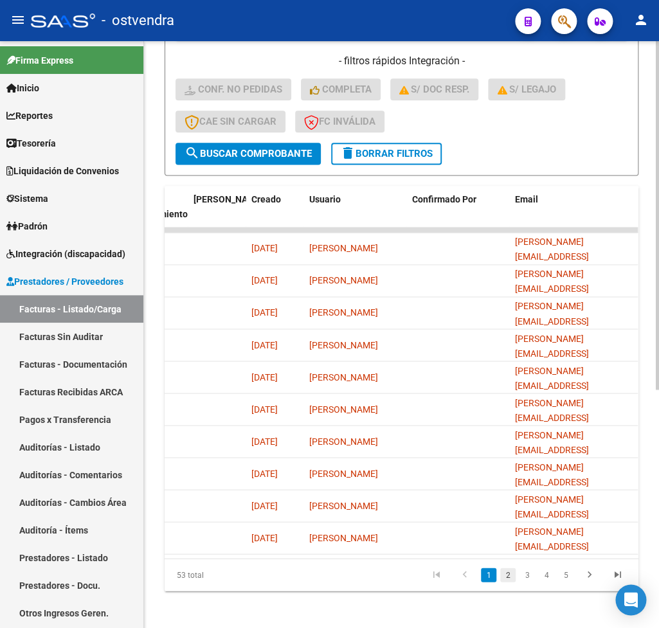
click at [511, 582] on link "2" at bounding box center [507, 575] width 15 height 14
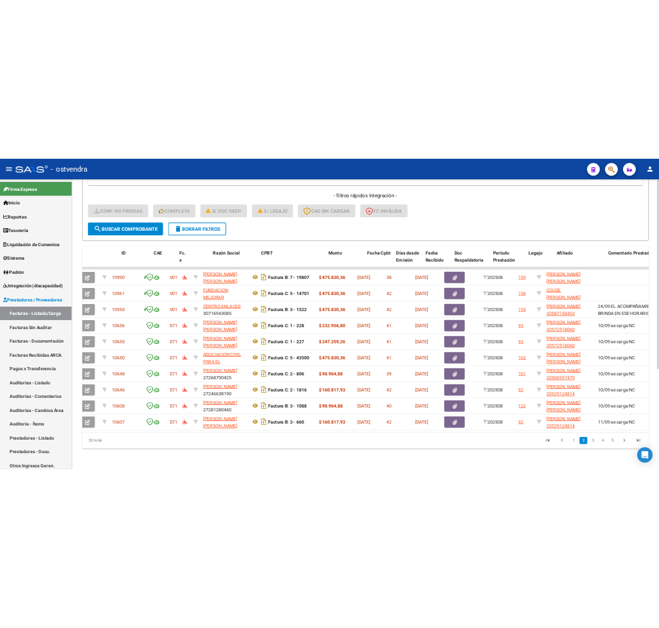
scroll to position [0, 0]
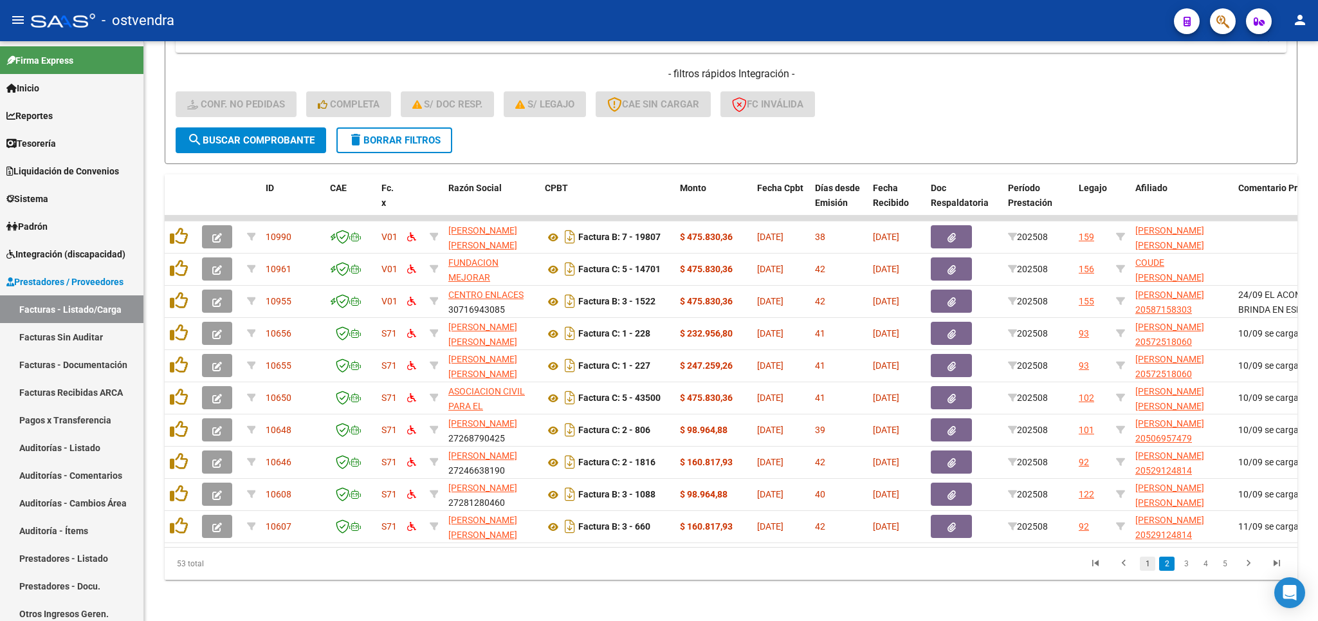
click at [1151, 569] on link "1" at bounding box center [1147, 563] width 15 height 14
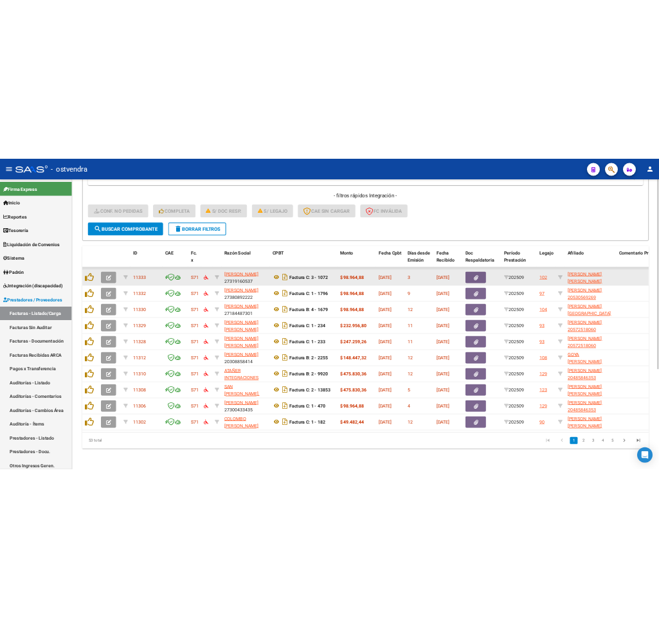
scroll to position [382, 0]
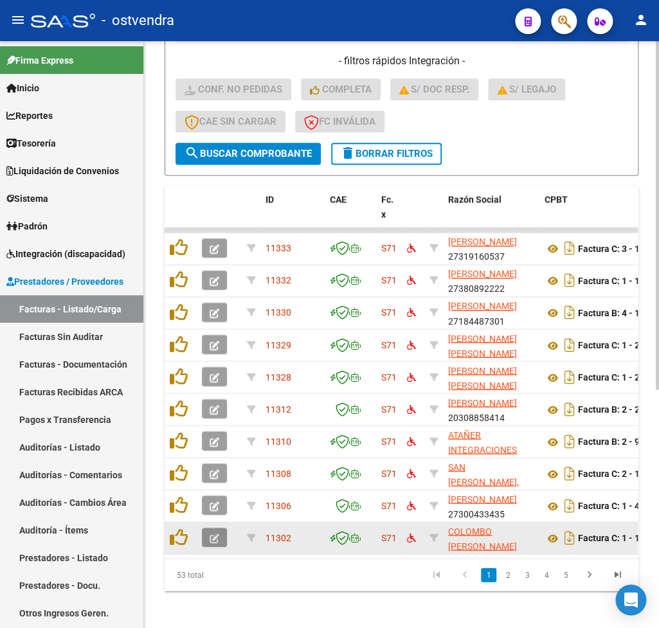
click at [208, 540] on button "button" at bounding box center [214, 537] width 25 height 19
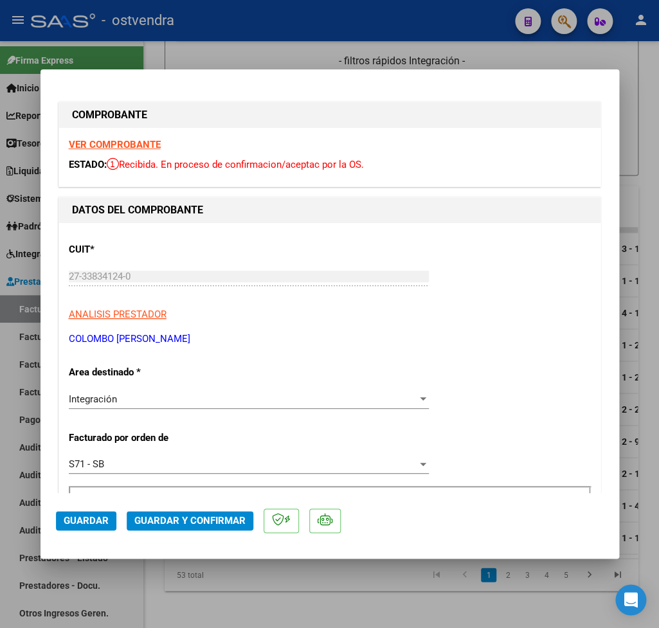
click at [140, 150] on strong "VER COMPROBANTE" at bounding box center [115, 145] width 92 height 12
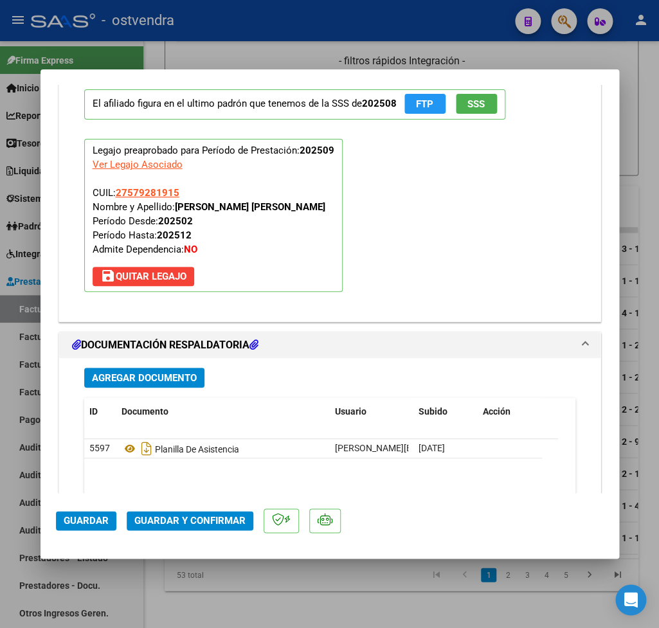
scroll to position [1355, 0]
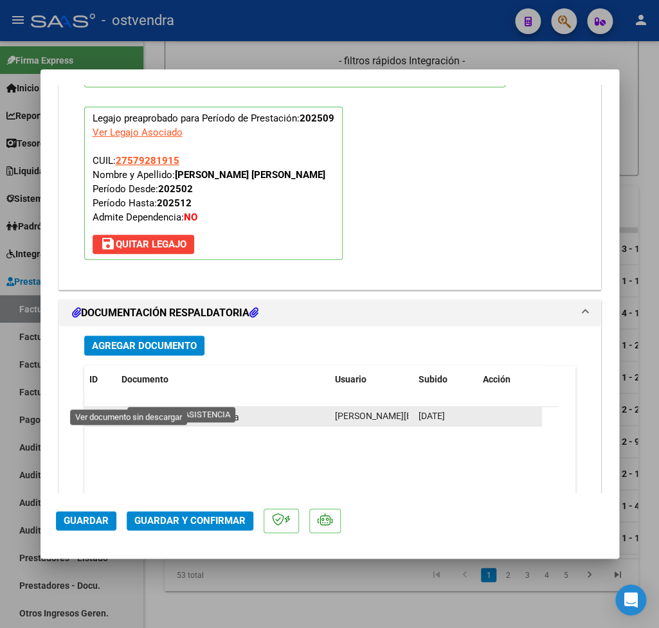
click at [127, 409] on icon at bounding box center [130, 416] width 17 height 15
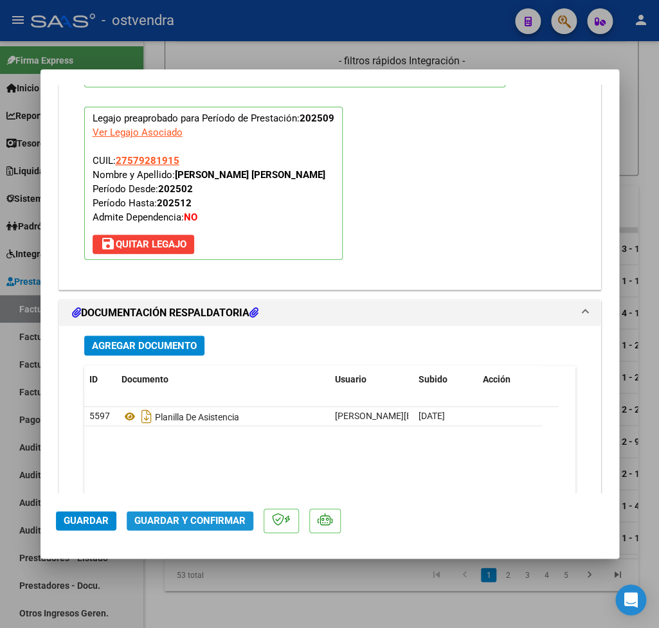
click at [237, 523] on span "Guardar y Confirmar" at bounding box center [189, 521] width 111 height 12
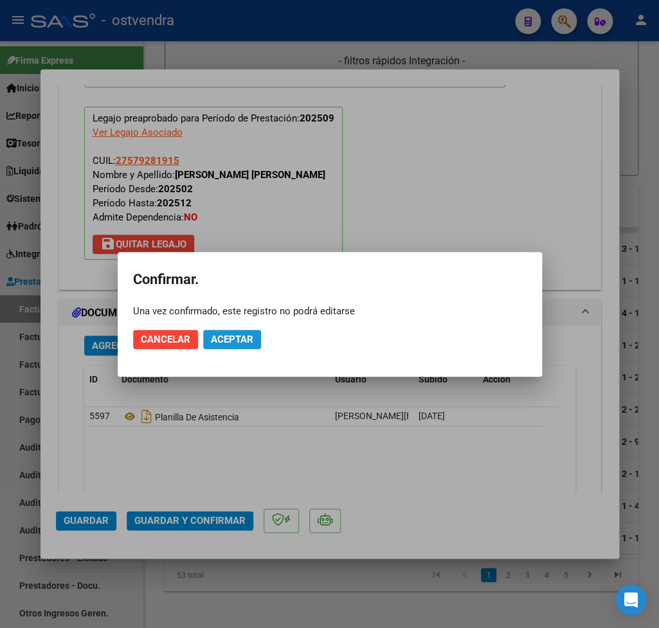
click at [249, 339] on span "Aceptar" at bounding box center [232, 340] width 42 height 12
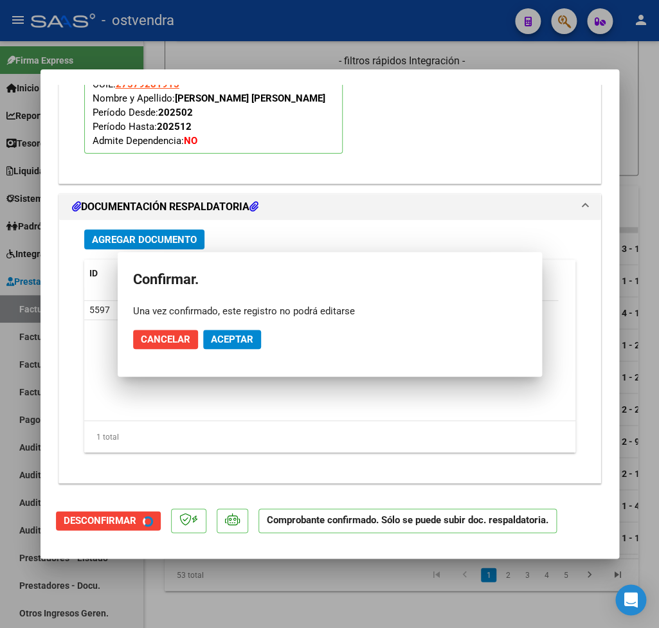
scroll to position [1238, 0]
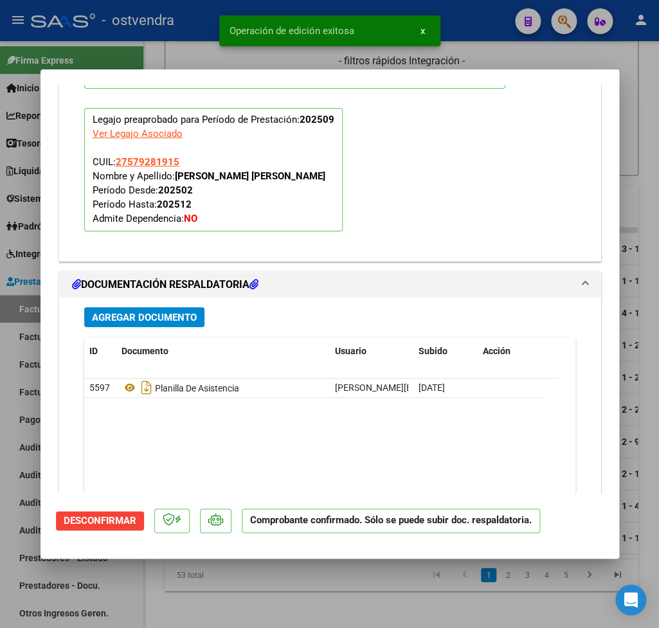
type input "$ 0,00"
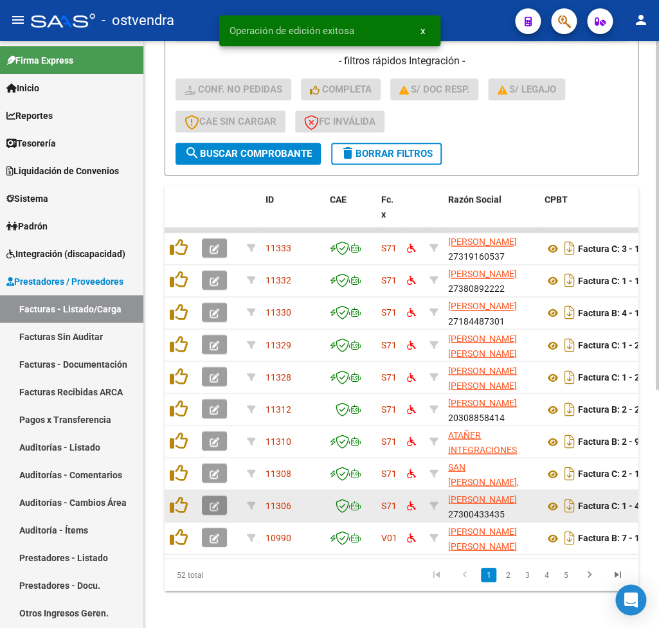
click at [210, 511] on button "button" at bounding box center [214, 505] width 25 height 19
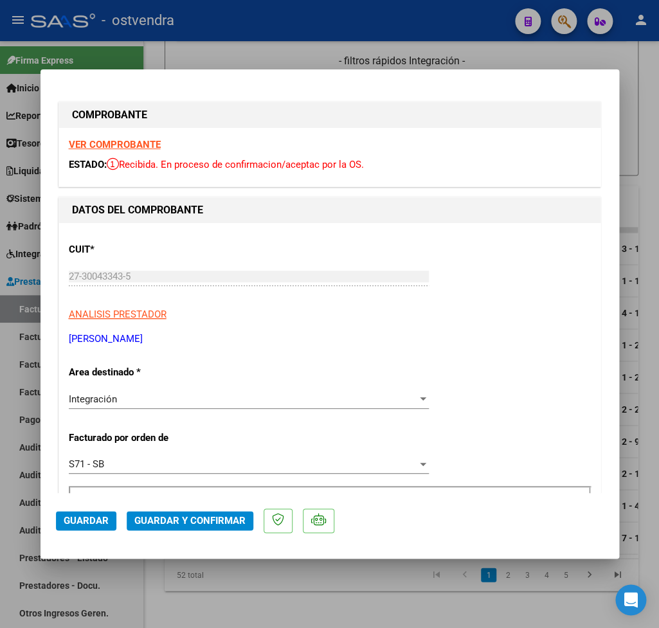
click at [93, 145] on strong "VER COMPROBANTE" at bounding box center [115, 145] width 92 height 12
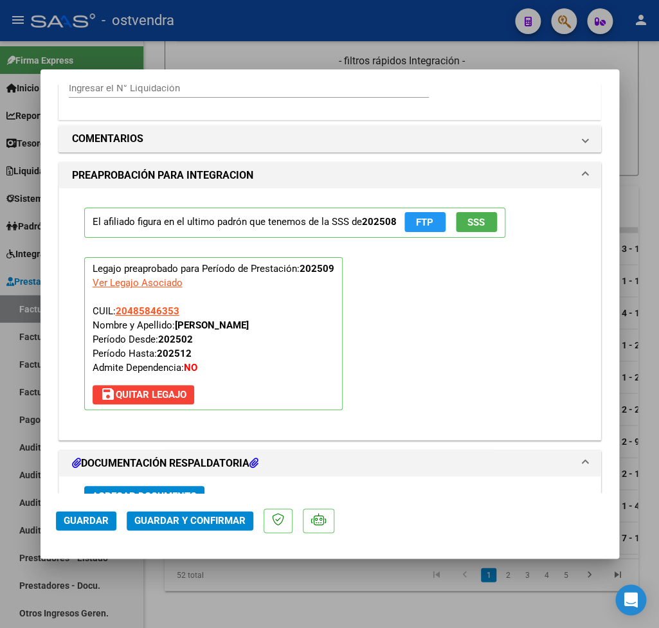
scroll to position [1430, 0]
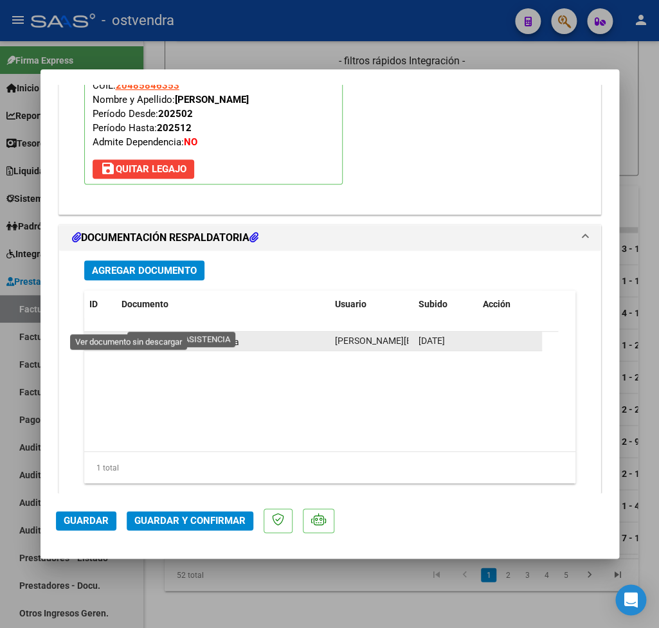
click at [129, 334] on icon at bounding box center [130, 341] width 17 height 15
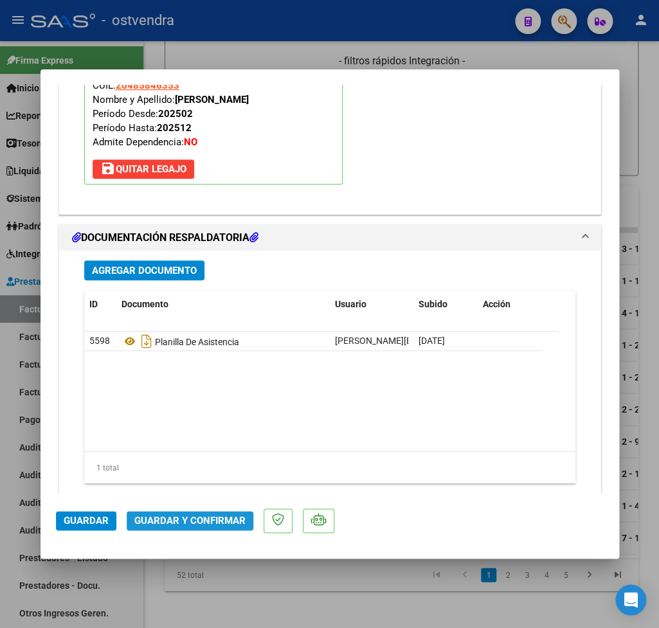
click at [212, 520] on span "Guardar y Confirmar" at bounding box center [189, 521] width 111 height 12
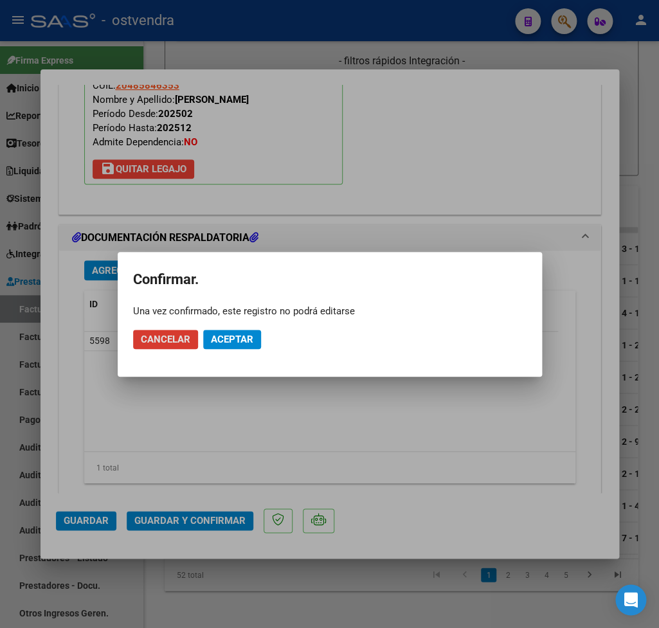
click at [229, 337] on span "Aceptar" at bounding box center [232, 340] width 42 height 12
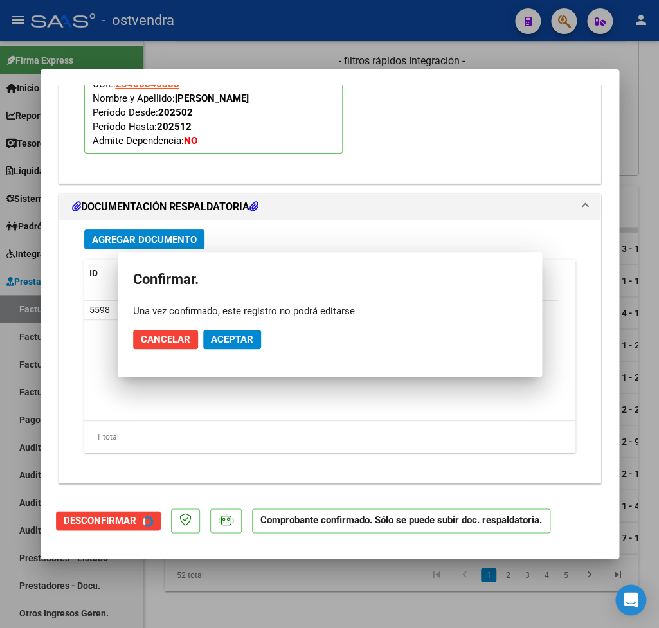
scroll to position [1295, 0]
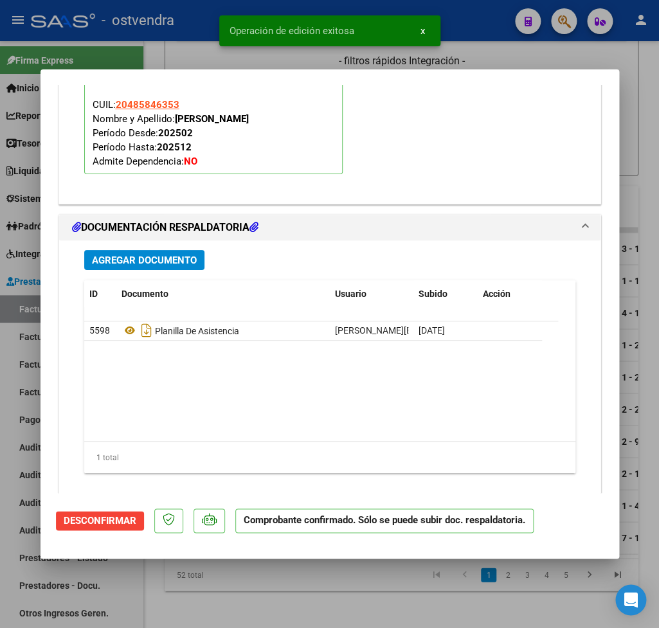
click at [650, 141] on div at bounding box center [329, 314] width 659 height 628
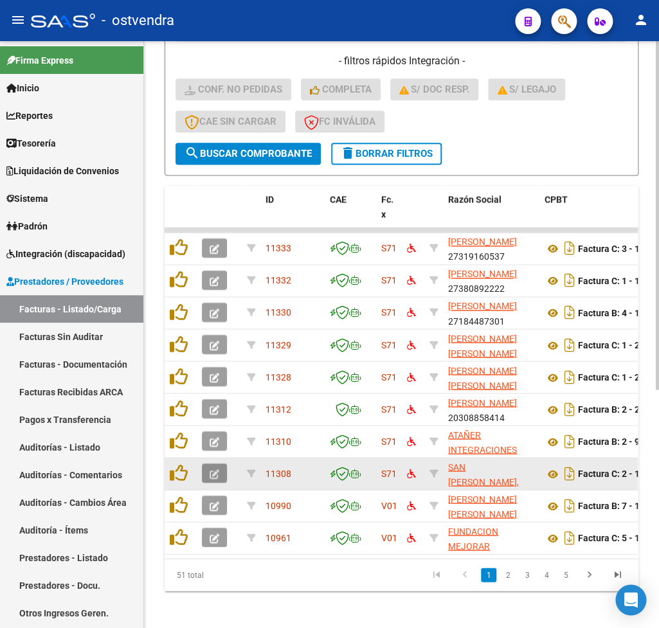
click at [210, 473] on button "button" at bounding box center [214, 473] width 25 height 19
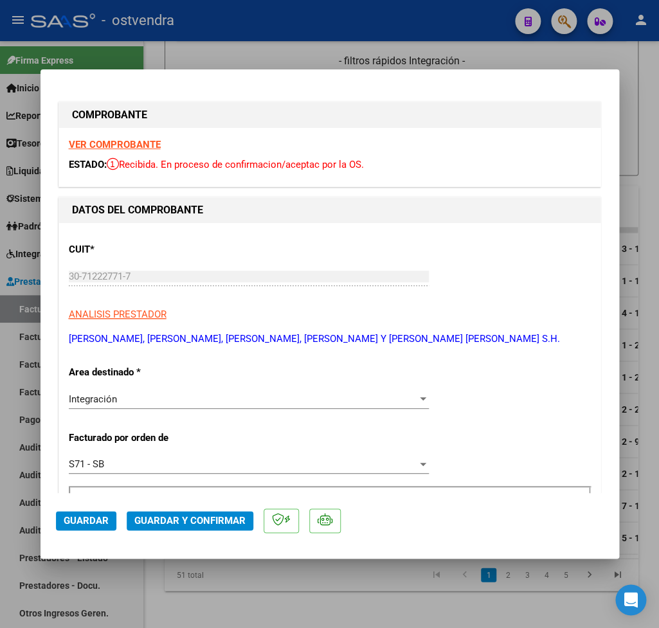
click at [135, 143] on strong "VER COMPROBANTE" at bounding box center [115, 145] width 92 height 12
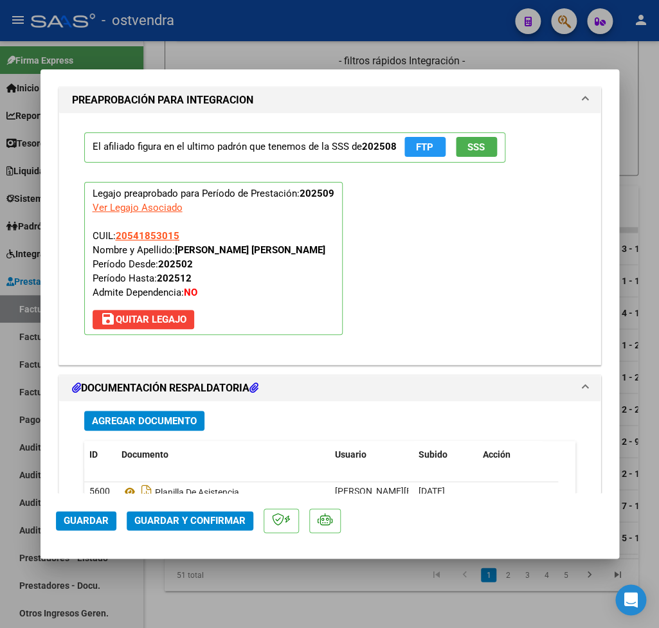
scroll to position [1430, 0]
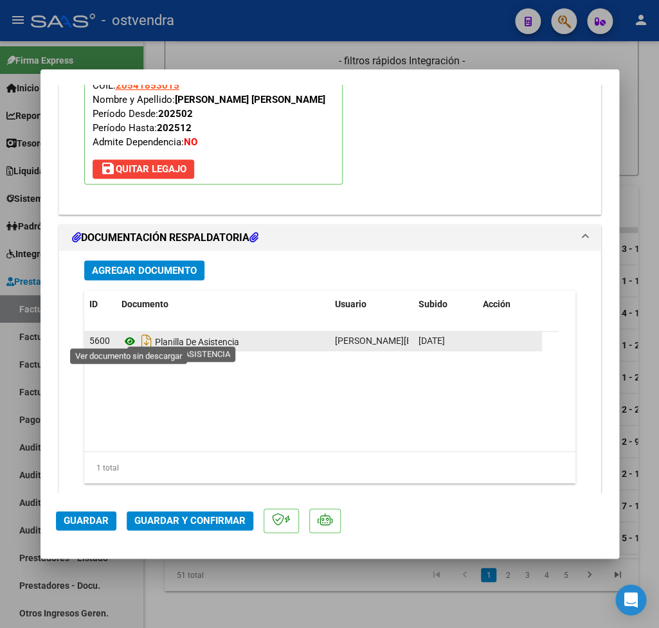
click at [127, 339] on icon at bounding box center [130, 341] width 17 height 15
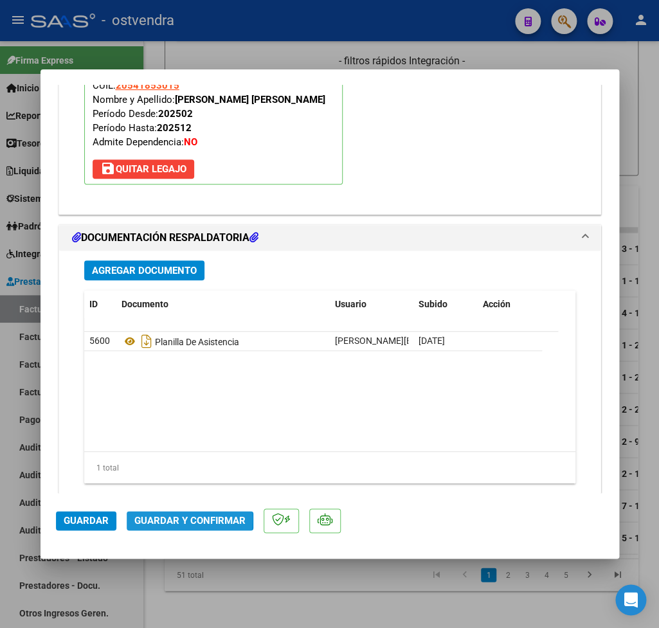
click at [152, 518] on span "Guardar y Confirmar" at bounding box center [189, 521] width 111 height 12
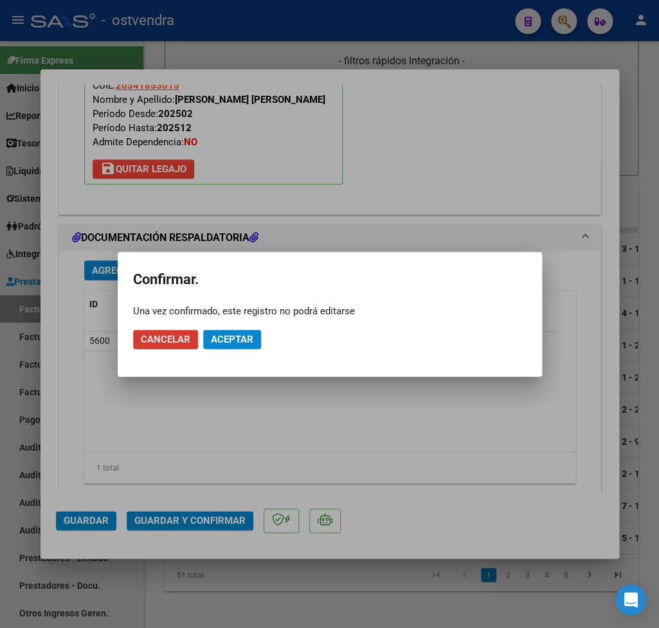
click at [234, 342] on span "Aceptar" at bounding box center [232, 340] width 42 height 12
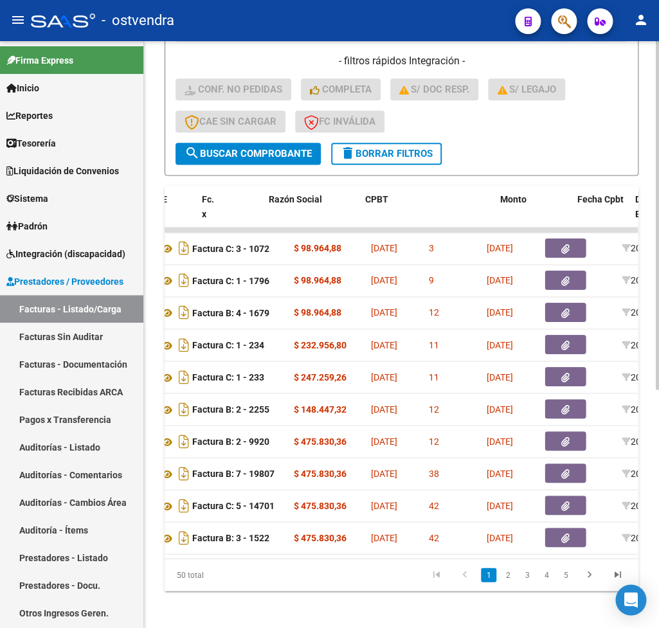
scroll to position [0, 0]
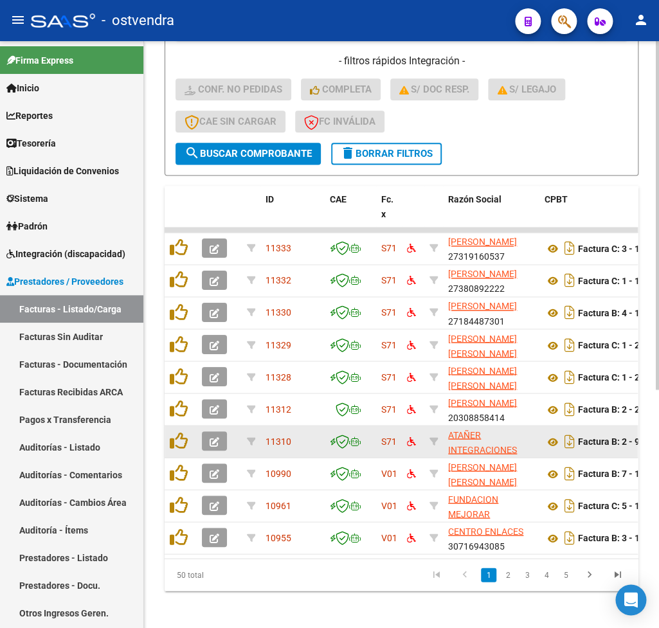
click at [216, 426] on datatable-body-cell at bounding box center [219, 442] width 45 height 32
click at [217, 436] on span "button" at bounding box center [215, 441] width 10 height 12
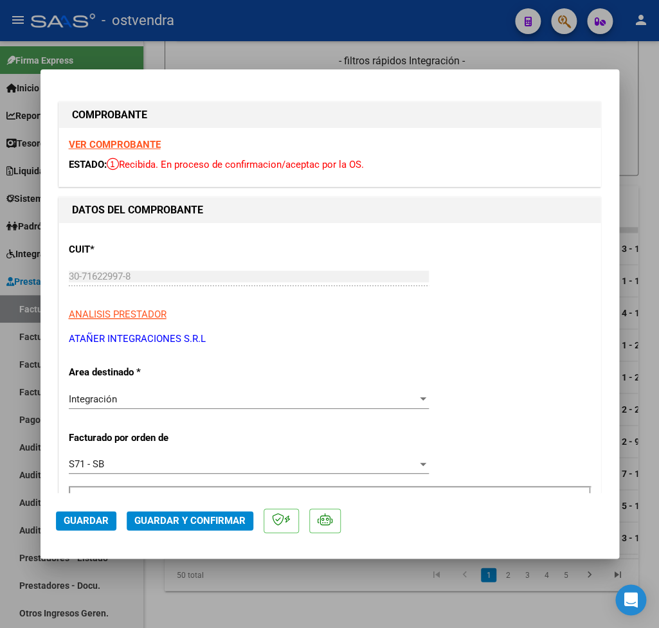
click at [131, 138] on div "VER COMPROBANTE ESTADO: Recibida. En proceso de confirmacion/aceptac por la OS." at bounding box center [330, 157] width 542 height 59
click at [134, 142] on strong "VER COMPROBANTE" at bounding box center [115, 145] width 92 height 12
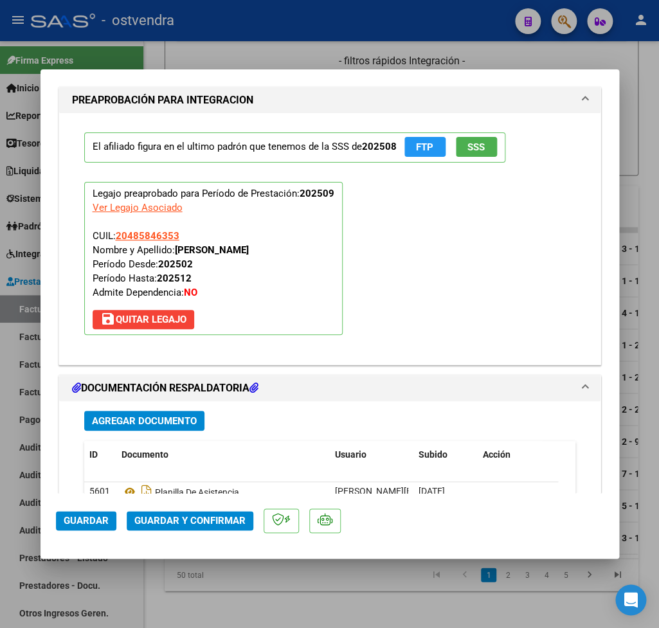
scroll to position [1430, 0]
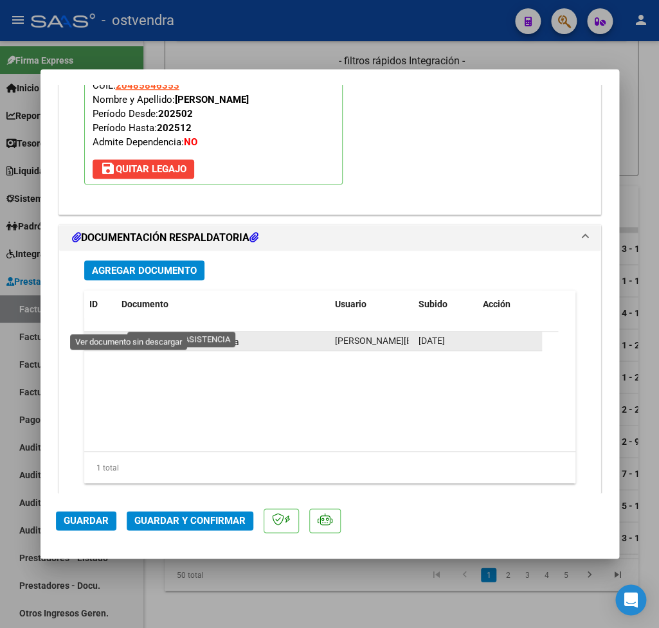
click at [129, 334] on icon at bounding box center [130, 341] width 17 height 15
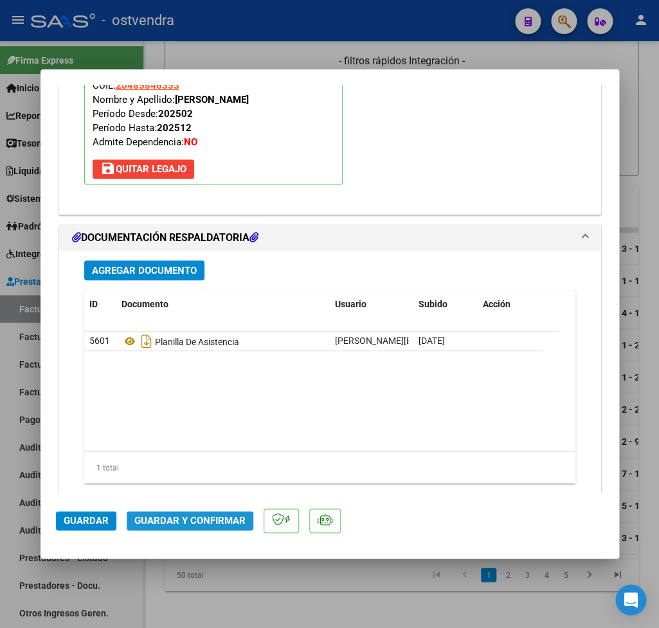
click at [187, 524] on span "Guardar y Confirmar" at bounding box center [189, 521] width 111 height 12
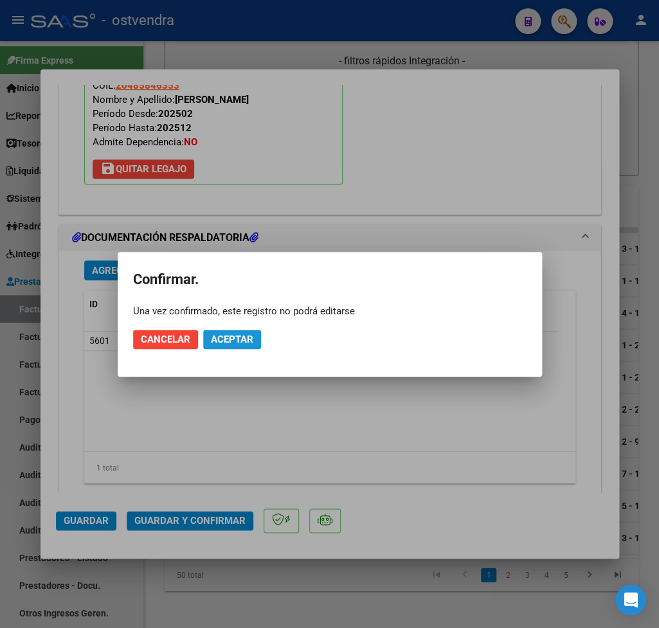
click at [230, 338] on span "Aceptar" at bounding box center [232, 340] width 42 height 12
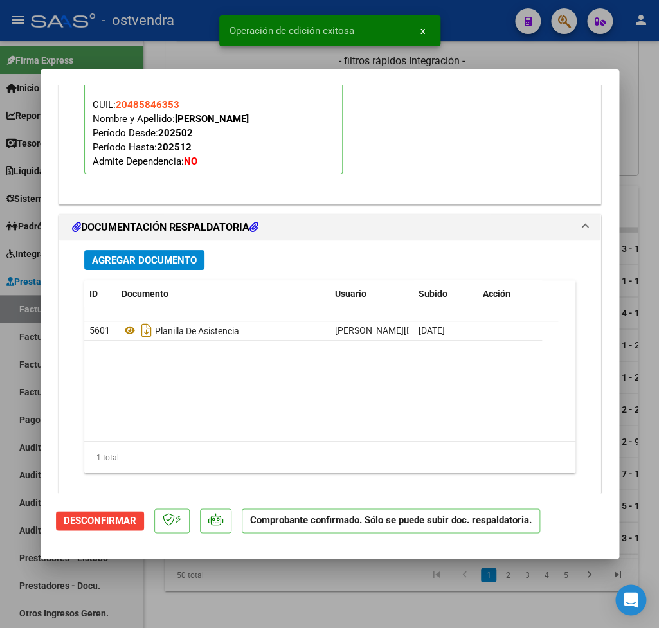
type input "$ 0,00"
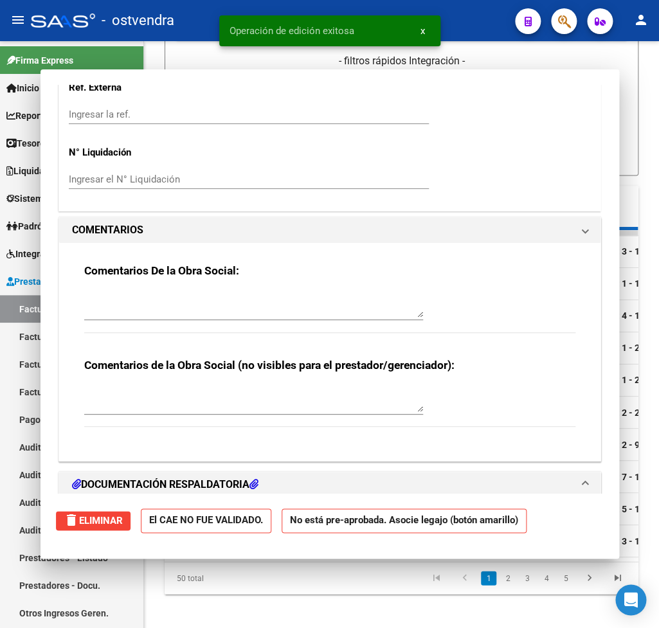
scroll to position [1333, 0]
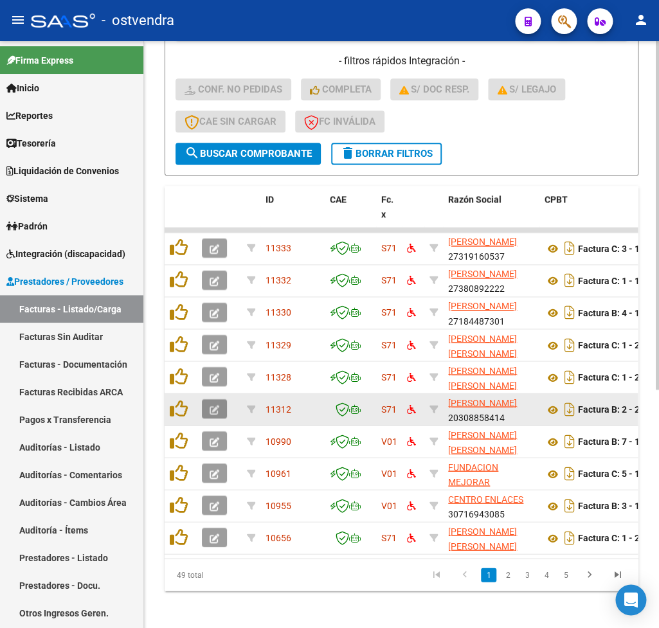
click at [214, 407] on icon "button" at bounding box center [215, 410] width 10 height 10
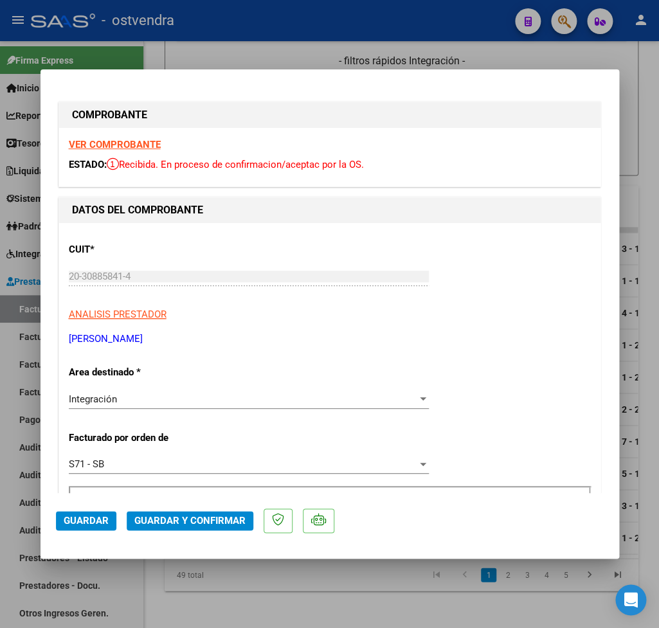
click at [123, 142] on strong "VER COMPROBANTE" at bounding box center [115, 145] width 92 height 12
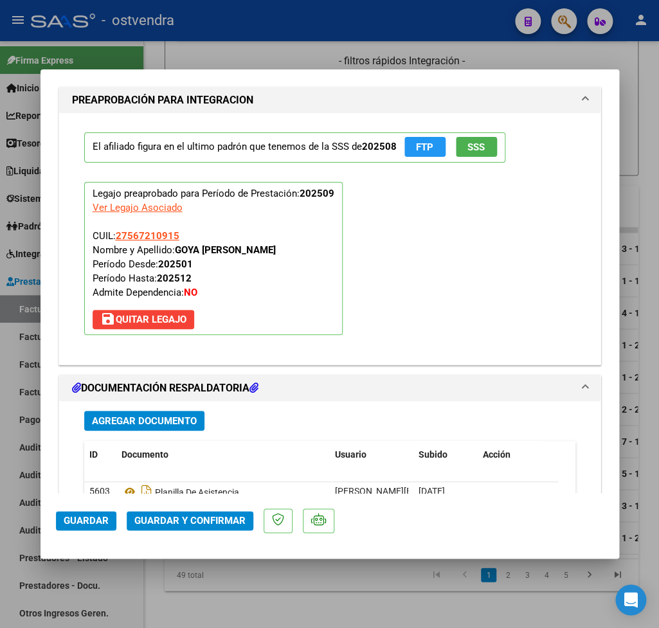
scroll to position [1442, 0]
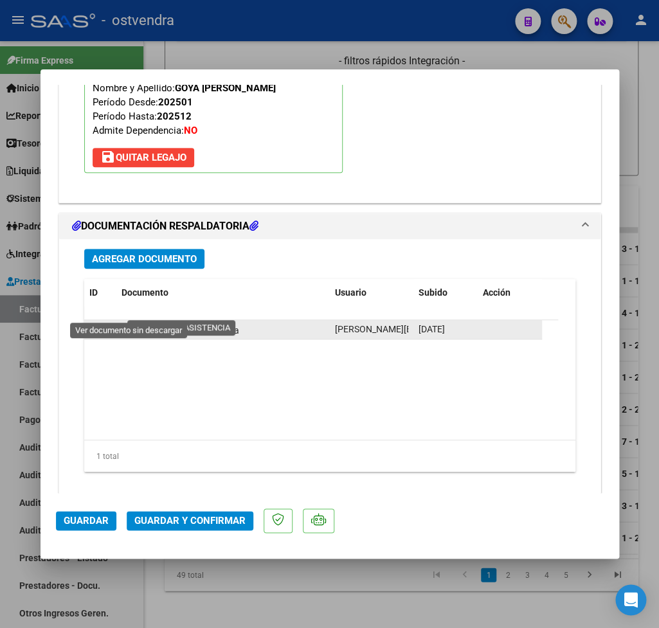
click at [131, 322] on icon at bounding box center [130, 329] width 17 height 15
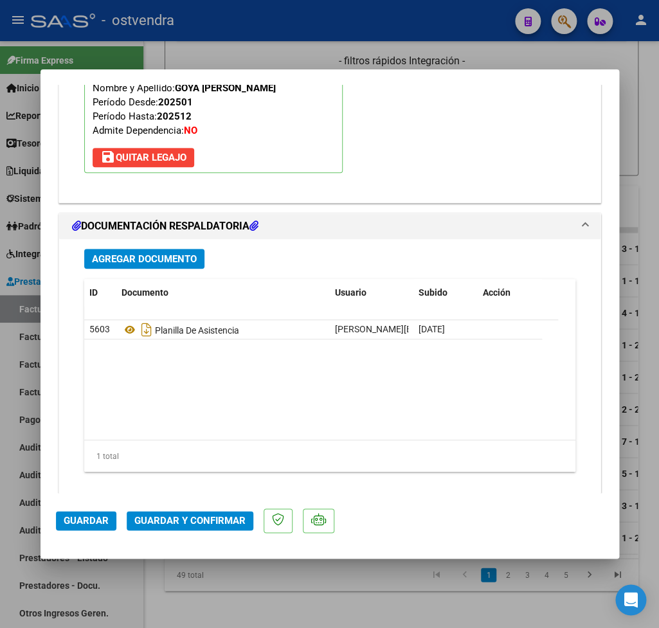
click at [177, 524] on span "Guardar y Confirmar" at bounding box center [189, 521] width 111 height 12
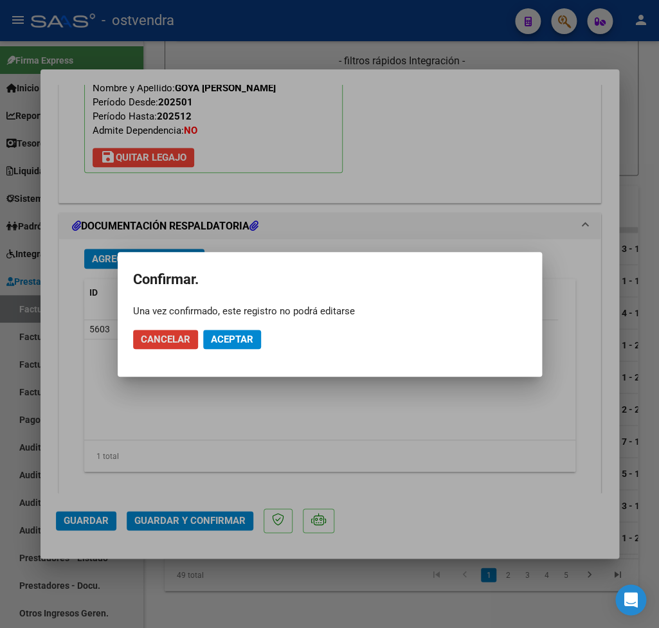
drag, startPoint x: 234, startPoint y: 345, endPoint x: 271, endPoint y: 192, distance: 157.1
click at [235, 341] on span "Aceptar" at bounding box center [232, 340] width 42 height 12
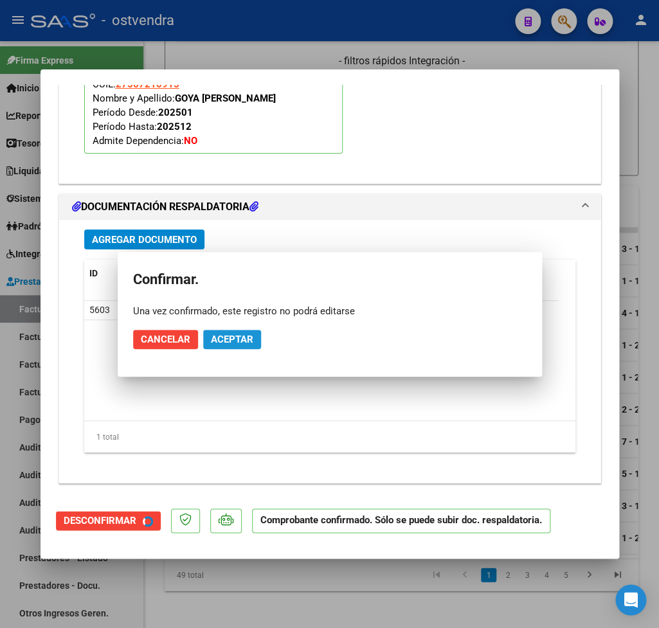
scroll to position [1295, 0]
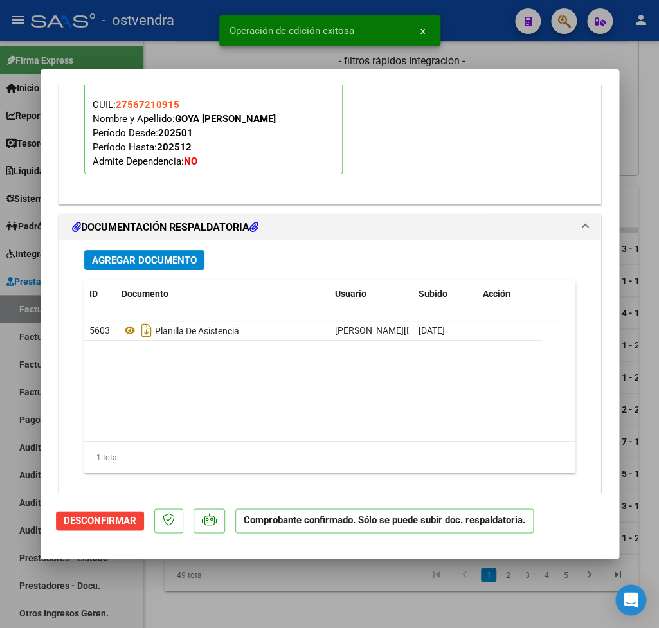
click at [530, 51] on div at bounding box center [329, 314] width 659 height 628
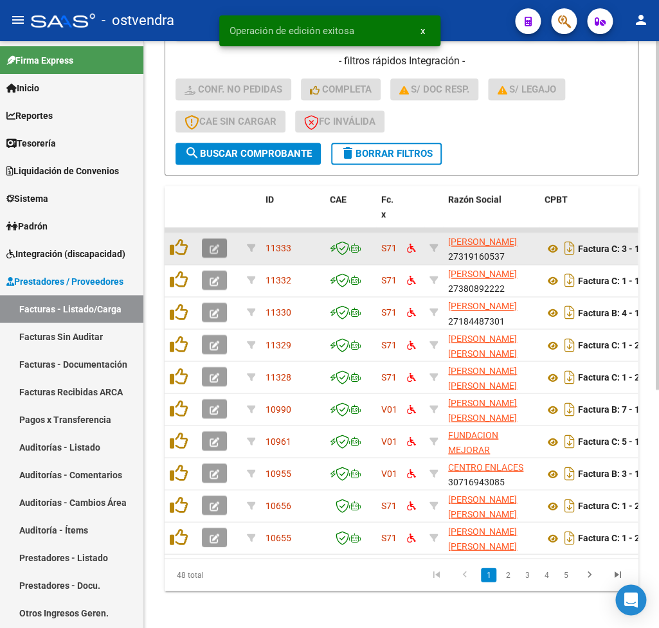
click at [218, 244] on icon "button" at bounding box center [215, 249] width 10 height 10
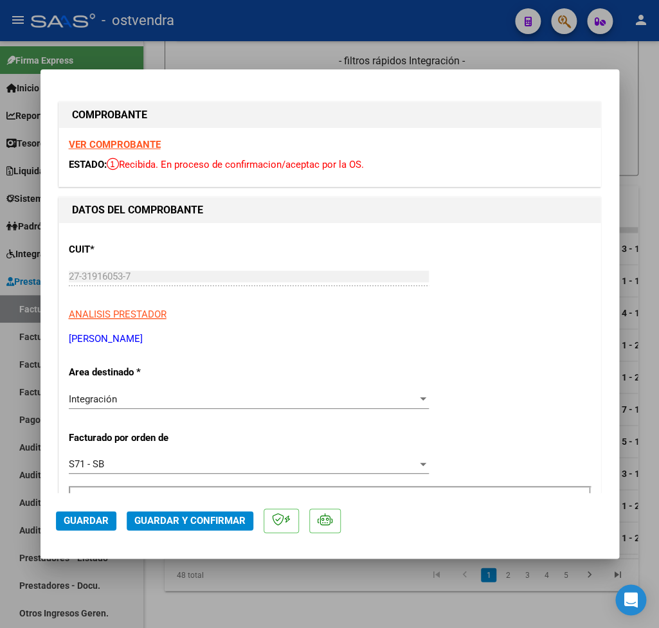
click at [106, 147] on strong "VER COMPROBANTE" at bounding box center [115, 145] width 92 height 12
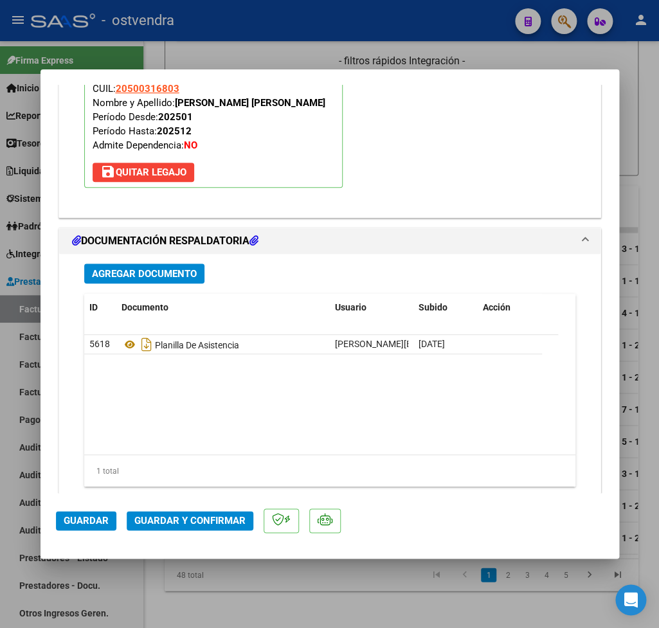
scroll to position [1442, 0]
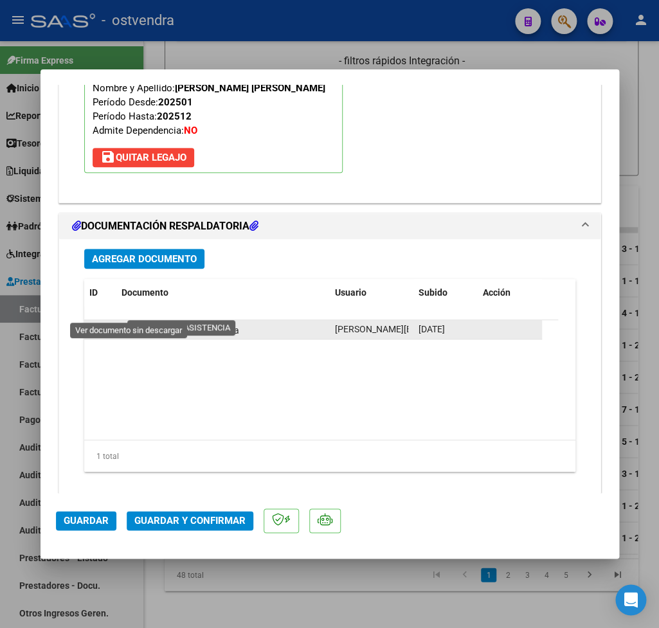
click at [131, 322] on icon at bounding box center [130, 329] width 17 height 15
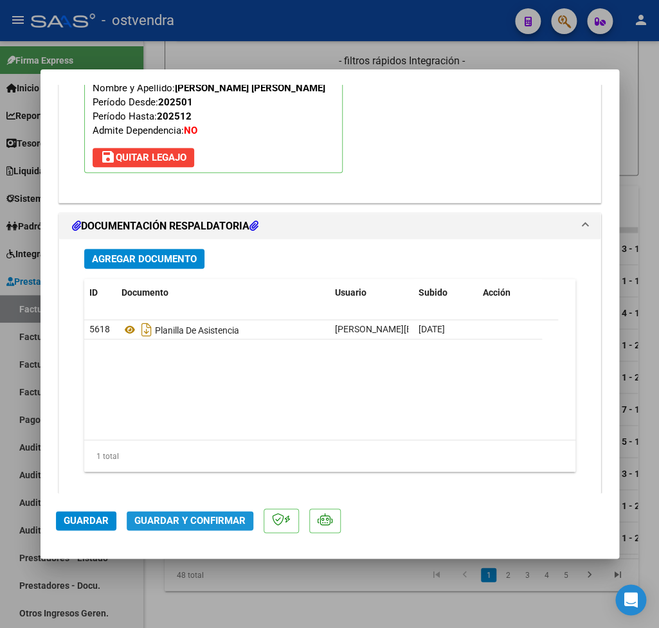
click at [179, 526] on span "Guardar y Confirmar" at bounding box center [189, 521] width 111 height 12
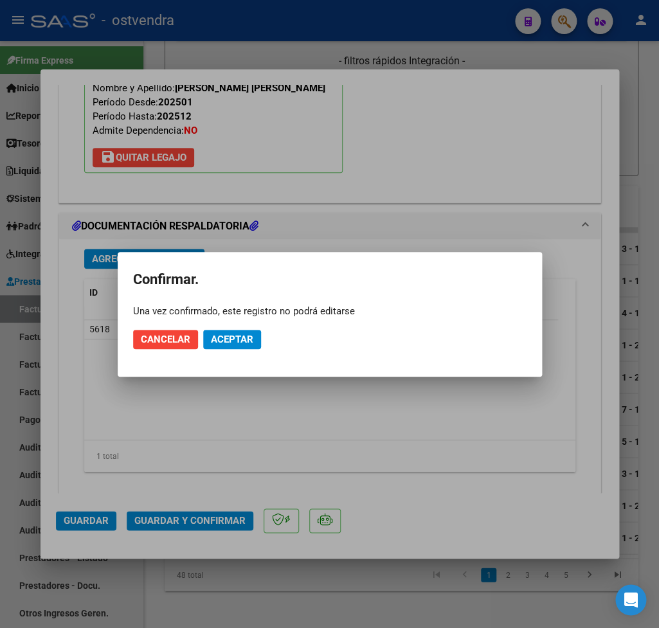
drag, startPoint x: 239, startPoint y: 328, endPoint x: 243, endPoint y: 342, distance: 14.0
click at [239, 332] on mat-dialog-actions "Cancelar Aceptar" at bounding box center [330, 340] width 394 height 44
click at [243, 342] on span "Aceptar" at bounding box center [232, 340] width 42 height 12
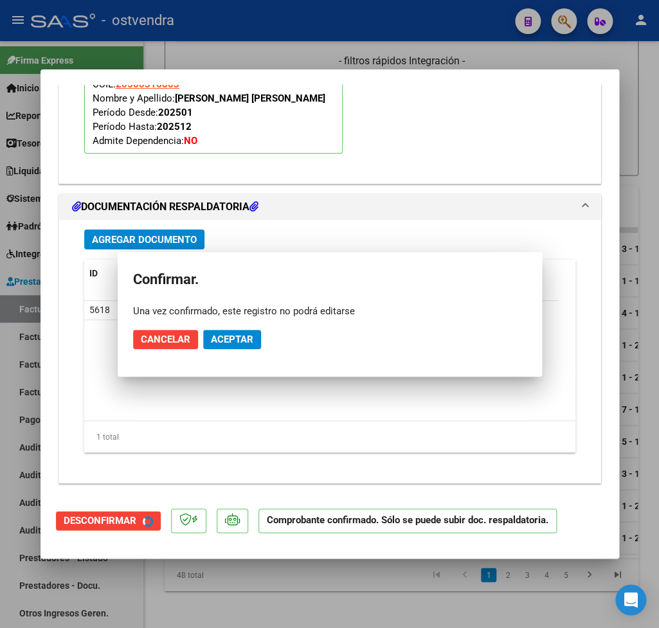
scroll to position [1295, 0]
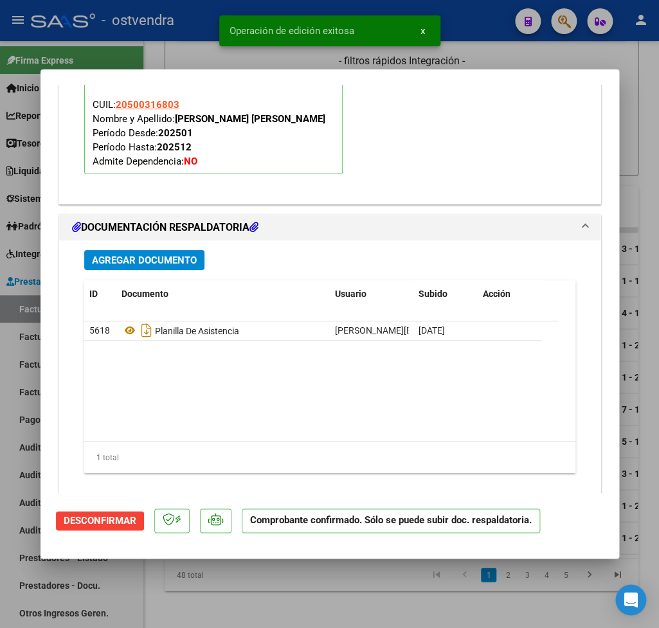
click at [477, 36] on div at bounding box center [329, 314] width 659 height 628
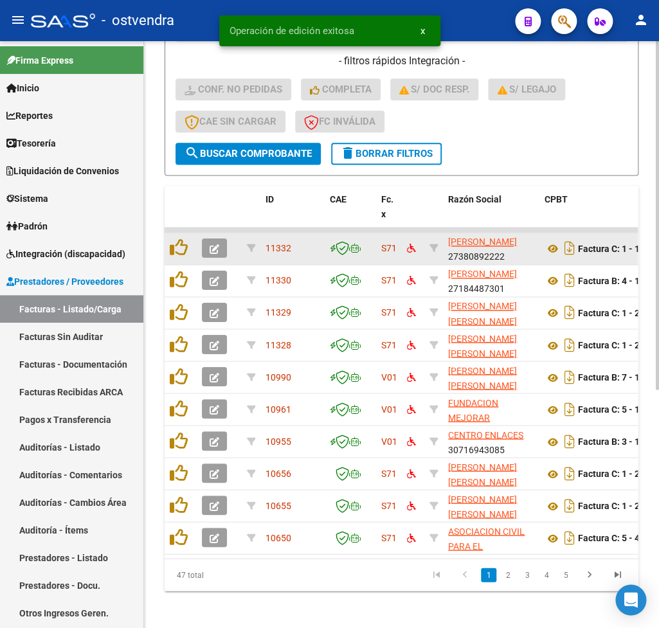
click at [214, 256] on button "button" at bounding box center [214, 248] width 25 height 19
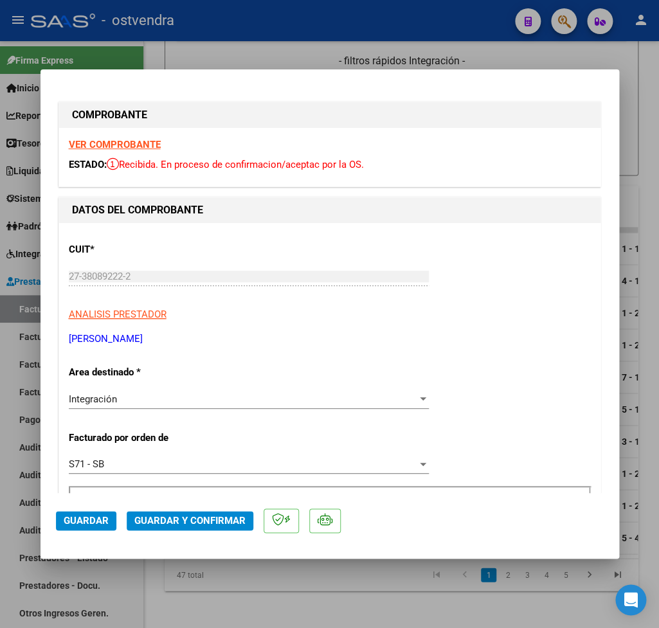
click at [113, 145] on strong "VER COMPROBANTE" at bounding box center [115, 145] width 92 height 12
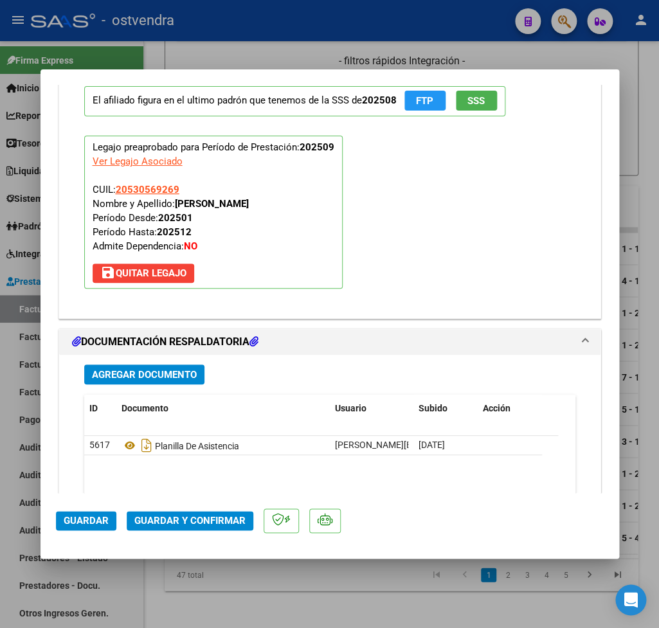
scroll to position [1430, 0]
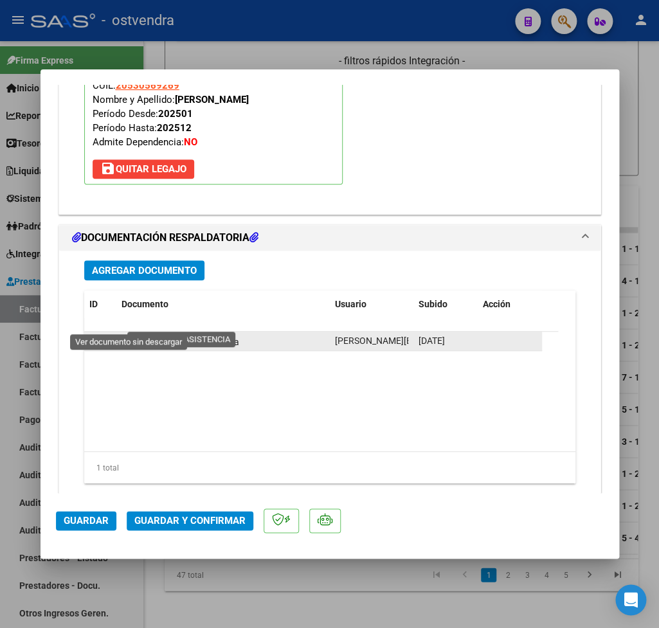
click at [129, 334] on icon at bounding box center [130, 341] width 17 height 15
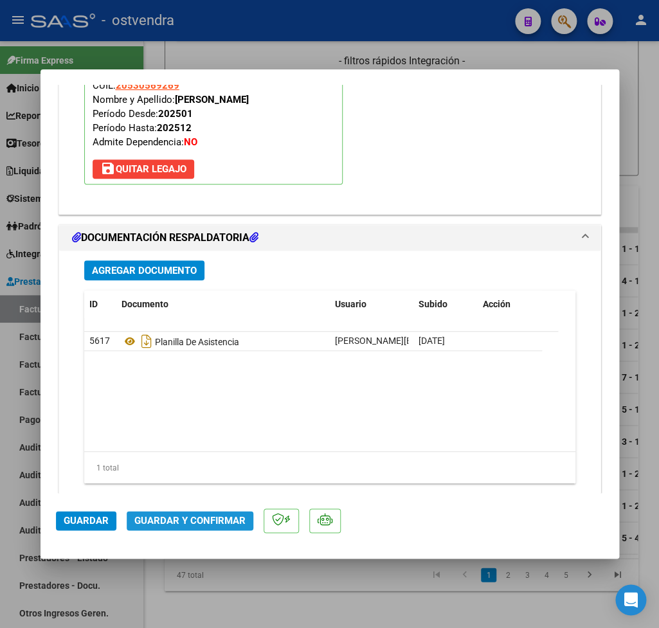
click at [194, 529] on button "Guardar y Confirmar" at bounding box center [190, 520] width 127 height 19
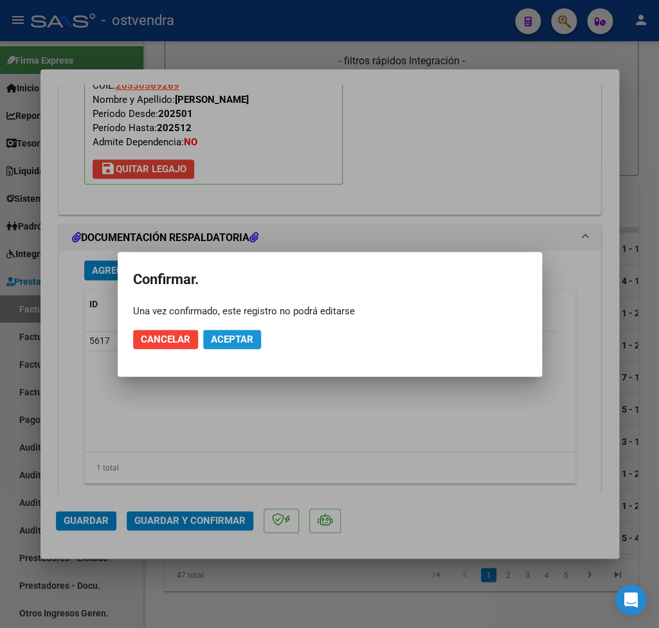
click at [241, 345] on span "Aceptar" at bounding box center [232, 340] width 42 height 12
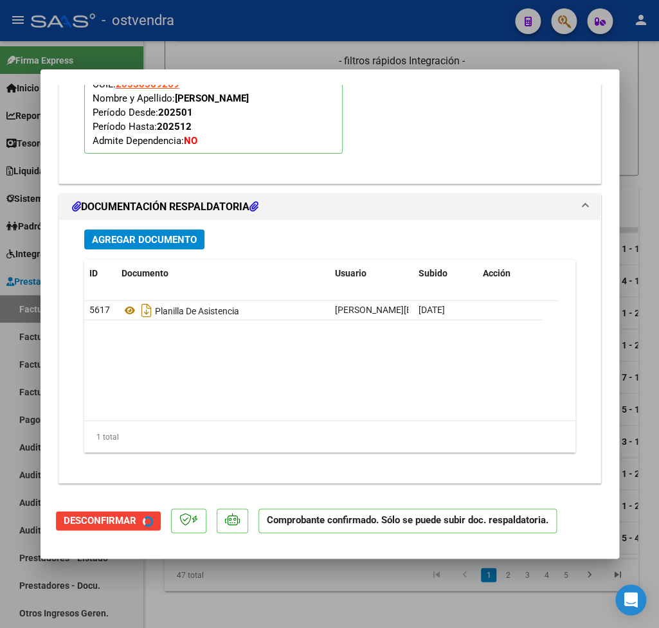
scroll to position [1295, 0]
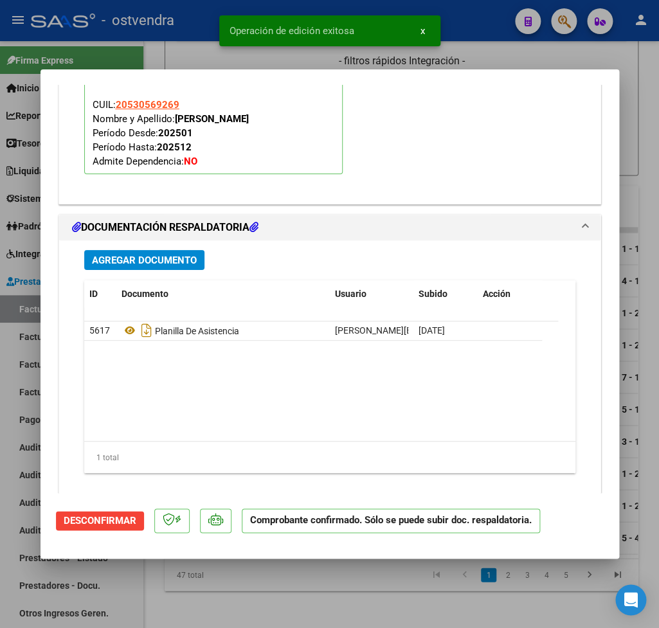
click at [650, 125] on div at bounding box center [329, 314] width 659 height 628
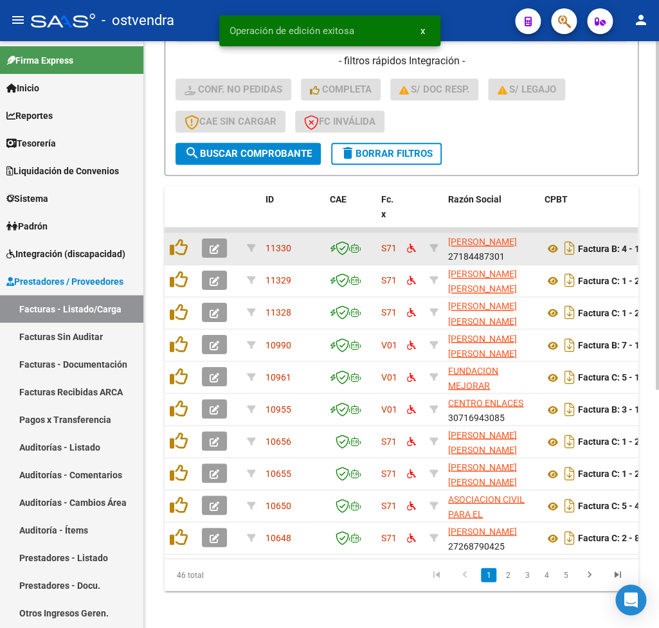
click at [212, 246] on icon "button" at bounding box center [215, 249] width 10 height 10
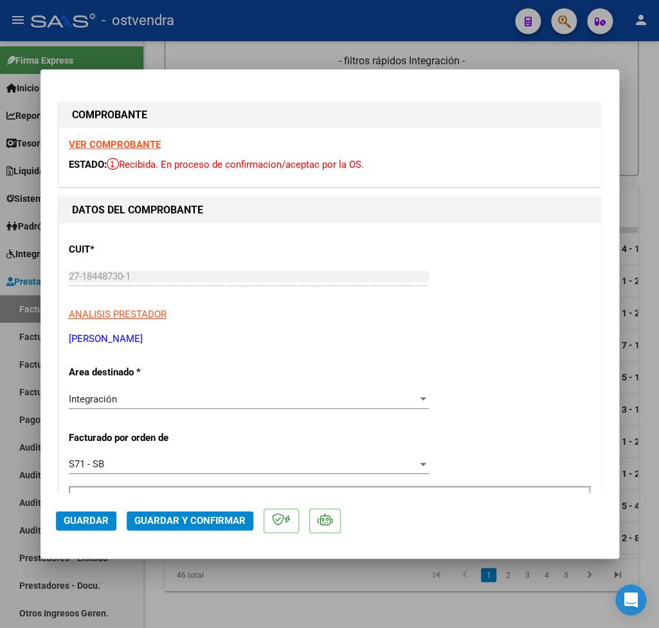
click at [310, 42] on div at bounding box center [329, 314] width 659 height 628
type input "$ 0,00"
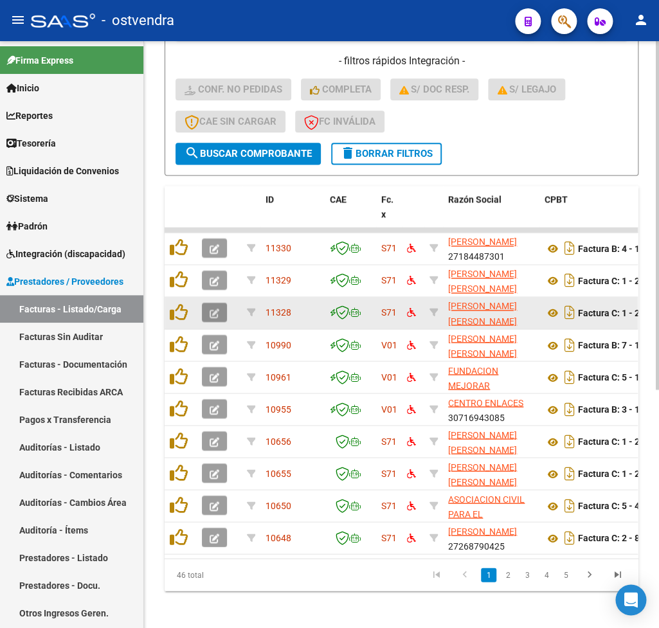
click at [205, 310] on button "button" at bounding box center [214, 312] width 25 height 19
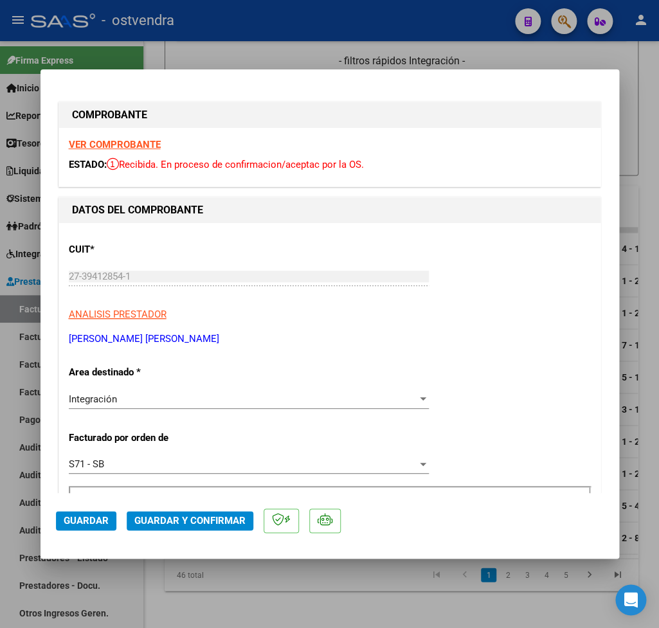
click at [127, 141] on strong "VER COMPROBANTE" at bounding box center [115, 145] width 92 height 12
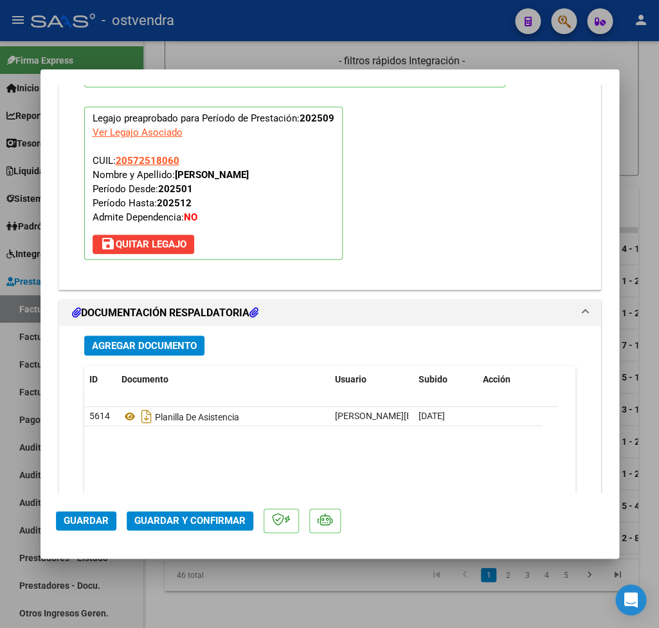
scroll to position [1442, 0]
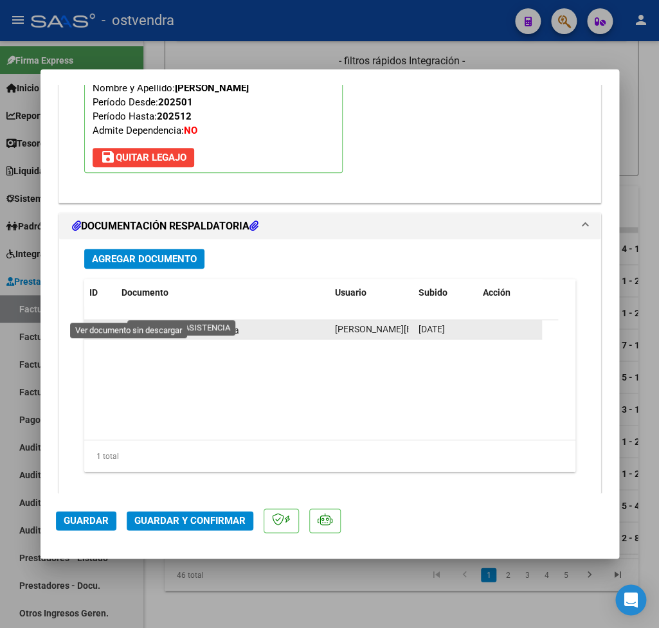
click at [129, 322] on icon at bounding box center [130, 329] width 17 height 15
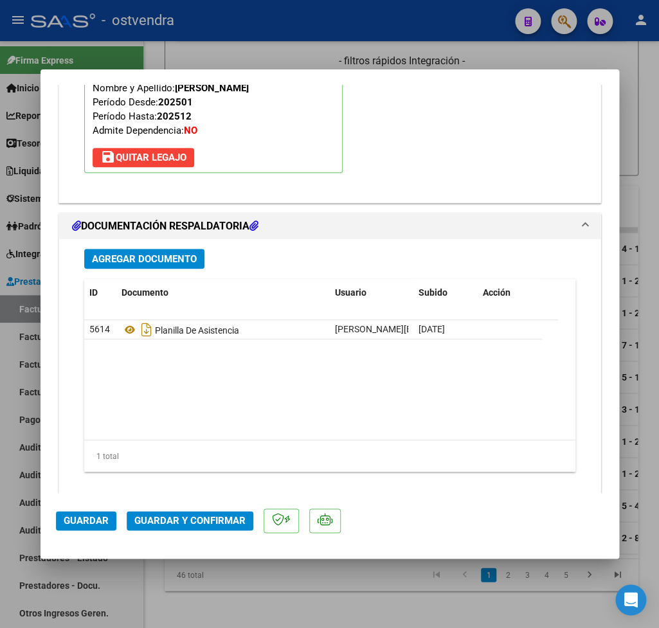
click at [208, 533] on mat-dialog-actions "Guardar Guardar y Confirmar" at bounding box center [330, 518] width 548 height 51
click at [202, 525] on span "Guardar y Confirmar" at bounding box center [189, 521] width 111 height 12
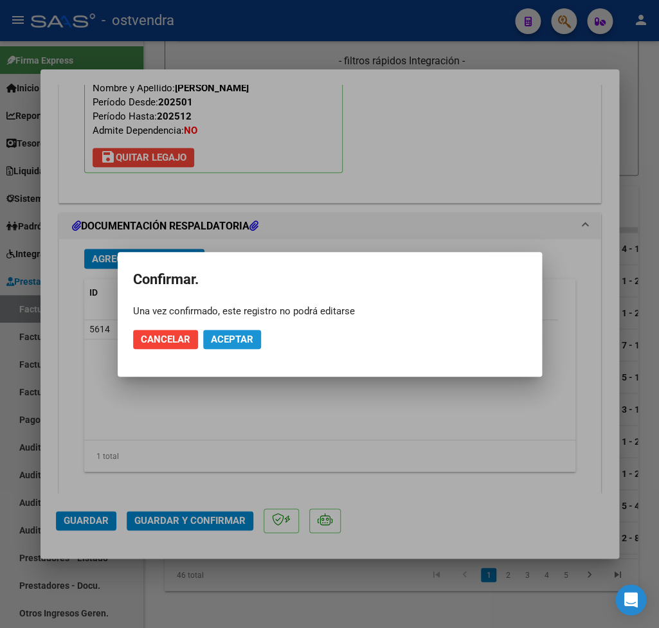
click at [241, 345] on span "Aceptar" at bounding box center [232, 340] width 42 height 12
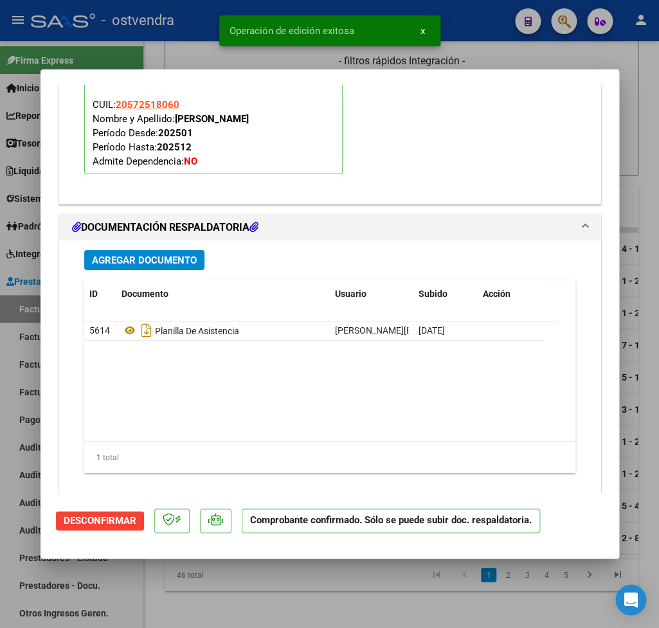
click at [650, 120] on div at bounding box center [329, 314] width 659 height 628
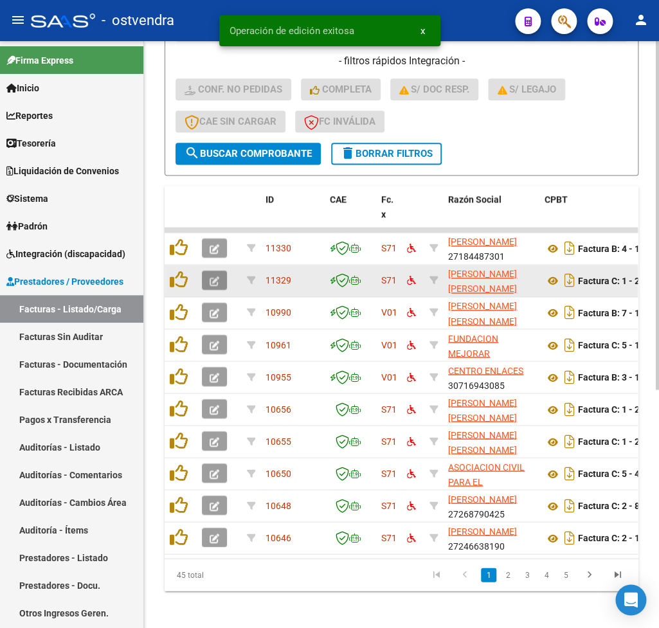
click at [212, 279] on icon "button" at bounding box center [215, 282] width 10 height 10
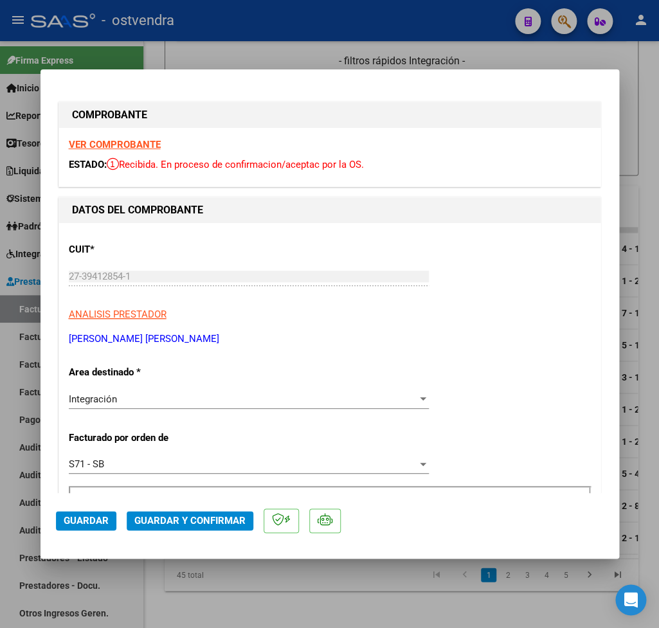
click at [116, 141] on strong "VER COMPROBANTE" at bounding box center [115, 145] width 92 height 12
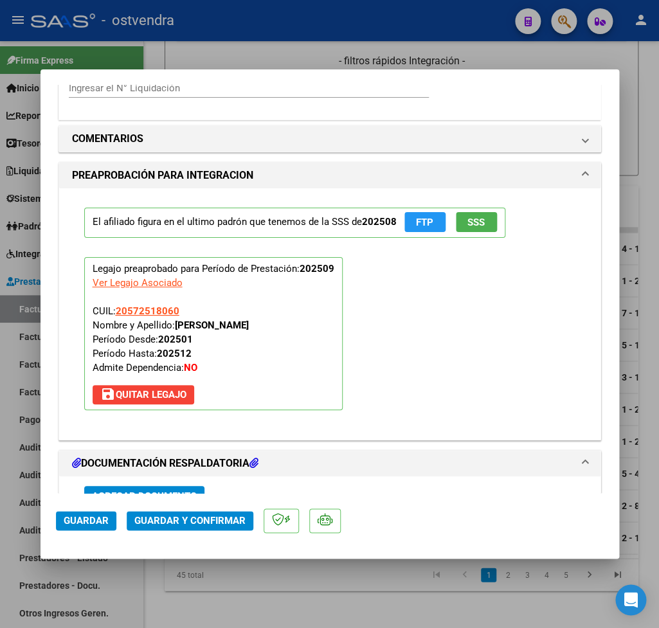
scroll to position [1442, 0]
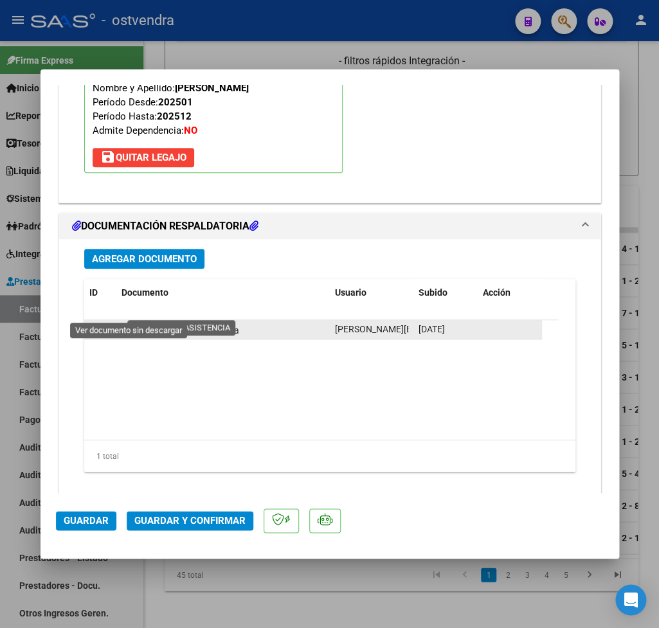
click at [131, 322] on icon at bounding box center [130, 329] width 17 height 15
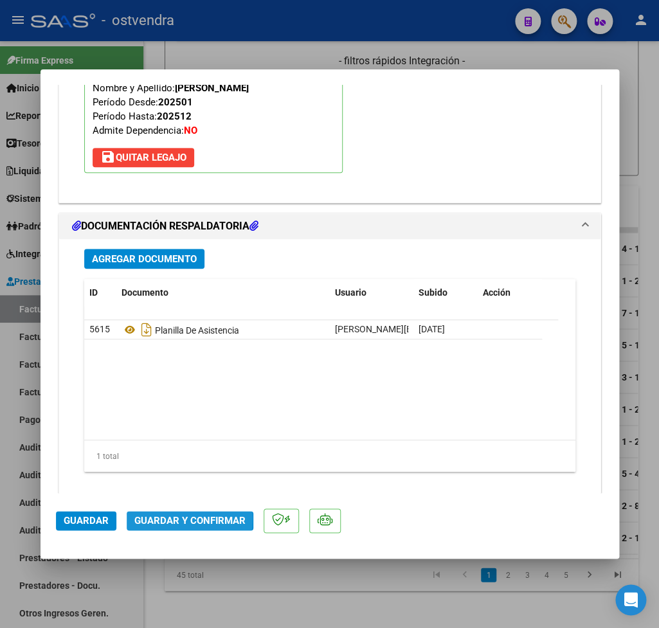
click at [158, 518] on span "Guardar y Confirmar" at bounding box center [189, 521] width 111 height 12
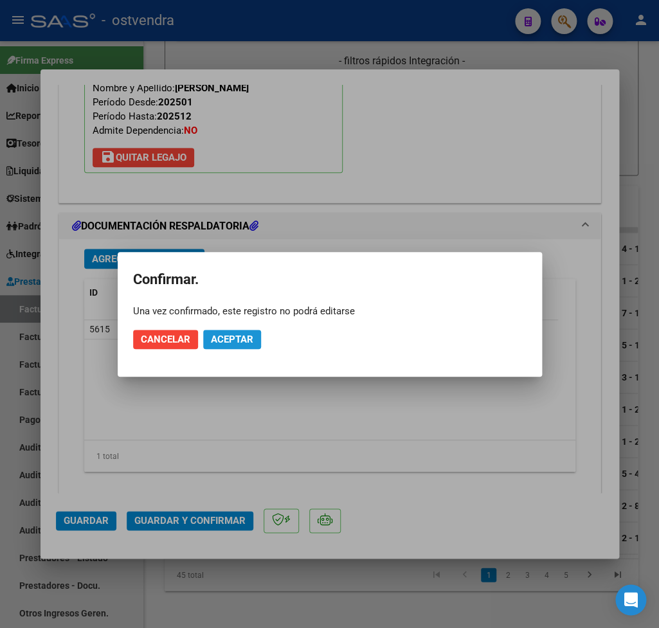
click at [244, 342] on span "Aceptar" at bounding box center [232, 340] width 42 height 12
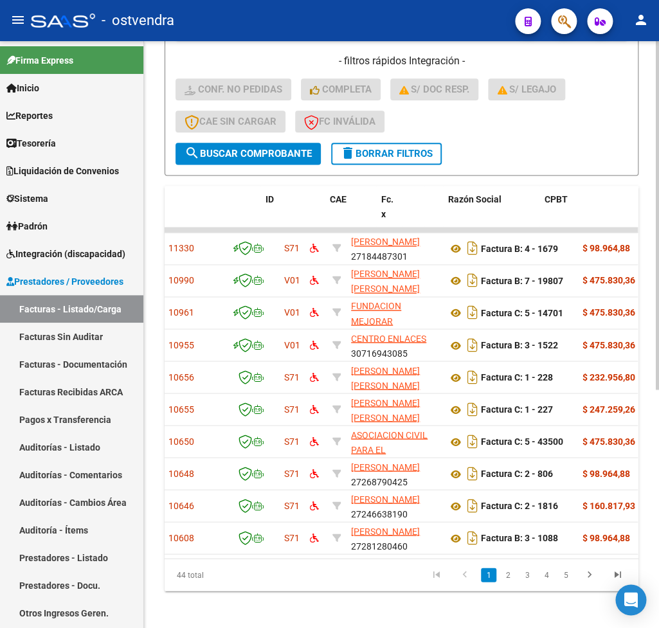
scroll to position [0, 0]
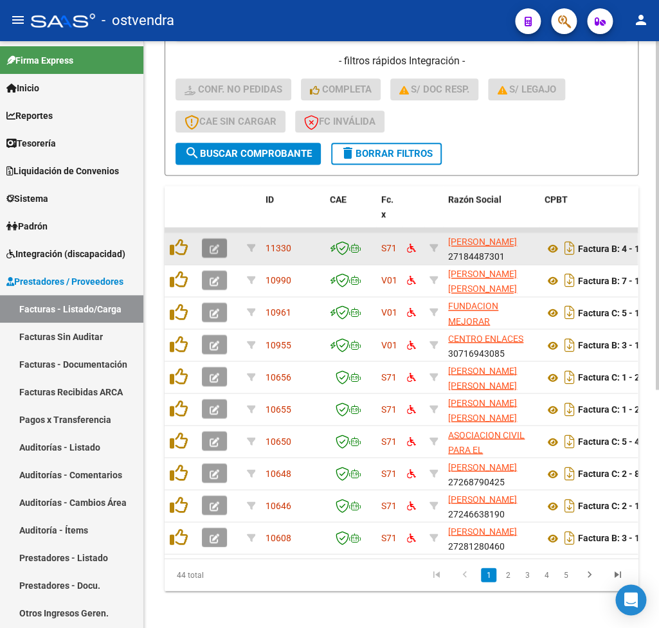
click at [221, 243] on button "button" at bounding box center [214, 248] width 25 height 19
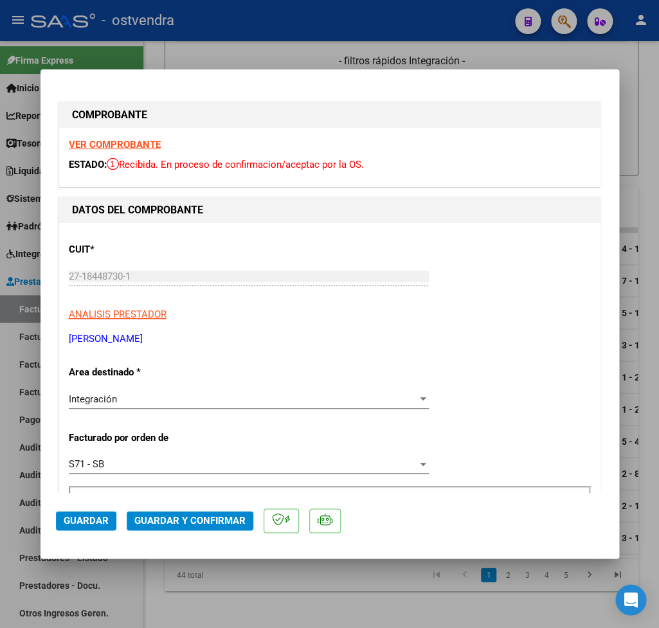
click at [102, 145] on strong "VER COMPROBANTE" at bounding box center [115, 145] width 92 height 12
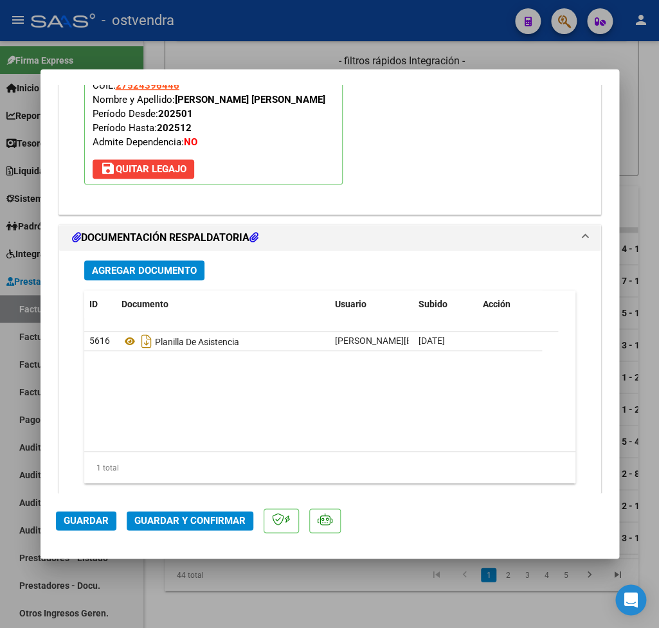
scroll to position [1442, 0]
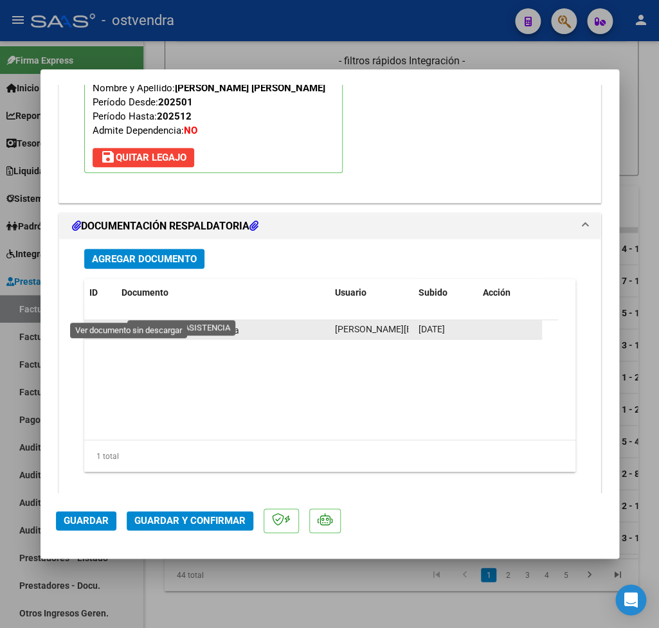
click at [129, 322] on icon at bounding box center [130, 329] width 17 height 15
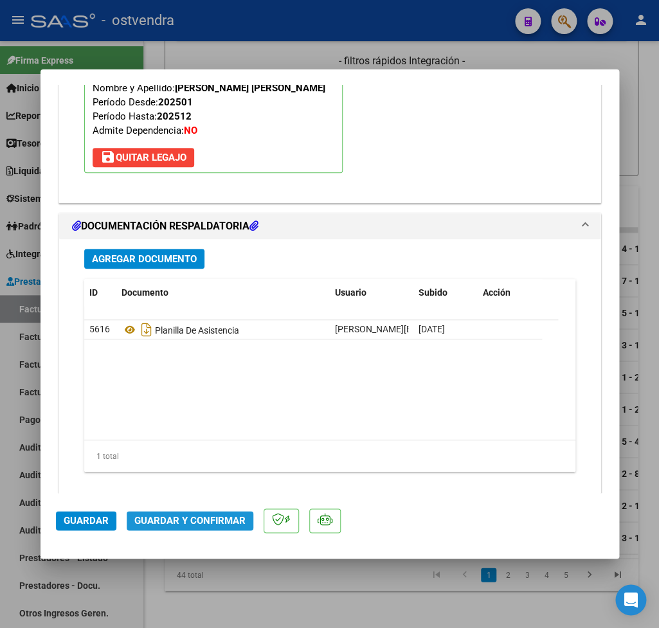
click at [206, 517] on span "Guardar y Confirmar" at bounding box center [189, 521] width 111 height 12
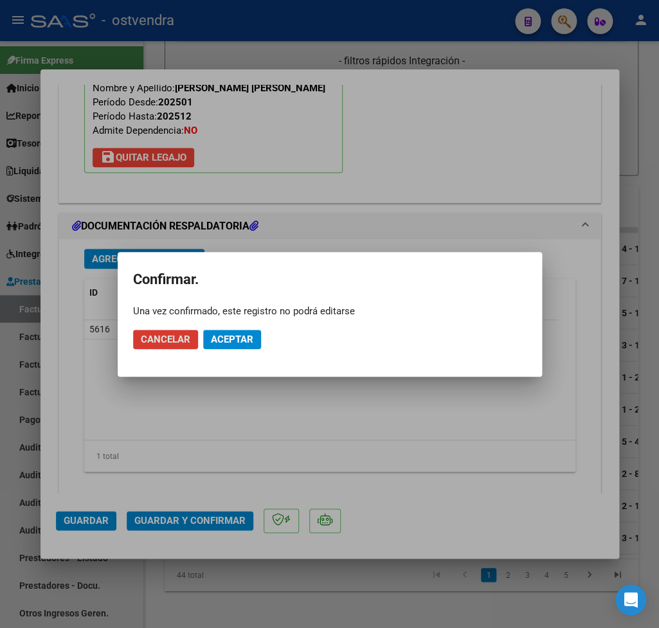
click at [237, 343] on span "Aceptar" at bounding box center [232, 340] width 42 height 12
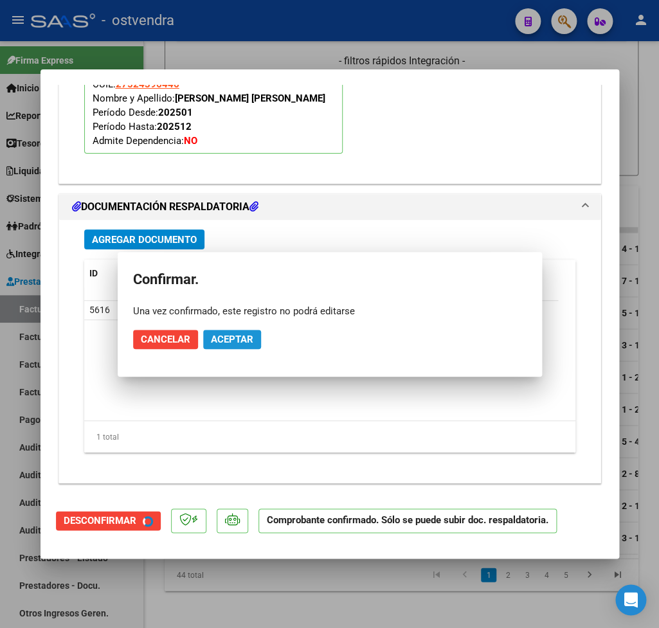
scroll to position [1295, 0]
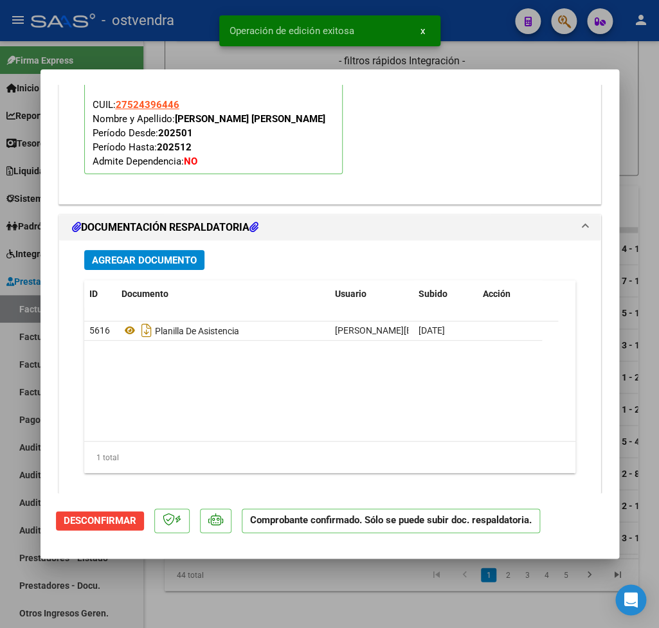
drag, startPoint x: 646, startPoint y: 214, endPoint x: 362, endPoint y: 11, distance: 349.5
click at [646, 212] on div at bounding box center [329, 314] width 659 height 628
type input "$ 0,00"
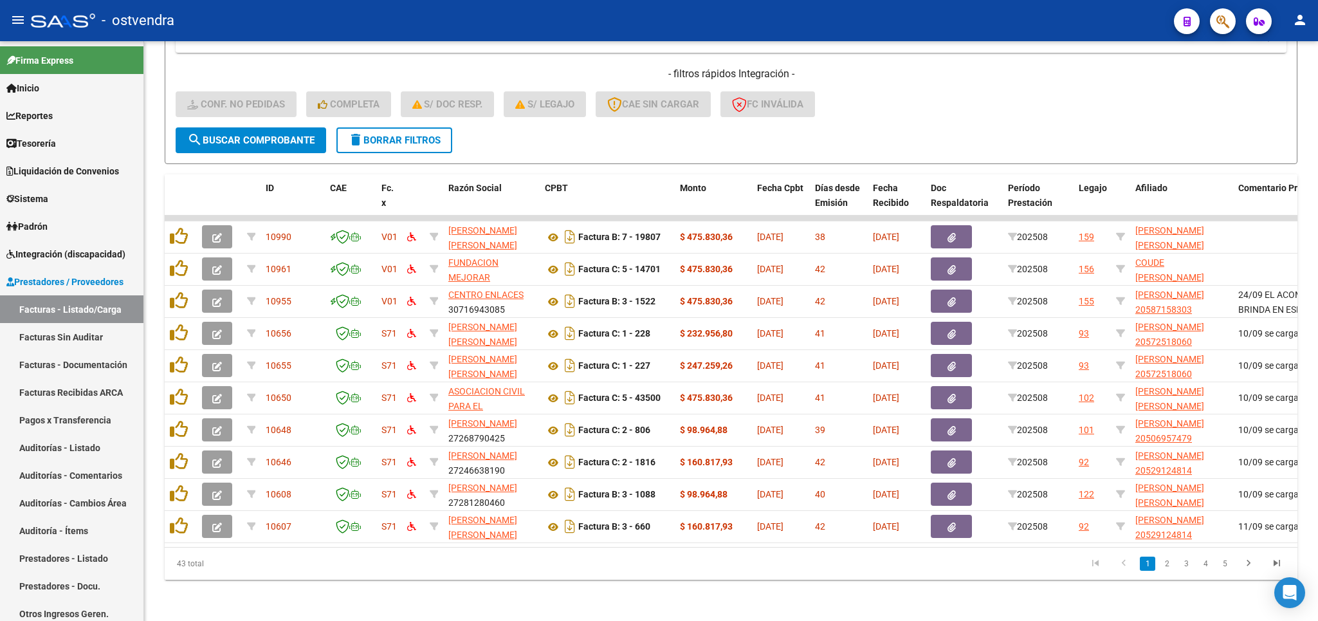
scroll to position [0, 0]
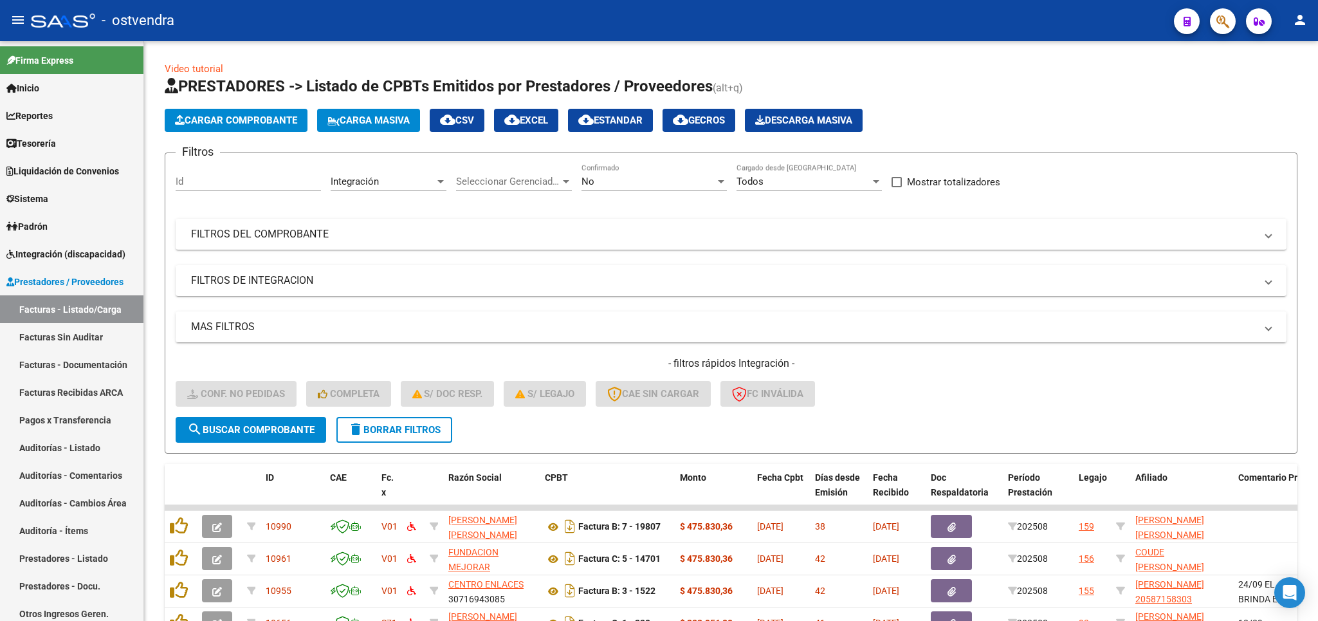
click at [407, 430] on span "delete Borrar Filtros" at bounding box center [394, 430] width 93 height 12
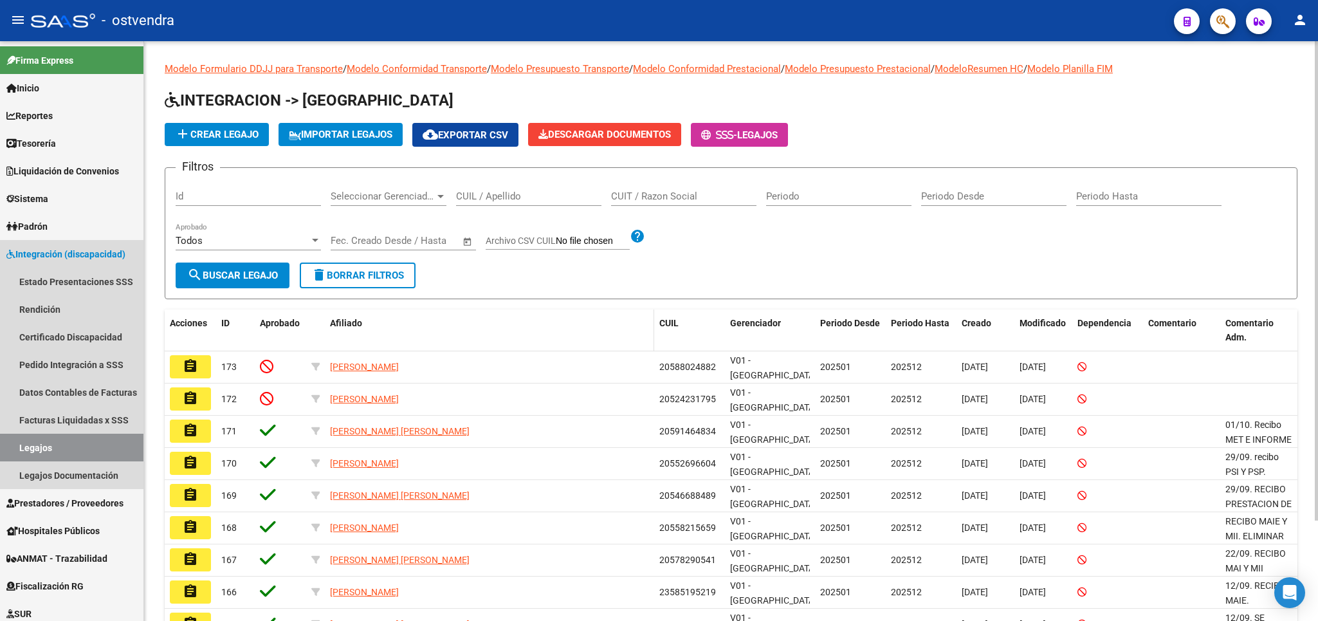
drag, startPoint x: 55, startPoint y: 455, endPoint x: 412, endPoint y: 332, distance: 377.6
click at [55, 453] on link "Legajos" at bounding box center [71, 448] width 143 height 28
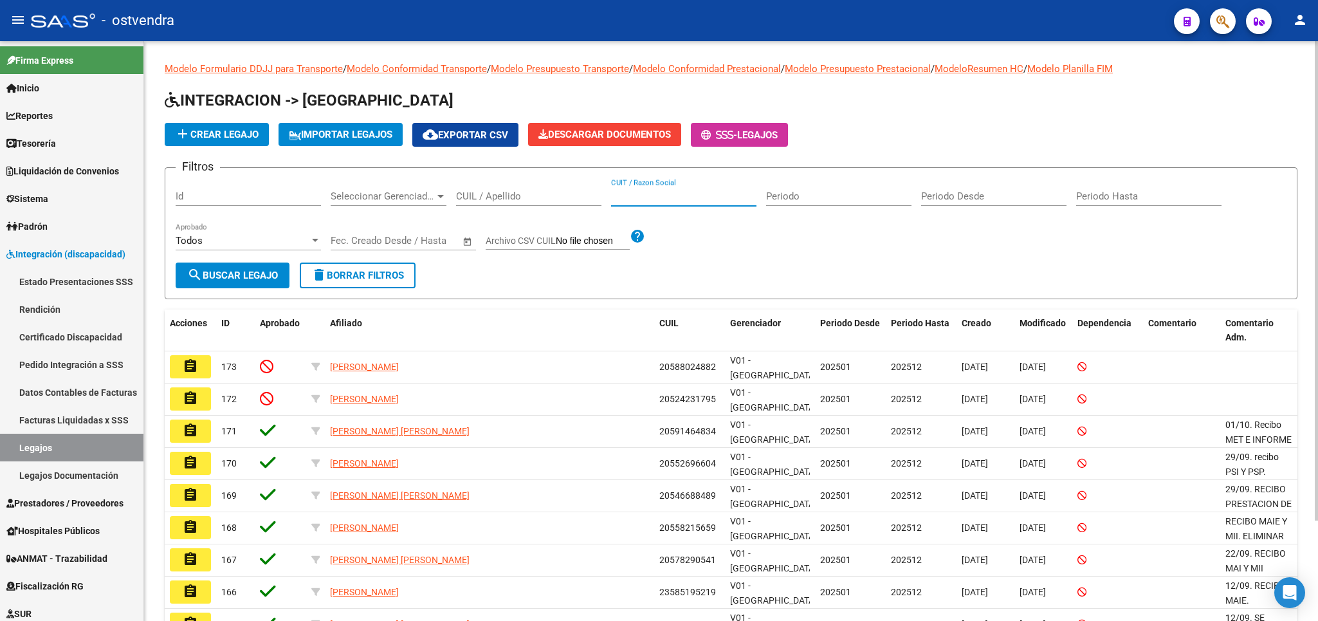
paste input "27316739011"
type input "27316739011"
click at [255, 277] on span "search Buscar Legajo" at bounding box center [232, 276] width 91 height 12
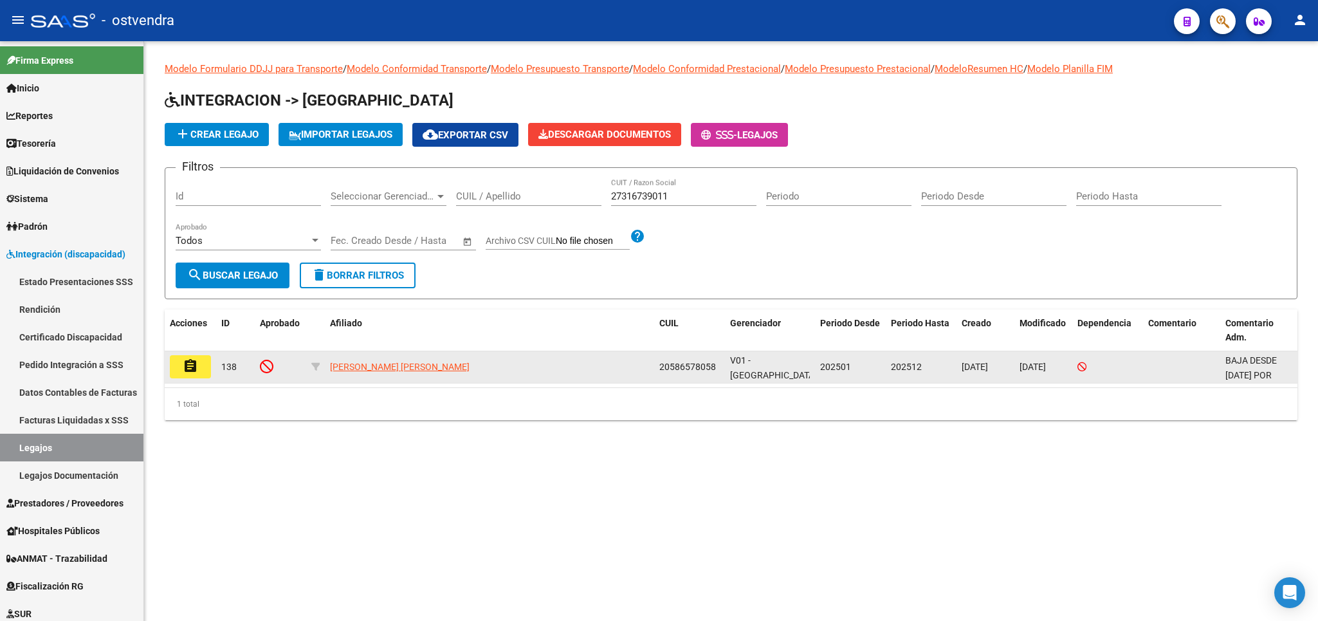
click at [192, 365] on mat-icon "assignment" at bounding box center [190, 365] width 15 height 15
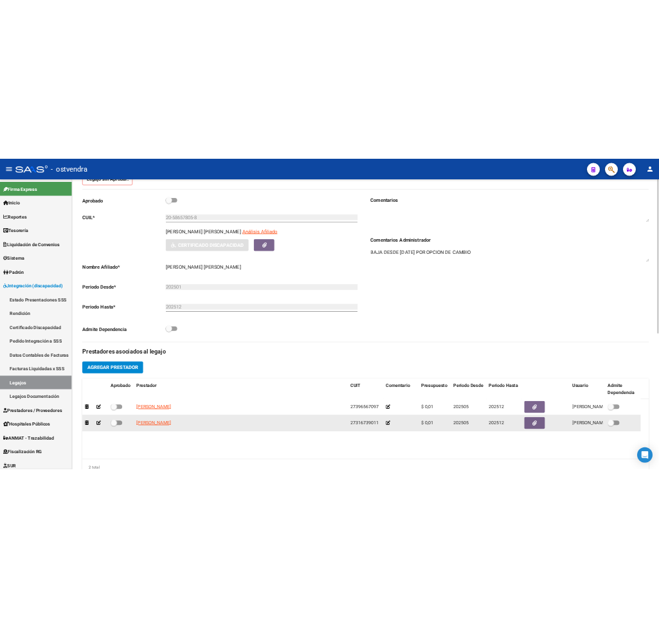
scroll to position [226, 0]
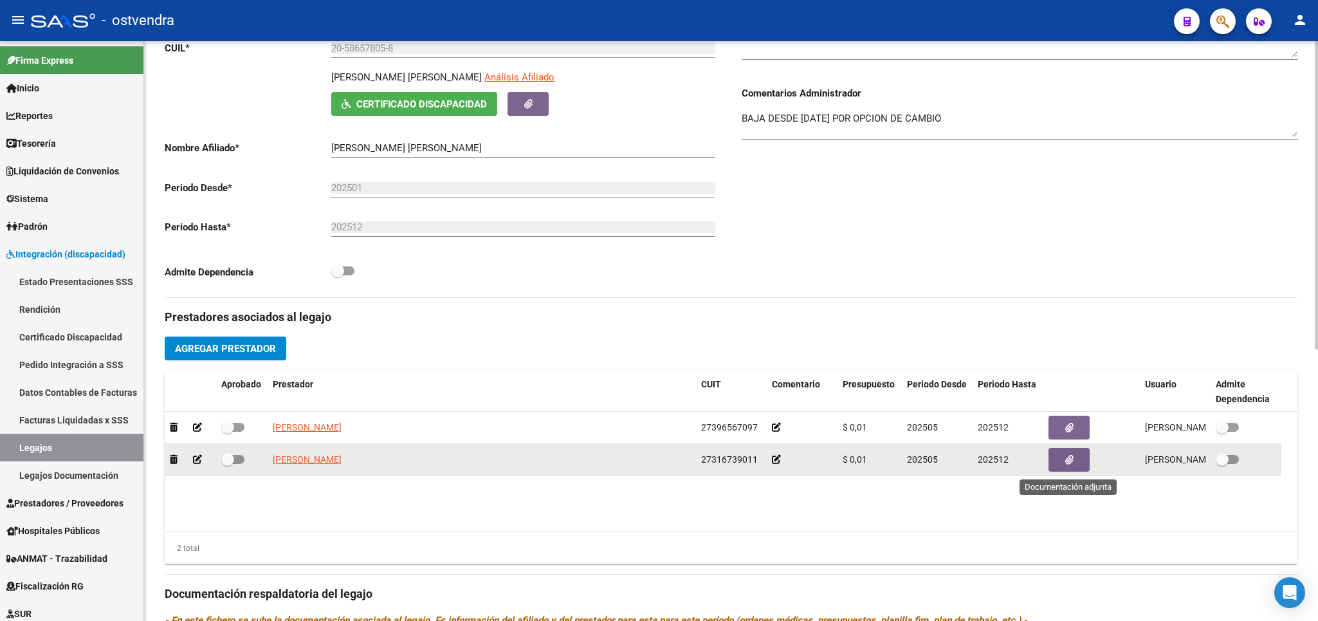
click at [1074, 453] on button "button" at bounding box center [1069, 460] width 41 height 24
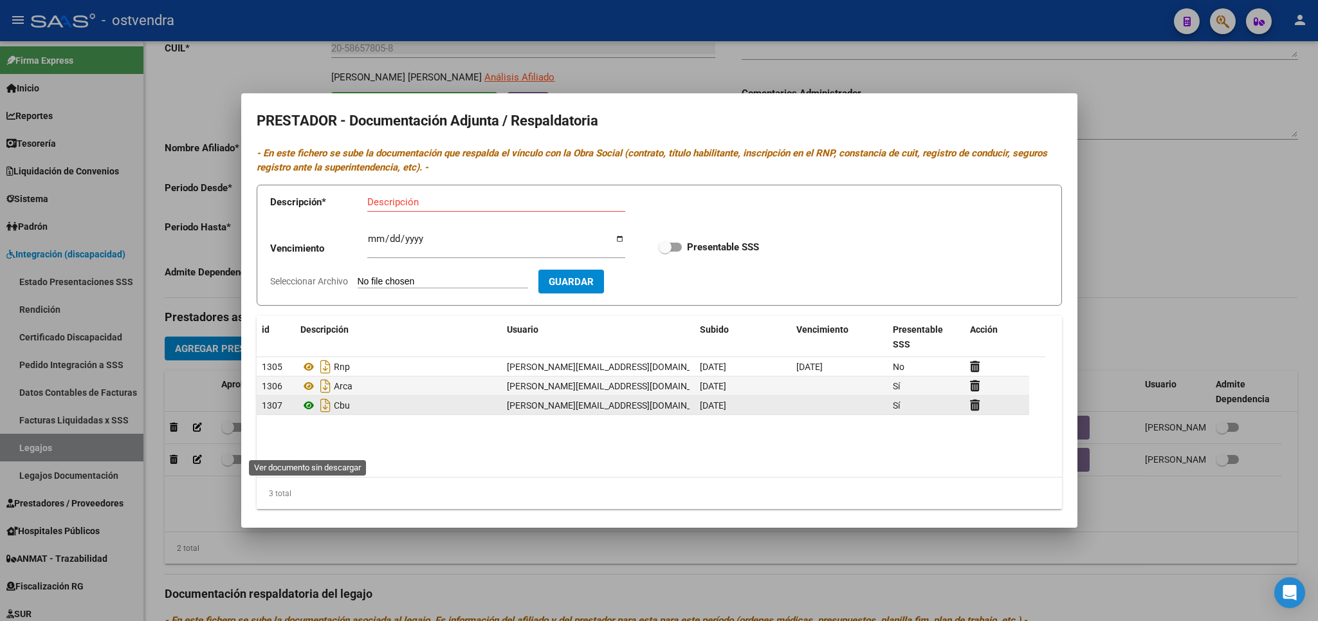
click at [306, 413] on icon at bounding box center [308, 405] width 17 height 15
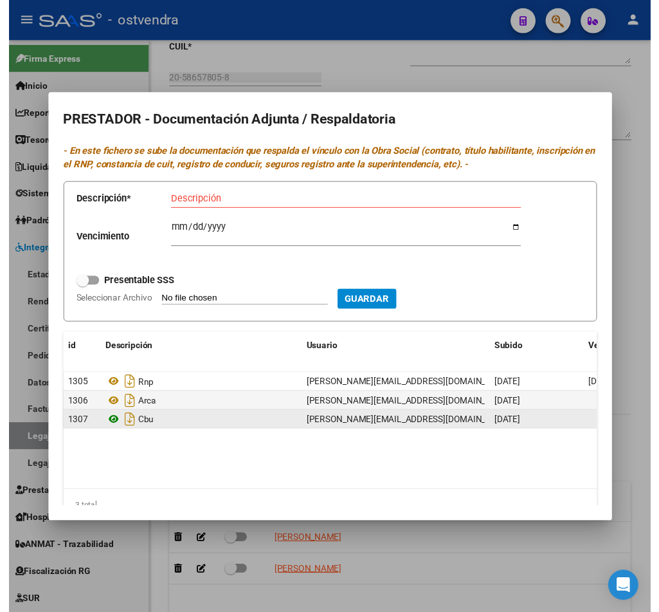
scroll to position [224, 0]
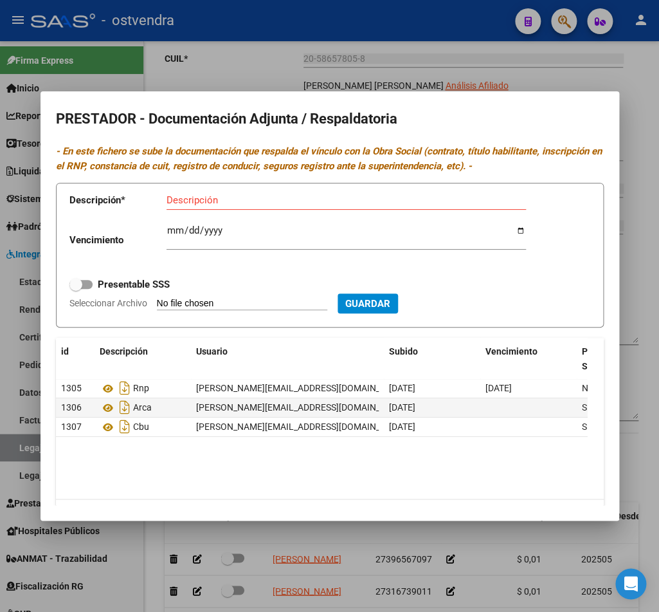
click at [648, 111] on div at bounding box center [329, 306] width 659 height 612
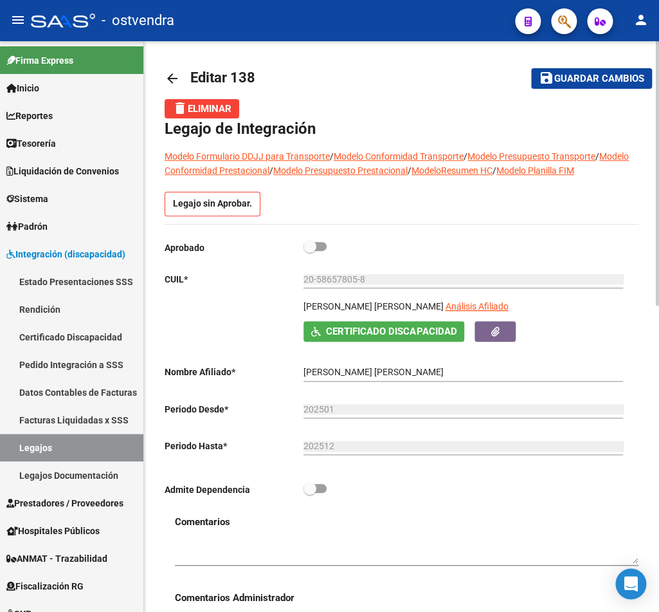
scroll to position [0, 0]
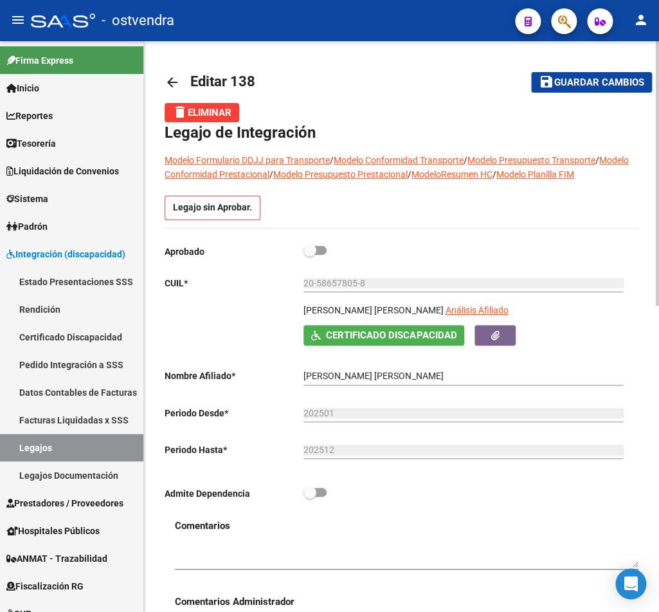
click at [174, 78] on mat-icon "arrow_back" at bounding box center [172, 82] width 15 height 15
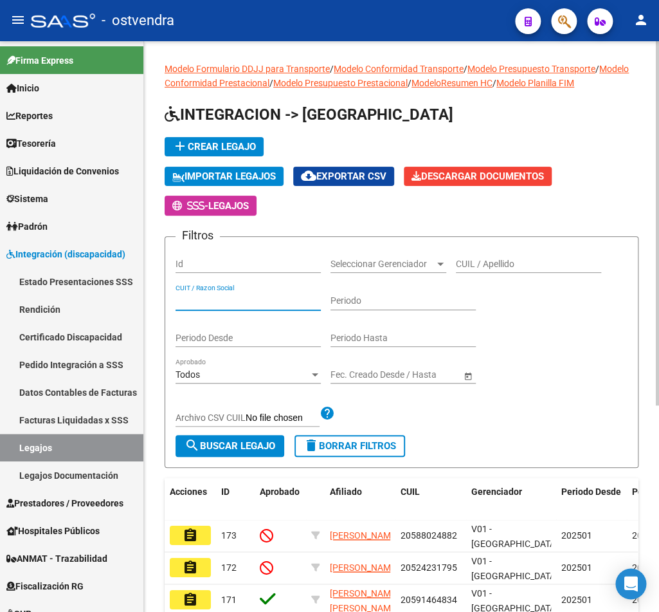
paste input "27362893025"
type input "27362893025"
click at [232, 446] on span "search Buscar Legajo" at bounding box center [230, 446] width 91 height 12
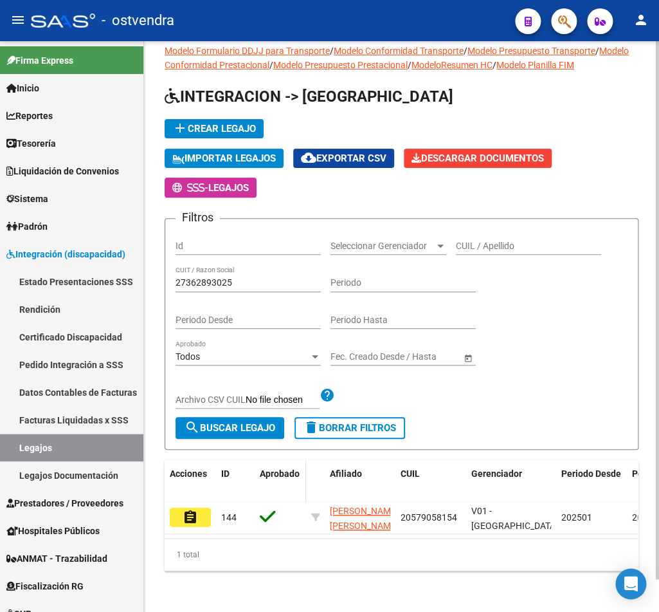
scroll to position [35, 0]
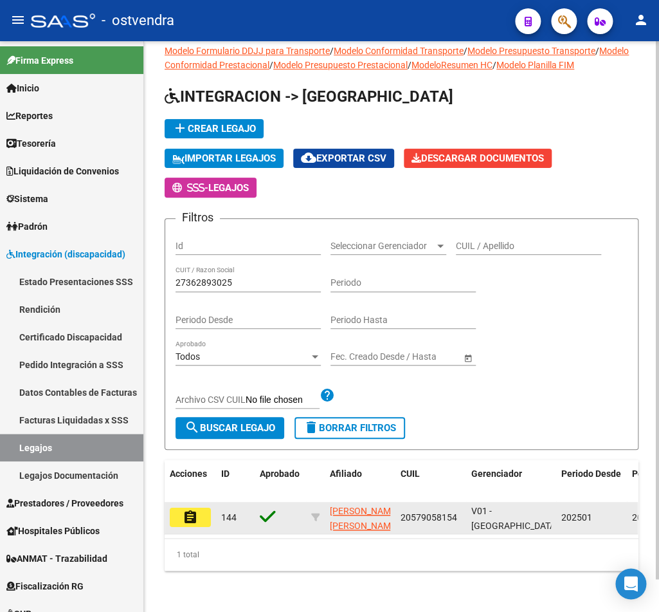
click at [185, 509] on mat-icon "assignment" at bounding box center [190, 516] width 15 height 15
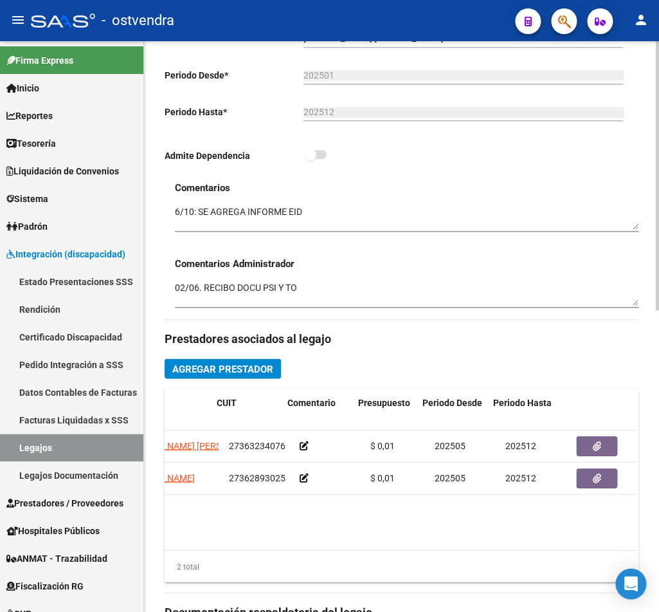
scroll to position [0, 259]
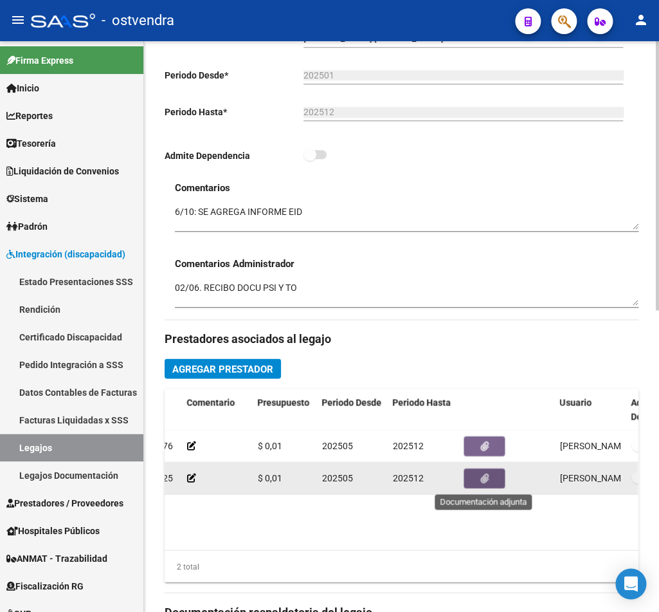
click at [494, 481] on button "button" at bounding box center [484, 478] width 41 height 20
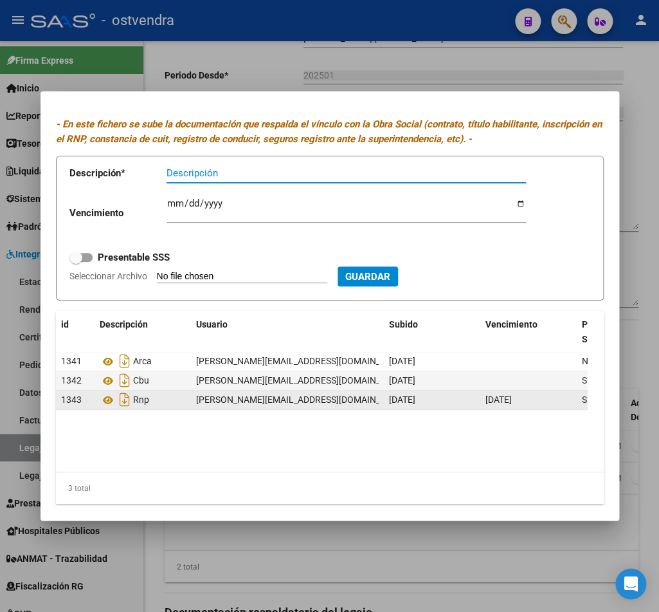
scroll to position [39, 0]
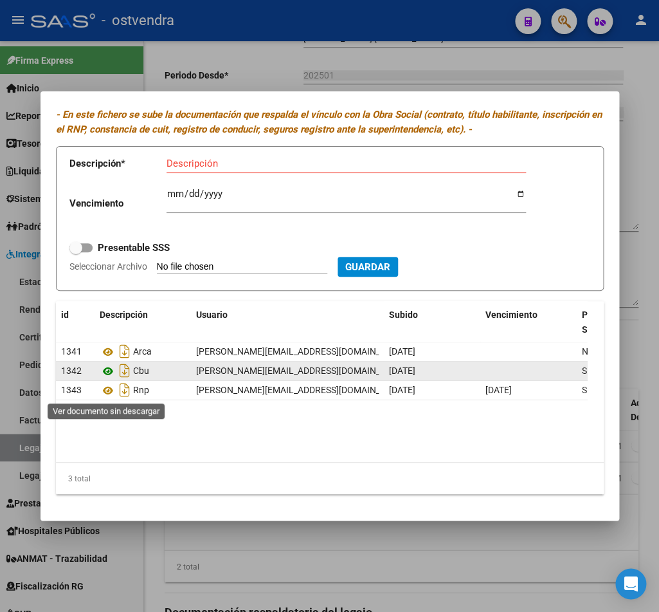
click at [107, 379] on icon at bounding box center [108, 370] width 17 height 15
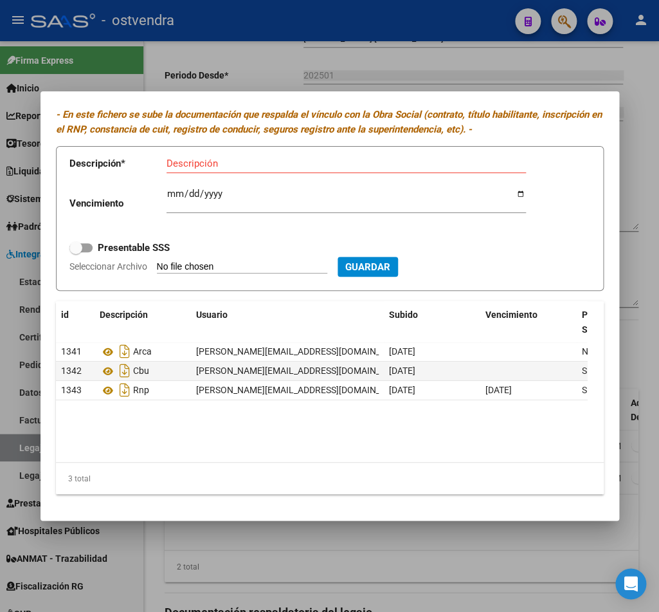
click at [644, 129] on div at bounding box center [329, 306] width 659 height 612
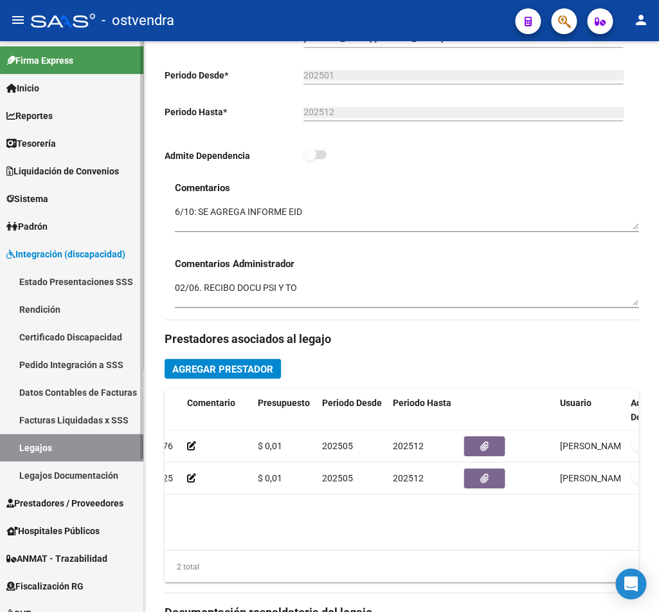
click at [96, 443] on link "Legajos" at bounding box center [71, 448] width 143 height 28
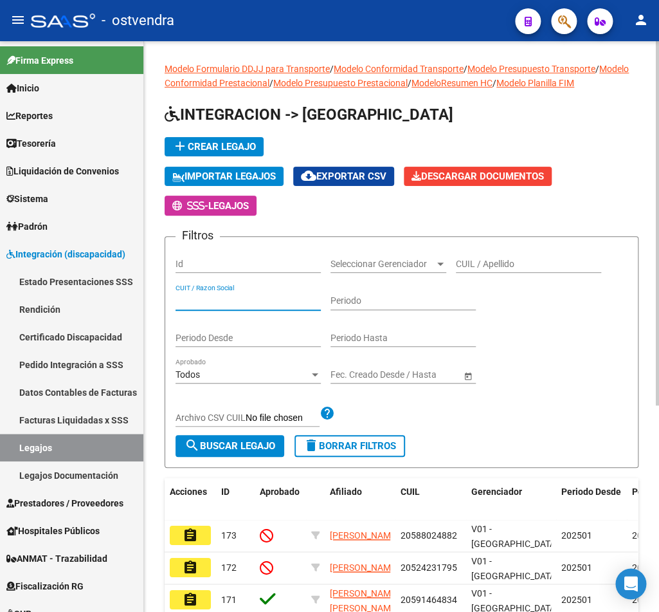
paste input "27392089417"
type input "27392089417"
click at [226, 450] on span "search Buscar Legajo" at bounding box center [230, 446] width 91 height 12
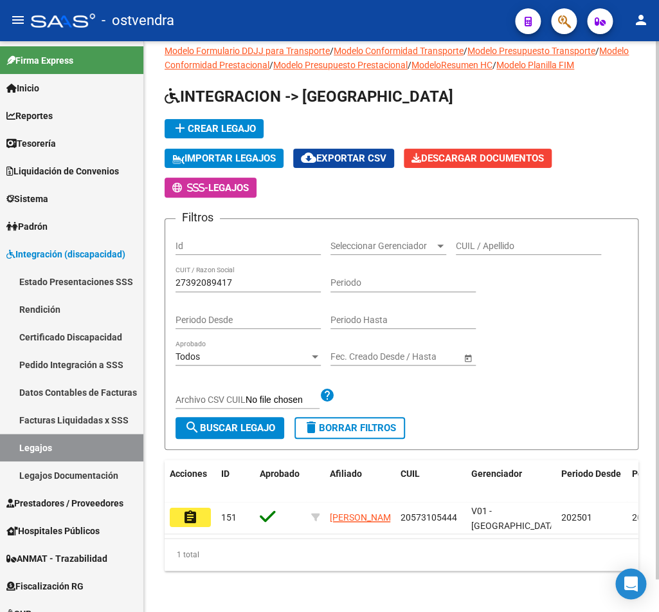
scroll to position [35, 0]
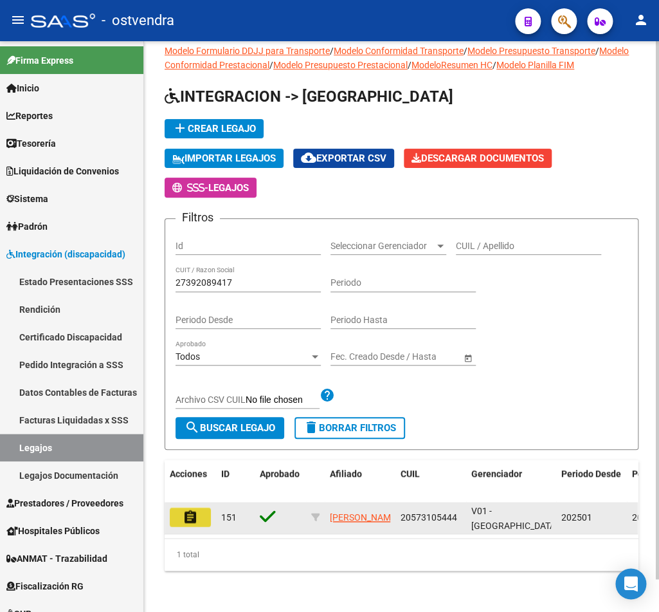
click at [197, 509] on mat-icon "assignment" at bounding box center [190, 516] width 15 height 15
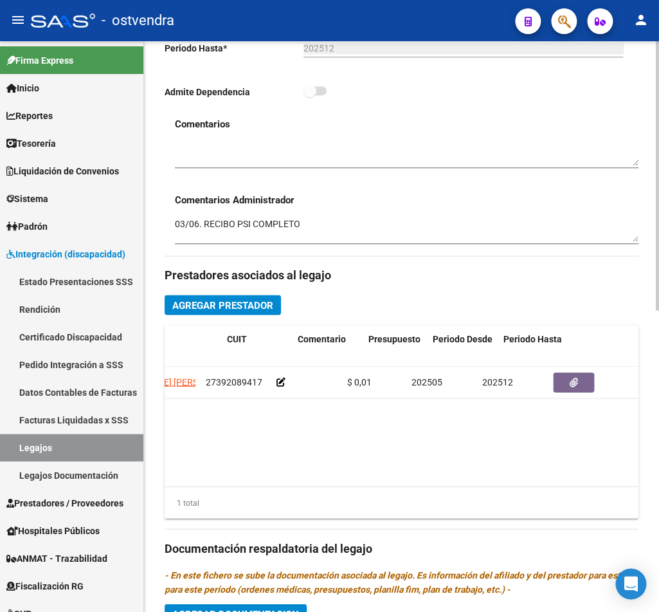
scroll to position [0, 317]
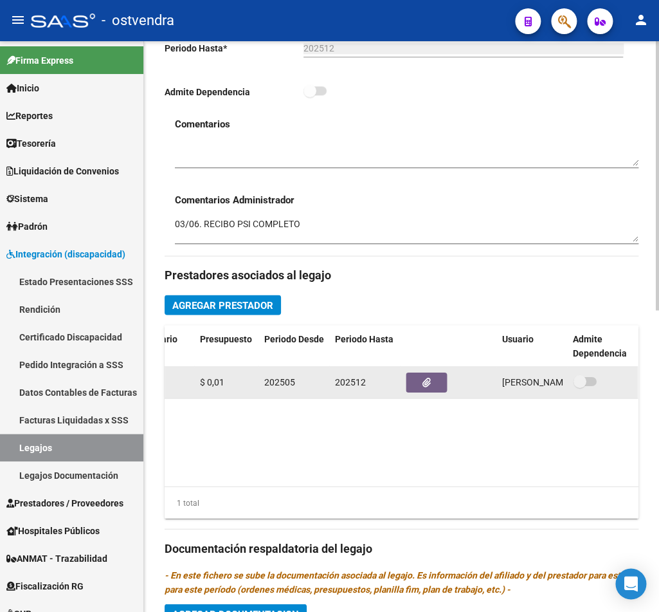
click at [405, 386] on datatable-body-cell at bounding box center [449, 382] width 96 height 32
click at [419, 383] on button "button" at bounding box center [426, 382] width 41 height 20
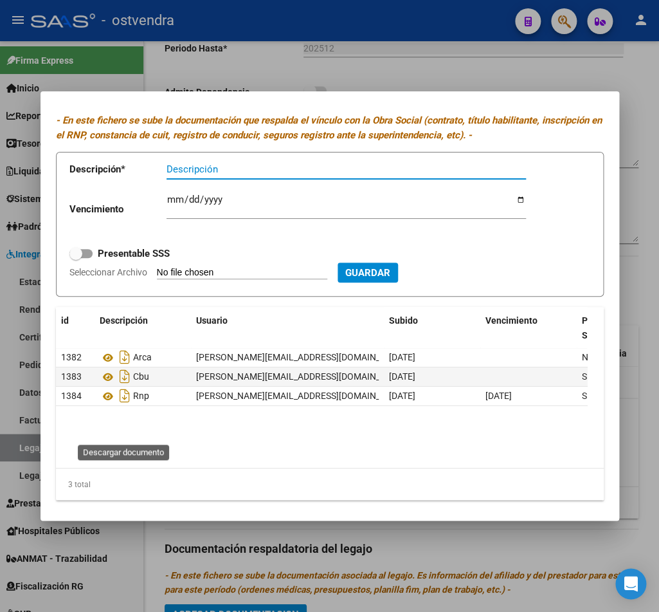
scroll to position [39, 0]
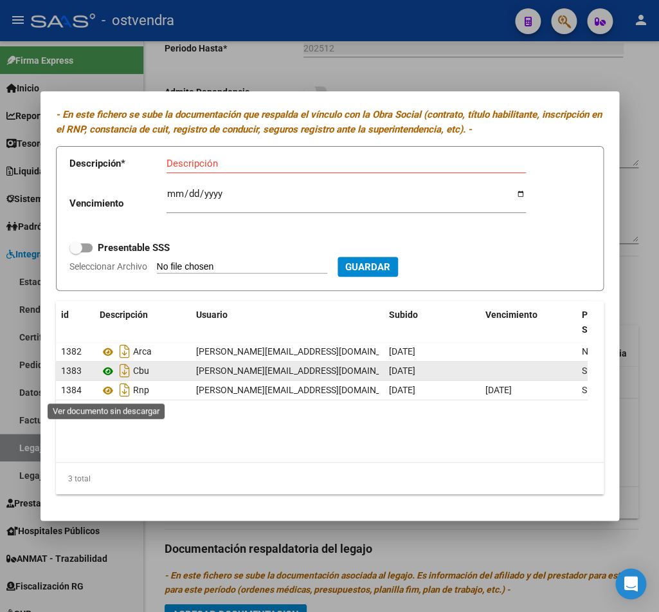
click at [107, 379] on icon at bounding box center [108, 370] width 17 height 15
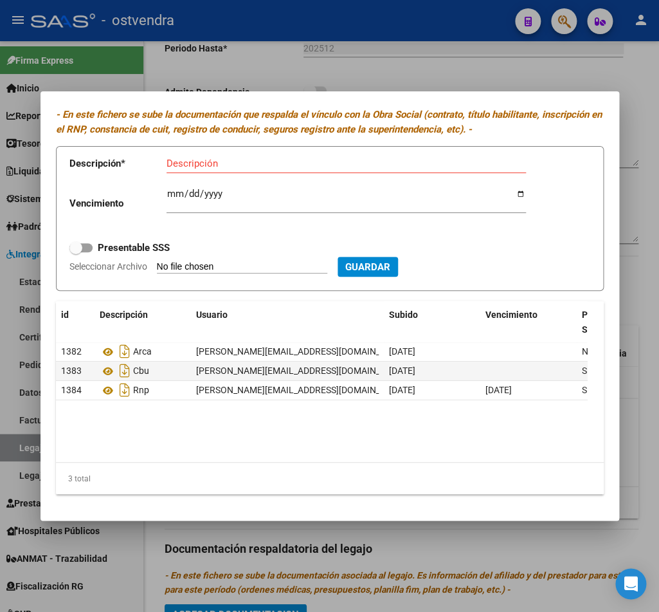
click at [643, 100] on div at bounding box center [329, 306] width 659 height 612
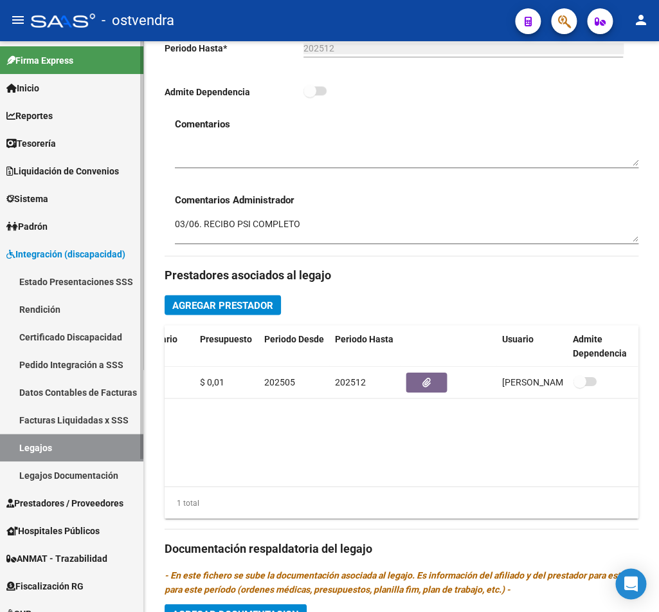
click at [31, 442] on link "Legajos" at bounding box center [71, 448] width 143 height 28
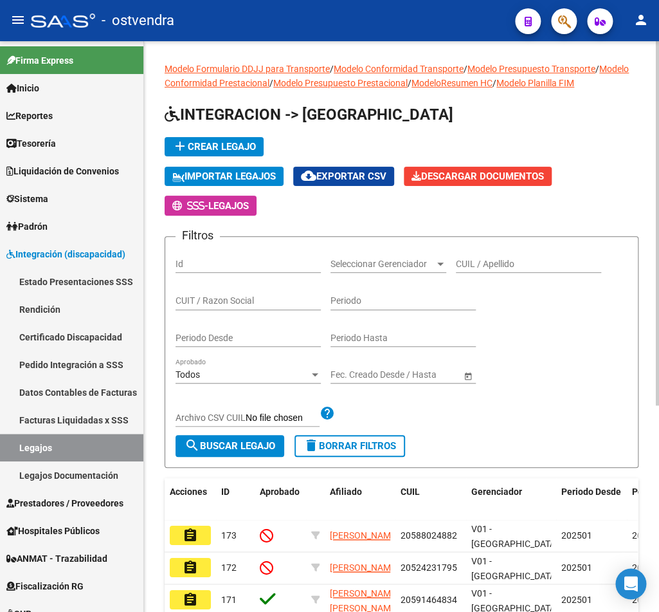
drag, startPoint x: 201, startPoint y: 293, endPoint x: 201, endPoint y: 302, distance: 9.6
paste input "23383941024"
type input "23383941024"
click at [227, 446] on span "search Buscar Legajo" at bounding box center [230, 446] width 91 height 12
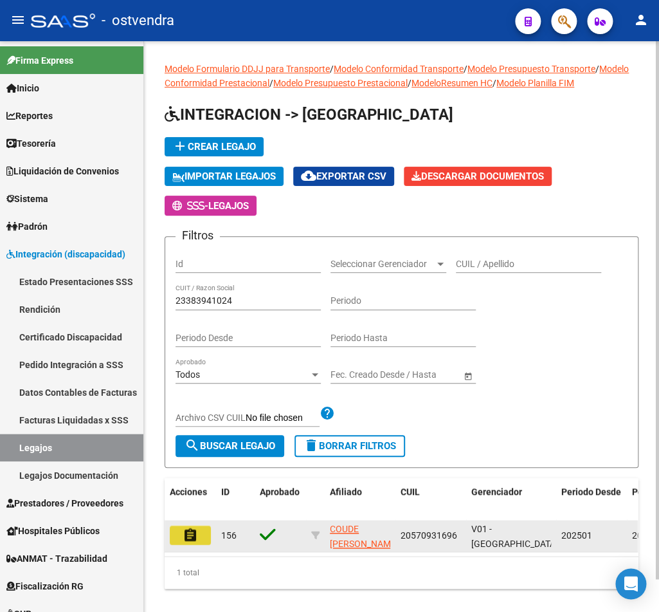
click at [192, 536] on mat-icon "assignment" at bounding box center [190, 534] width 15 height 15
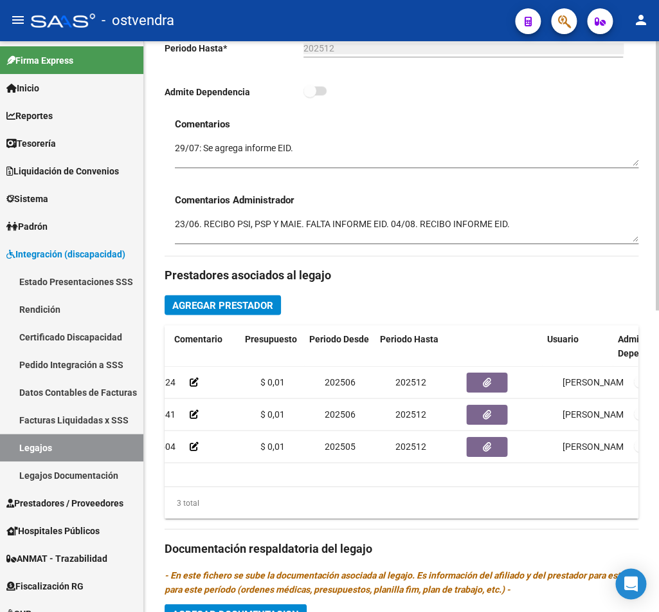
scroll to position [0, 317]
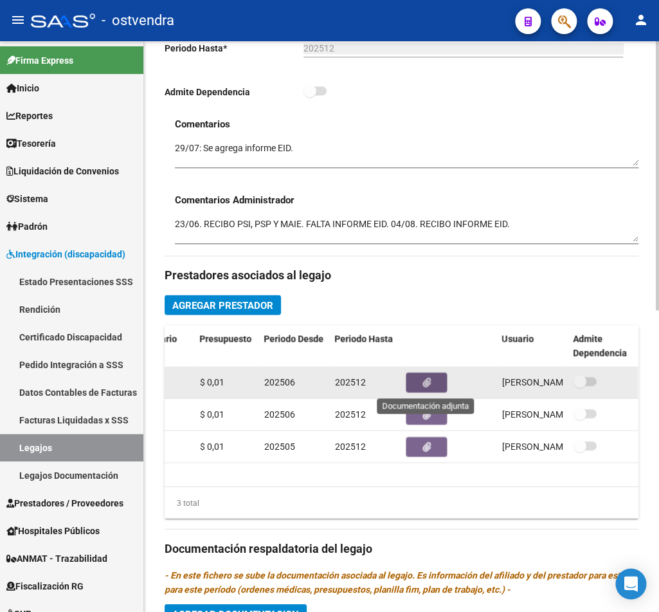
click at [426, 384] on icon "button" at bounding box center [427, 382] width 8 height 10
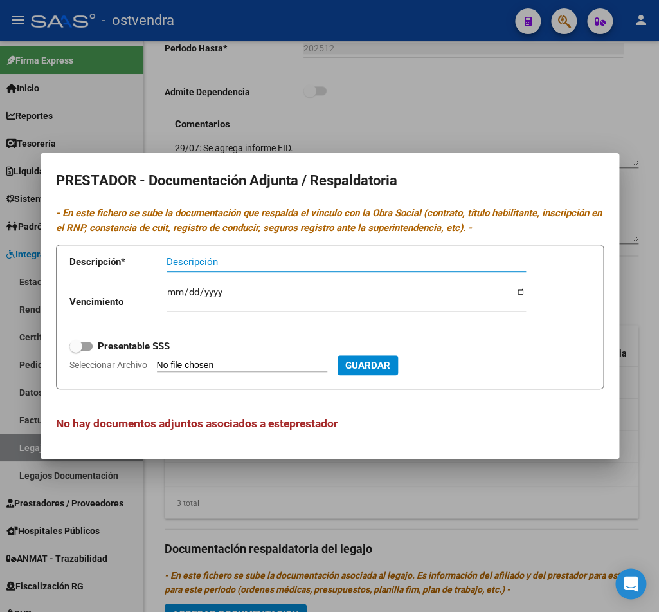
click at [625, 115] on div at bounding box center [329, 306] width 659 height 612
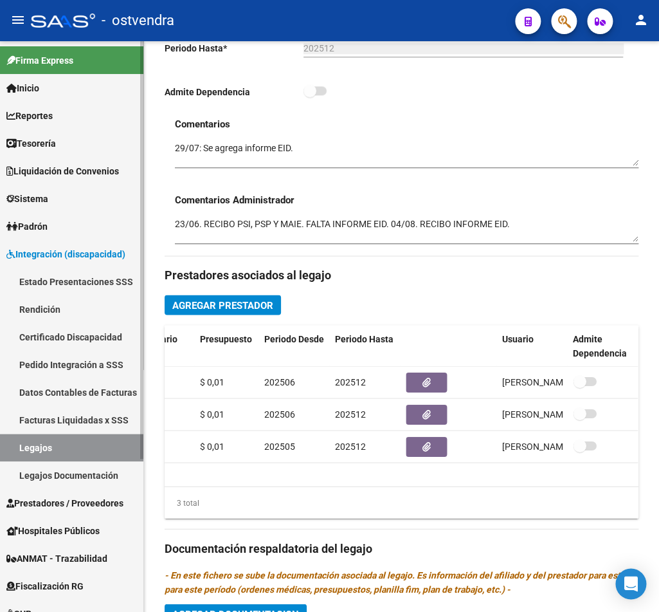
drag, startPoint x: 73, startPoint y: 444, endPoint x: 67, endPoint y: 445, distance: 6.6
click at [73, 444] on link "Legajos" at bounding box center [71, 448] width 143 height 28
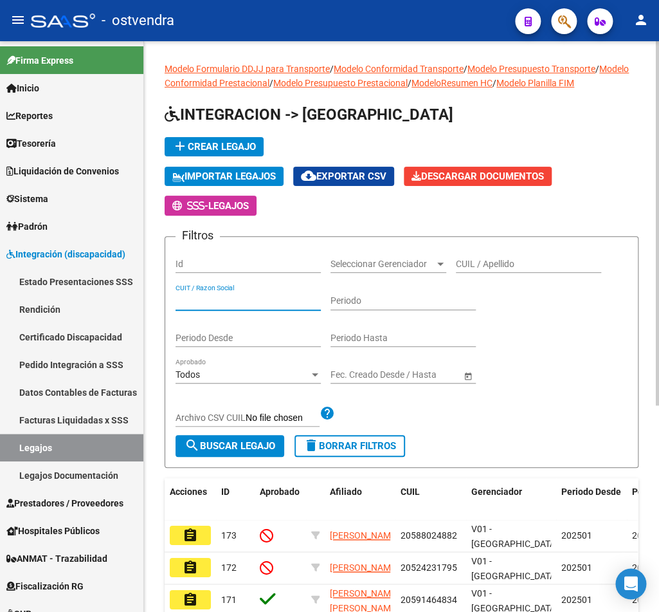
paste input "27345360641 G"
click at [243, 452] on span "search Buscar Legajo" at bounding box center [230, 446] width 91 height 12
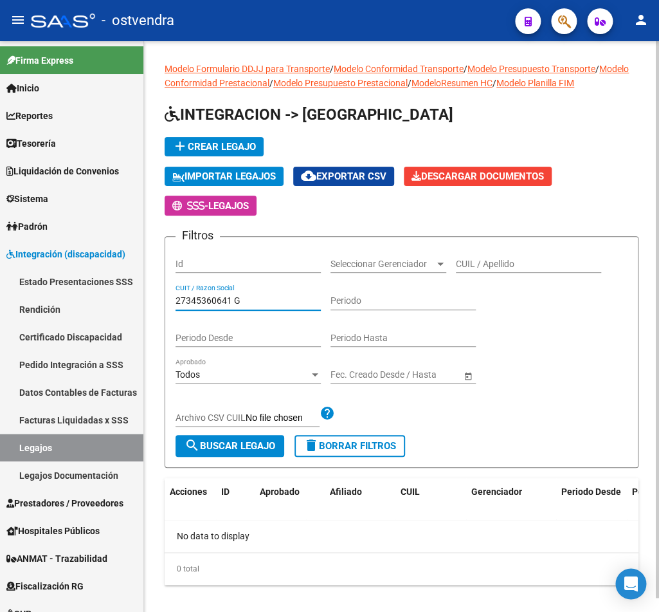
click at [252, 300] on input "27345360641 G" at bounding box center [248, 300] width 145 height 11
click at [230, 446] on span "search Buscar Legajo" at bounding box center [230, 446] width 91 height 12
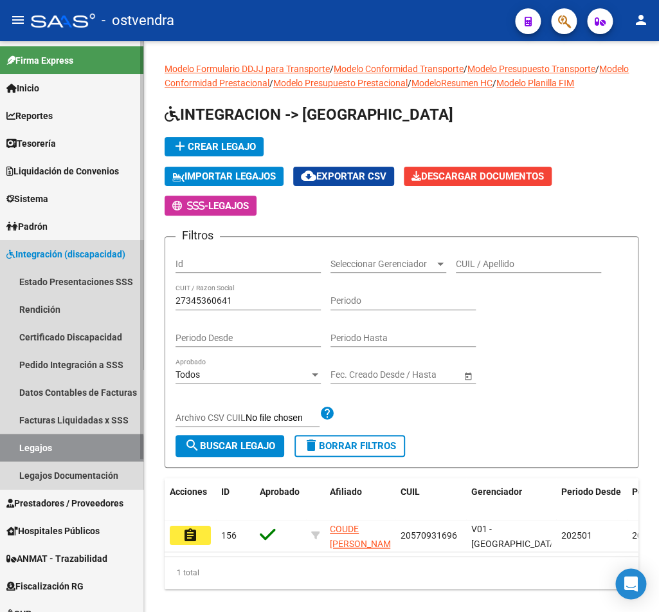
click at [59, 455] on link "Legajos" at bounding box center [71, 448] width 143 height 28
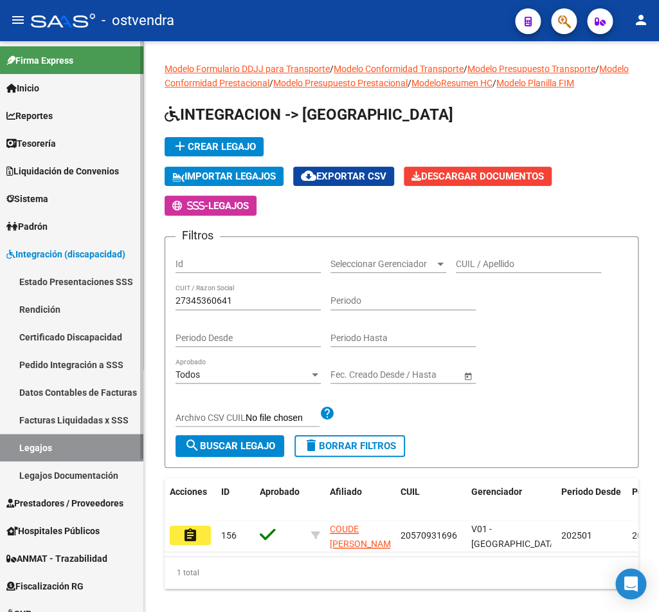
drag, startPoint x: 35, startPoint y: 450, endPoint x: 57, endPoint y: 430, distance: 30.1
click at [36, 449] on link "Legajos" at bounding box center [71, 448] width 143 height 28
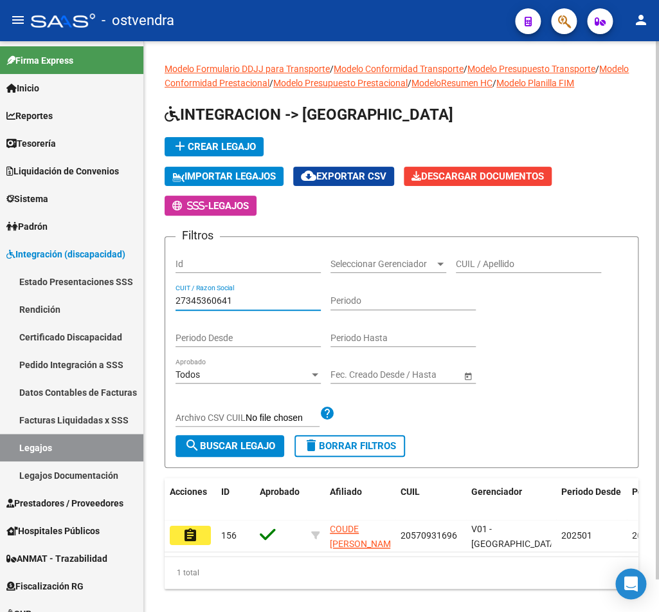
drag, startPoint x: 239, startPoint y: 300, endPoint x: 163, endPoint y: 289, distance: 76.1
click at [176, 295] on input "27345360641" at bounding box center [248, 300] width 145 height 11
paste input "404599416"
type input "27404599416"
click at [239, 444] on span "search Buscar Legajo" at bounding box center [230, 446] width 91 height 12
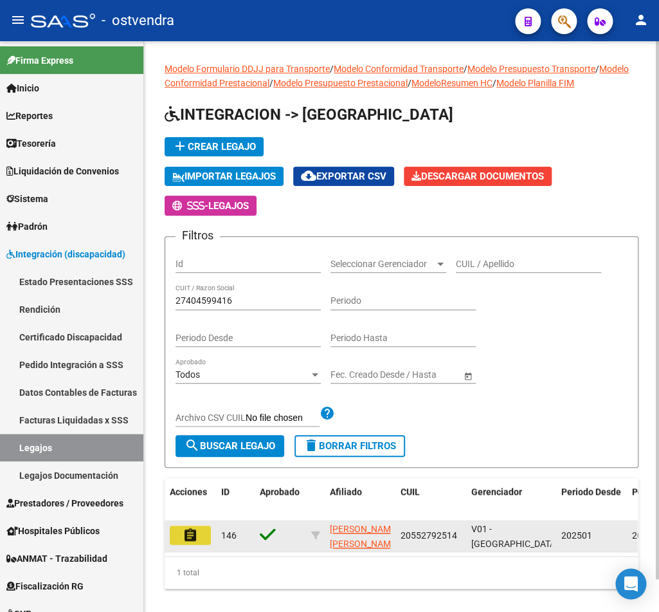
click at [189, 542] on mat-icon "assignment" at bounding box center [190, 534] width 15 height 15
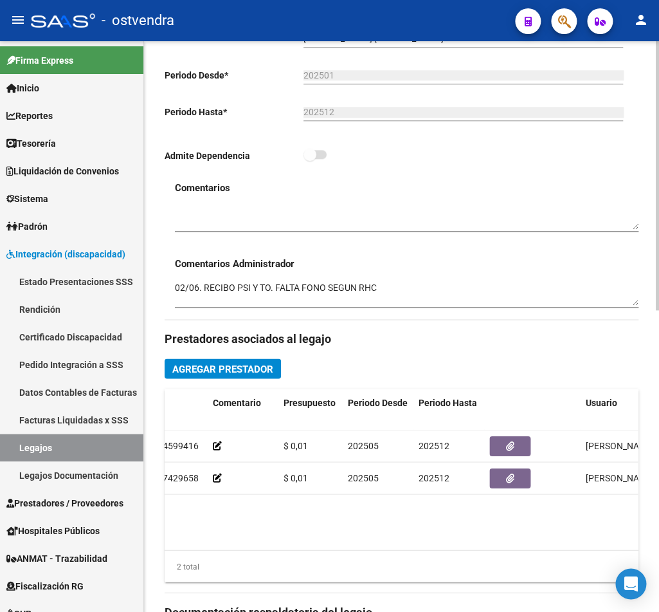
scroll to position [0, 235]
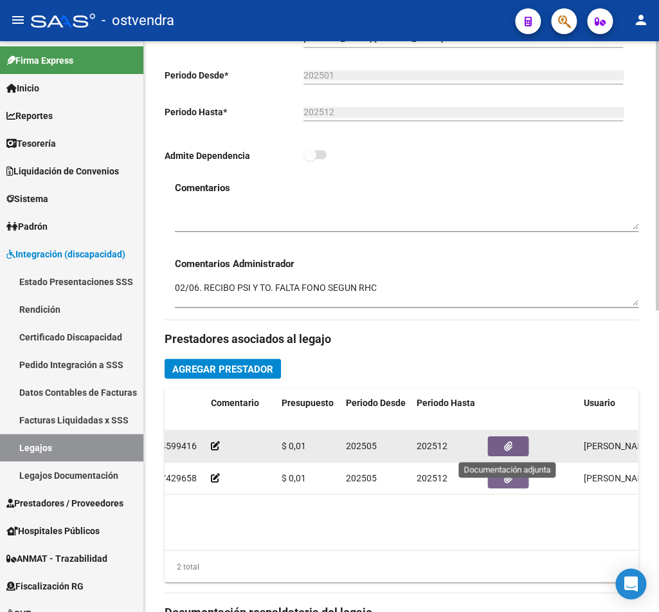
click at [519, 448] on button "button" at bounding box center [508, 445] width 41 height 20
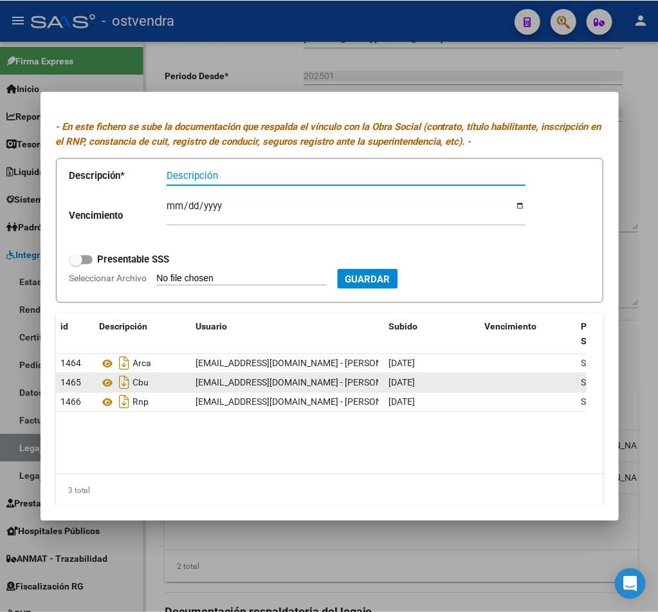
scroll to position [39, 0]
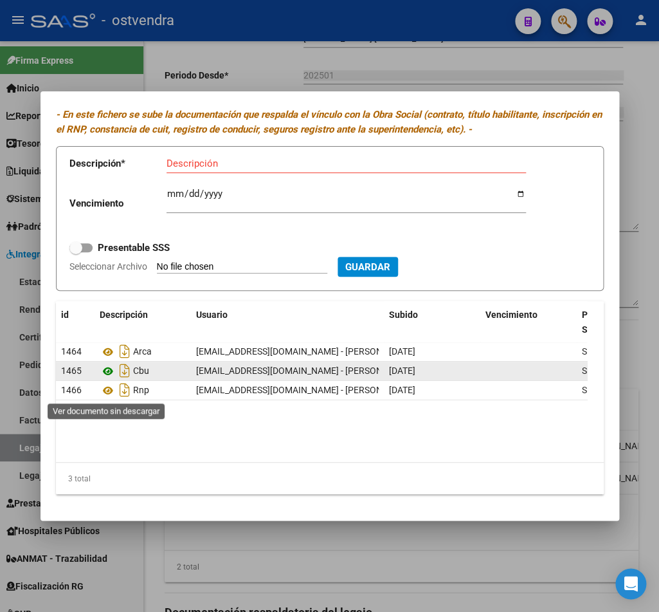
click at [108, 379] on icon at bounding box center [108, 370] width 17 height 15
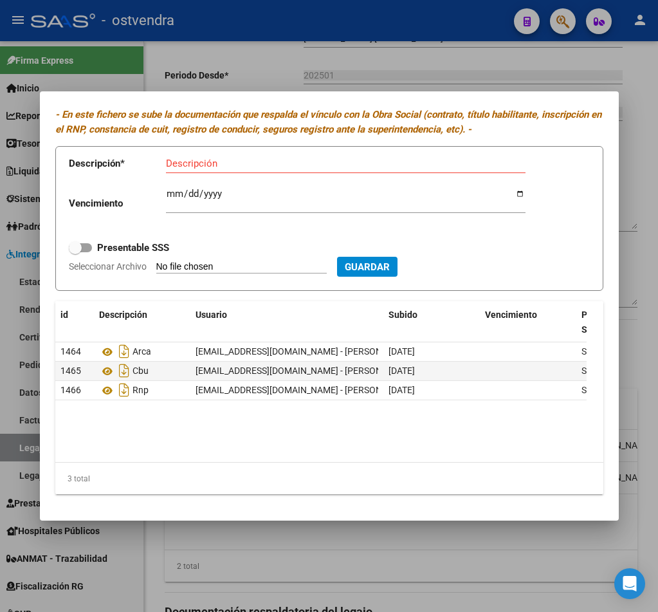
click at [643, 150] on div at bounding box center [329, 306] width 658 height 612
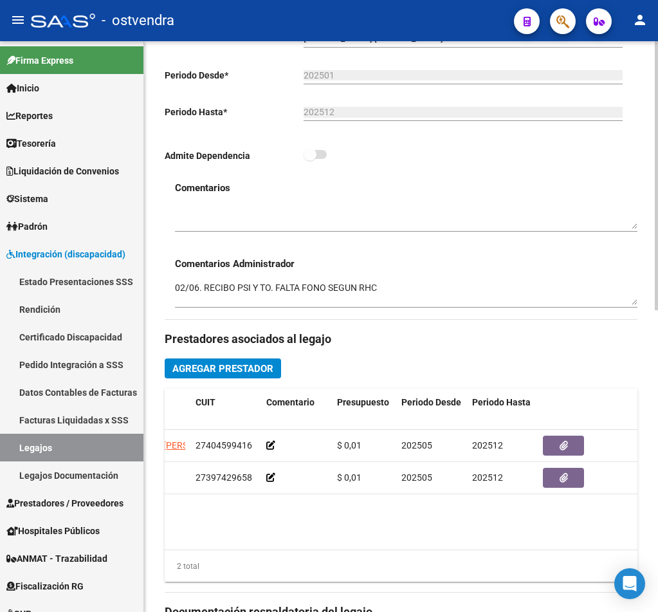
scroll to position [0, 181]
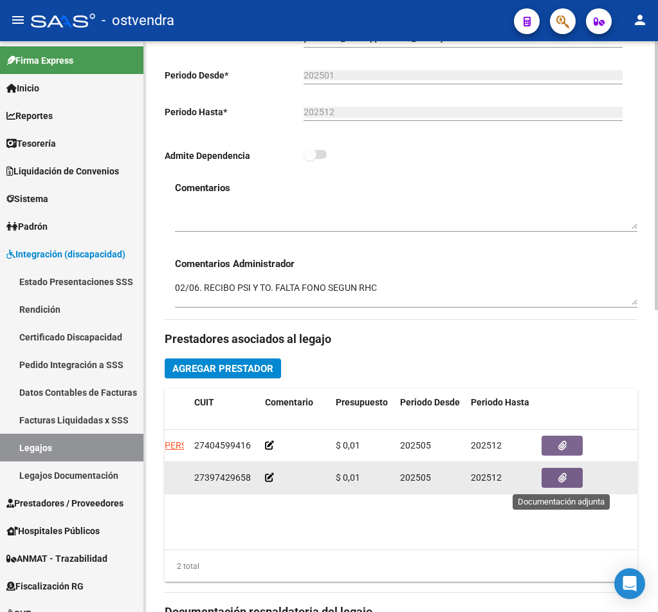
click at [572, 479] on button "button" at bounding box center [562, 478] width 41 height 20
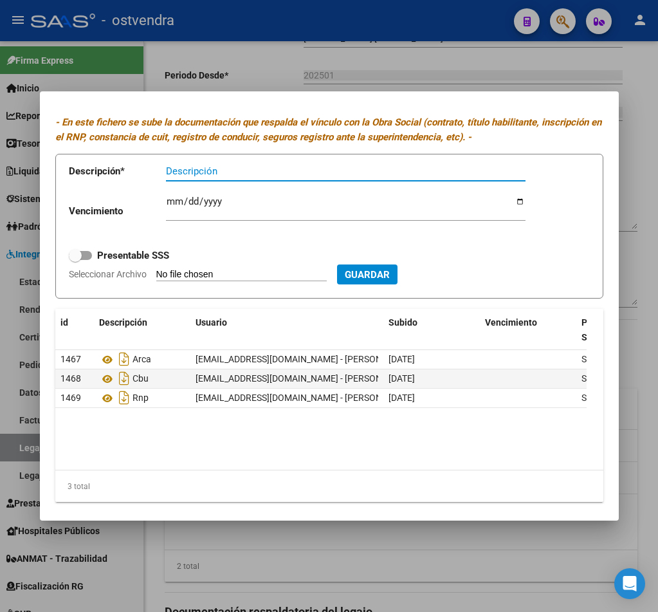
scroll to position [39, 0]
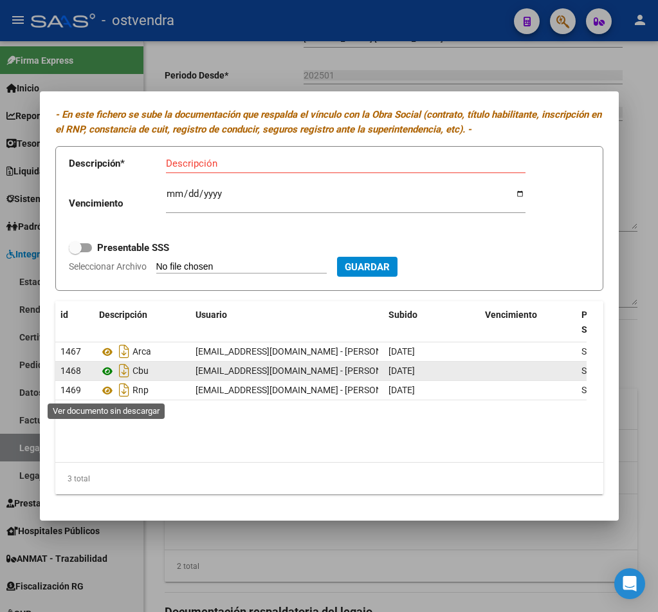
click at [105, 379] on icon at bounding box center [107, 370] width 17 height 15
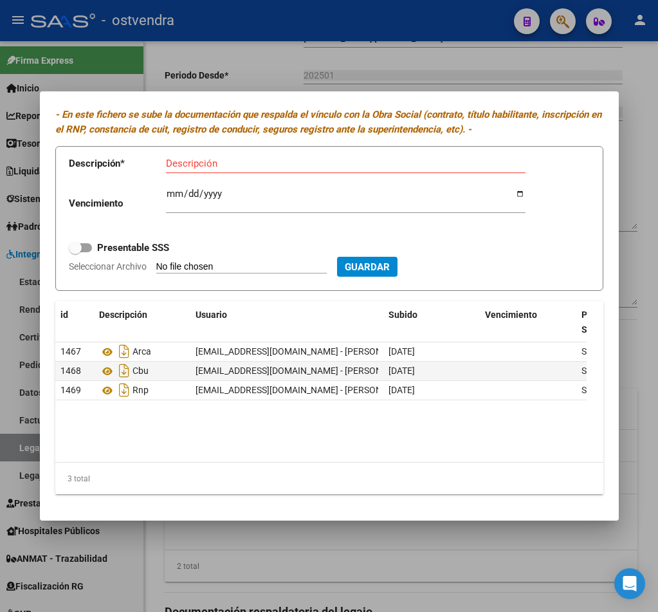
click at [638, 131] on div at bounding box center [329, 306] width 658 height 612
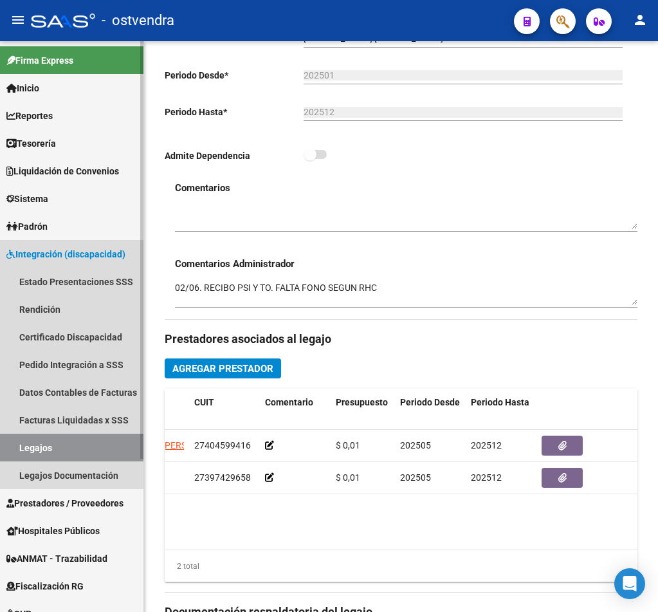
click at [48, 450] on link "Legajos" at bounding box center [71, 448] width 143 height 28
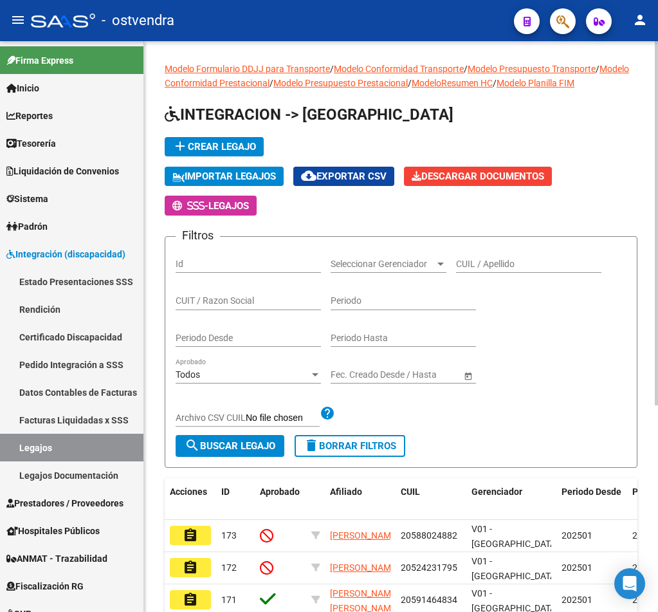
click at [268, 310] on div "CUIT / Razon Social" at bounding box center [248, 297] width 145 height 26
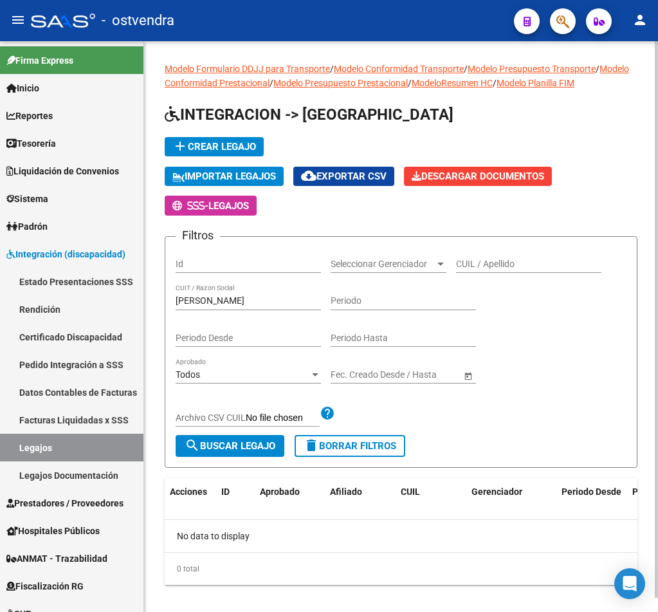
click at [241, 295] on div "FERNANDEZ CUIT / Razon Social" at bounding box center [248, 297] width 145 height 26
drag, startPoint x: 243, startPoint y: 297, endPoint x: 87, endPoint y: 295, distance: 156.3
click at [176, 295] on input "FERNANDEZ" at bounding box center [248, 300] width 145 height 11
paste input "27404599416"
type input "27404599416"
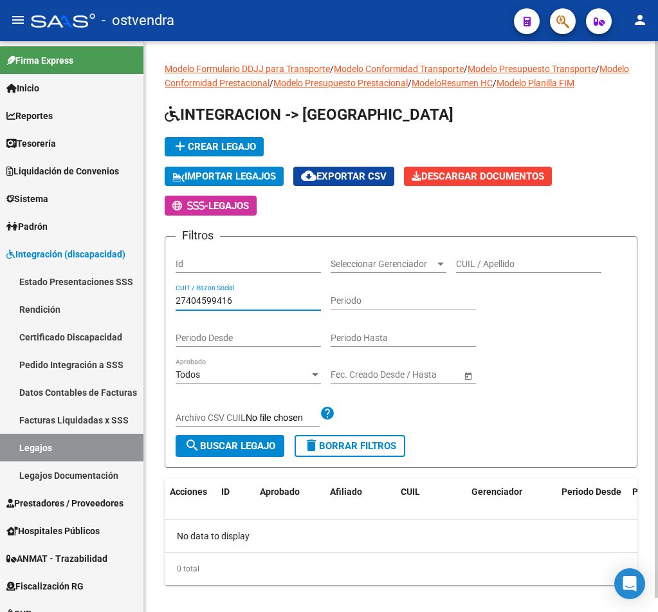
click at [271, 446] on span "search Buscar Legajo" at bounding box center [230, 446] width 91 height 12
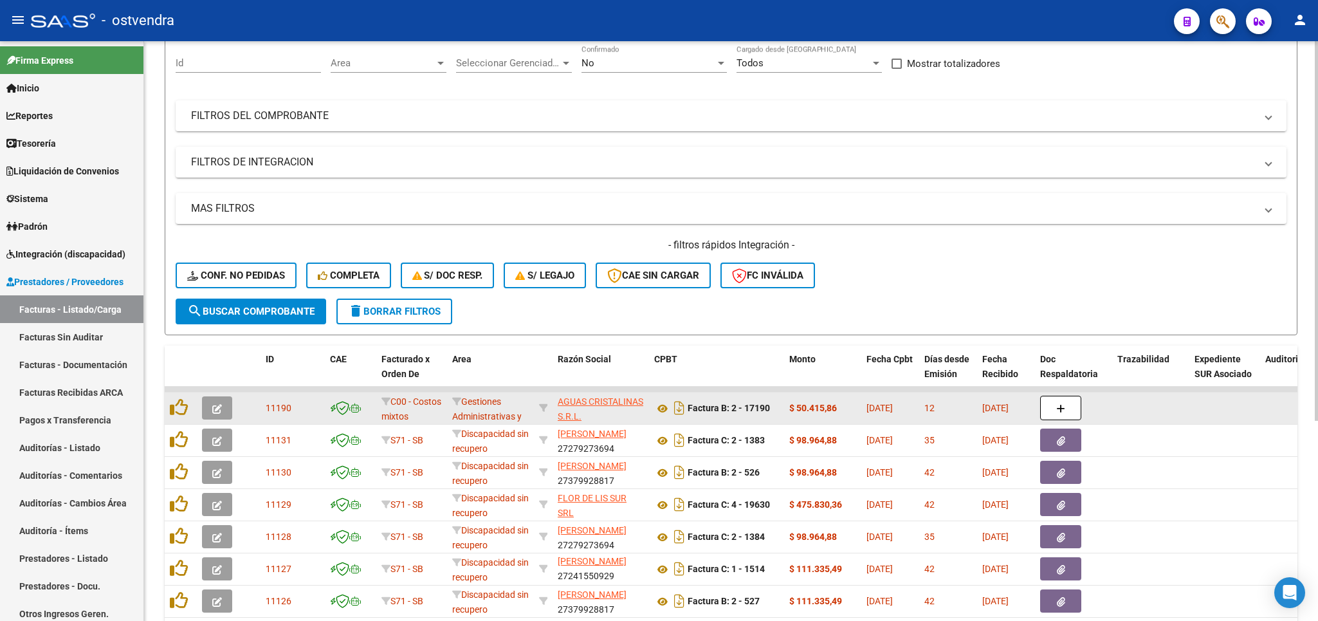
scroll to position [151, 0]
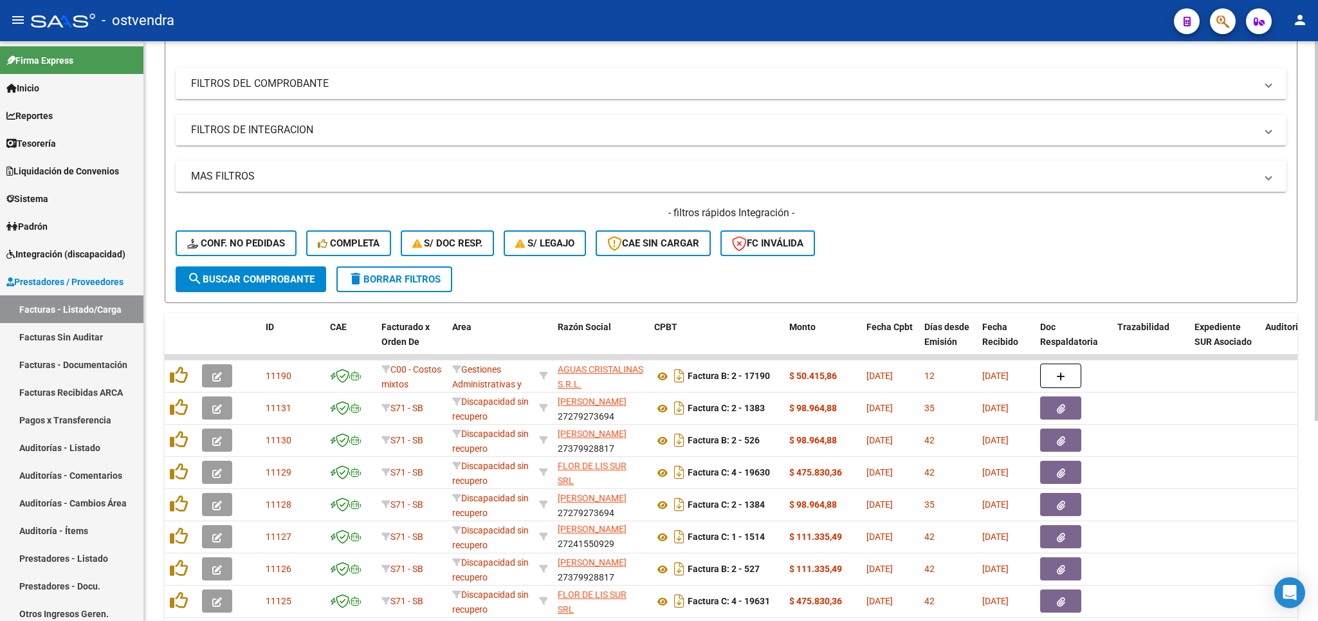
click at [416, 278] on span "delete Borrar Filtros" at bounding box center [394, 279] width 93 height 12
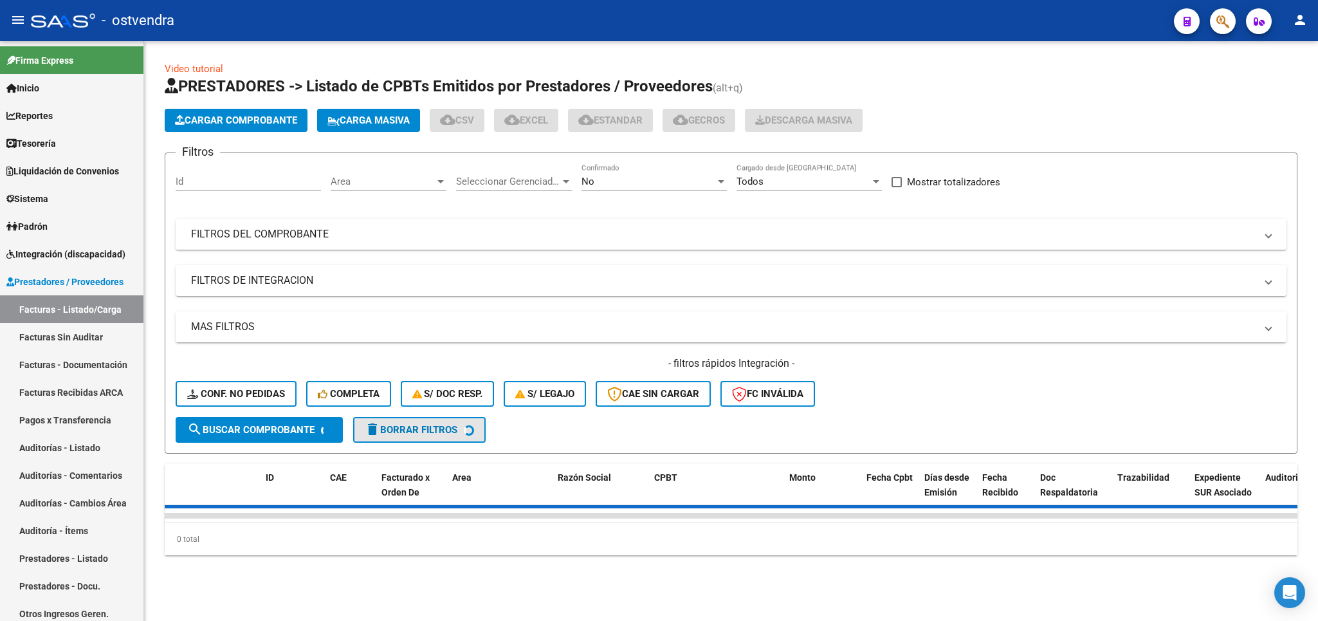
scroll to position [0, 0]
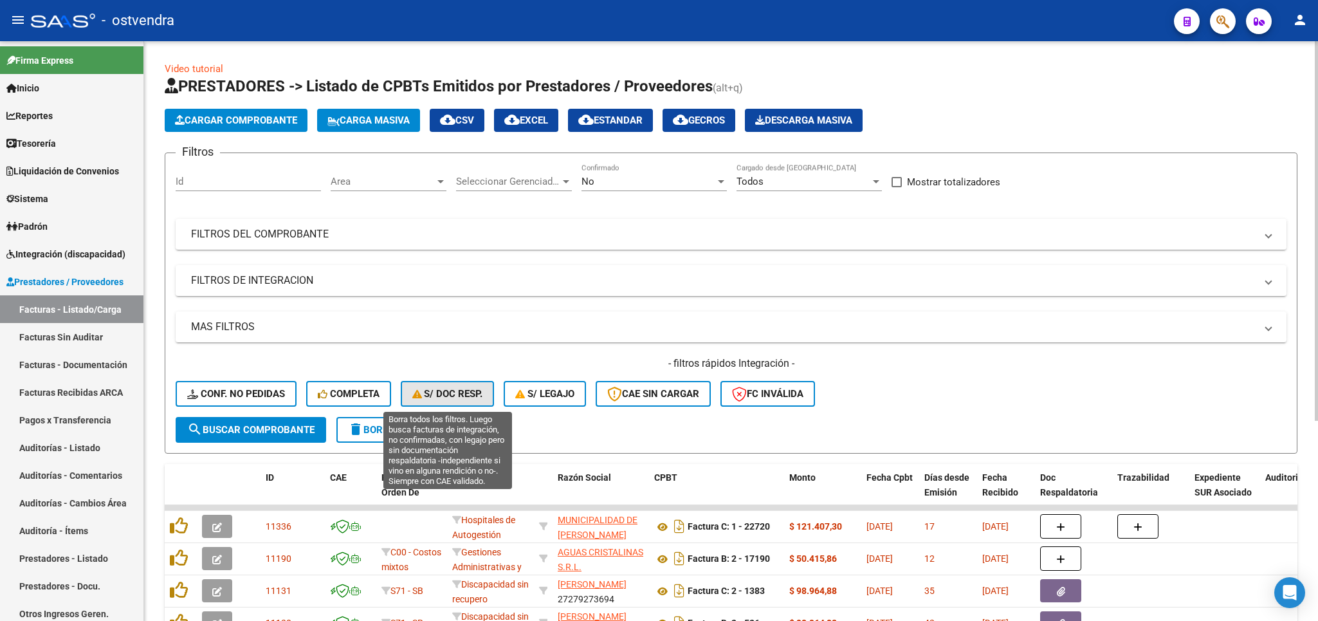
click at [442, 391] on span "S/ Doc Resp." at bounding box center [447, 394] width 71 height 12
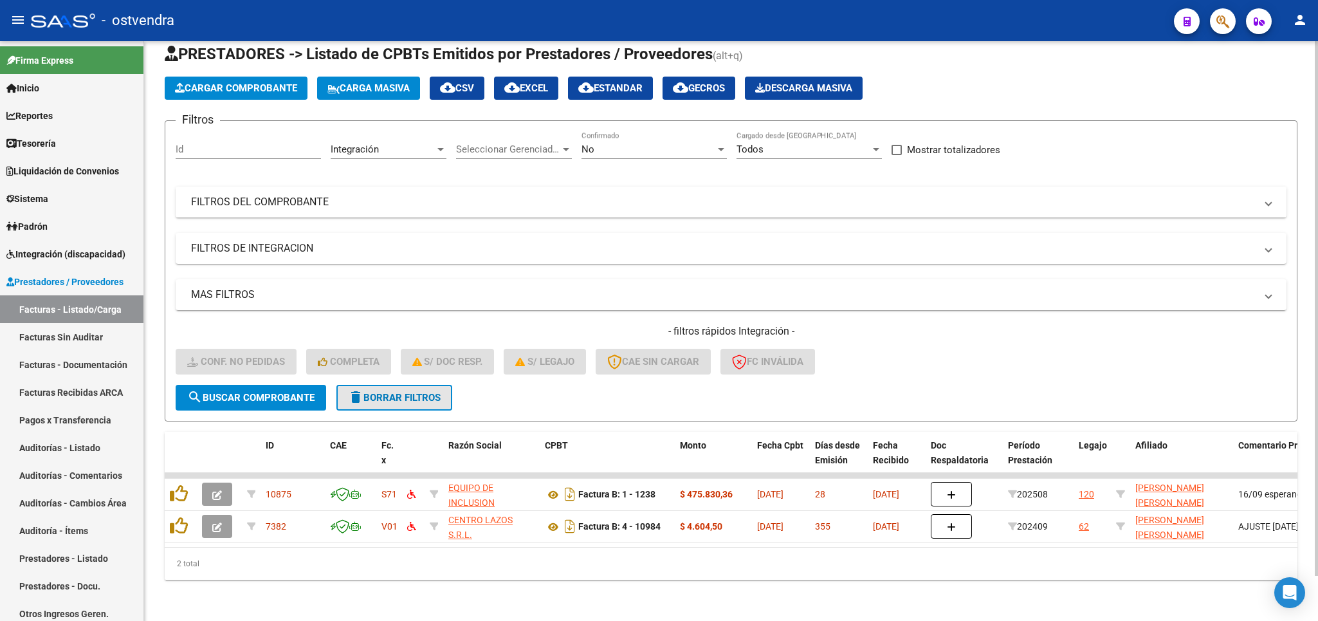
click at [432, 392] on span "delete Borrar Filtros" at bounding box center [394, 398] width 93 height 12
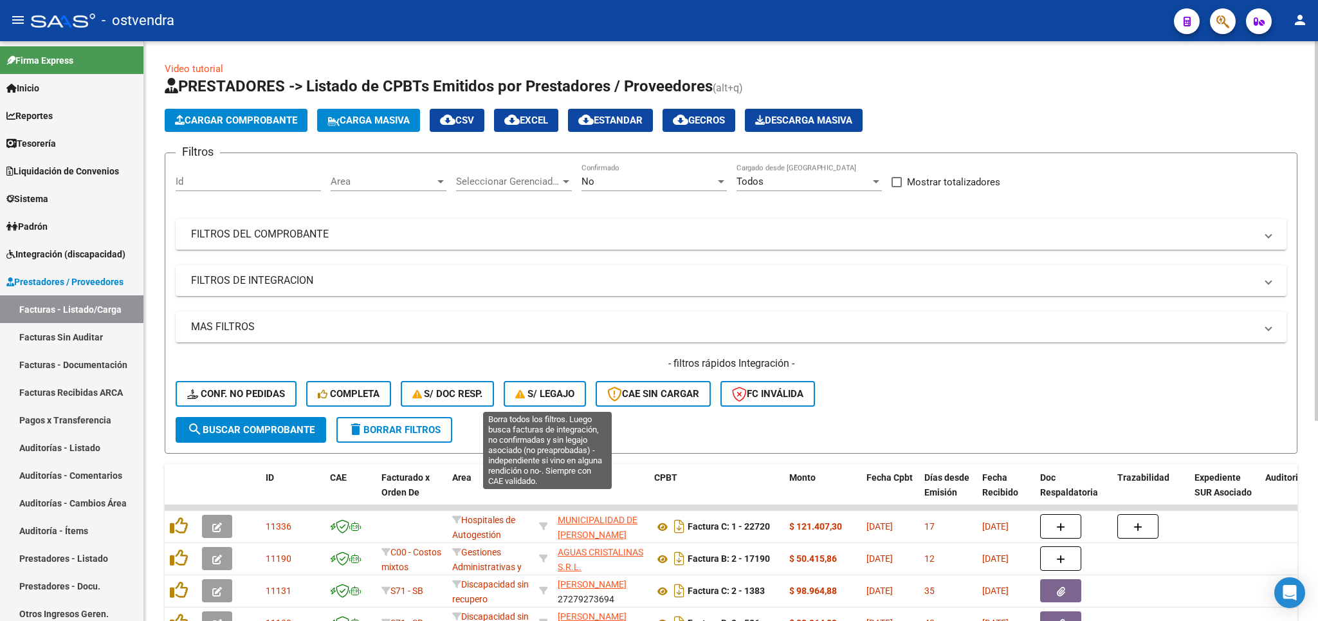
click at [531, 396] on span "S/ legajo" at bounding box center [544, 394] width 59 height 12
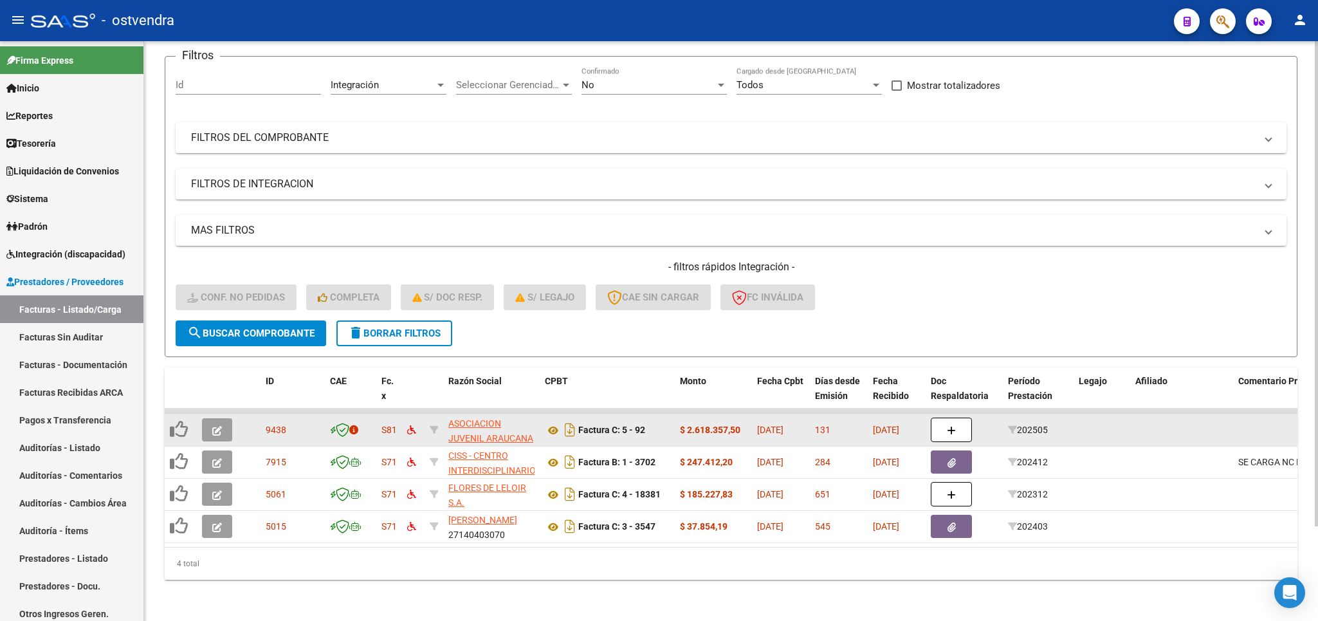
click at [212, 418] on button "button" at bounding box center [217, 429] width 30 height 23
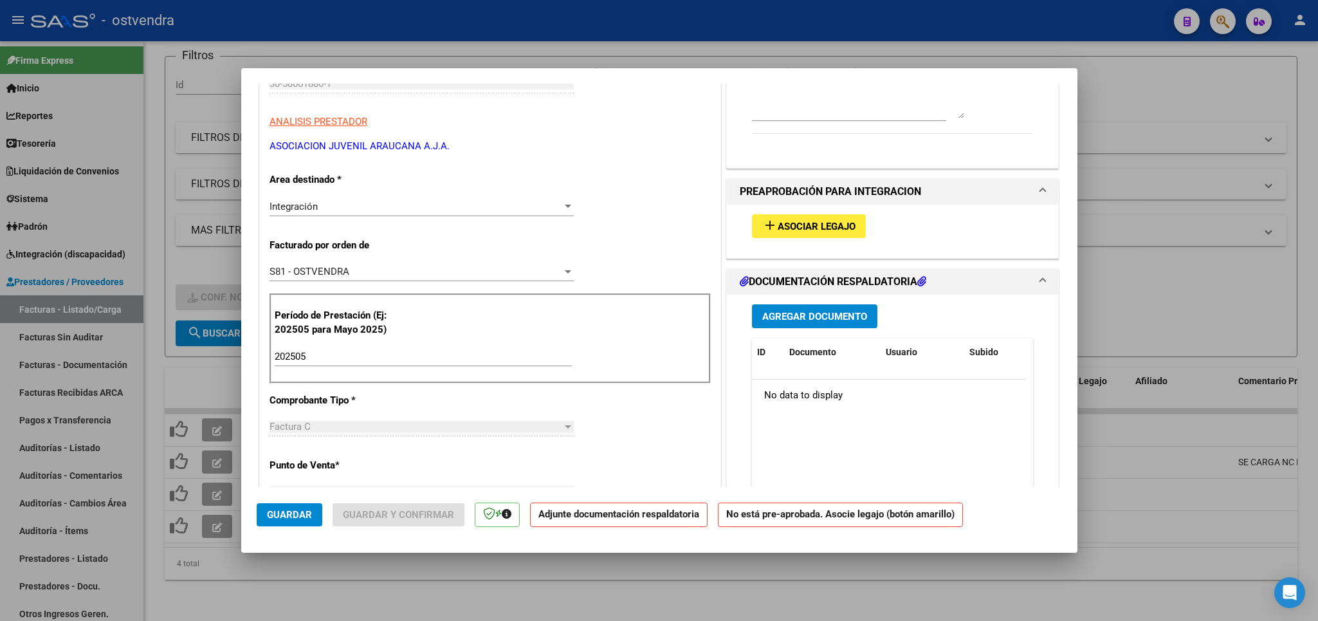
scroll to position [151, 0]
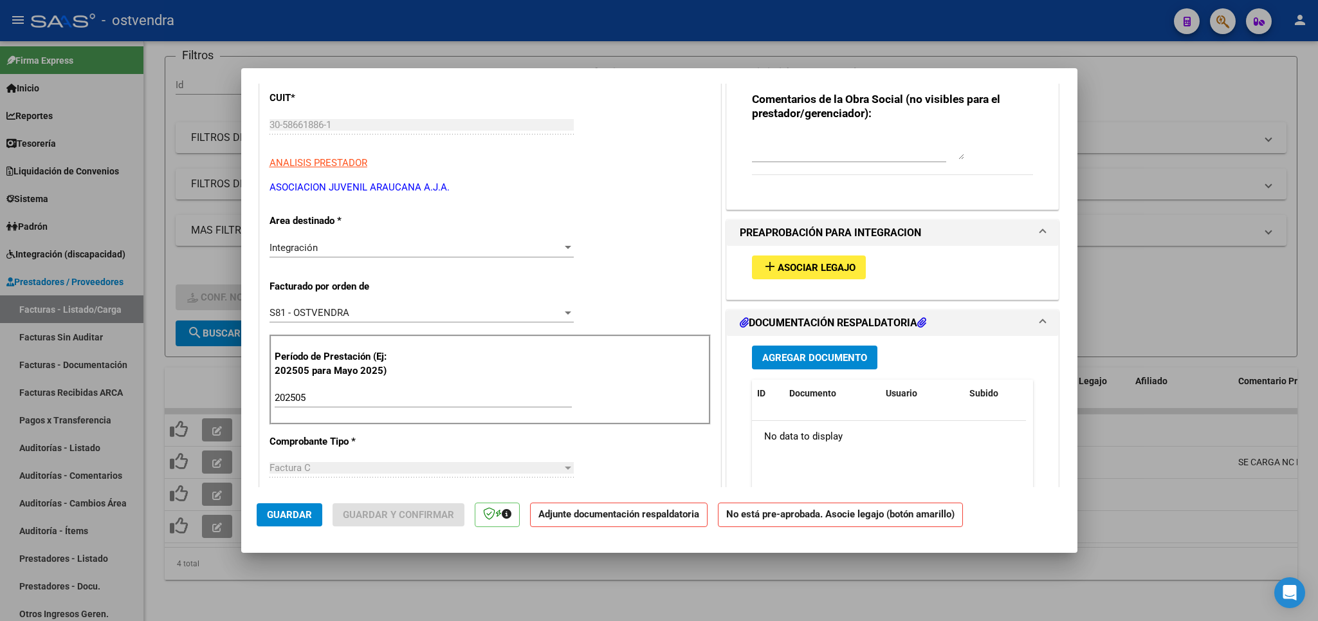
click at [1239, 82] on div at bounding box center [659, 310] width 1318 height 621
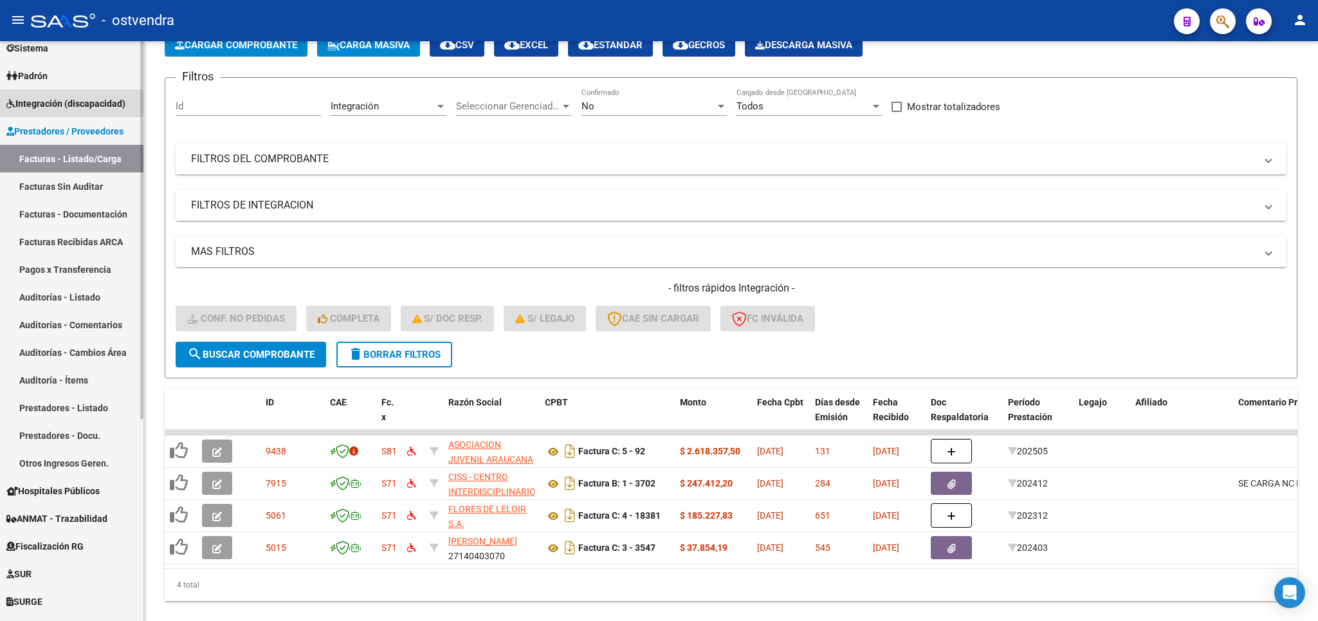
click at [52, 104] on span "Integración (discapacidad)" at bounding box center [65, 103] width 119 height 14
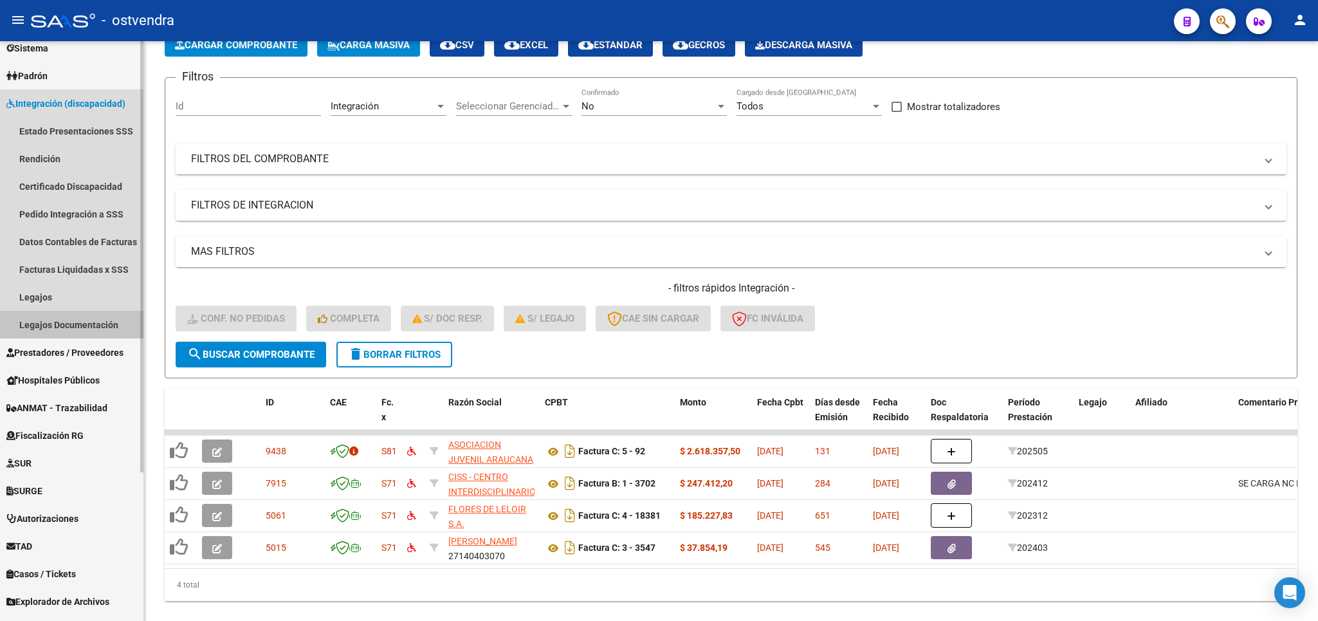
click at [55, 318] on link "Legajos Documentación" at bounding box center [71, 325] width 143 height 28
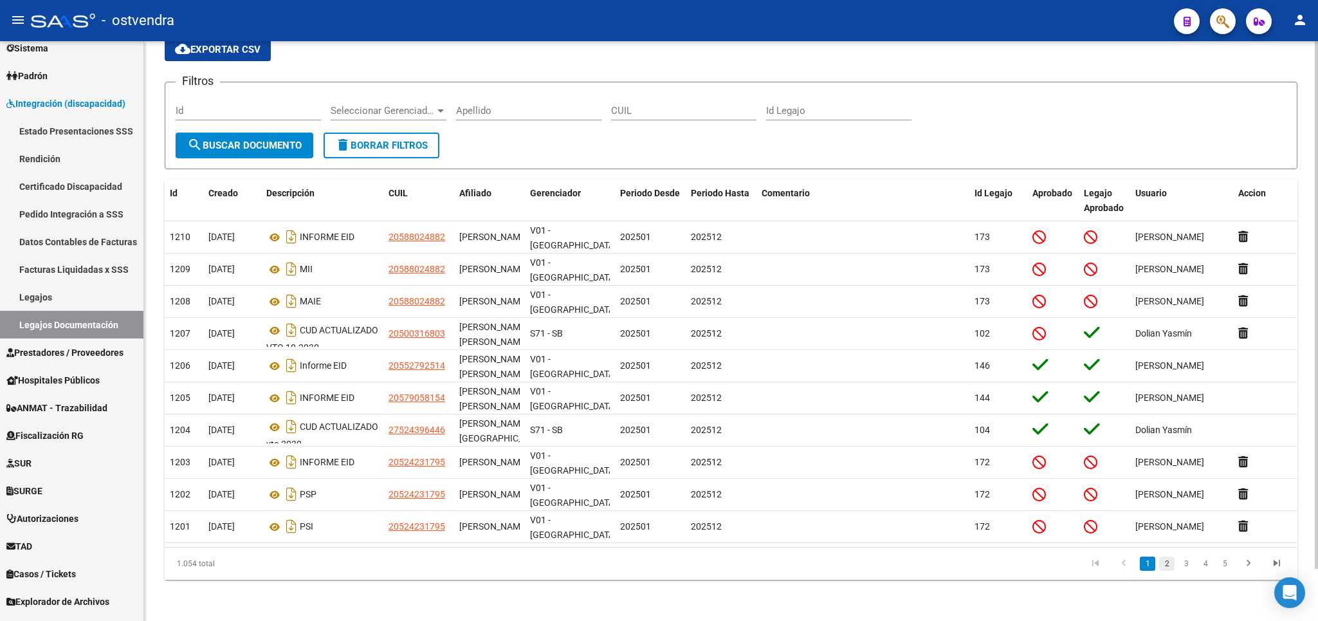
click at [1164, 565] on link "2" at bounding box center [1166, 563] width 15 height 14
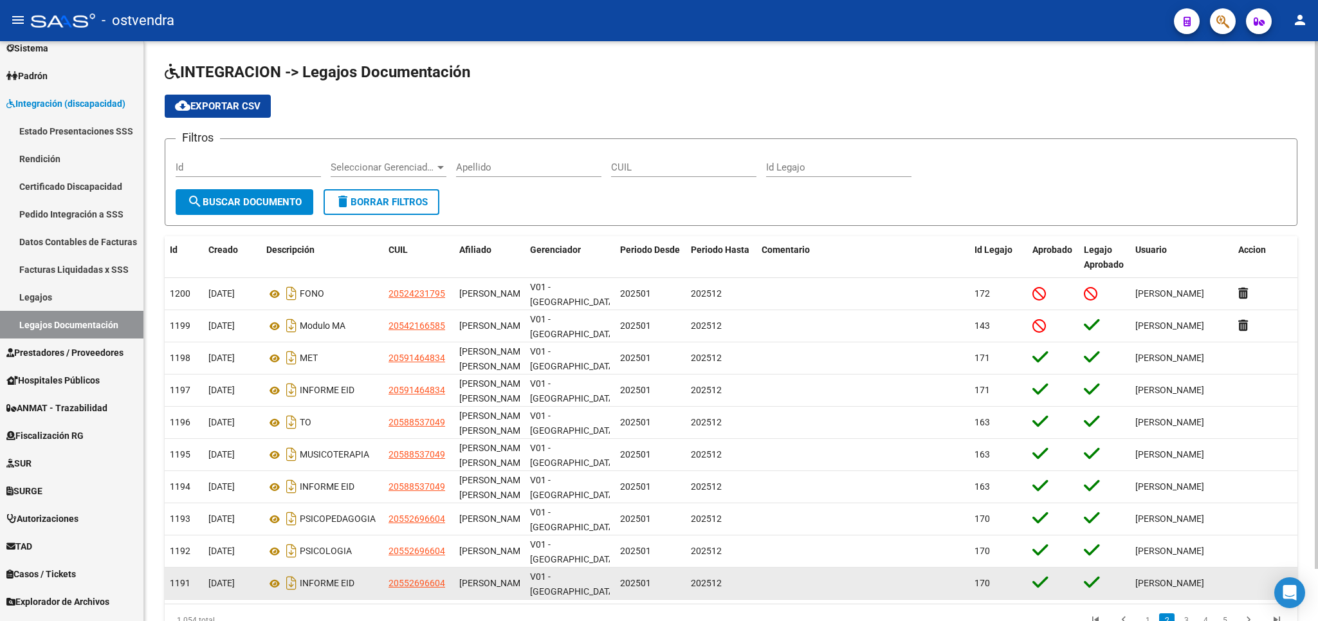
scroll to position [57, 0]
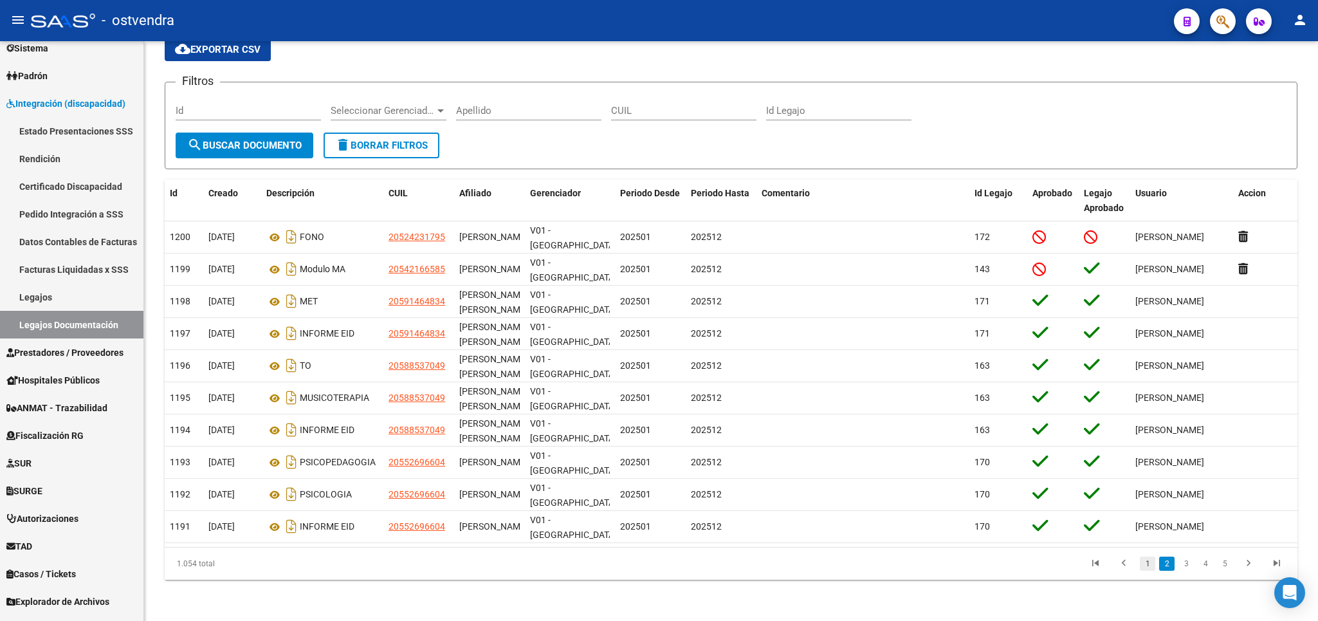
click at [1152, 565] on link "1" at bounding box center [1147, 563] width 15 height 14
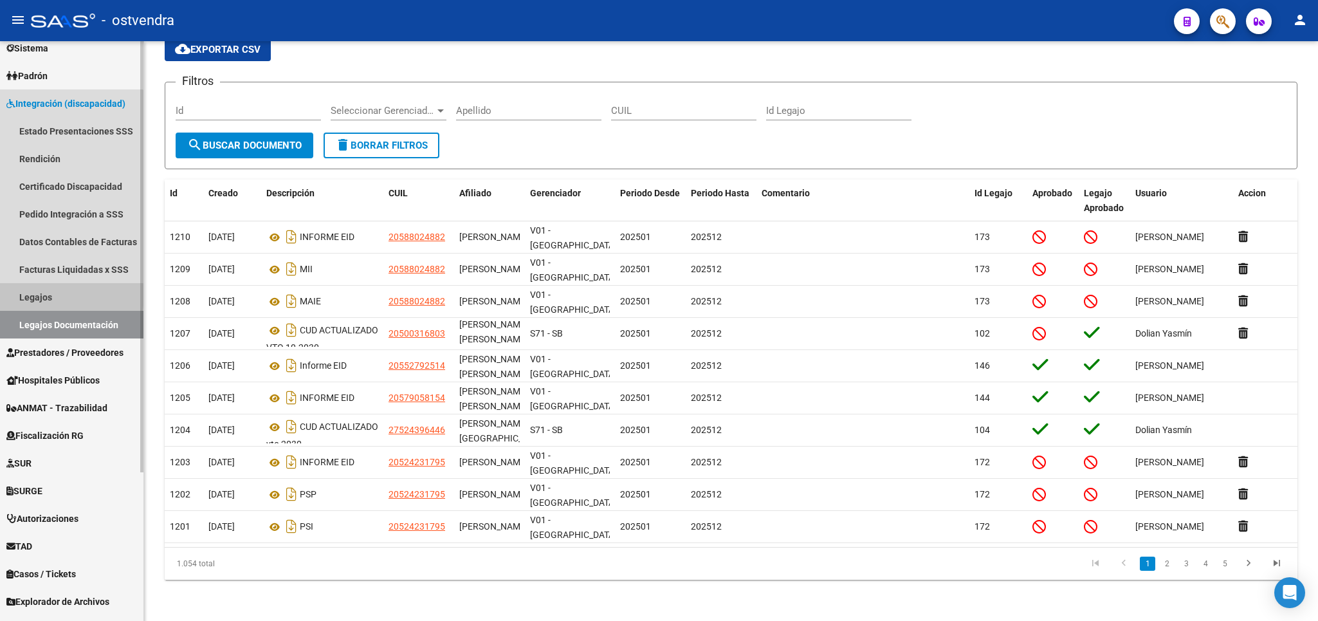
click at [44, 295] on link "Legajos" at bounding box center [71, 297] width 143 height 28
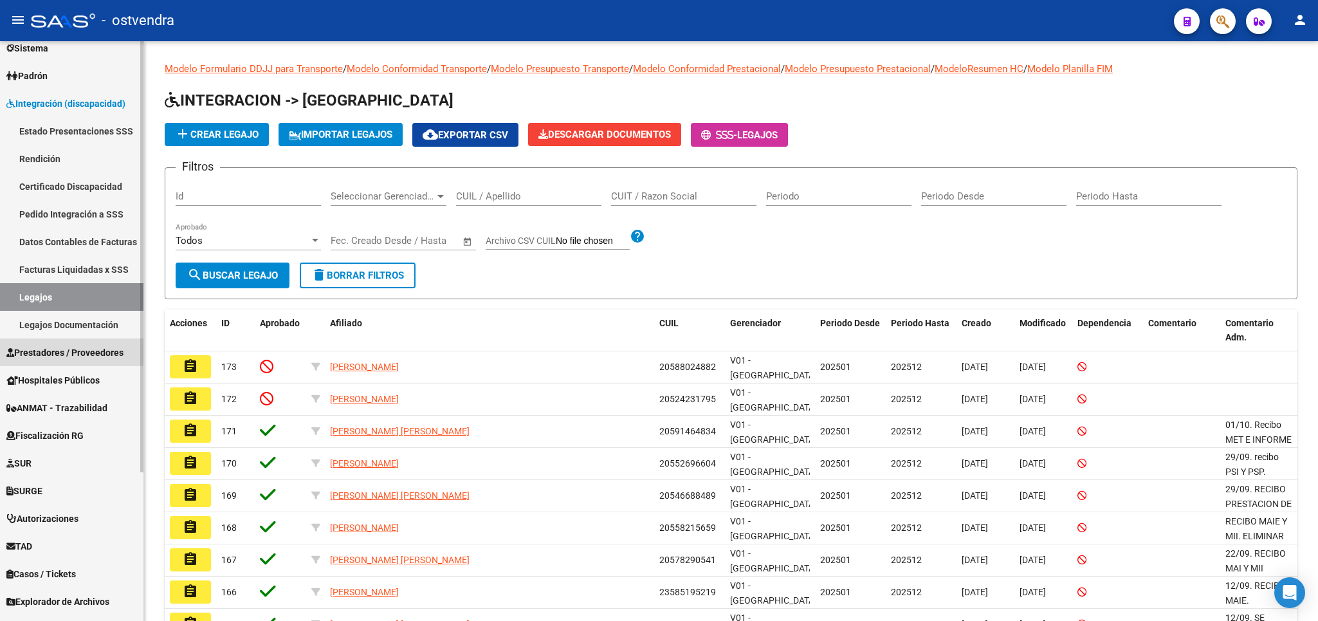
click at [71, 349] on span "Prestadores / Proveedores" at bounding box center [64, 352] width 117 height 14
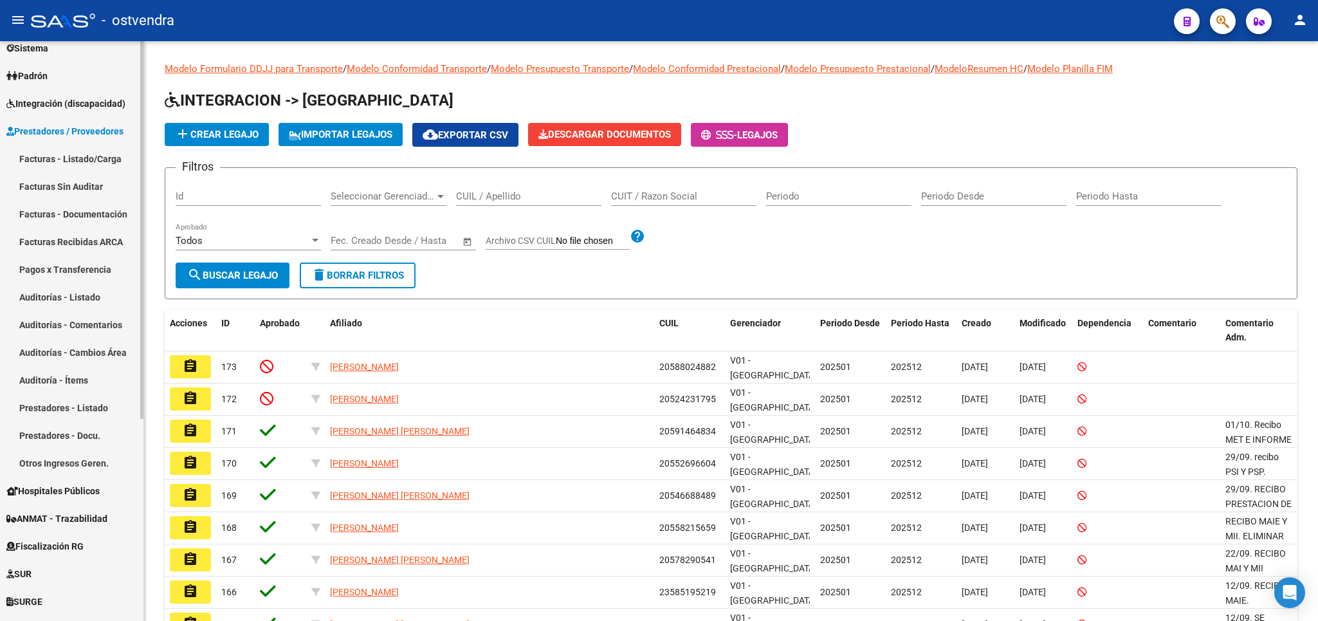
click at [48, 100] on span "Integración (discapacidad)" at bounding box center [65, 103] width 119 height 14
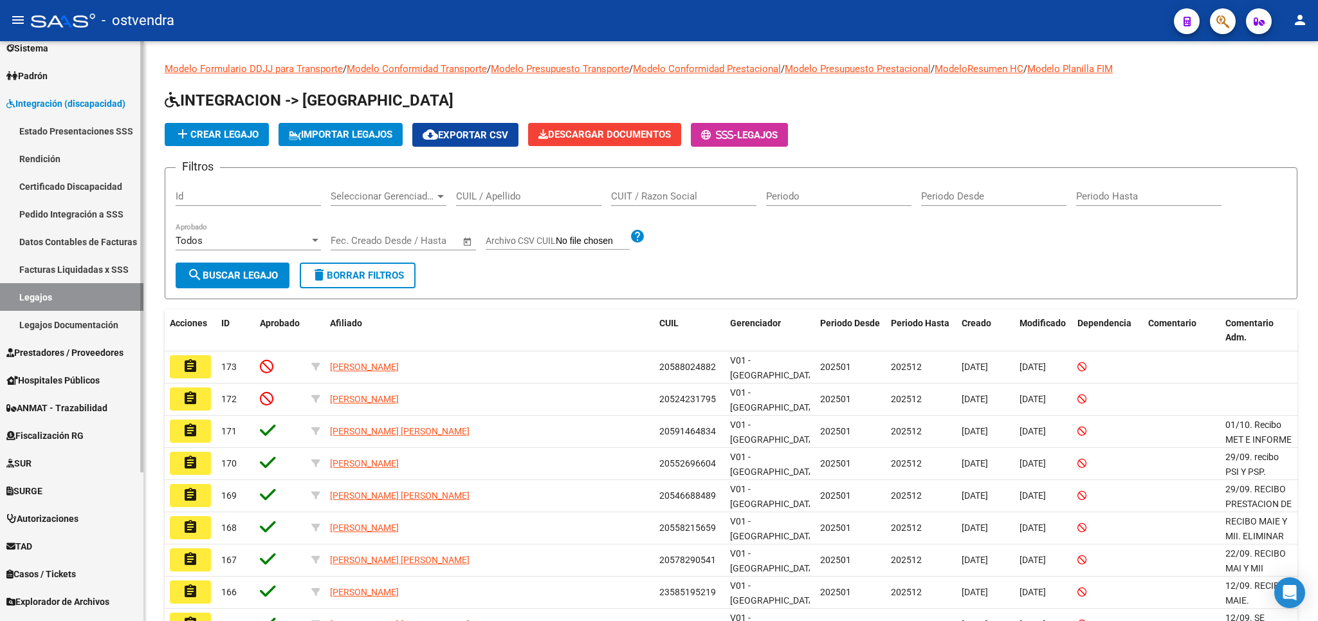
click at [78, 129] on link "Estado Presentaciones SSS" at bounding box center [71, 131] width 143 height 28
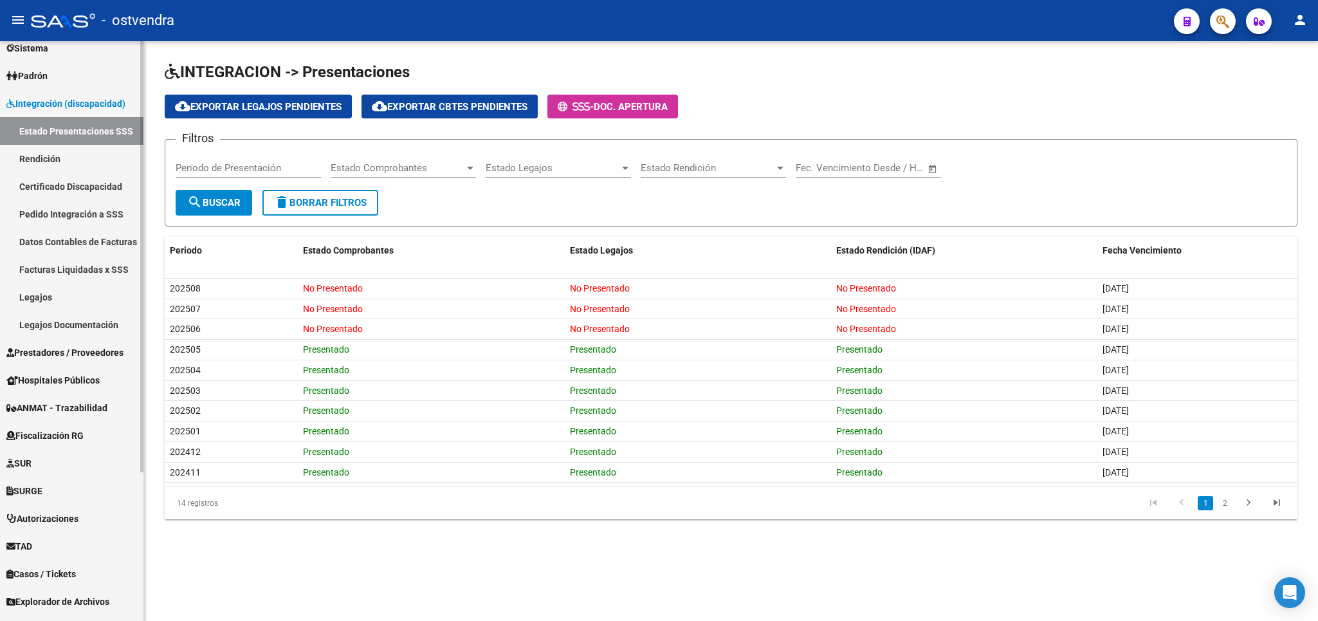
click at [48, 152] on link "Rendición" at bounding box center [71, 159] width 143 height 28
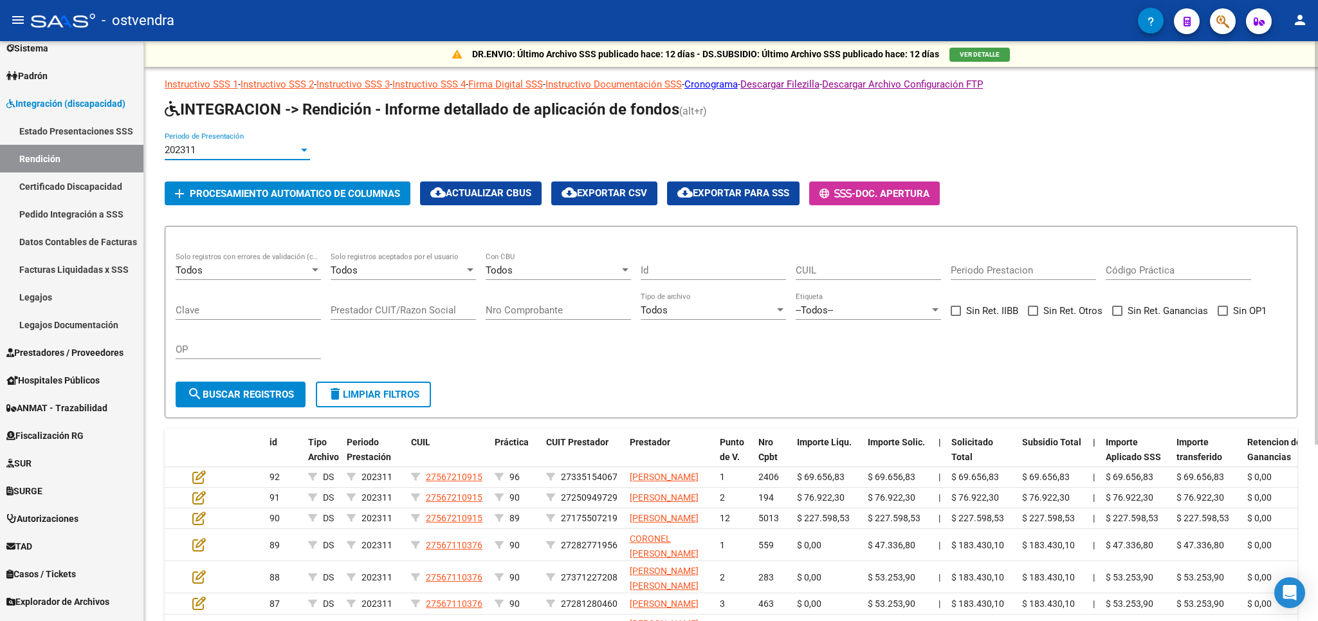
click at [216, 148] on div "202311" at bounding box center [232, 150] width 134 height 12
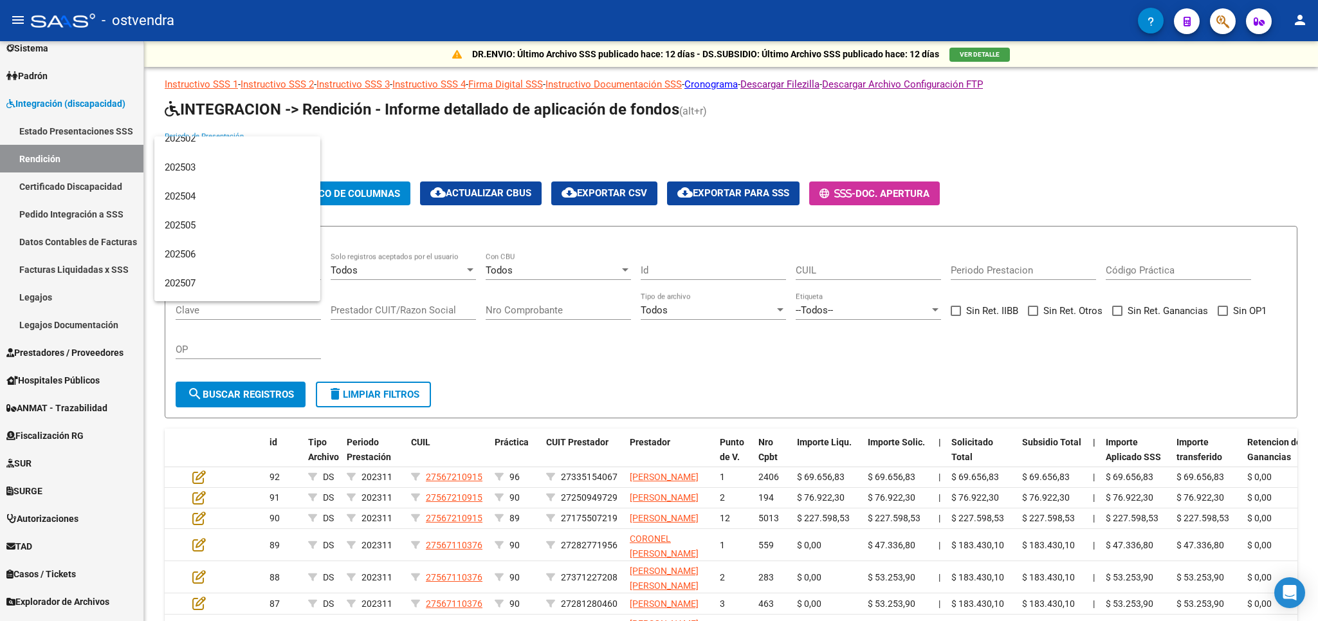
scroll to position [2671, 0]
click at [185, 222] on span "202506" at bounding box center [237, 229] width 145 height 29
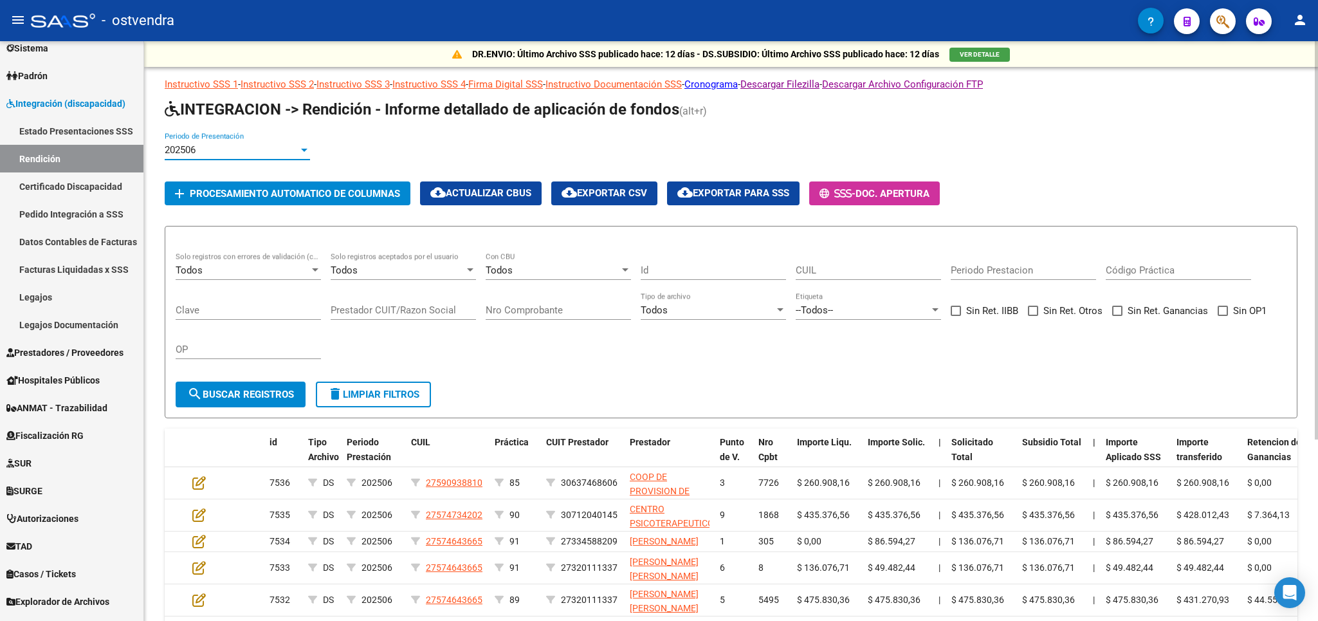
click at [314, 194] on span "Procesamiento automatico de columnas" at bounding box center [295, 194] width 210 height 12
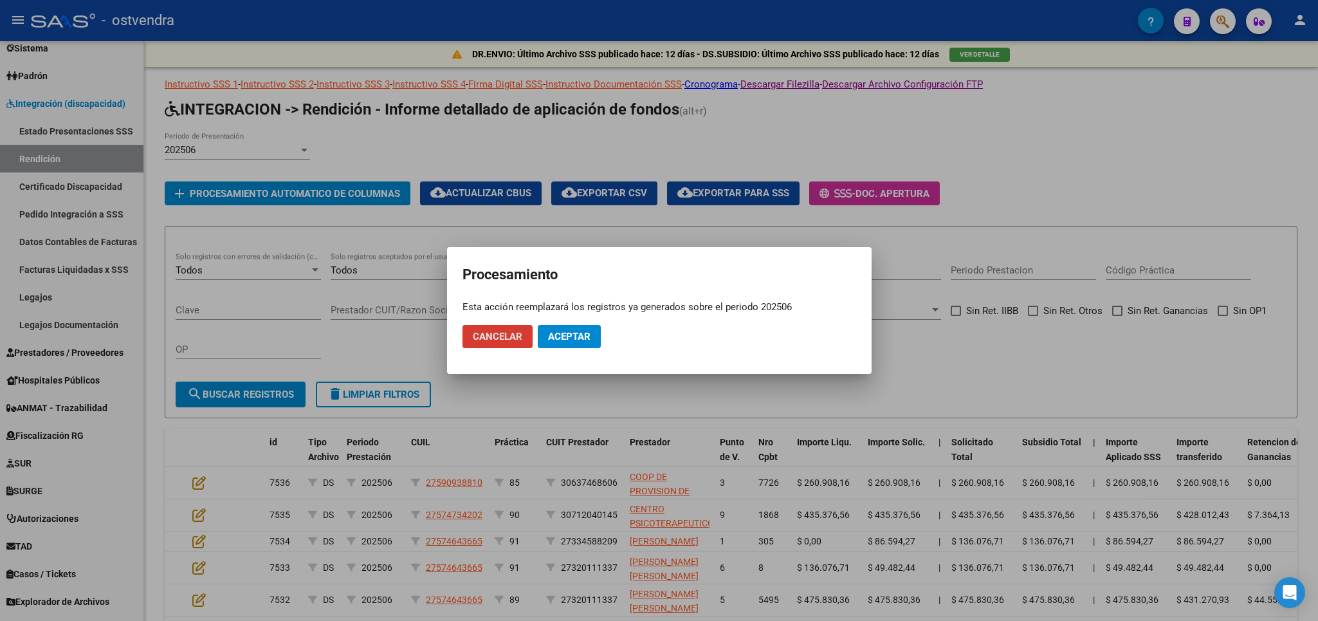
click at [582, 331] on span "Aceptar" at bounding box center [569, 337] width 42 height 12
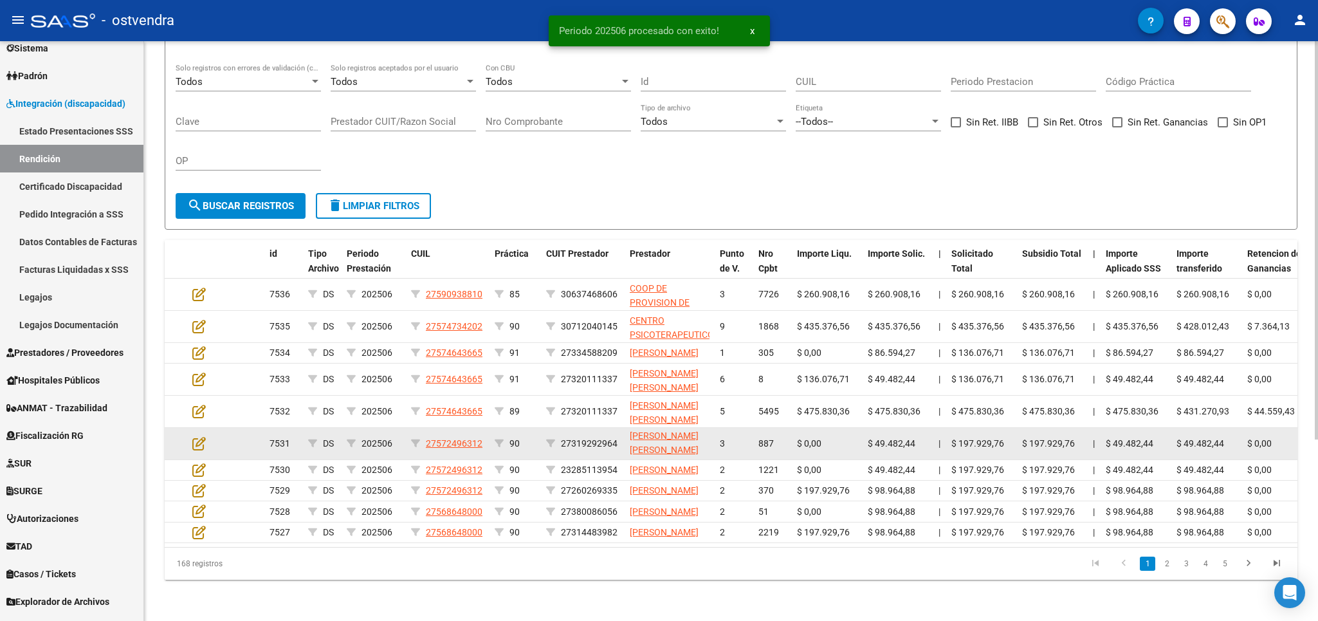
scroll to position [0, 0]
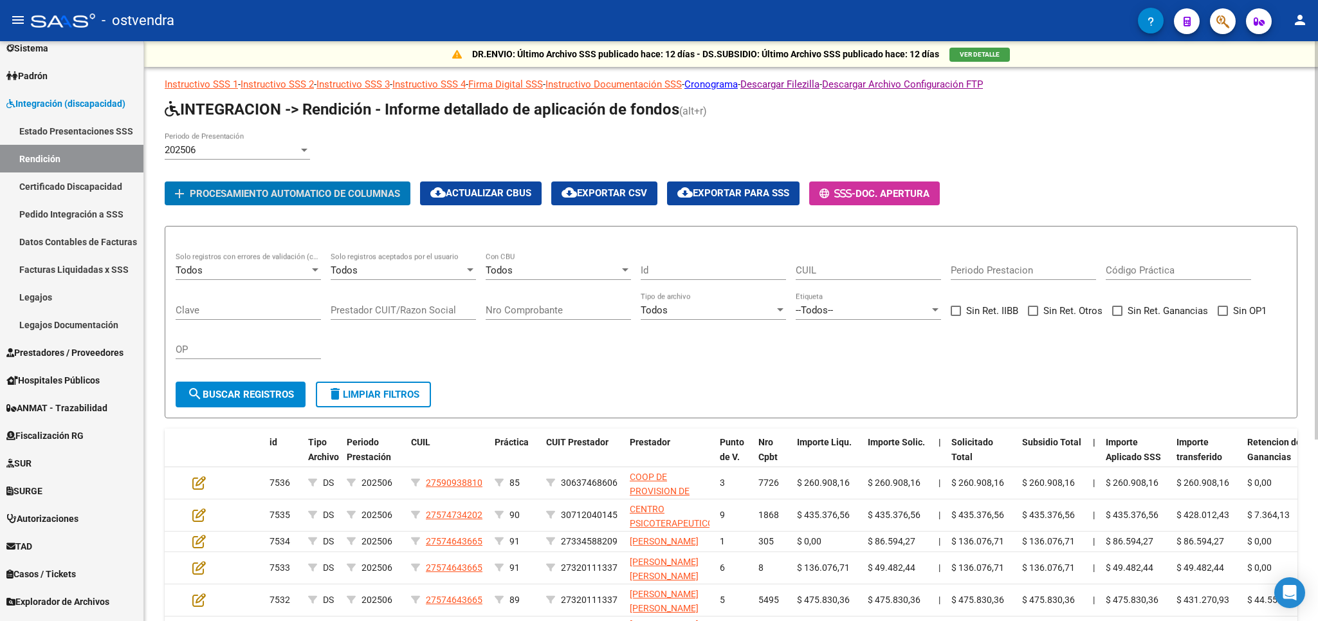
click at [1223, 309] on span at bounding box center [1223, 311] width 10 height 10
click at [1223, 316] on input "Sin OP1" at bounding box center [1222, 316] width 1 height 1
click at [289, 398] on span "search Buscar registros" at bounding box center [240, 395] width 107 height 12
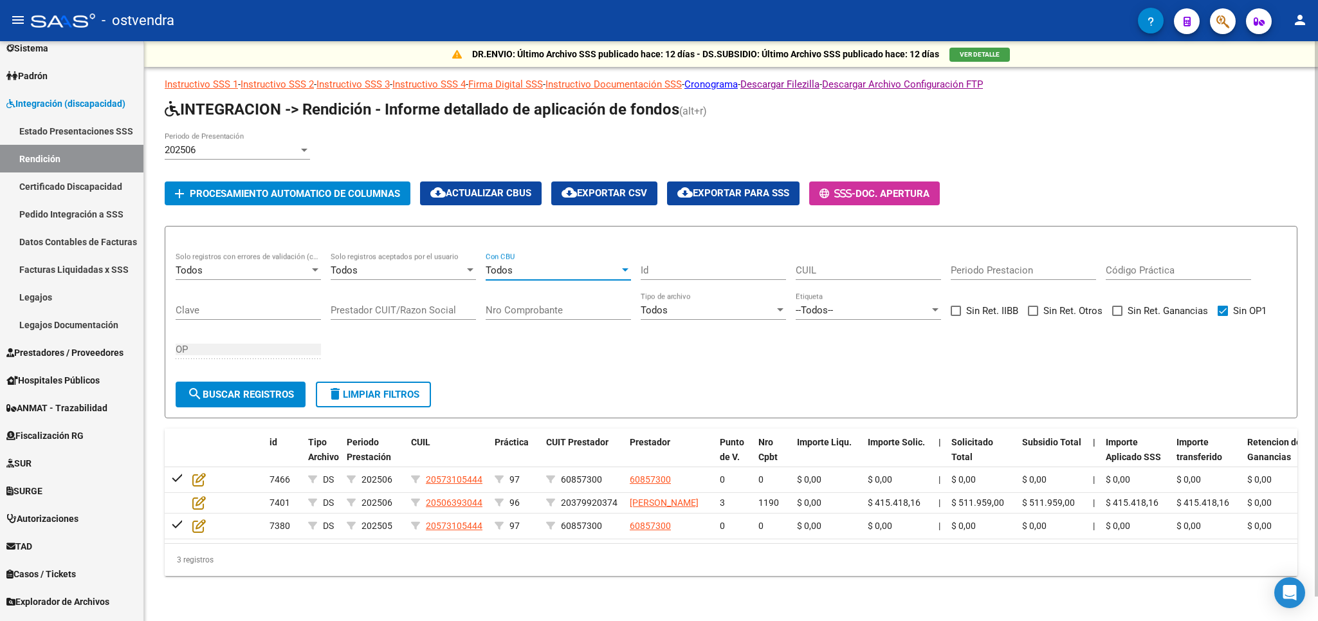
click at [582, 266] on div "Todos" at bounding box center [553, 270] width 134 height 12
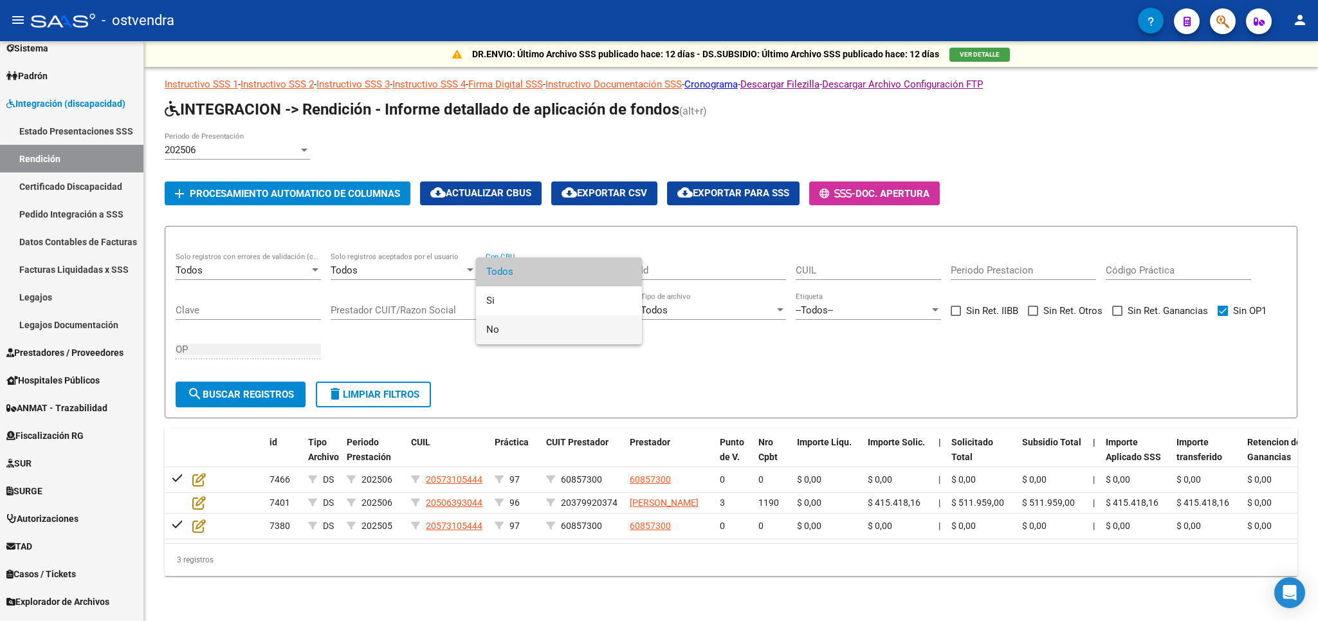
click at [504, 318] on span "No" at bounding box center [558, 329] width 145 height 29
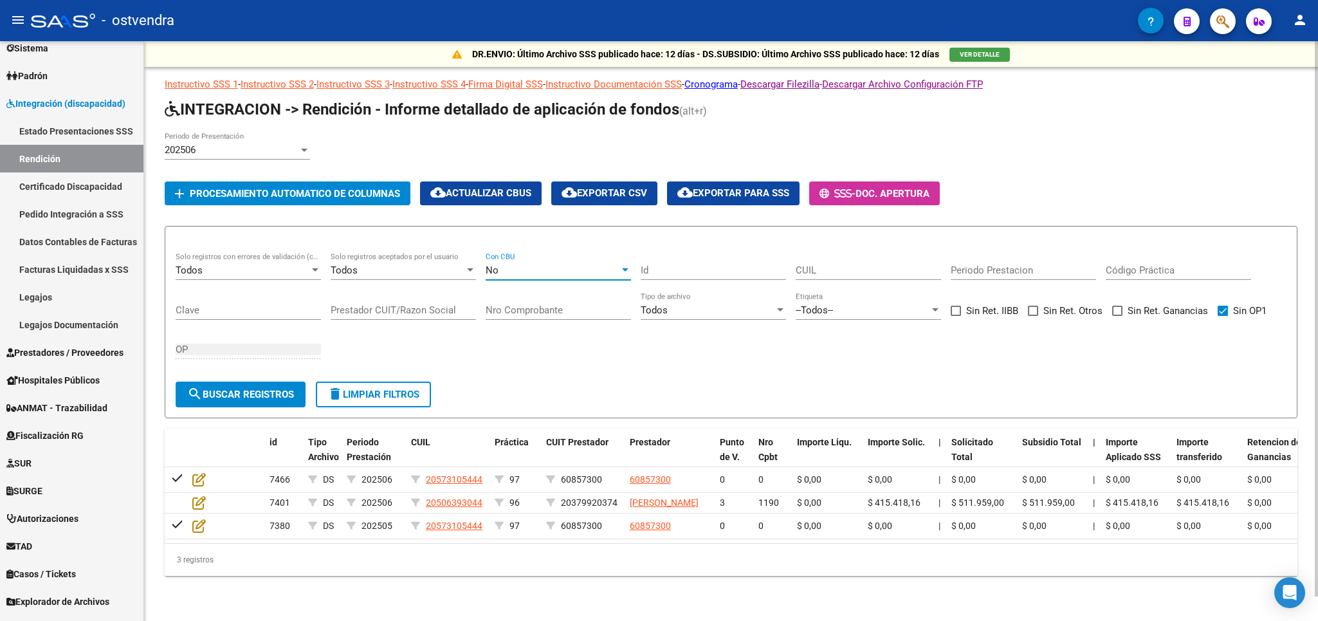
click at [270, 403] on button "search Buscar registros" at bounding box center [241, 394] width 130 height 26
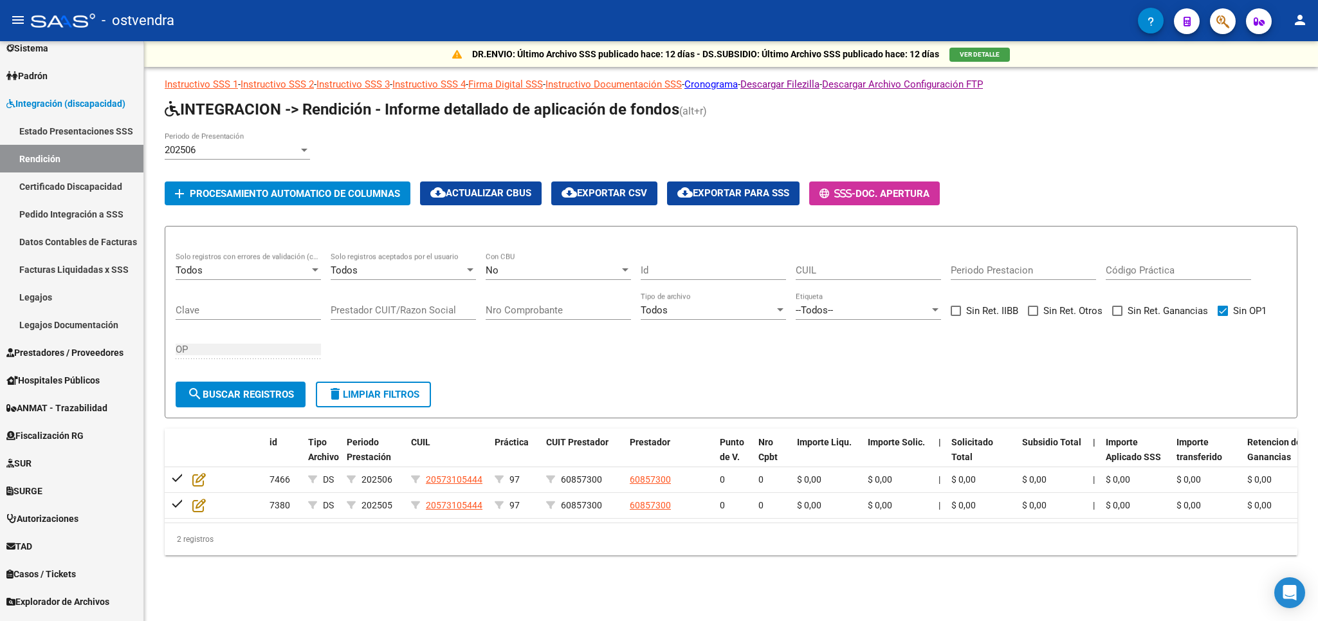
click at [1222, 309] on span at bounding box center [1223, 311] width 10 height 10
click at [1222, 316] on input "Sin OP1" at bounding box center [1222, 316] width 1 height 1
checkbox input "false"
click at [264, 395] on span "search Buscar registros" at bounding box center [240, 395] width 107 height 12
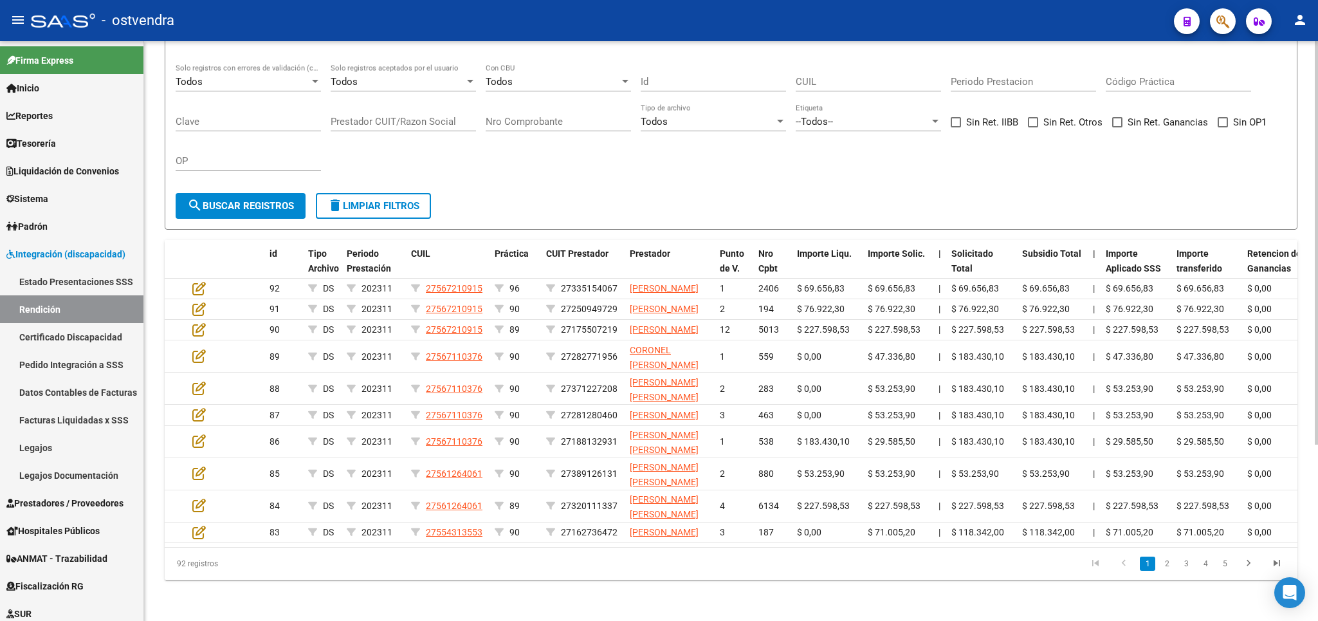
scroll to position [253, 0]
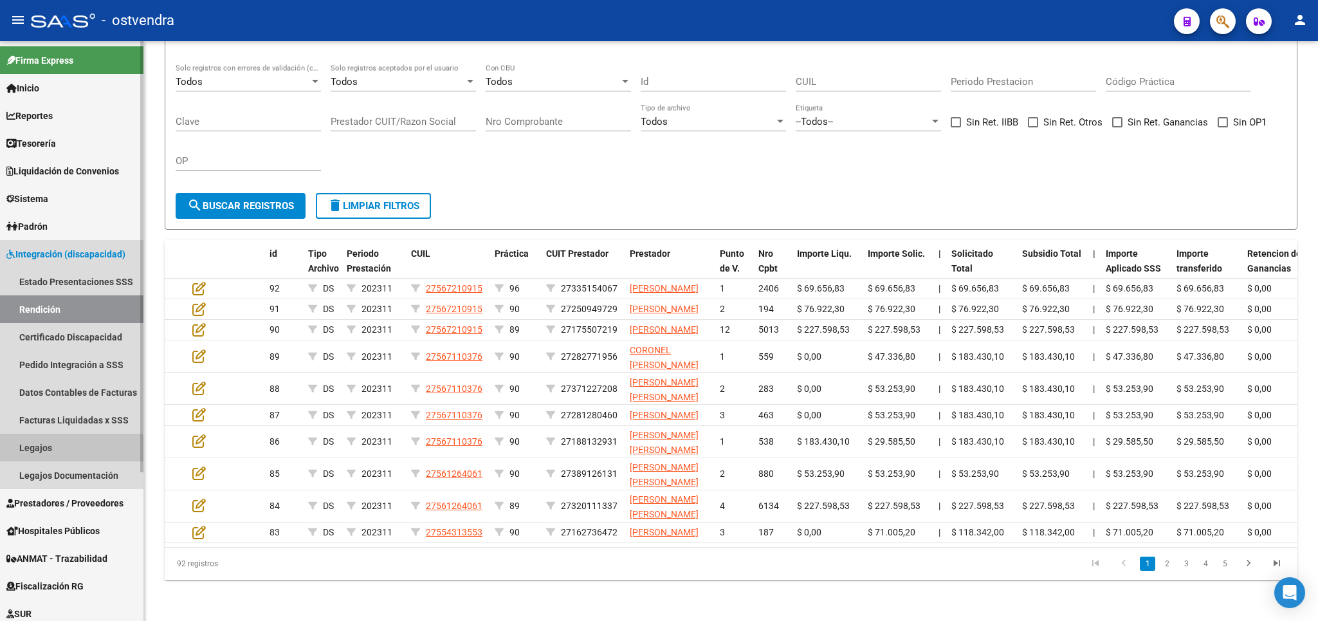
click at [37, 453] on link "Legajos" at bounding box center [71, 448] width 143 height 28
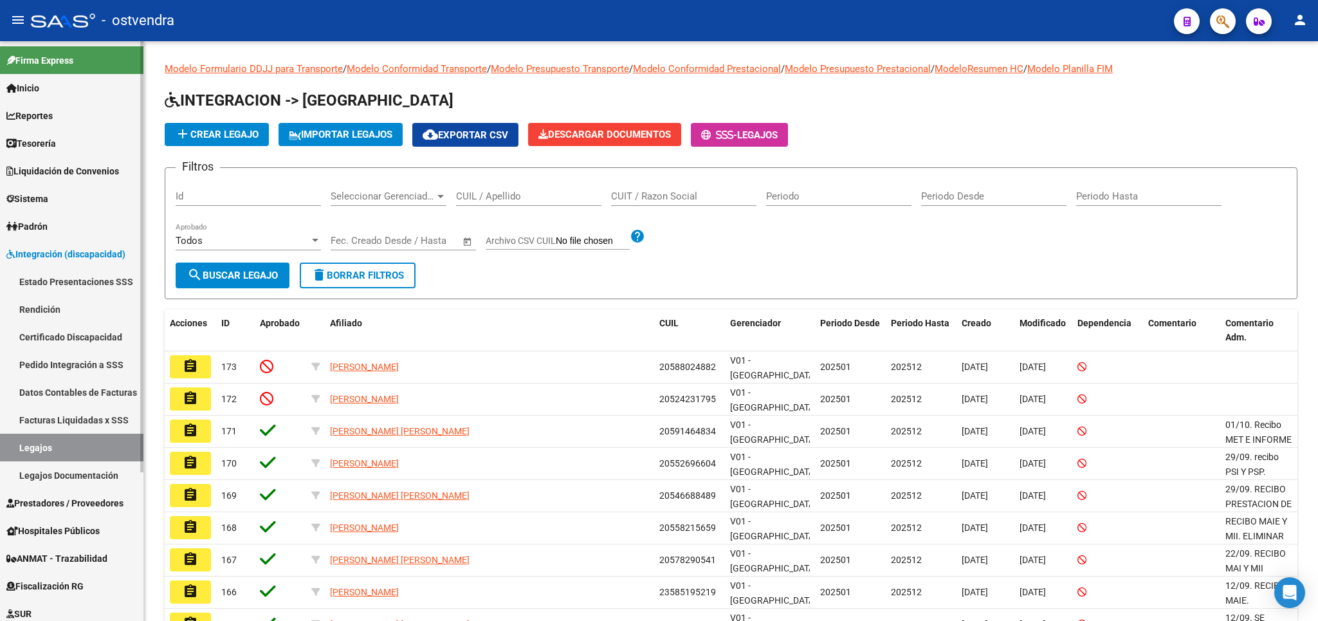
click at [54, 479] on link "Legajos Documentación" at bounding box center [71, 475] width 143 height 28
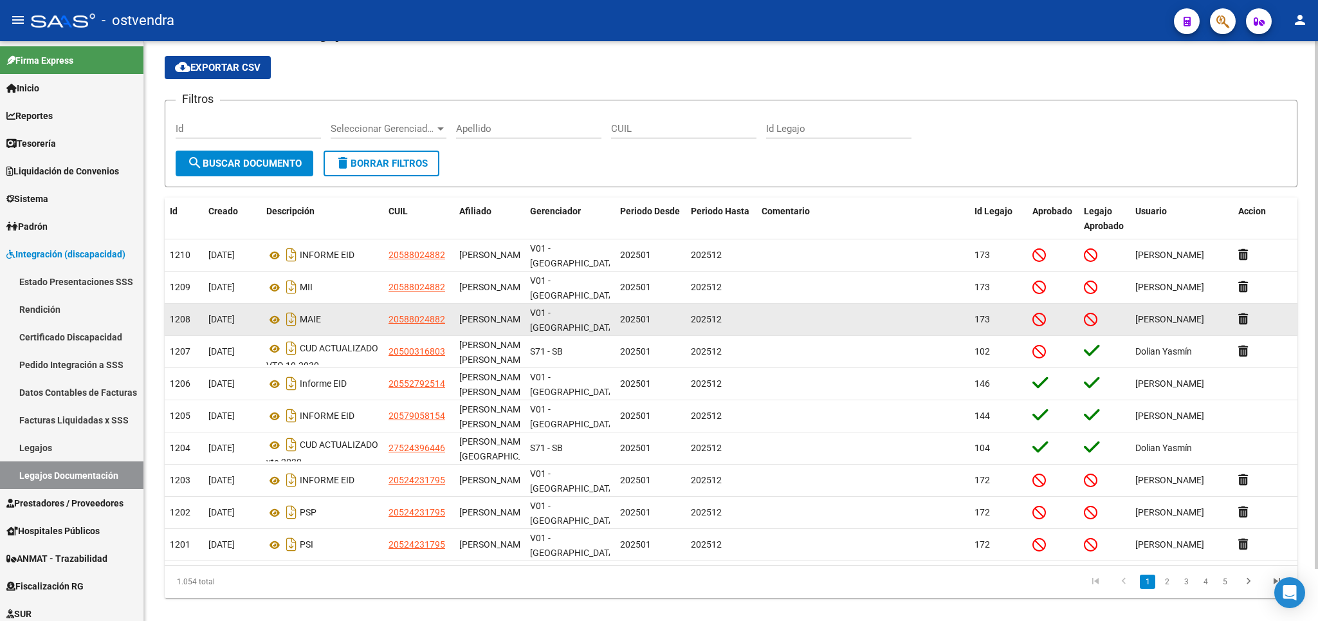
scroll to position [57, 0]
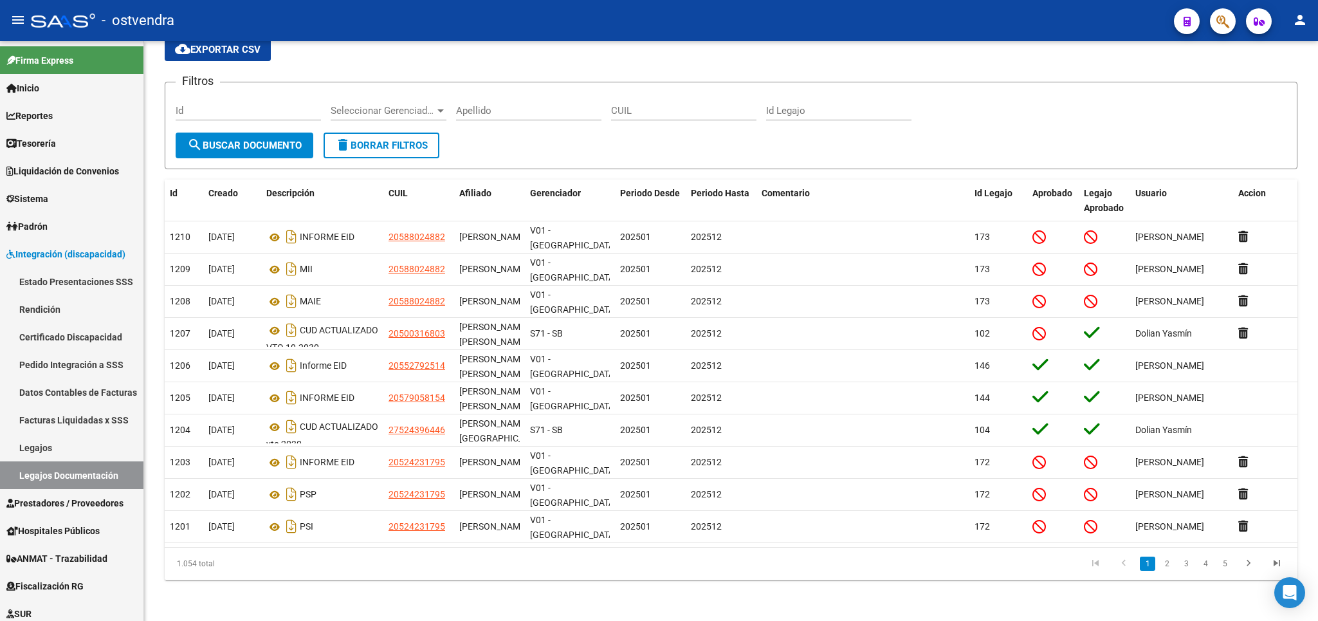
click at [782, 30] on div "- ostvendra" at bounding box center [597, 20] width 1133 height 28
click at [1164, 563] on link "2" at bounding box center [1166, 563] width 15 height 14
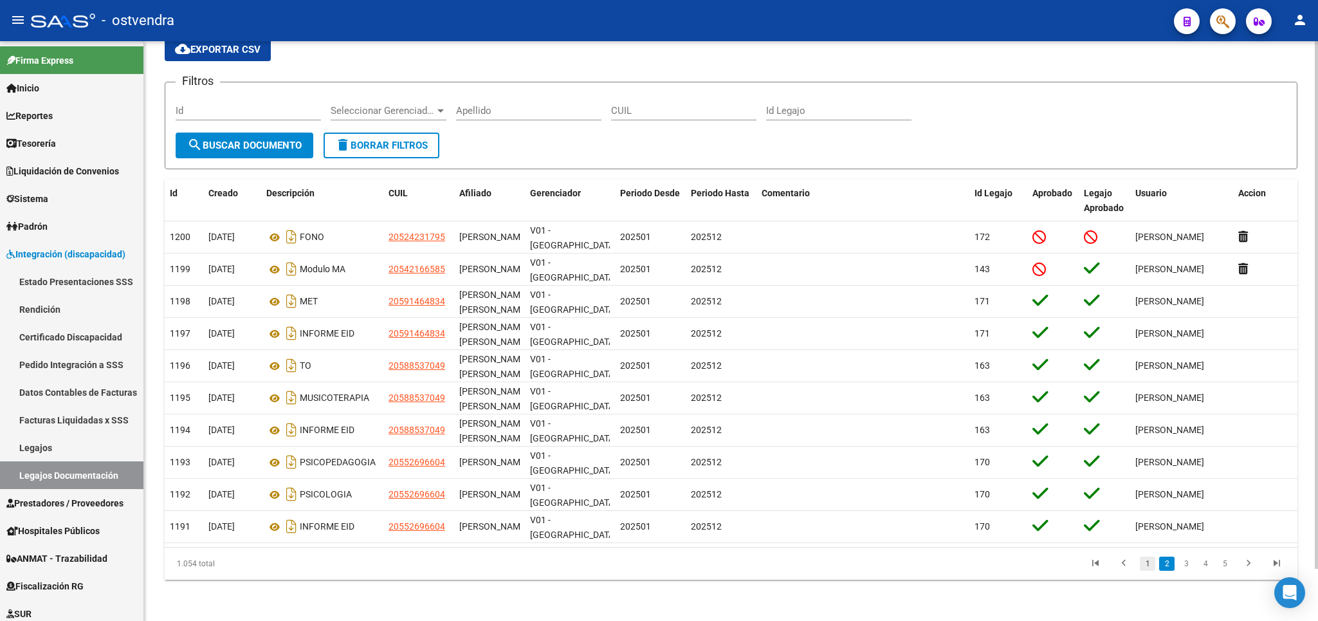
click at [1146, 563] on link "1" at bounding box center [1147, 563] width 15 height 14
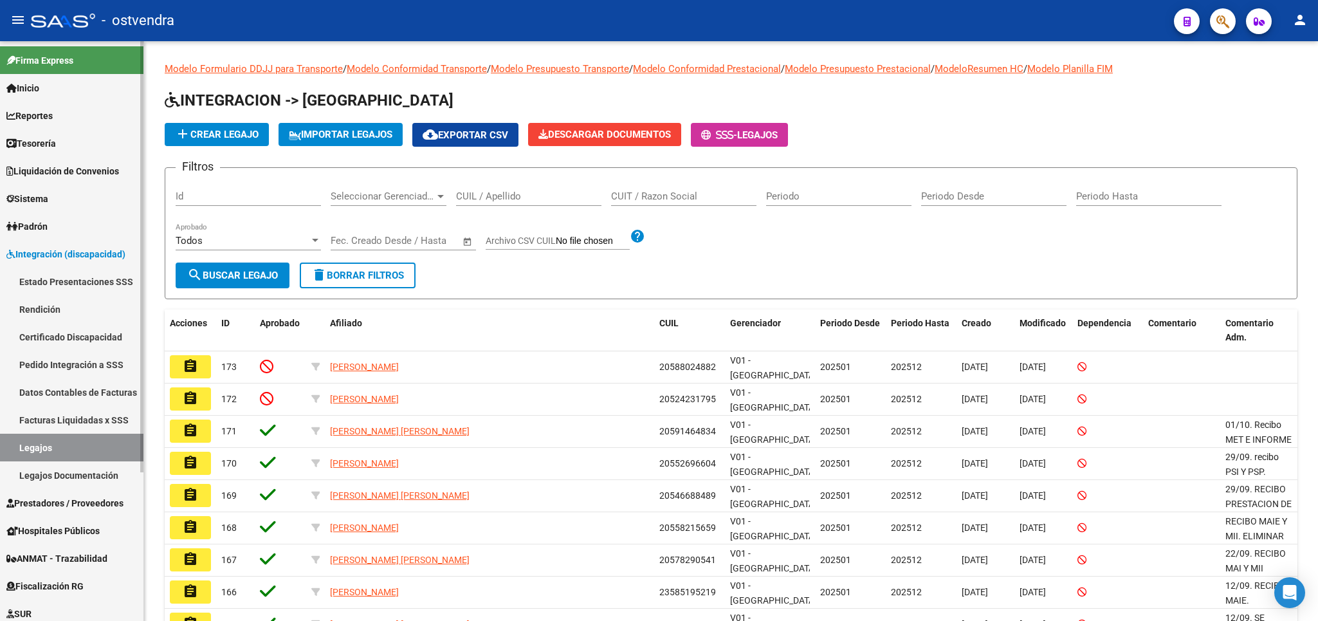
click at [21, 308] on link "Rendición" at bounding box center [71, 309] width 143 height 28
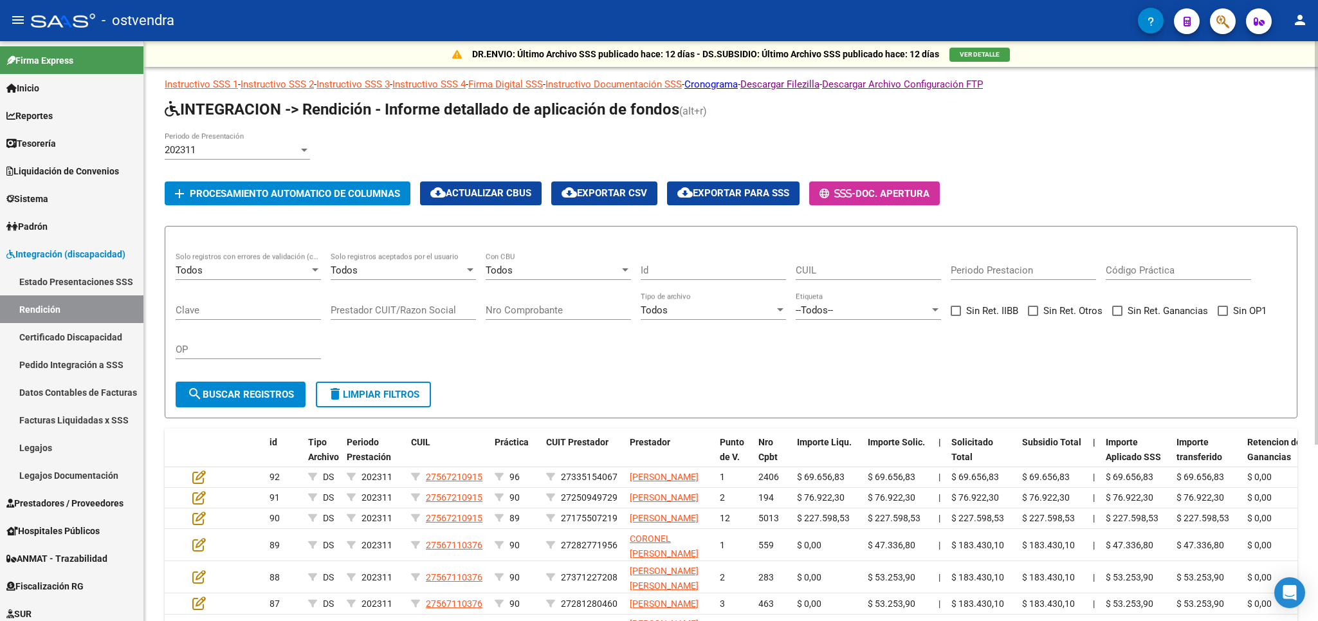
click at [243, 152] on div "202311" at bounding box center [232, 150] width 134 height 12
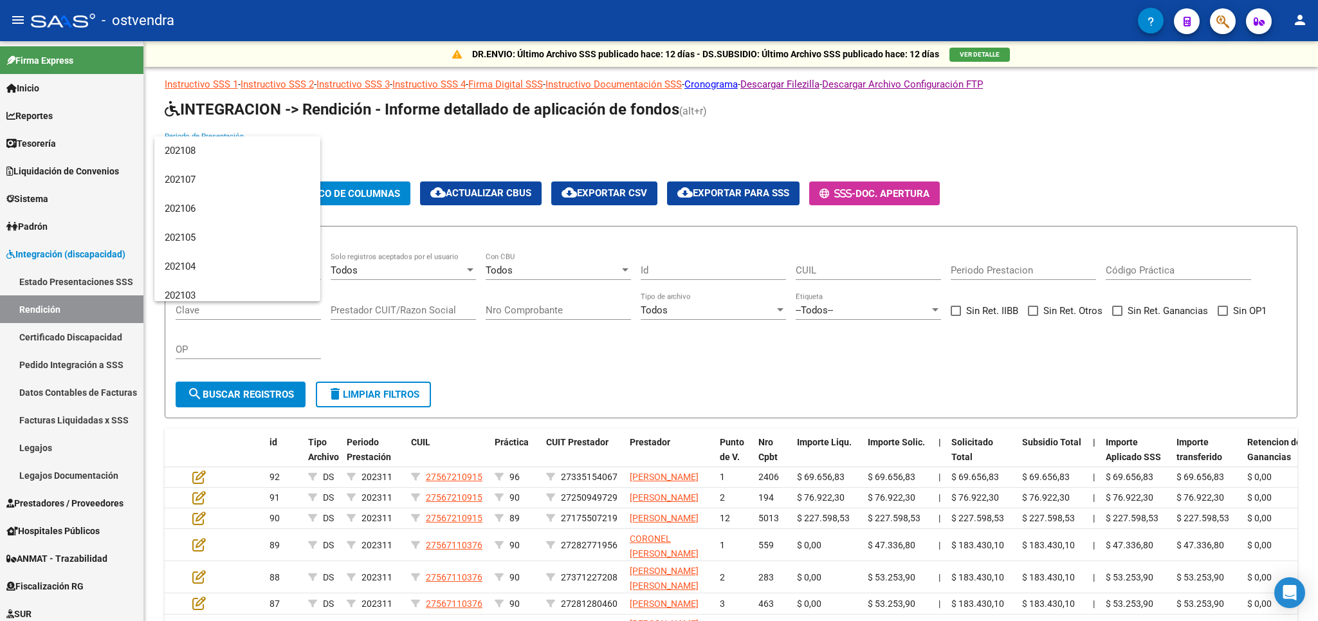
scroll to position [2671, 0]
click at [179, 223] on span "202506" at bounding box center [237, 229] width 145 height 29
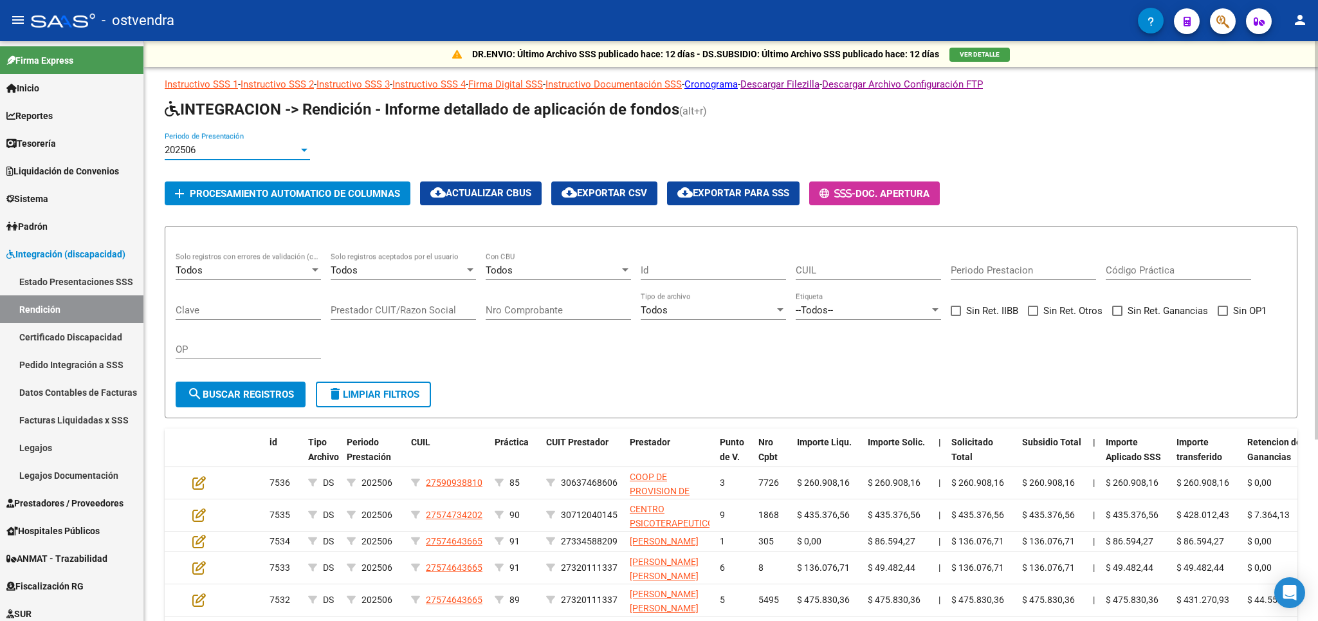
click at [220, 393] on span "search Buscar registros" at bounding box center [240, 395] width 107 height 12
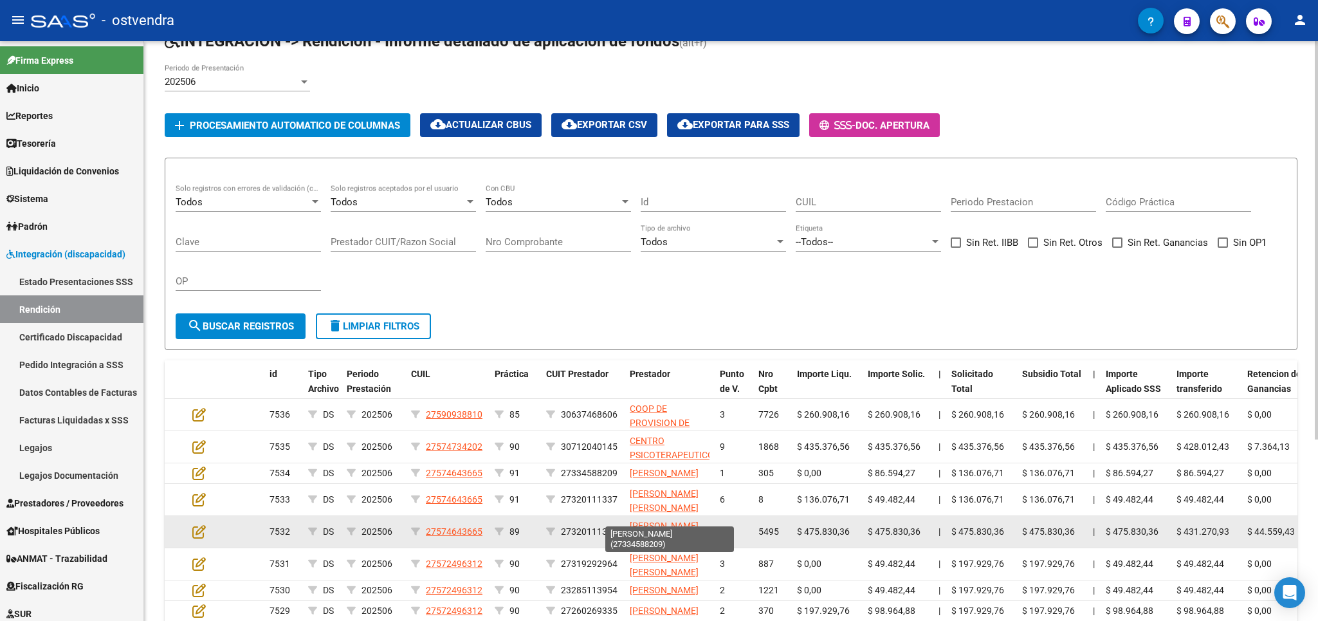
scroll to position [39, 0]
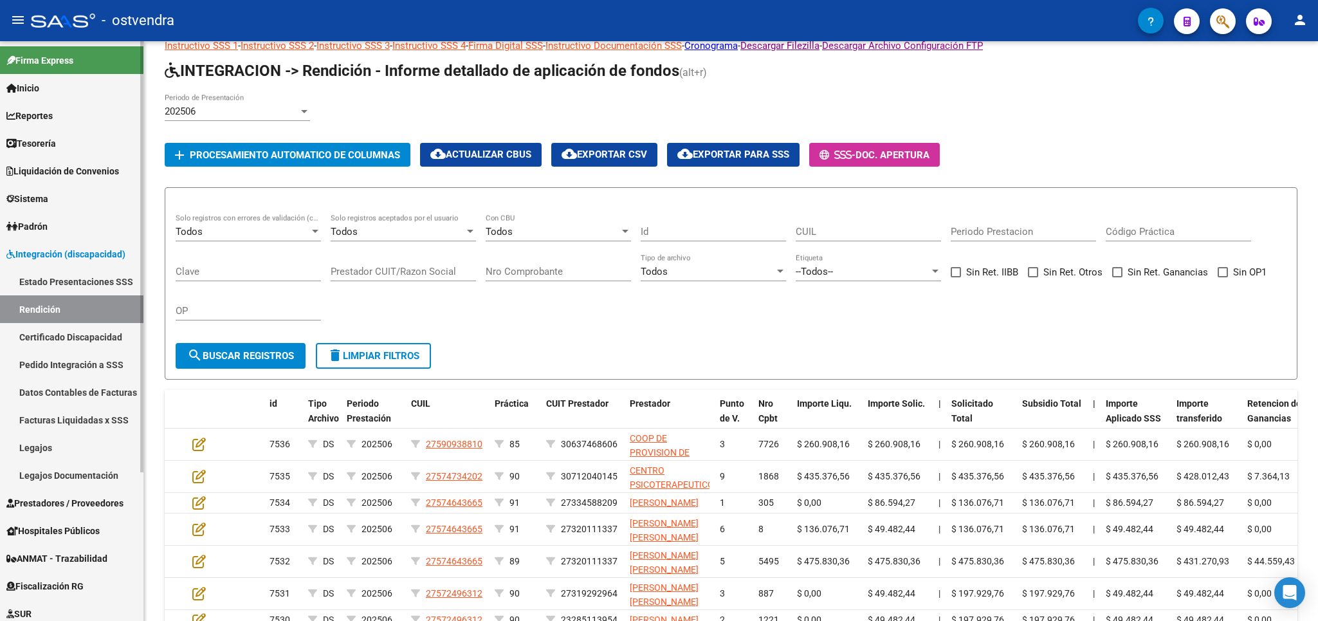
click at [52, 276] on link "Estado Presentaciones SSS" at bounding box center [71, 282] width 143 height 28
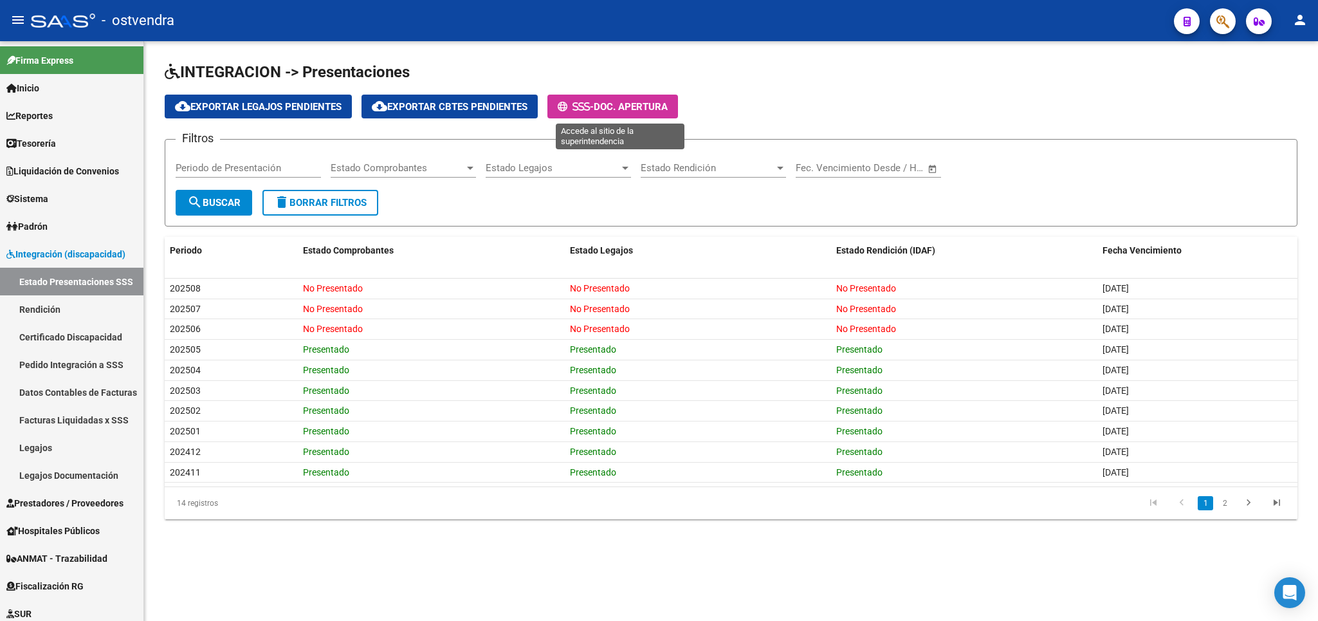
click at [584, 109] on icon at bounding box center [581, 107] width 6 height 10
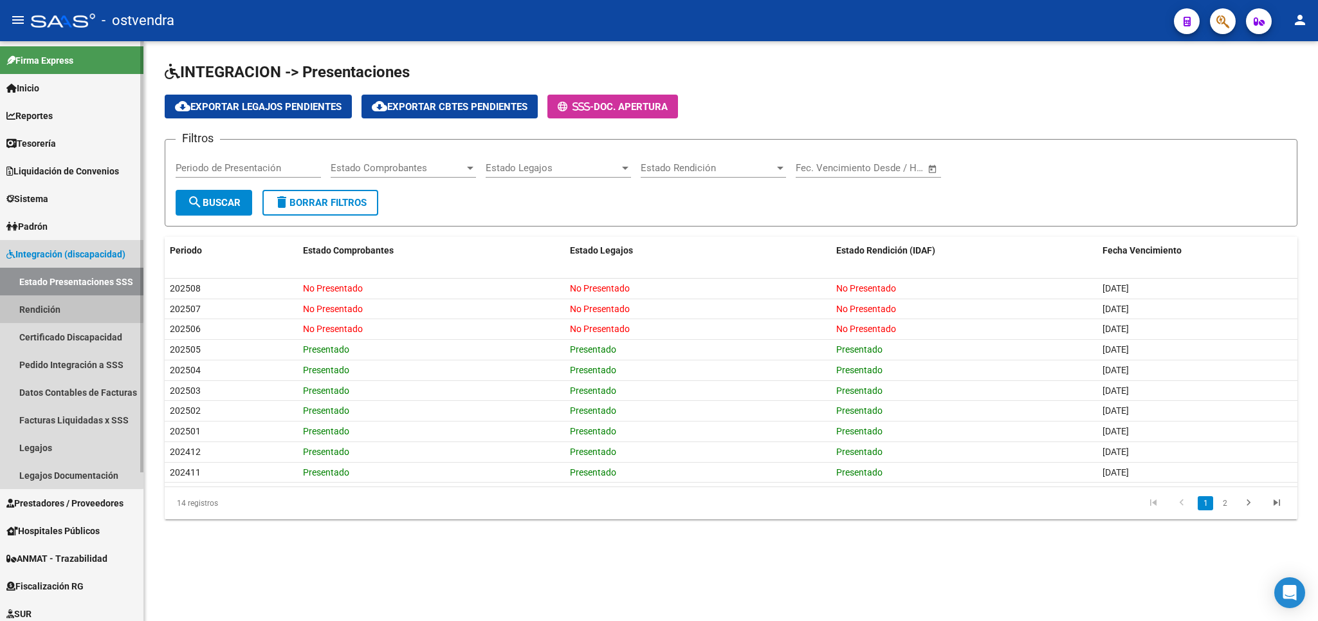
click at [39, 301] on link "Rendición" at bounding box center [71, 309] width 143 height 28
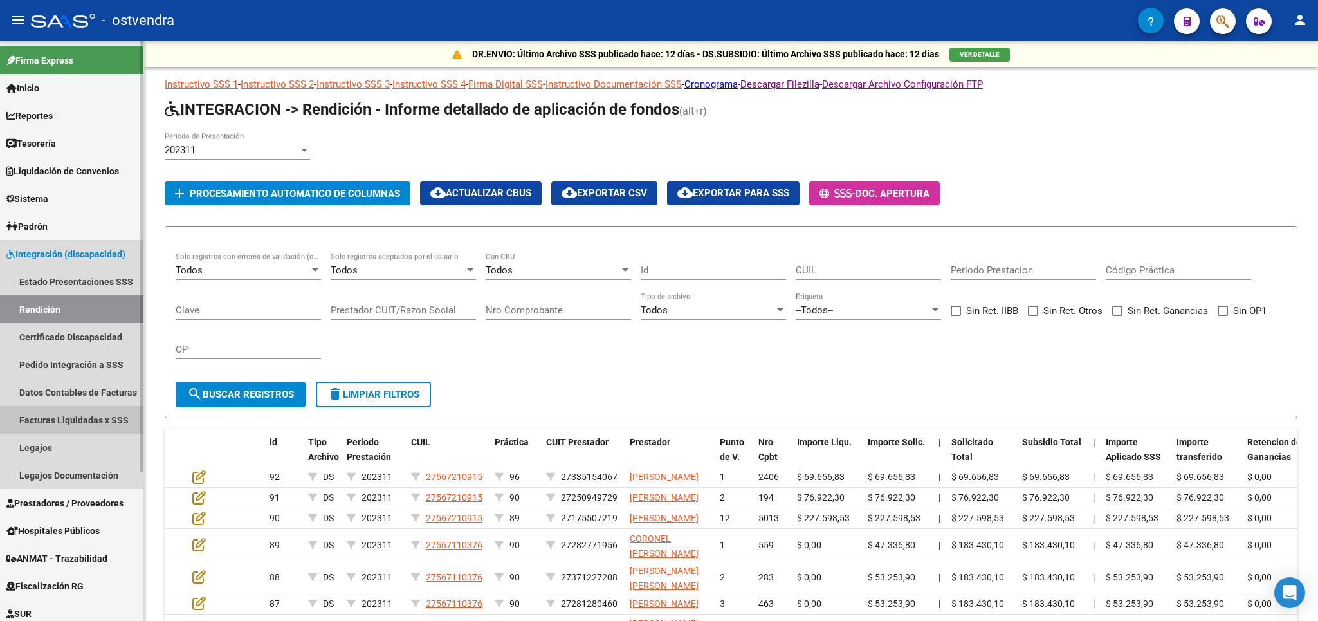
click at [50, 426] on link "Facturas Liquidadas x SSS" at bounding box center [71, 420] width 143 height 28
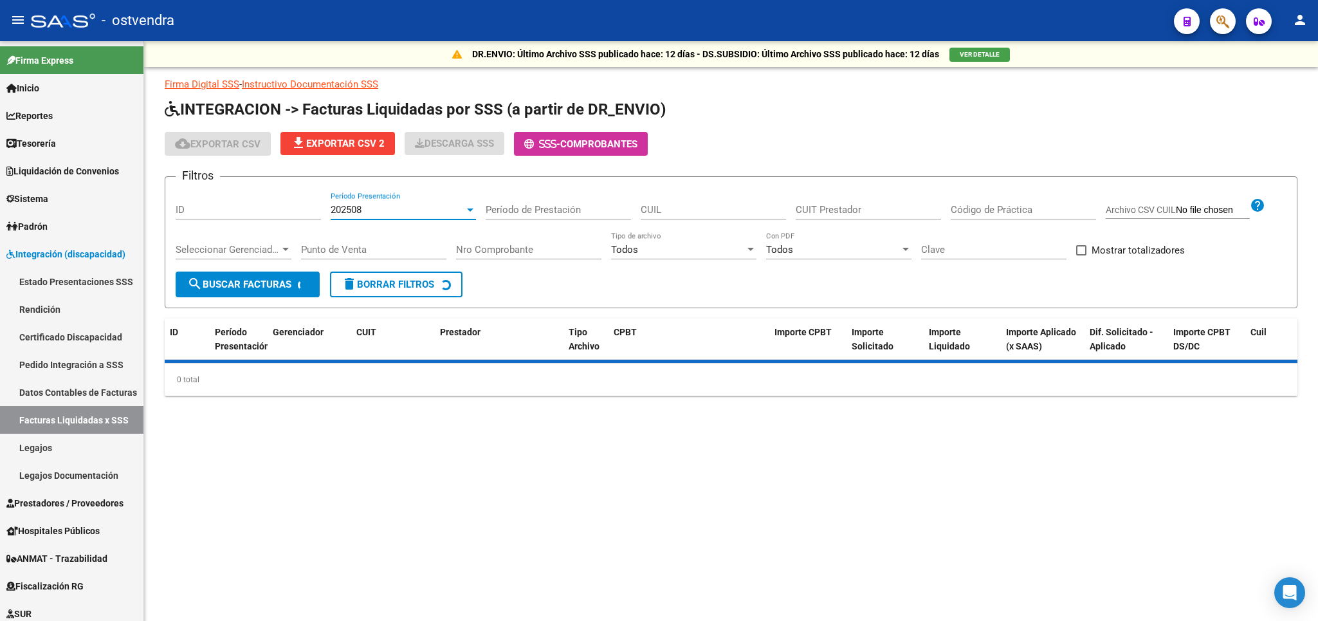
click at [414, 205] on div "202508" at bounding box center [398, 210] width 134 height 12
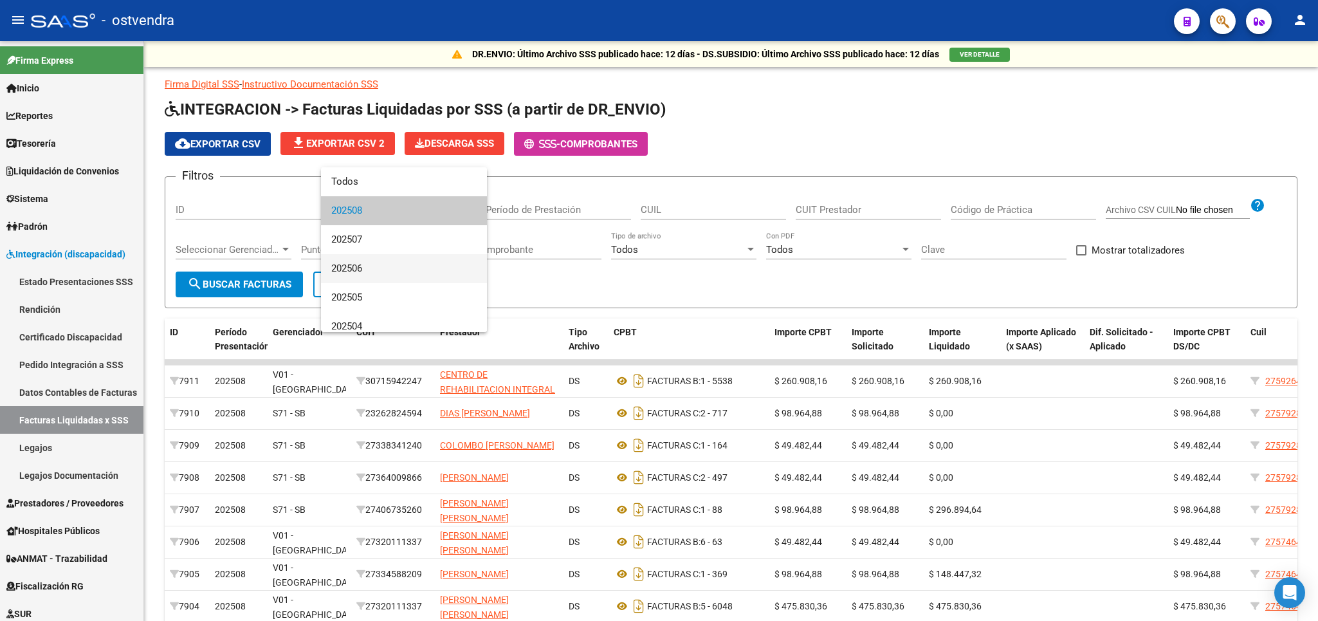
click at [387, 268] on span "202506" at bounding box center [403, 268] width 145 height 29
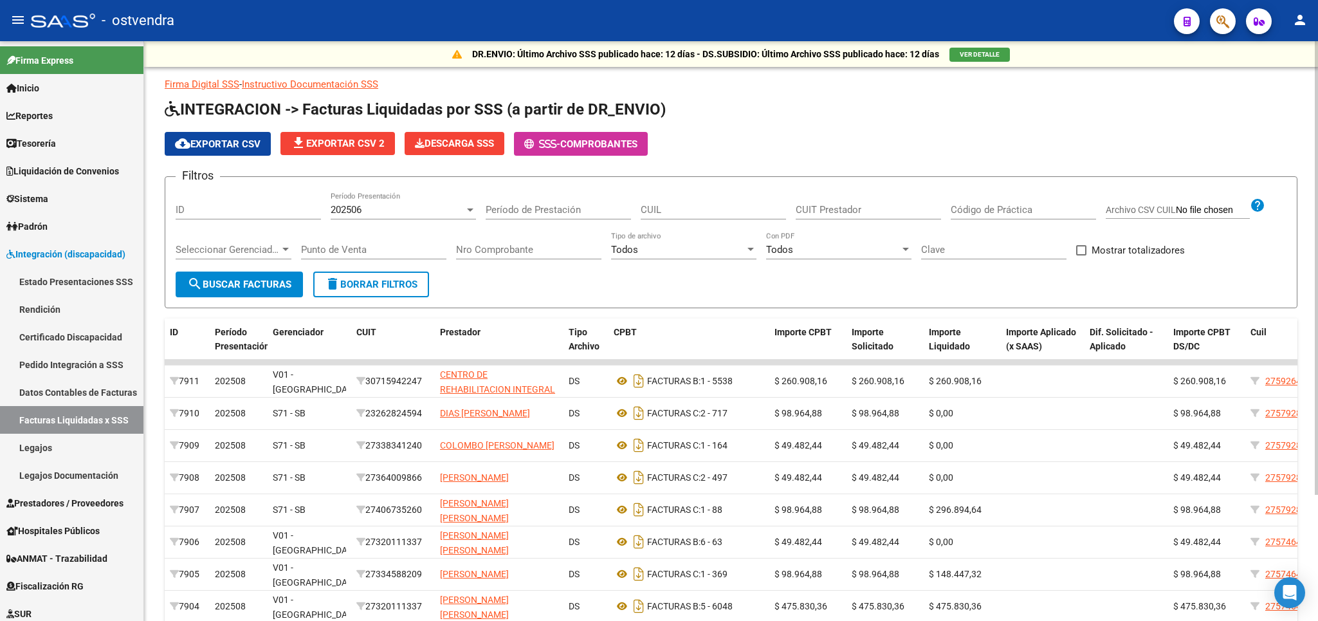
click at [223, 266] on div "Seleccionar Gerenciador Seleccionar Gerenciador" at bounding box center [234, 252] width 116 height 40
click at [230, 287] on span "search Buscar Facturas" at bounding box center [239, 285] width 104 height 12
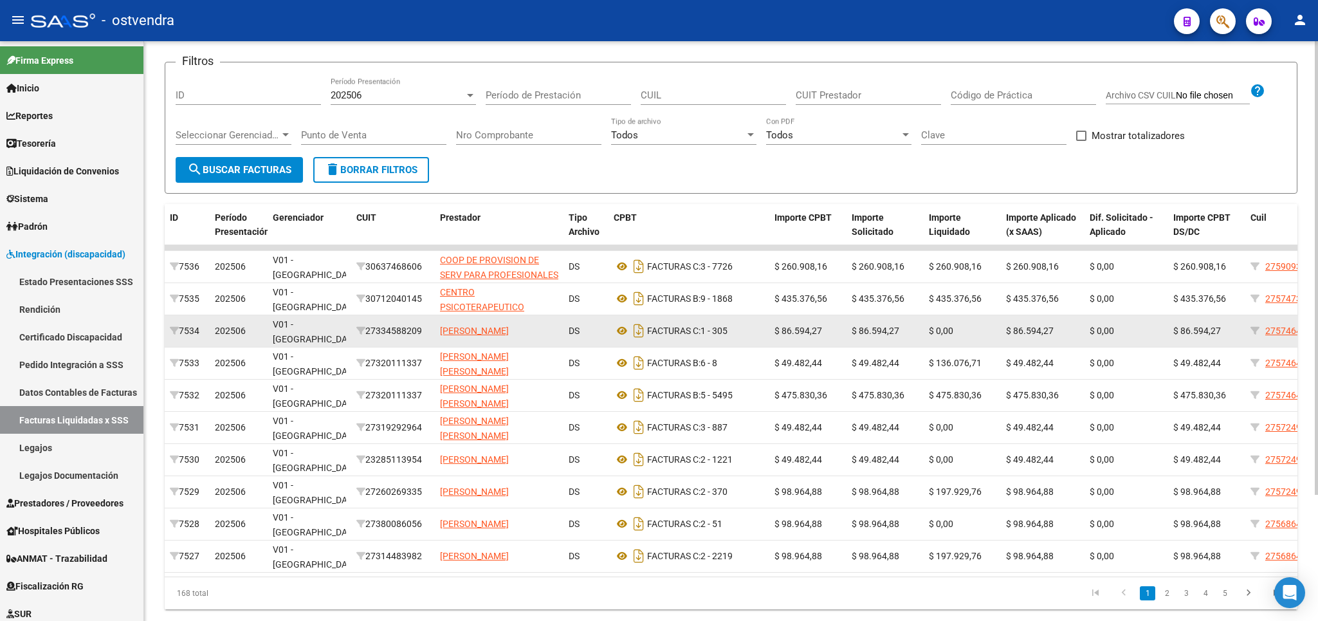
scroll to position [161, 0]
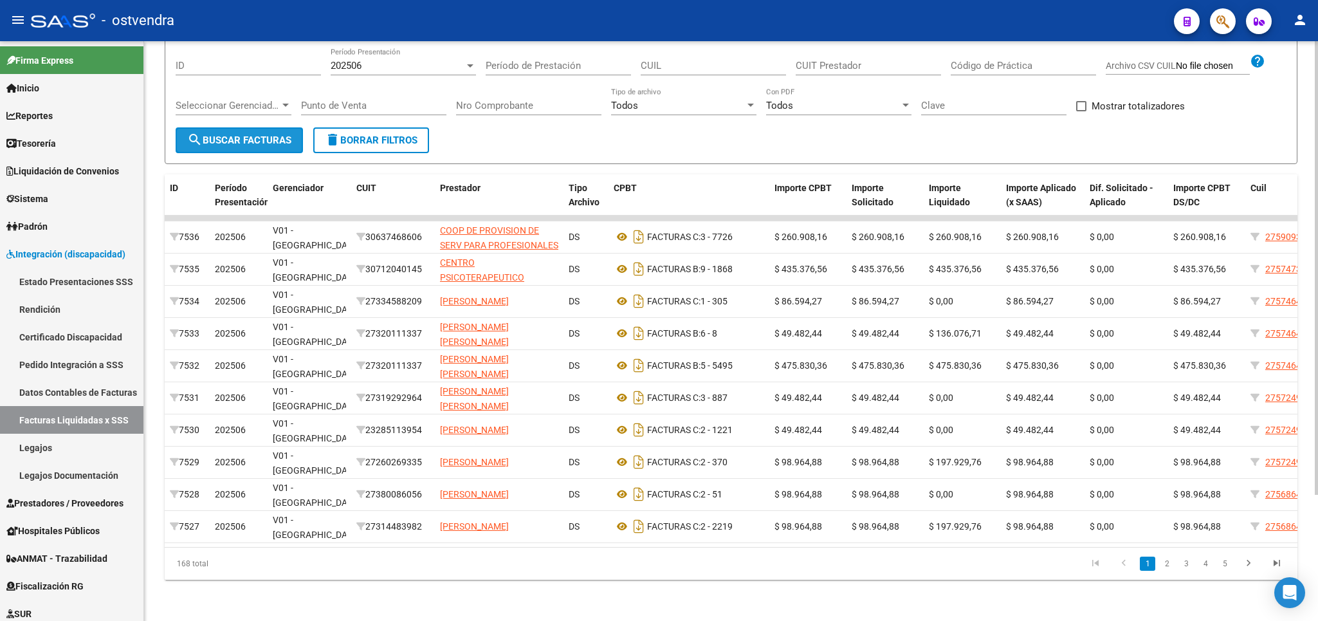
click at [271, 134] on span "search Buscar Facturas" at bounding box center [239, 140] width 104 height 12
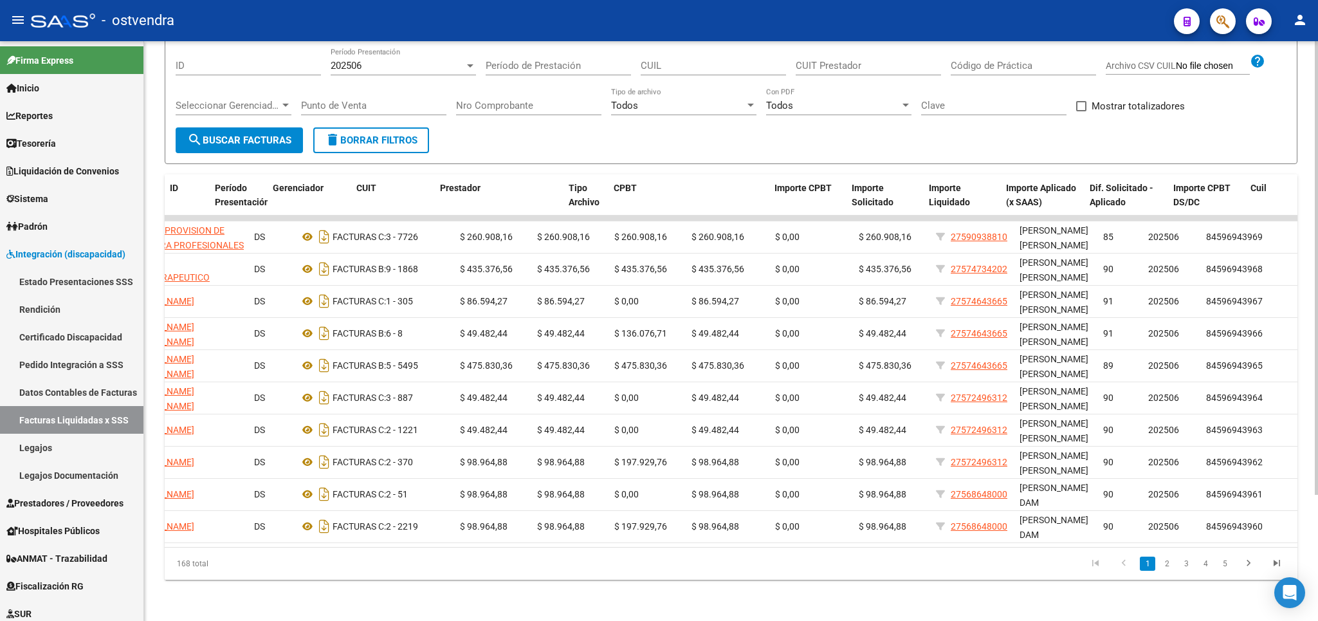
scroll to position [0, 0]
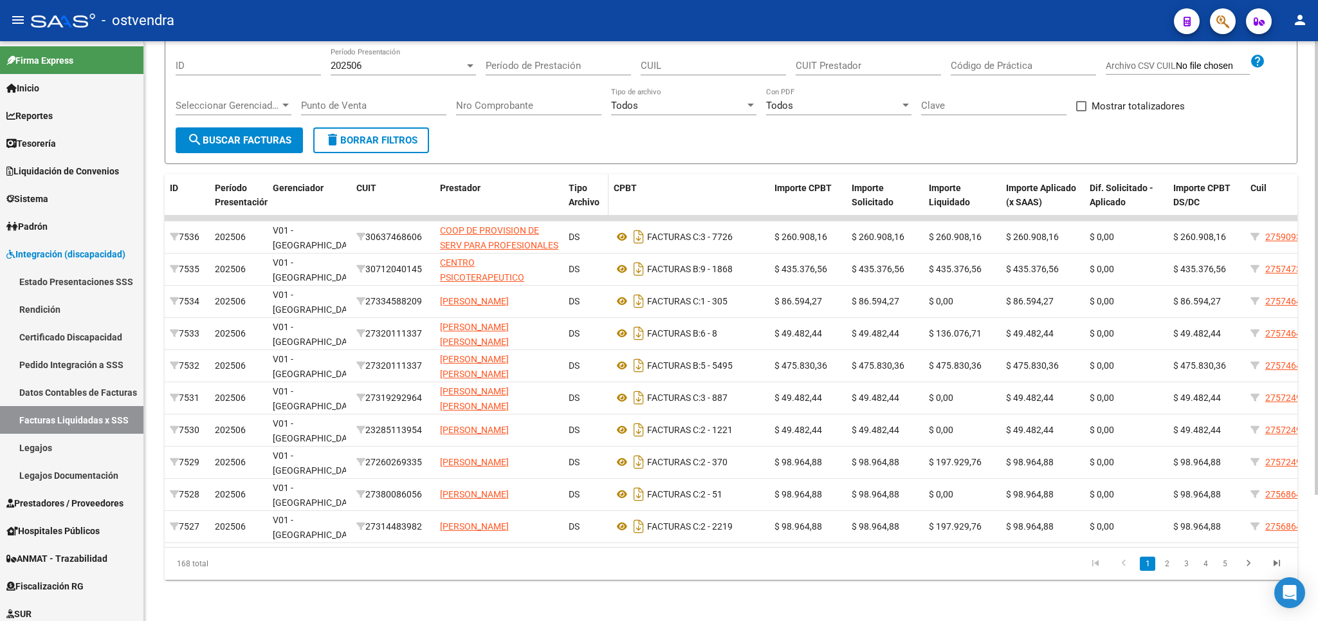
click at [575, 183] on span "Tipo Archivo" at bounding box center [584, 195] width 31 height 25
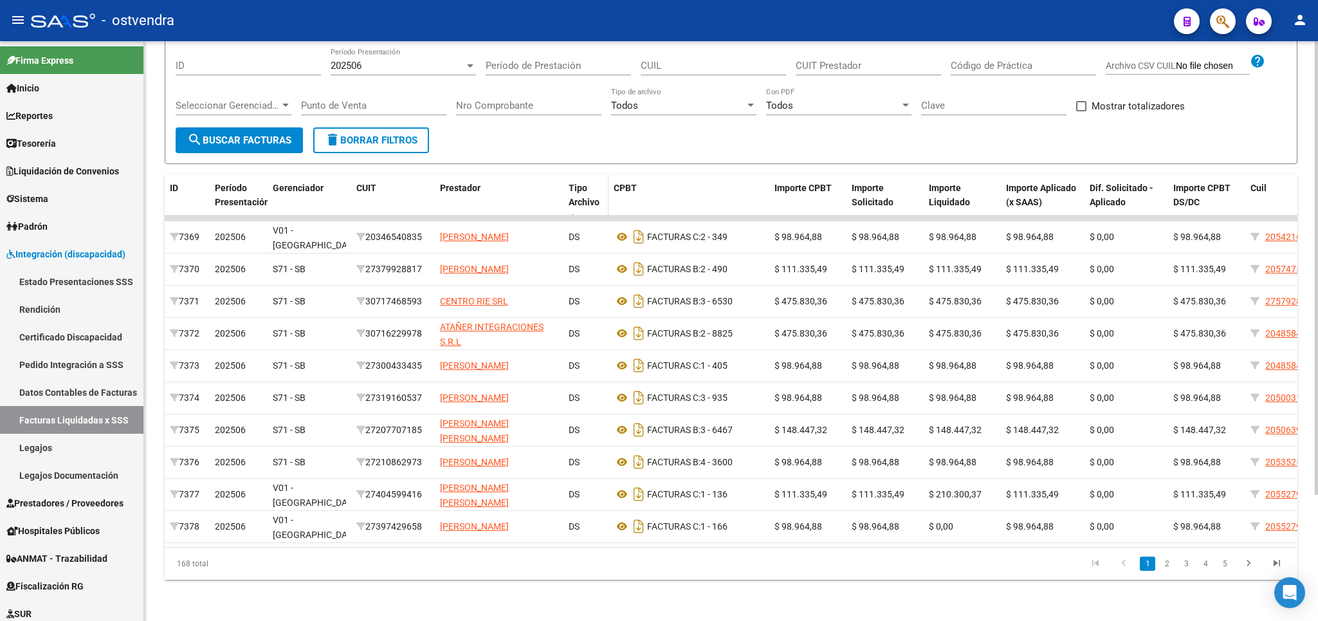
scroll to position [86, 0]
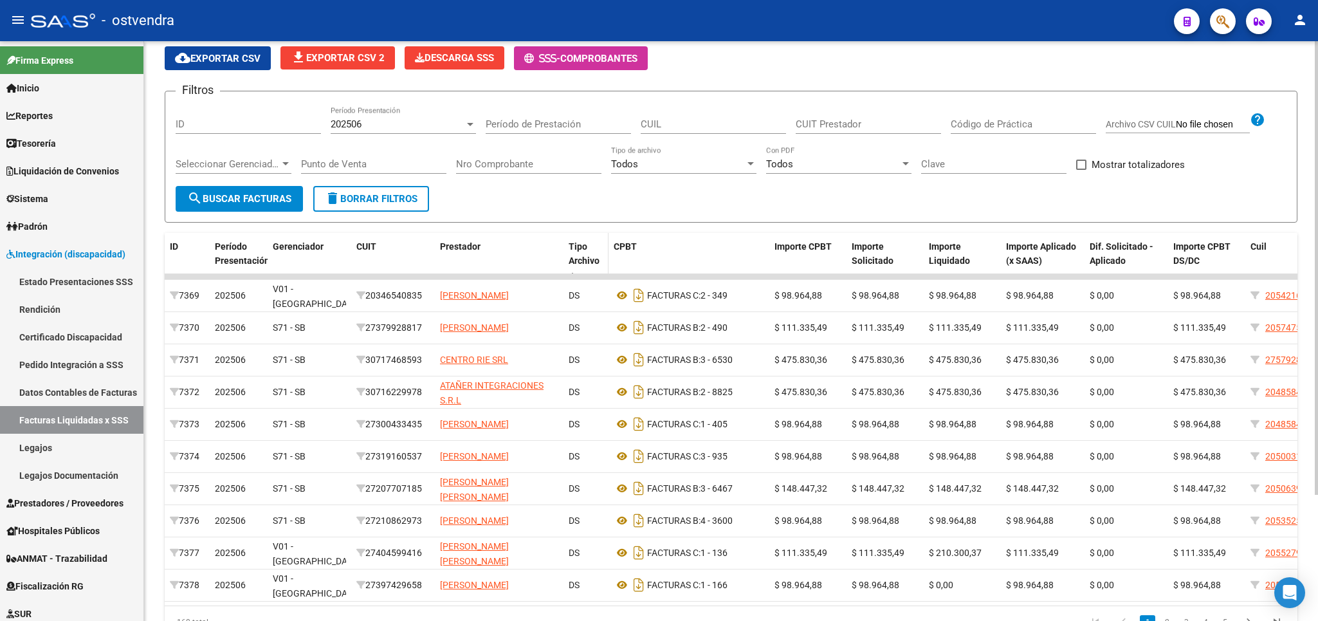
click at [578, 258] on span "Tipo Archivo" at bounding box center [584, 253] width 31 height 25
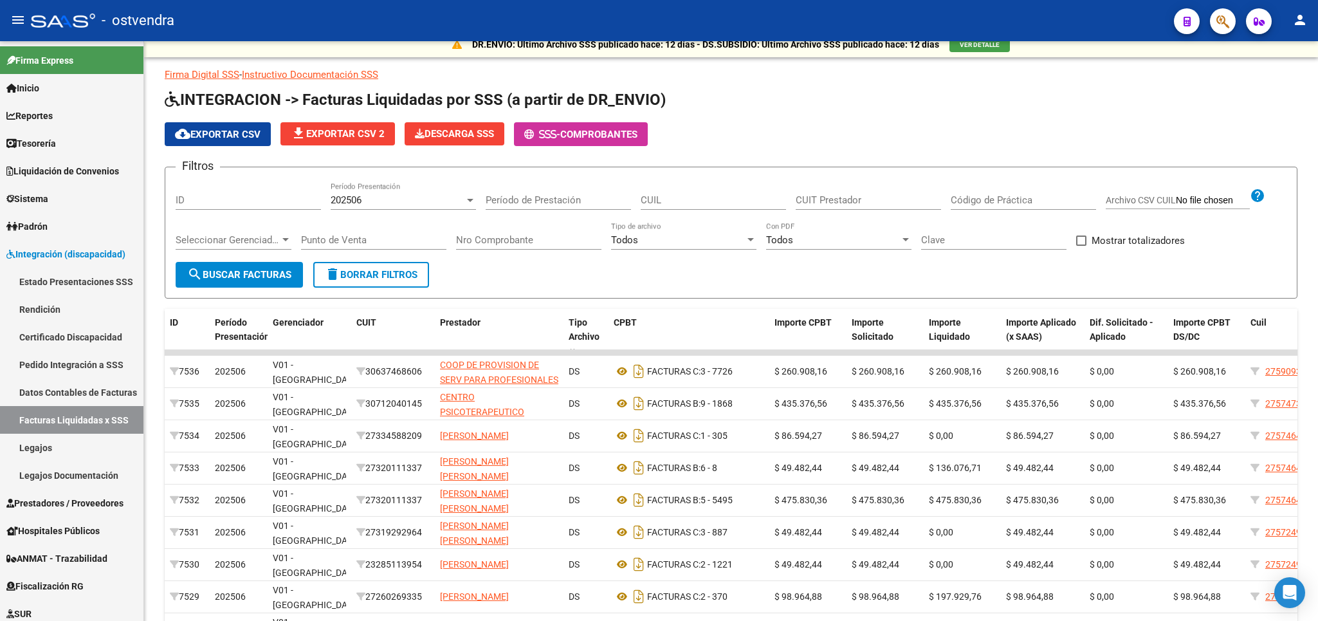
scroll to position [0, 0]
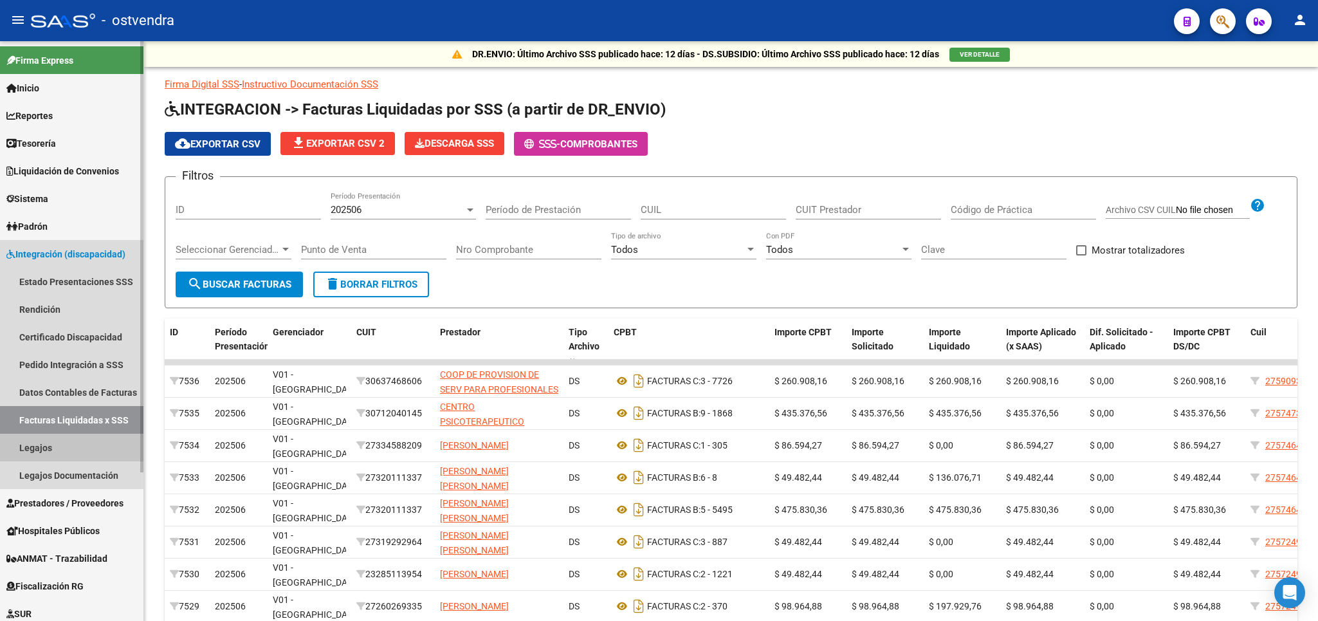
click at [24, 448] on link "Legajos" at bounding box center [71, 448] width 143 height 28
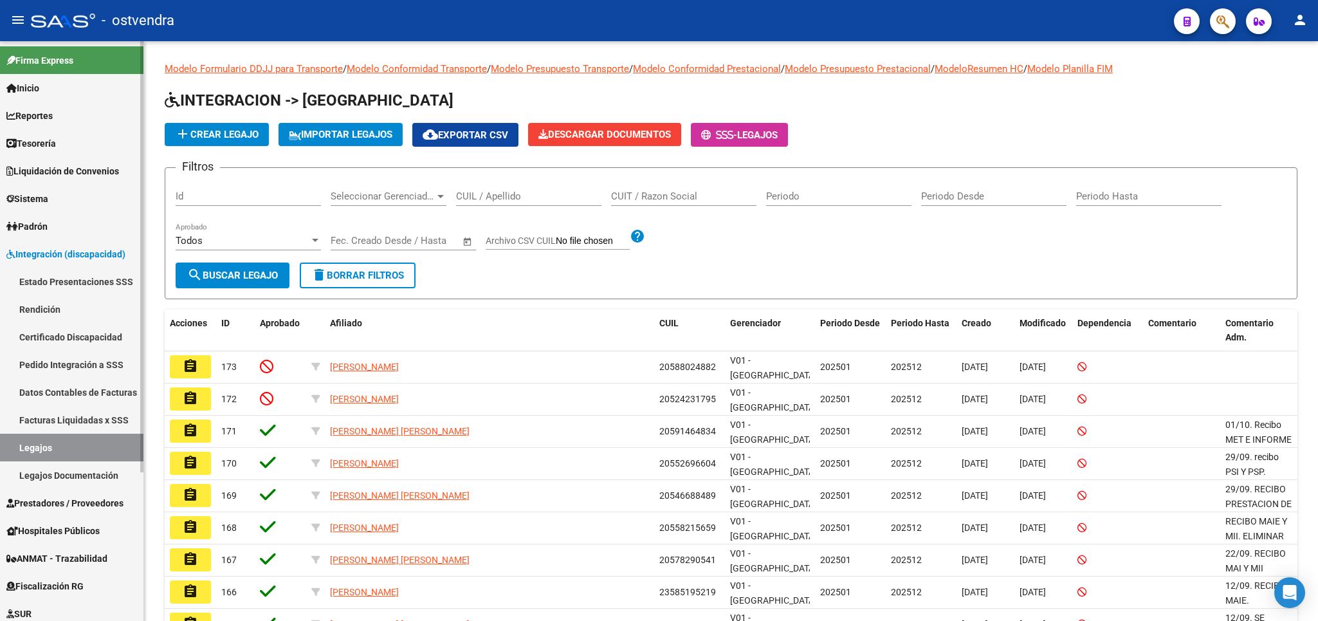
click at [73, 475] on link "Legajos Documentación" at bounding box center [71, 475] width 143 height 28
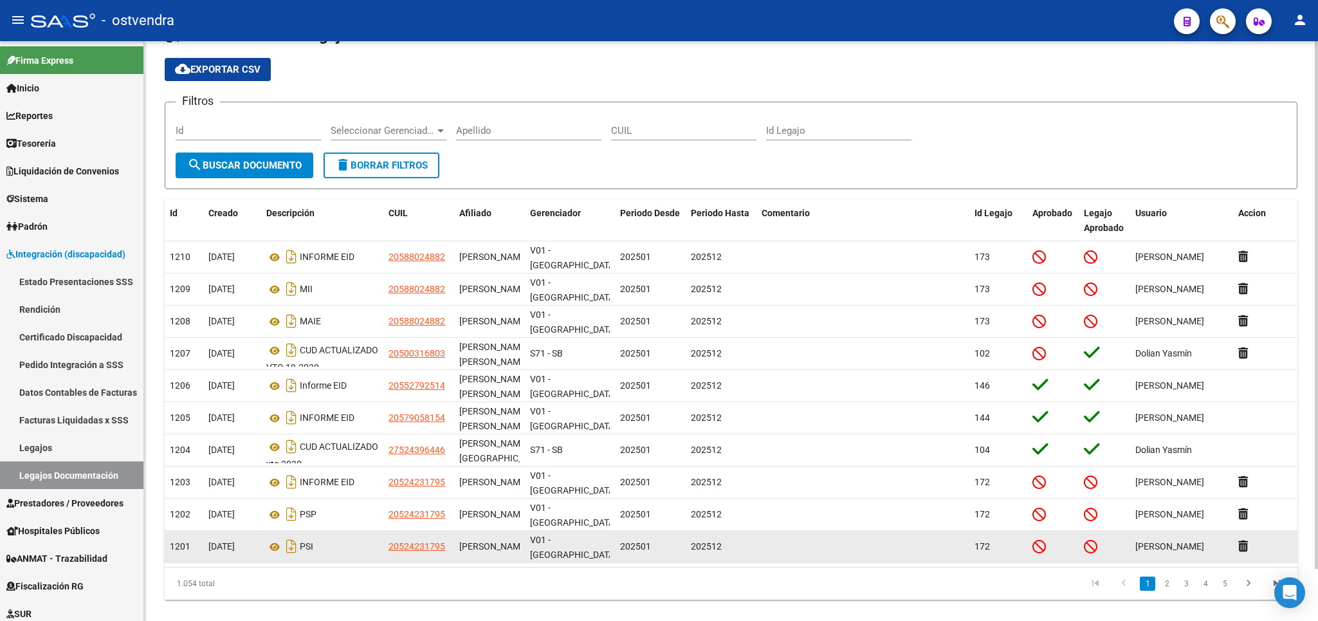
scroll to position [57, 0]
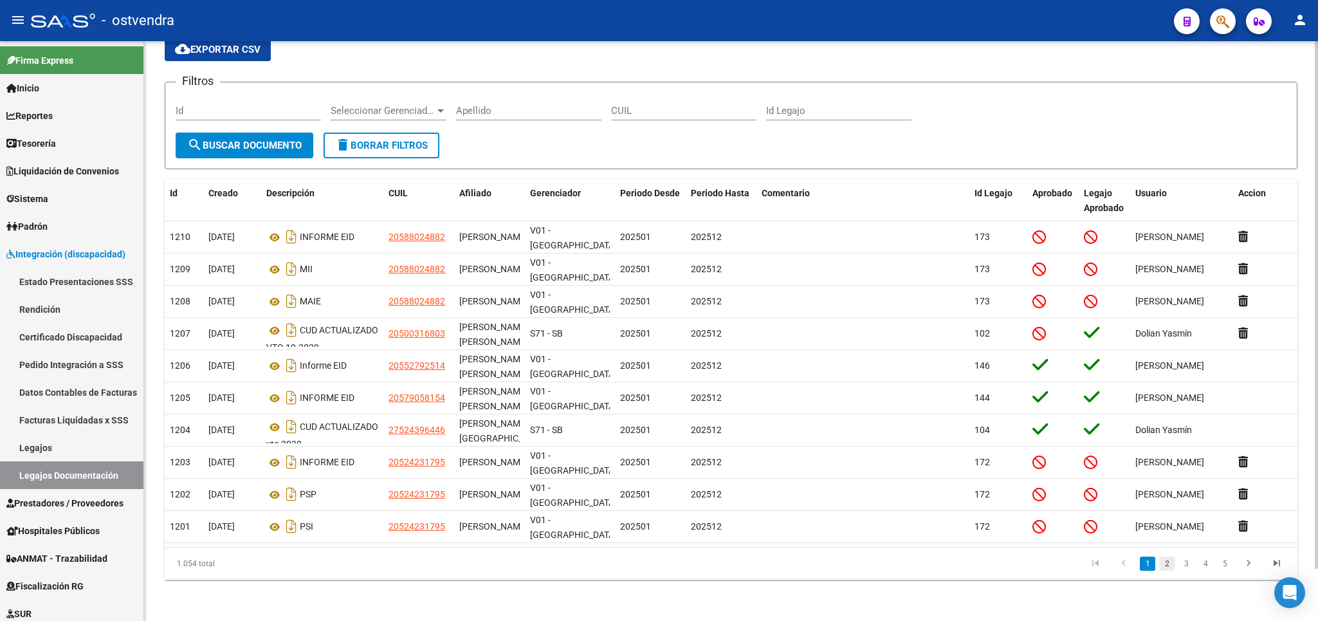
click at [1171, 557] on link "2" at bounding box center [1166, 563] width 15 height 14
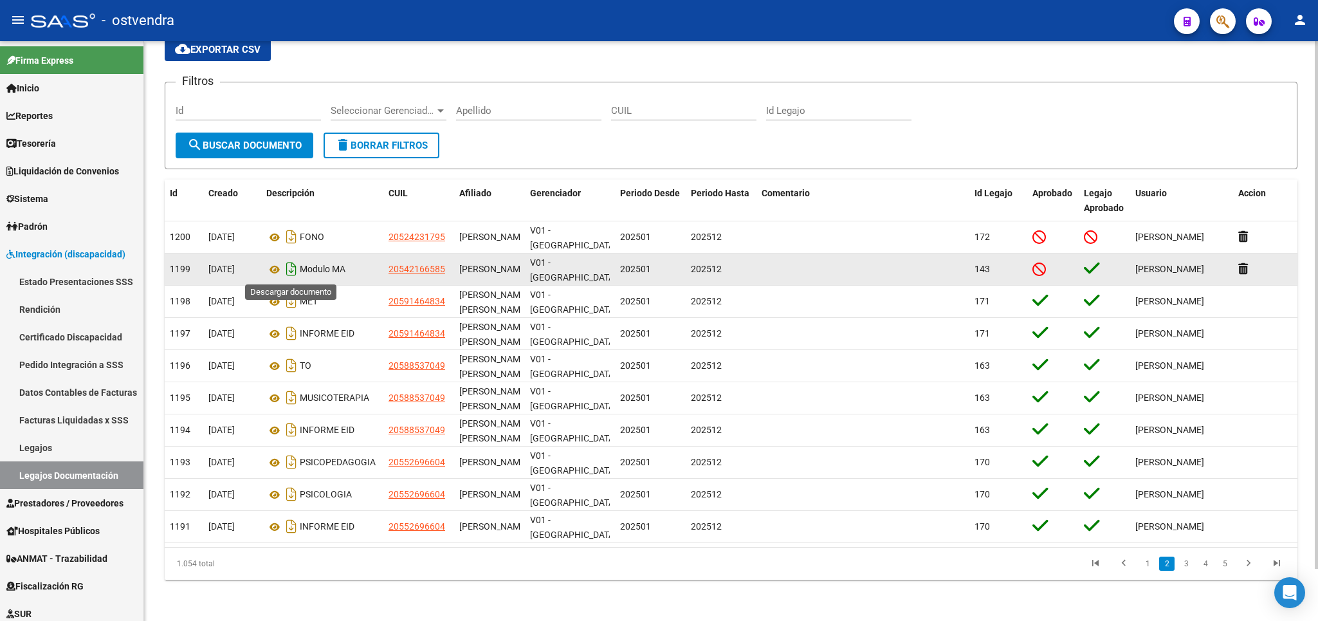
click at [295, 273] on icon "Descargar documento" at bounding box center [291, 269] width 17 height 21
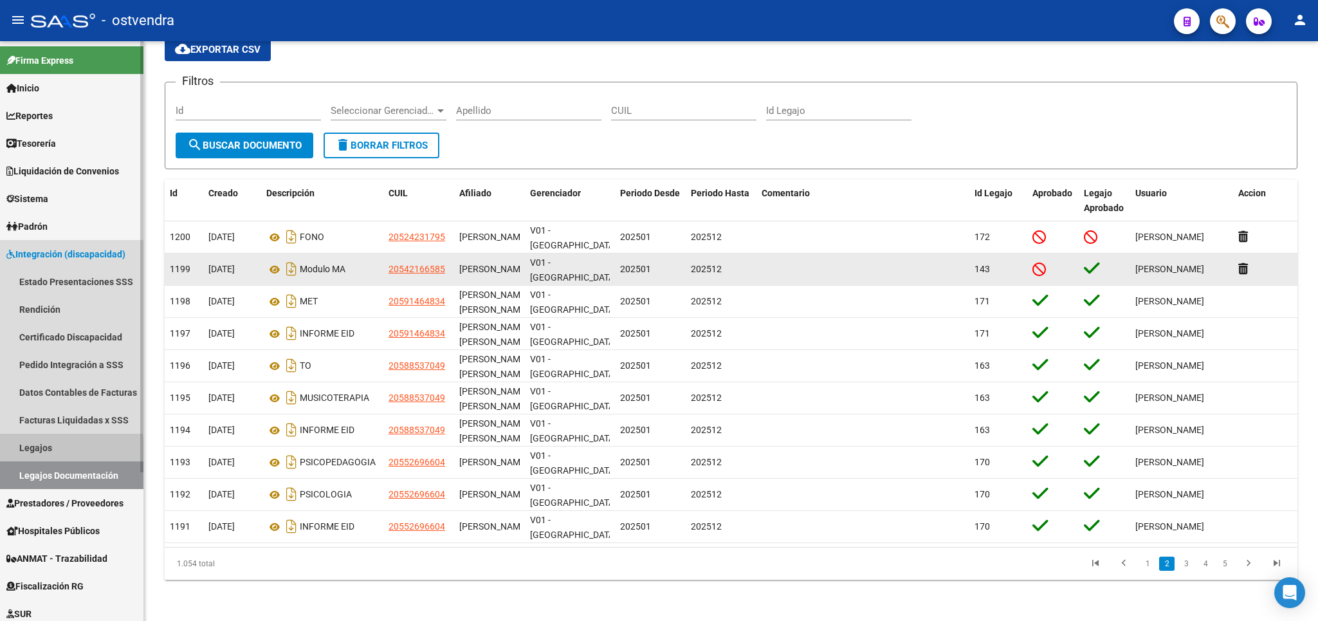
click at [42, 450] on link "Legajos" at bounding box center [71, 448] width 143 height 28
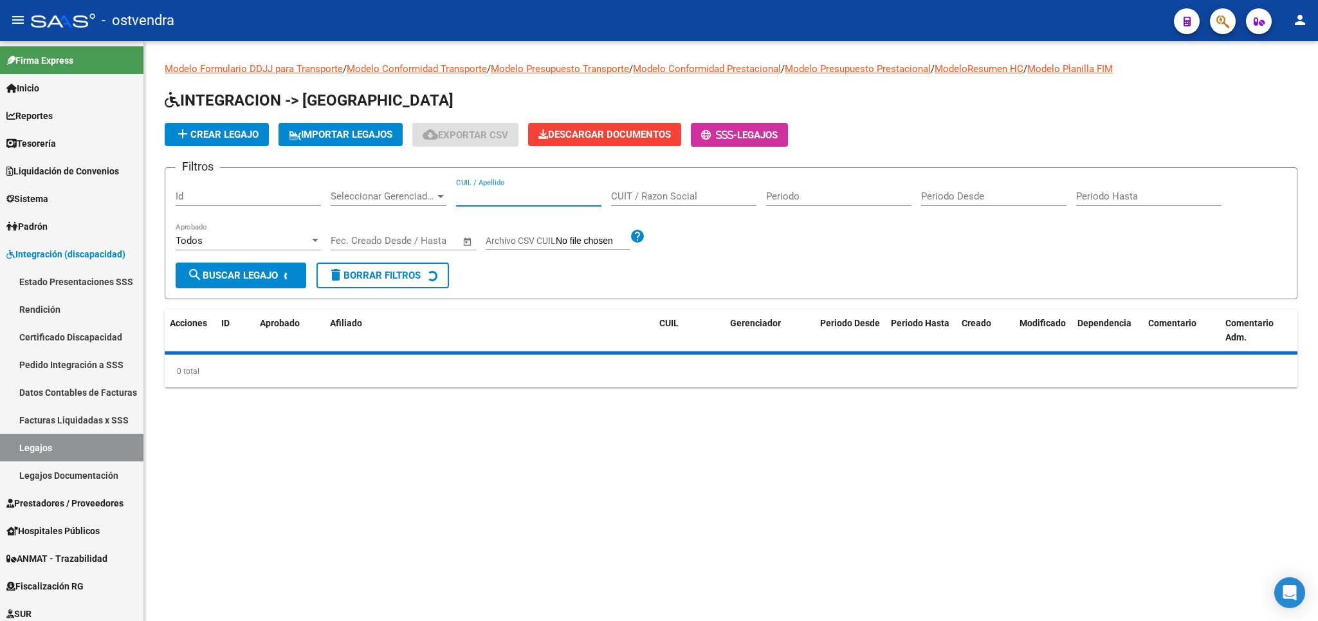
click at [509, 197] on input "CUIL / Apellido" at bounding box center [528, 196] width 145 height 12
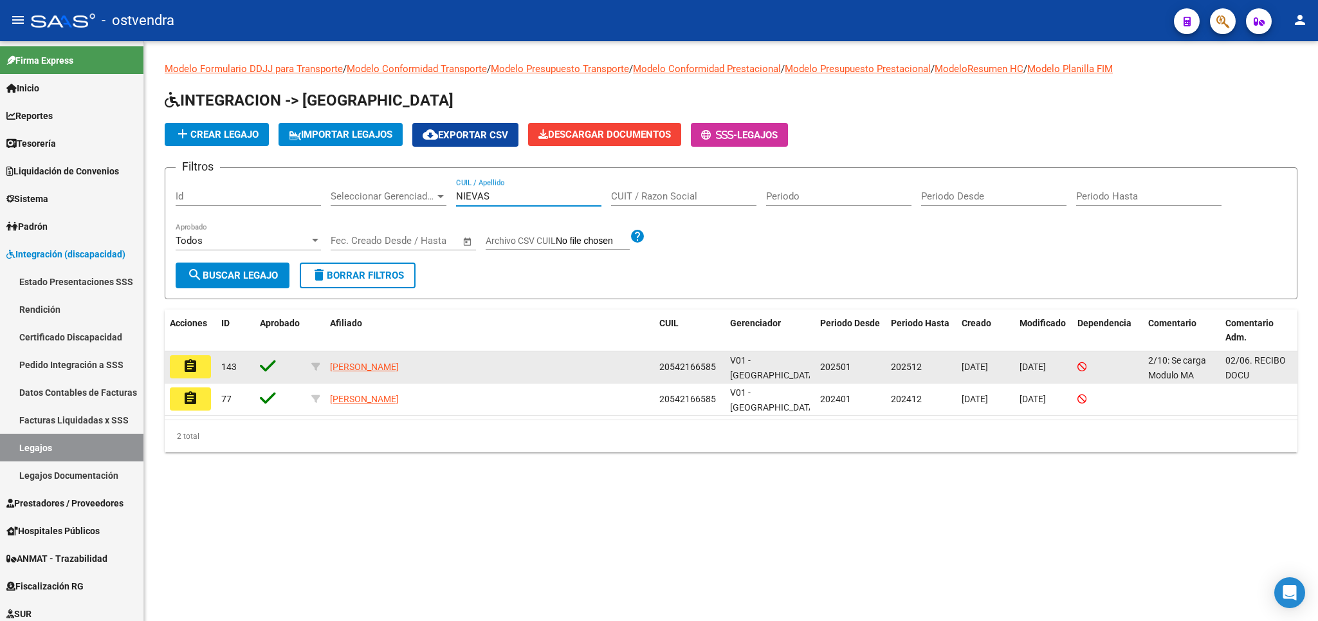
type input "NIEVAS"
click at [192, 371] on mat-icon "assignment" at bounding box center [190, 365] width 15 height 15
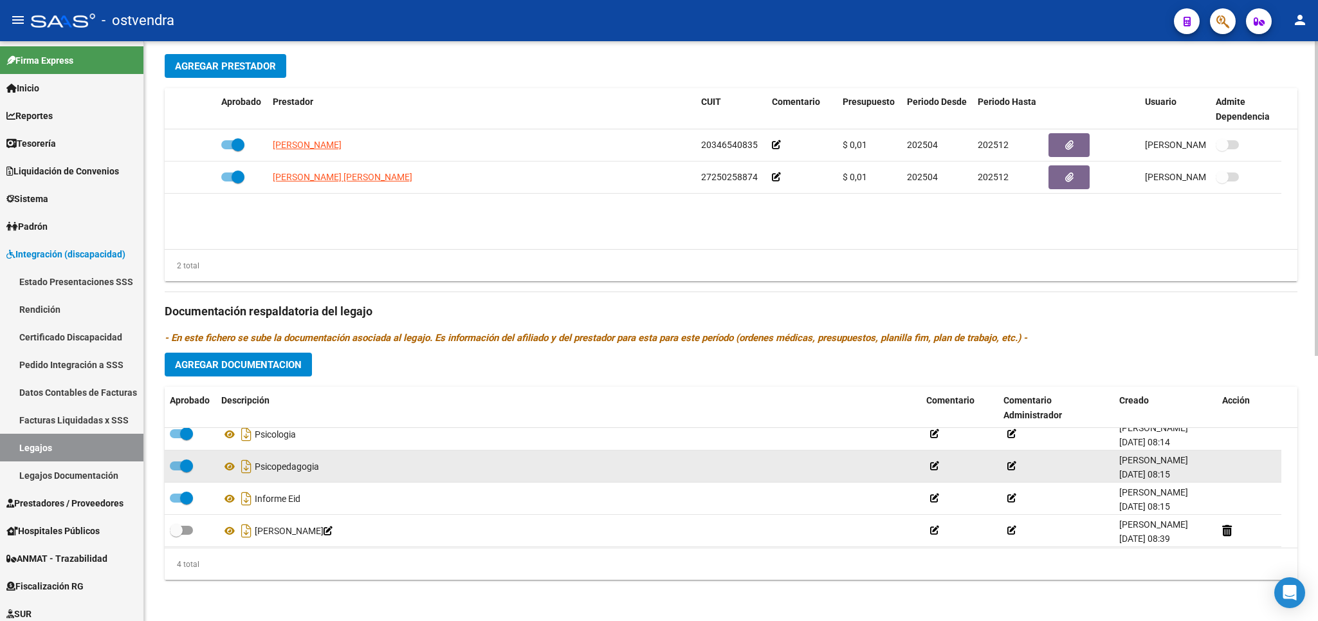
scroll to position [12, 0]
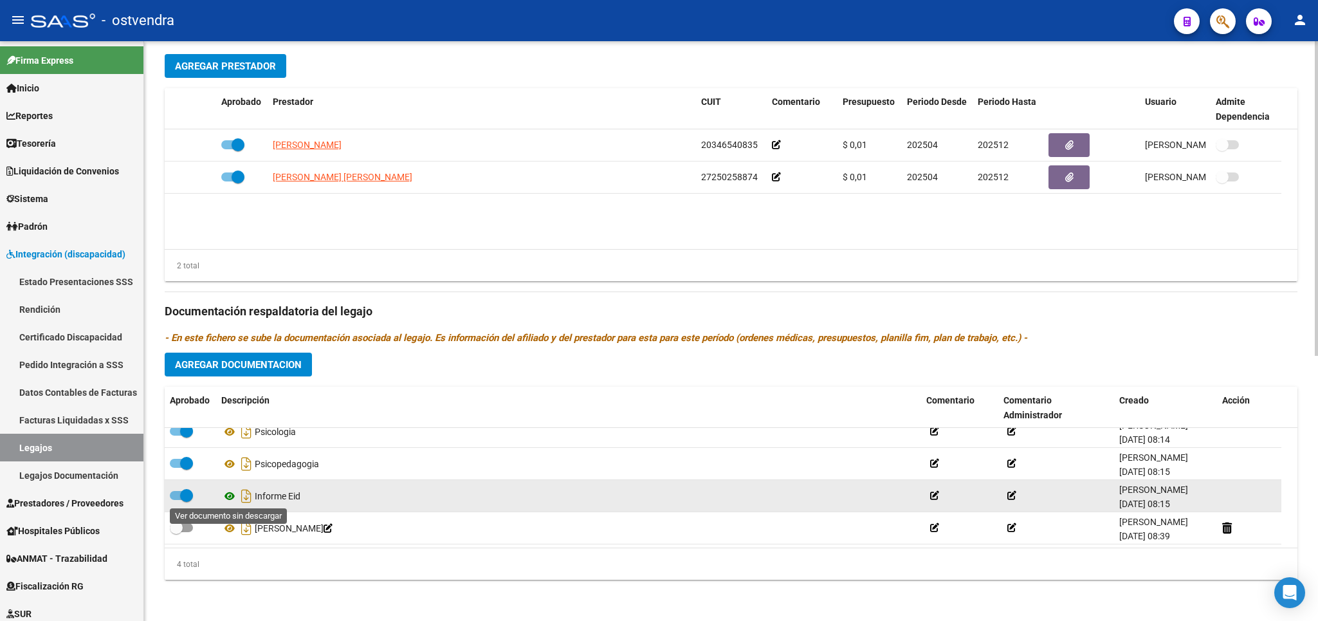
click at [232, 492] on icon at bounding box center [229, 495] width 17 height 15
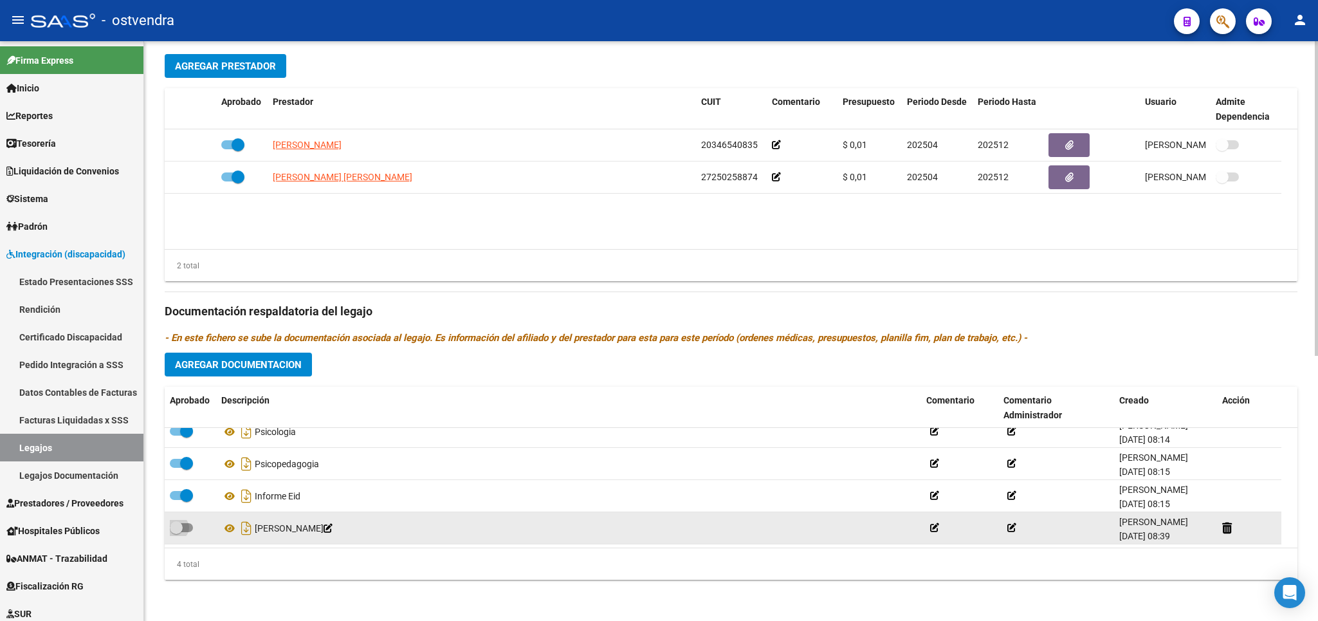
click at [174, 529] on span at bounding box center [176, 527] width 13 height 13
click at [176, 532] on input "checkbox" at bounding box center [176, 532] width 1 height 1
checkbox input "true"
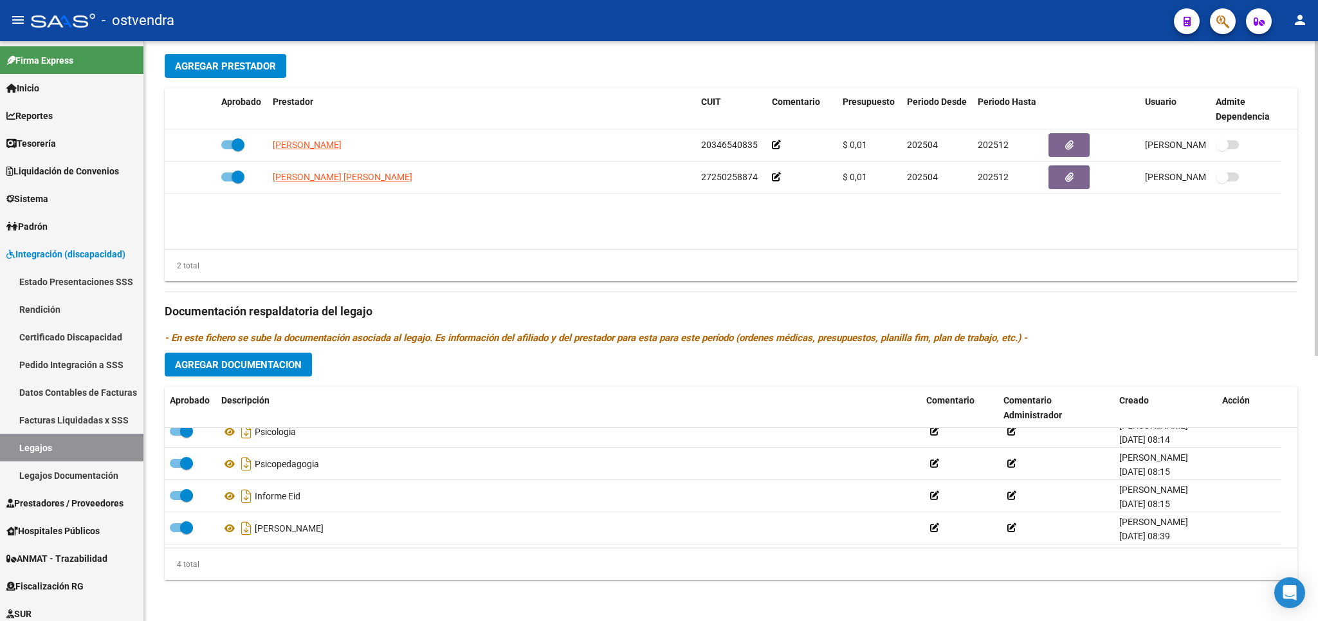
scroll to position [0, 0]
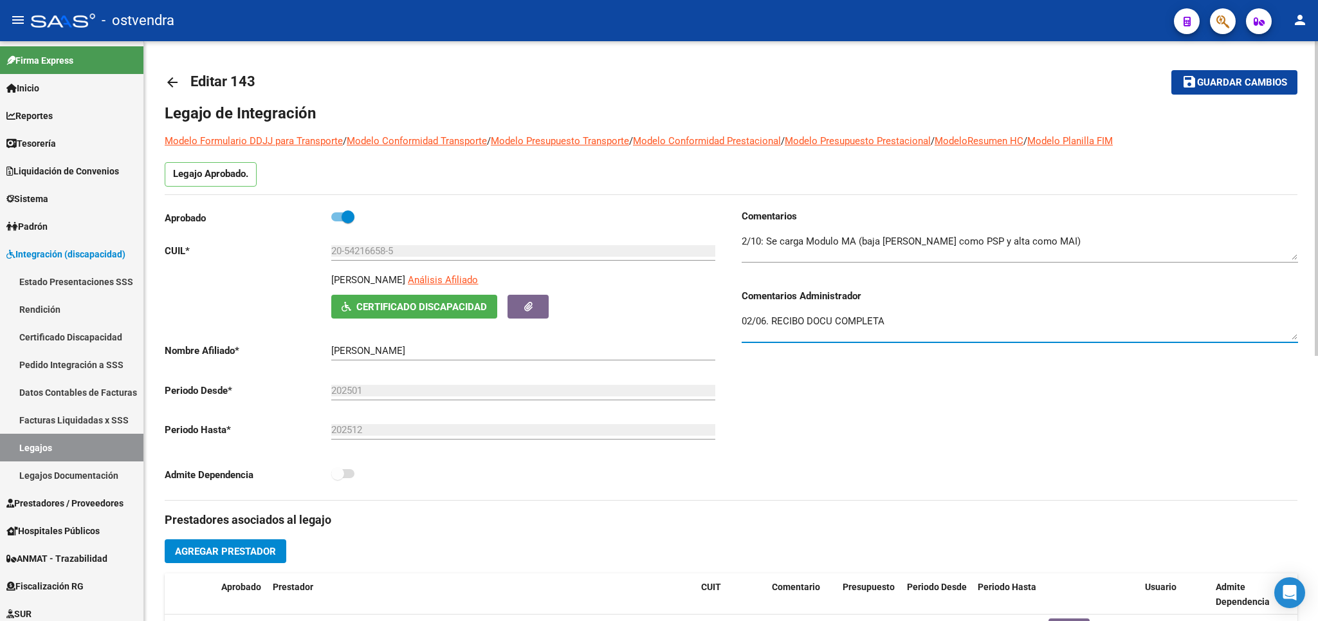
click at [913, 318] on textarea "02/06. RECIBO DOCU COMPLETA" at bounding box center [1020, 327] width 556 height 26
type textarea "02/06. RECIBO DOCU COMPLETA- 13/10. RECIBO MA"
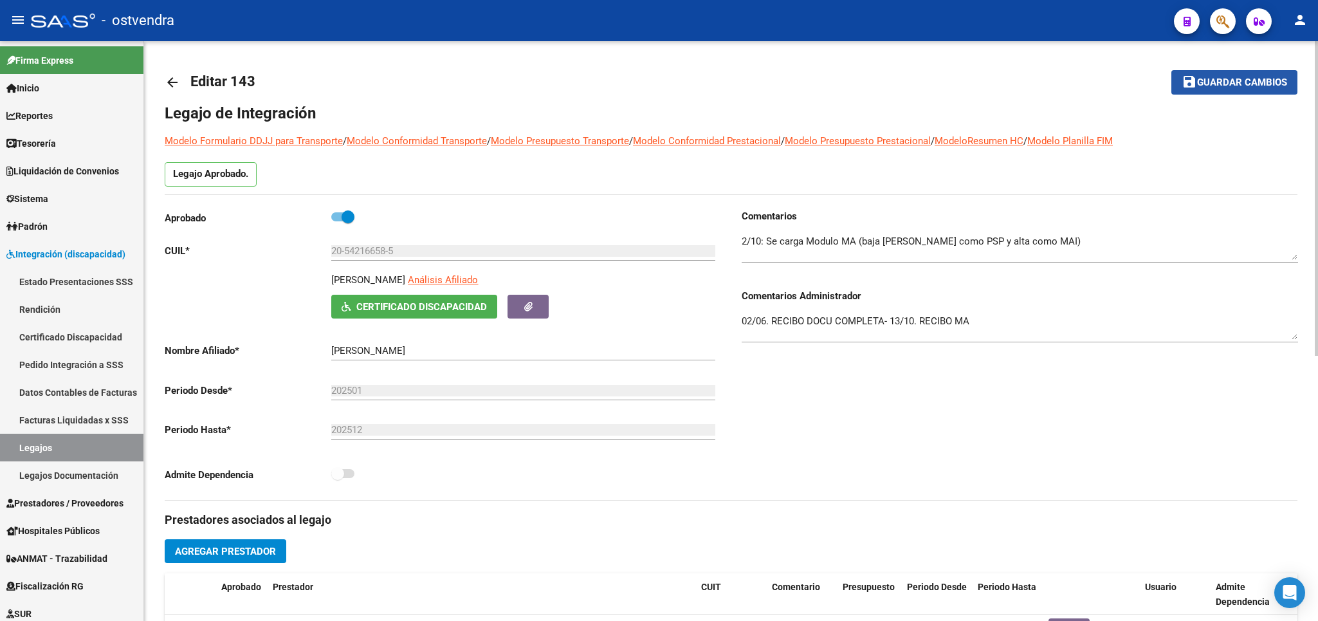
click at [1227, 81] on span "Guardar cambios" at bounding box center [1242, 83] width 90 height 12
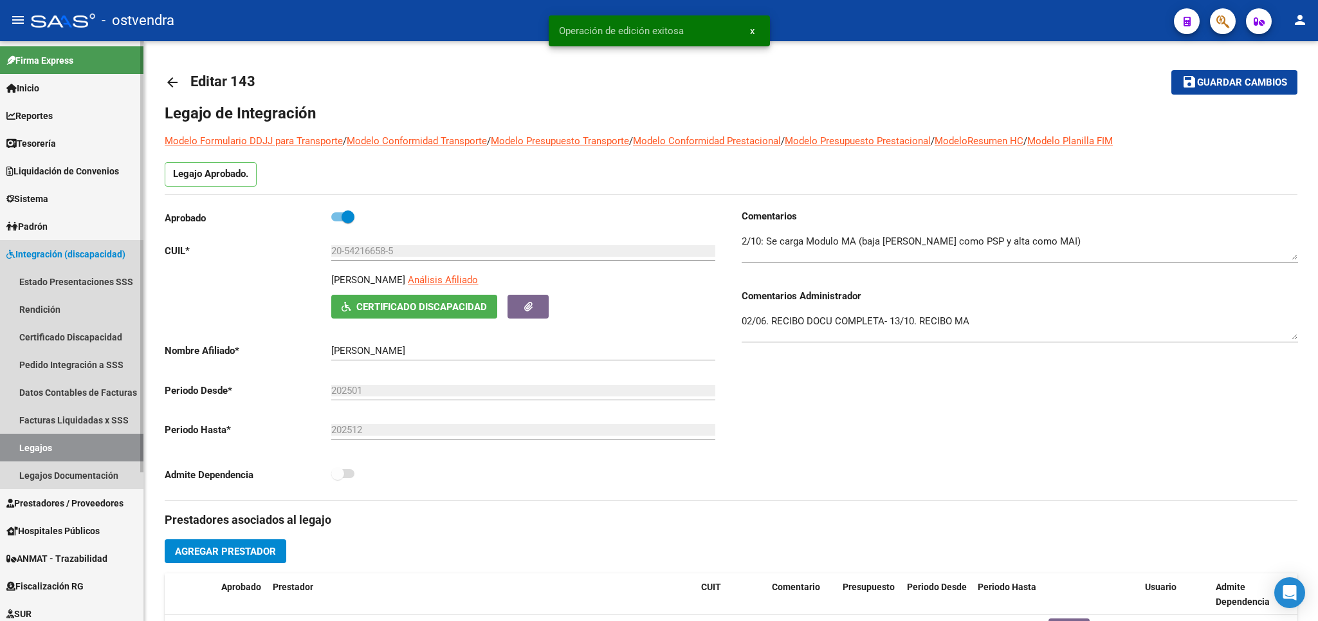
click at [44, 447] on link "Legajos" at bounding box center [71, 448] width 143 height 28
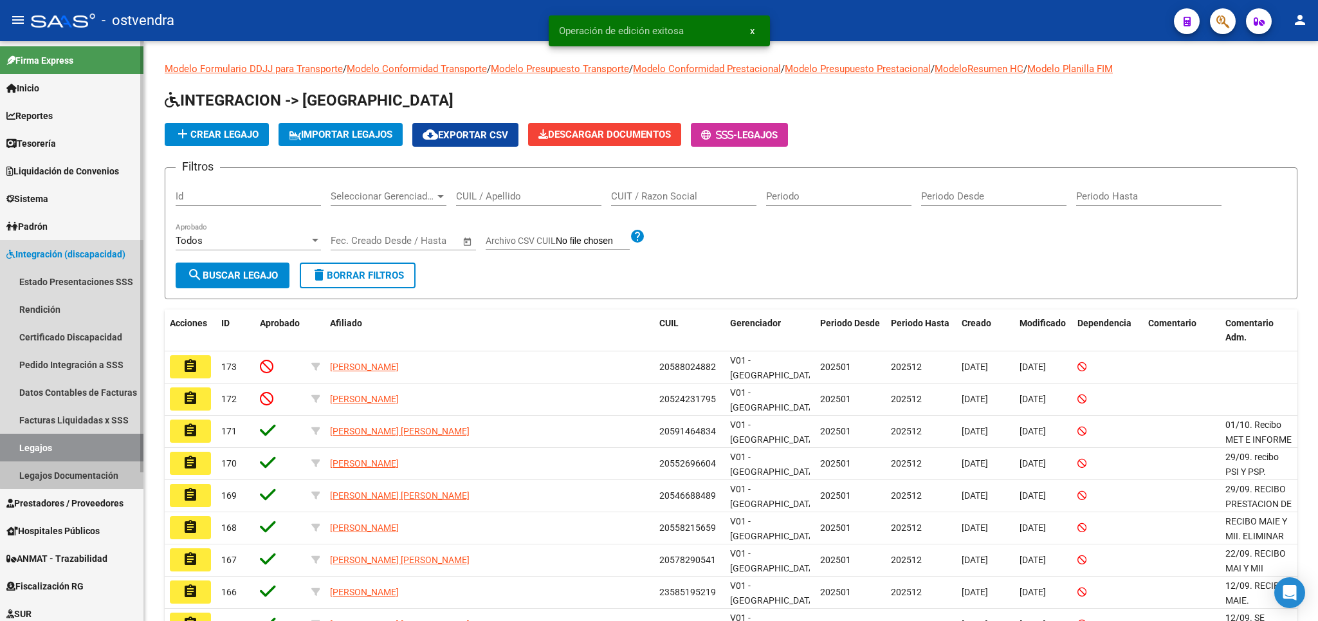
click at [80, 474] on link "Legajos Documentación" at bounding box center [71, 475] width 143 height 28
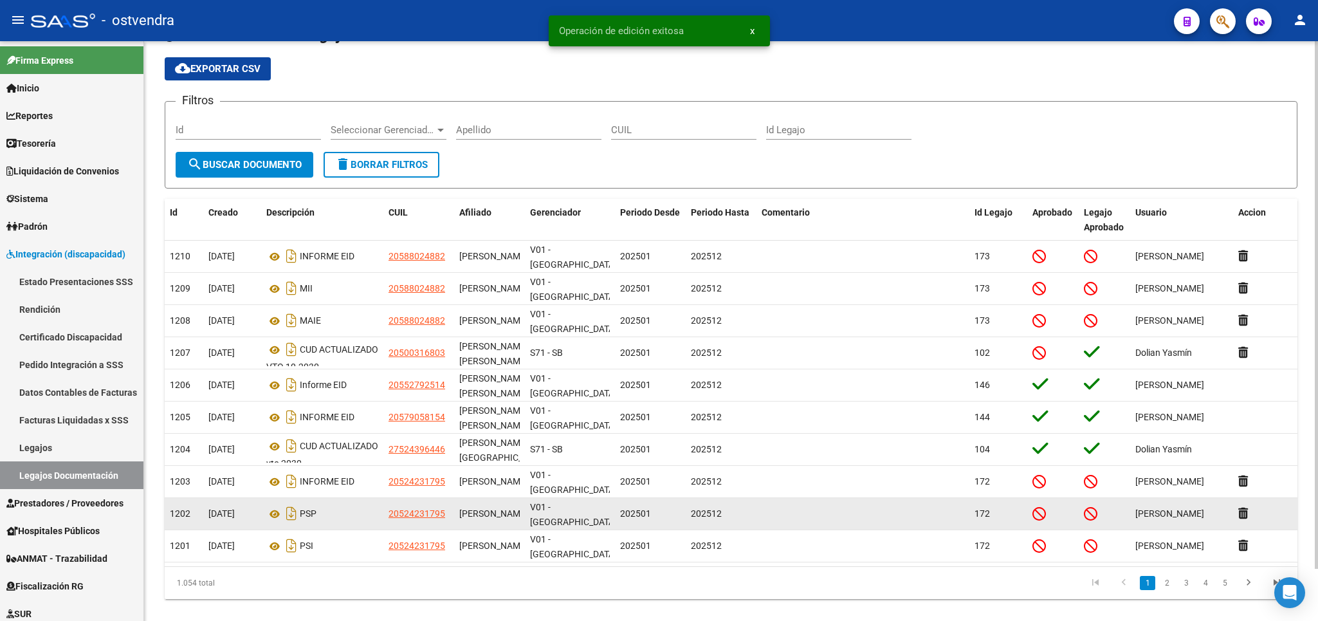
scroll to position [57, 0]
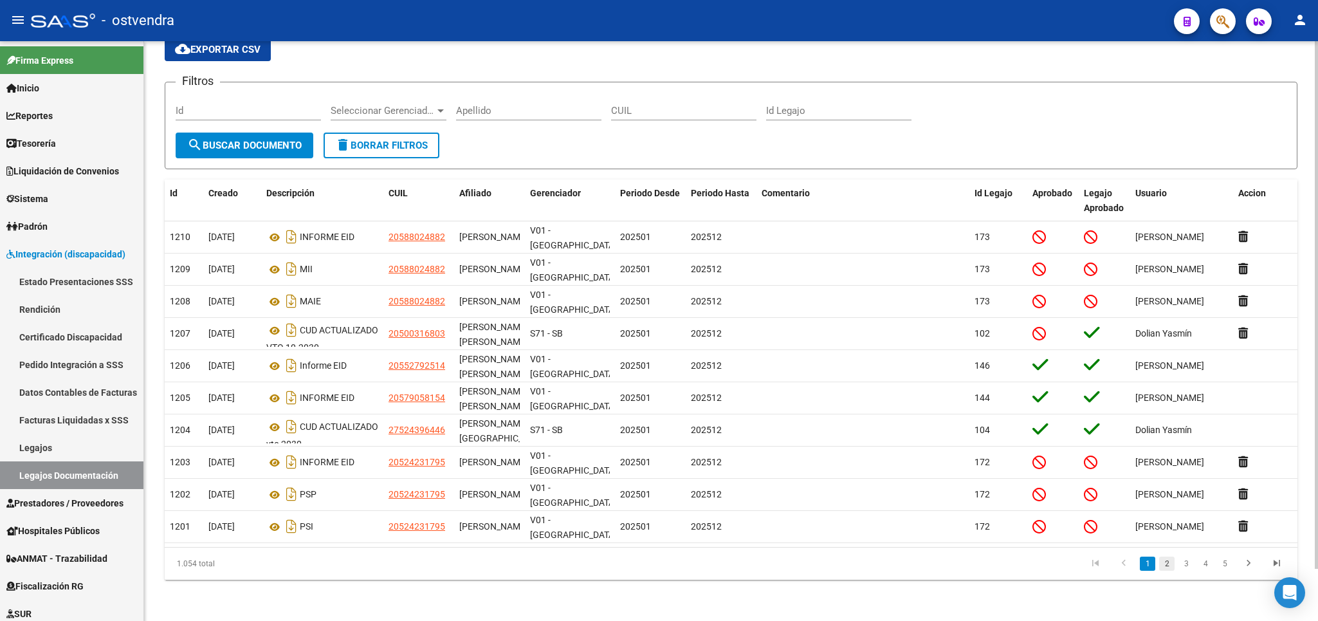
click at [1167, 559] on link "2" at bounding box center [1166, 563] width 15 height 14
